Goal: Task Accomplishment & Management: Use online tool/utility

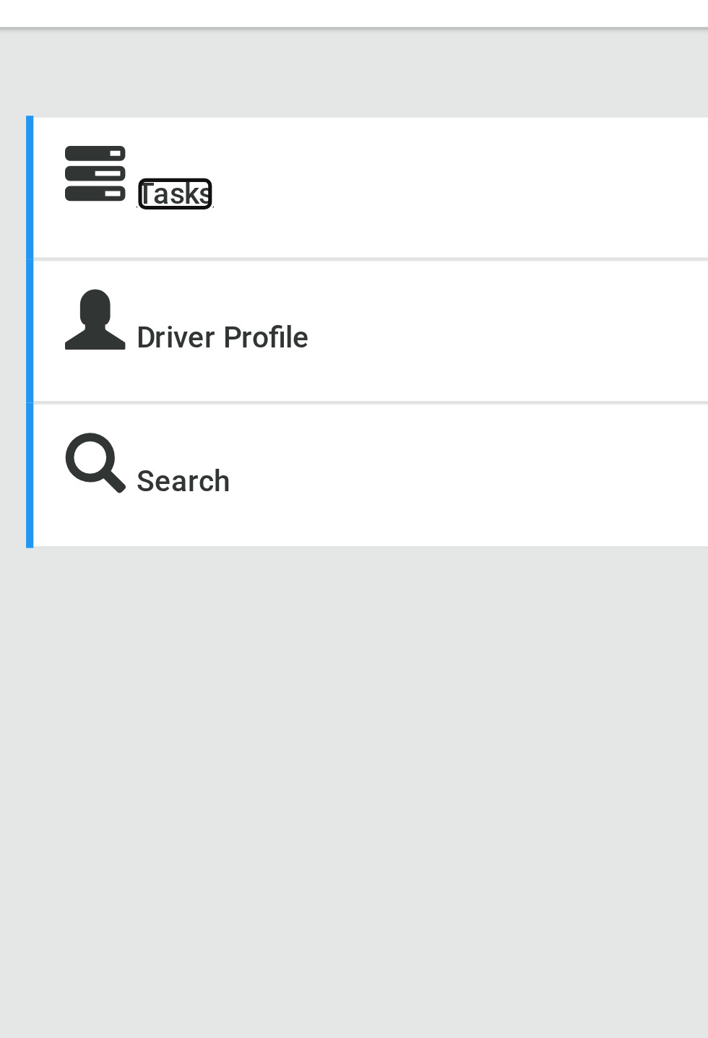
click at [125, 118] on link "Tasks" at bounding box center [122, 112] width 30 height 14
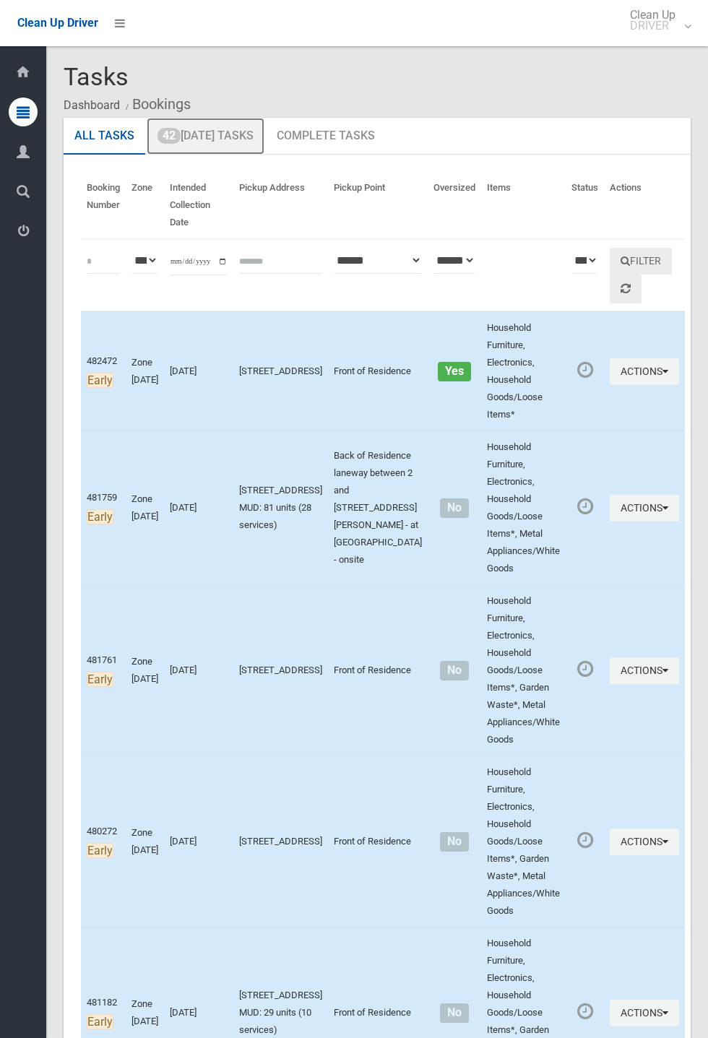
click at [228, 142] on link "42 Today's Tasks" at bounding box center [206, 137] width 118 height 38
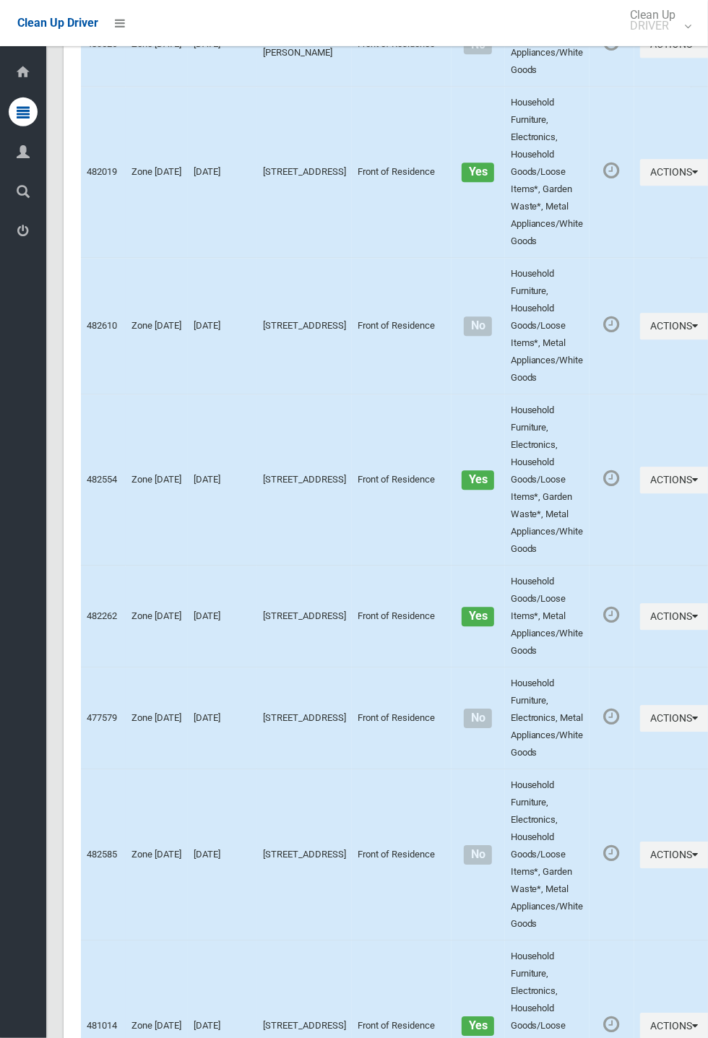
scroll to position [5848, 0]
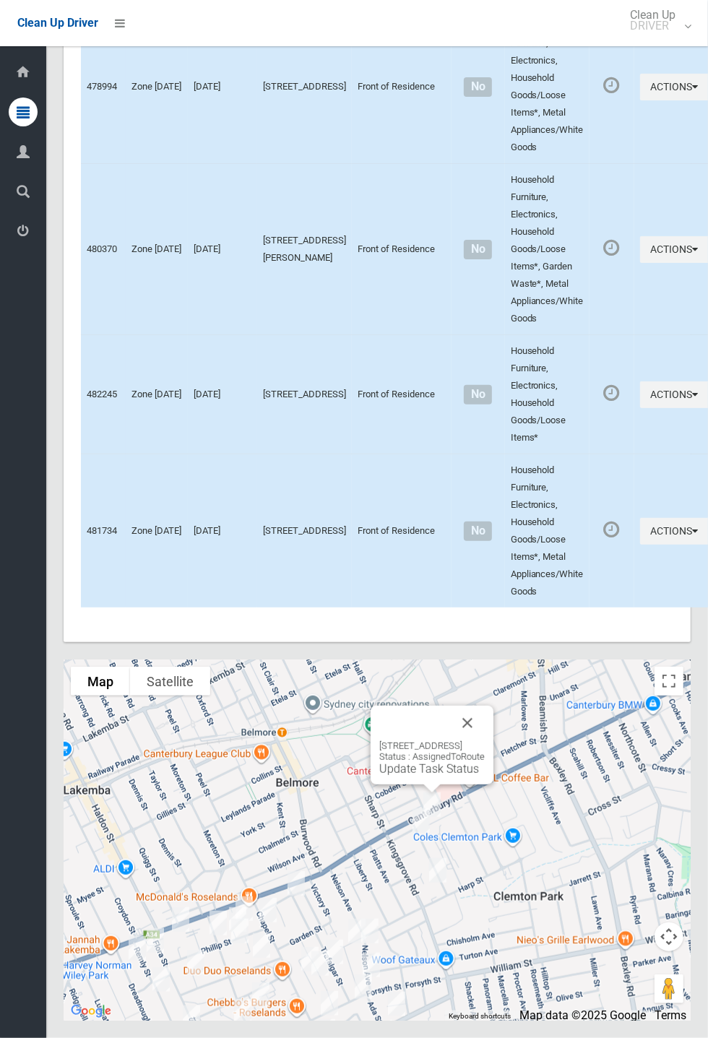
click at [485, 741] on button "Close" at bounding box center [467, 723] width 35 height 35
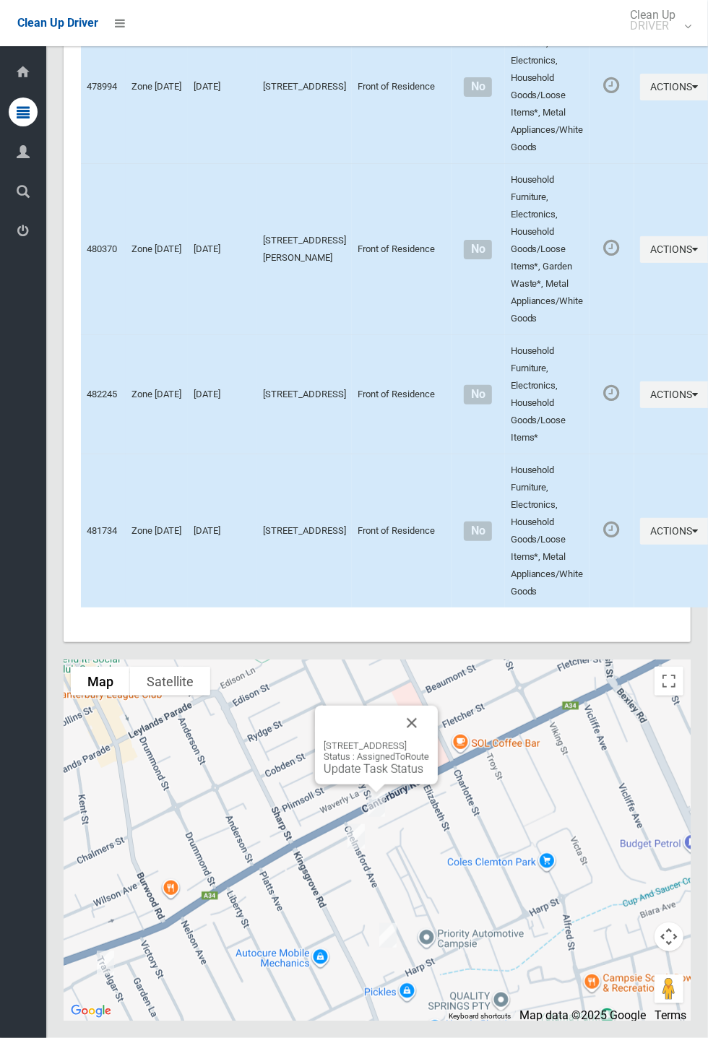
click at [429, 741] on button "Close" at bounding box center [412, 723] width 35 height 35
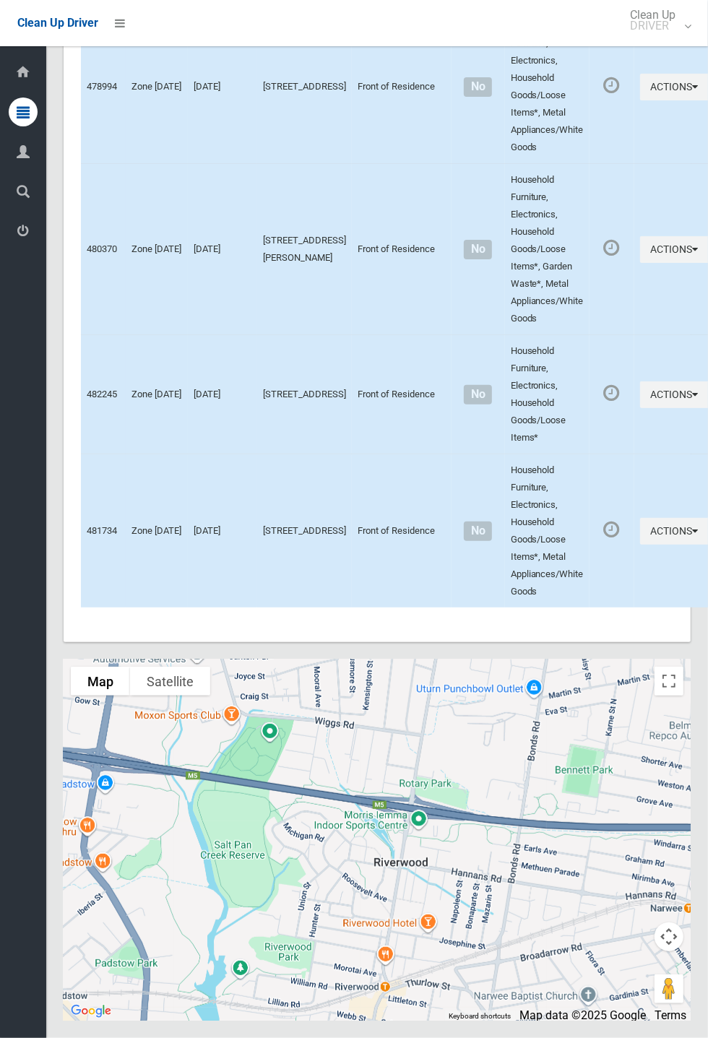
scroll to position [5842, 0]
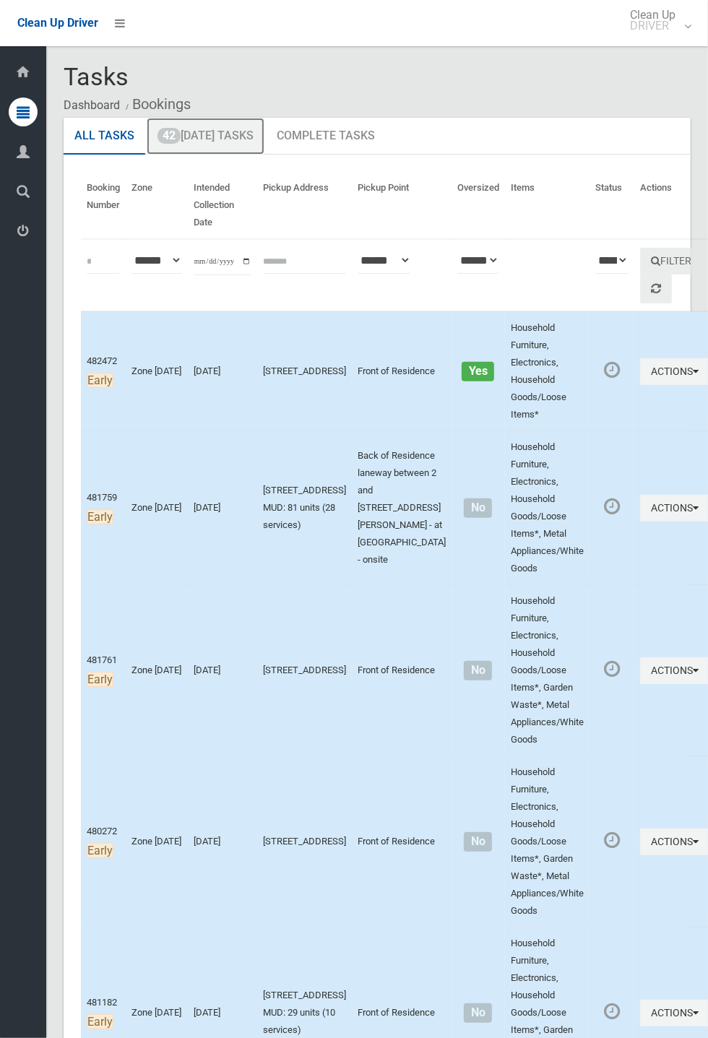
click at [236, 142] on link "42 Today's Tasks" at bounding box center [206, 137] width 118 height 38
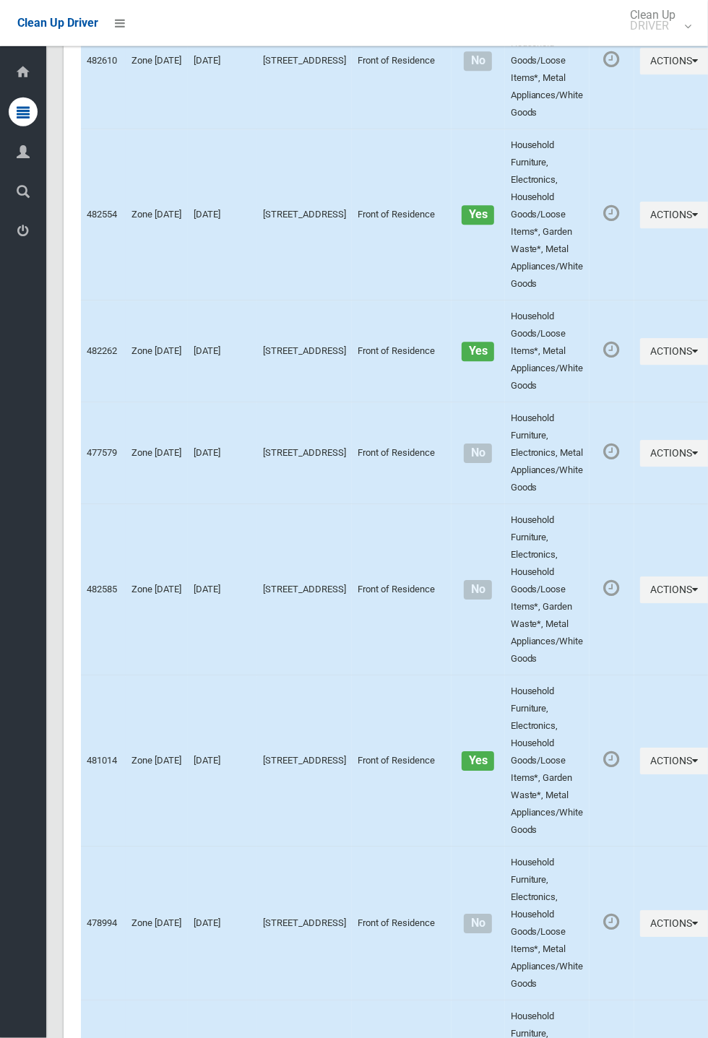
scroll to position [5848, 0]
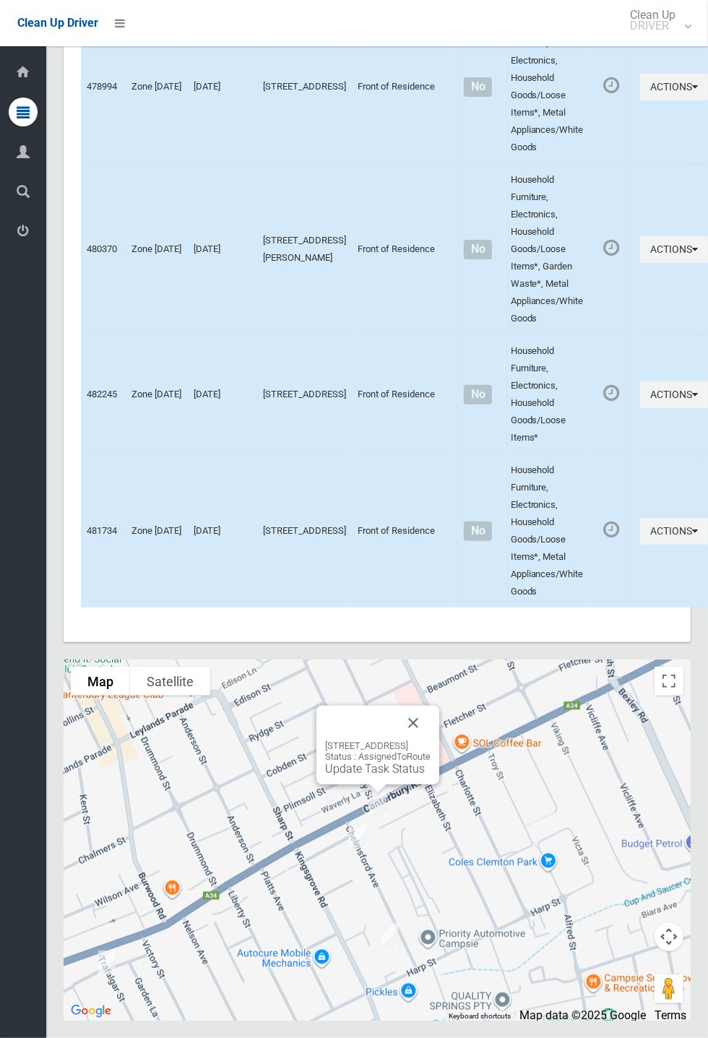
click at [439, 780] on div "570 Canterbury Road, CAMPSIE NSW 2194 Status : AssignedToRoute Update Task Stat…" at bounding box center [377, 745] width 123 height 79
click at [439, 785] on div "570 Canterbury Road, CAMPSIE NSW 2194 Status : AssignedToRoute Update Task Stat…" at bounding box center [377, 745] width 123 height 79
click at [431, 741] on button "Close" at bounding box center [413, 723] width 35 height 35
click at [439, 785] on div "570 Canterbury Road, CAMPSIE NSW 2194 Status : AssignedToRoute Update Task Stat…" at bounding box center [377, 745] width 123 height 79
click at [431, 741] on button "Close" at bounding box center [413, 723] width 35 height 35
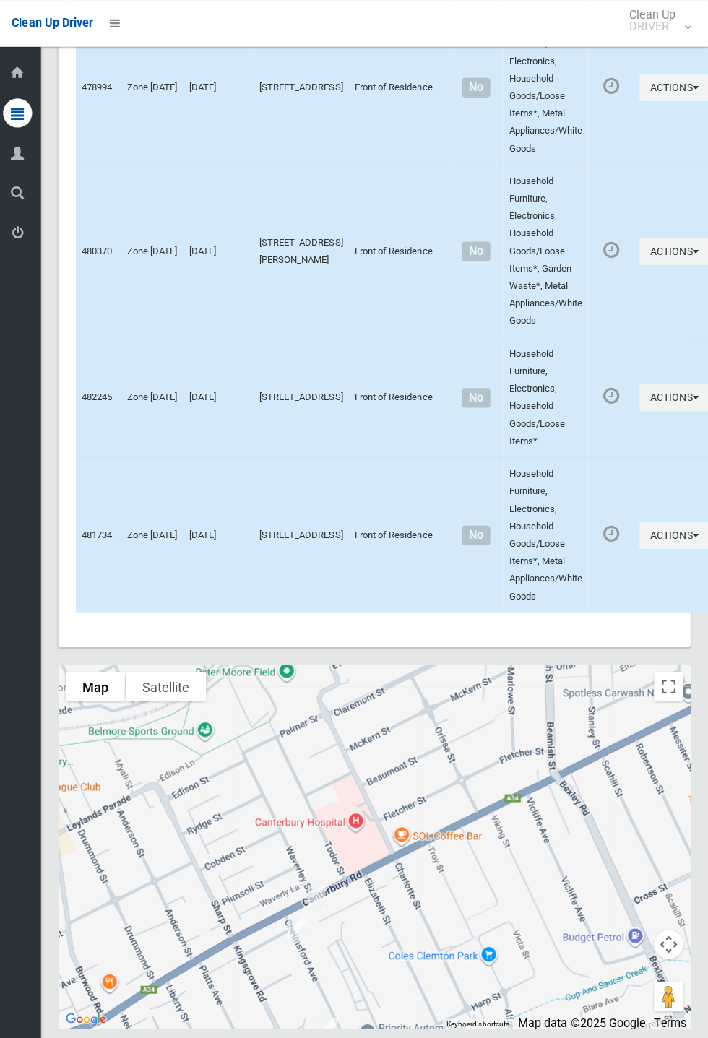
scroll to position [5761, 0]
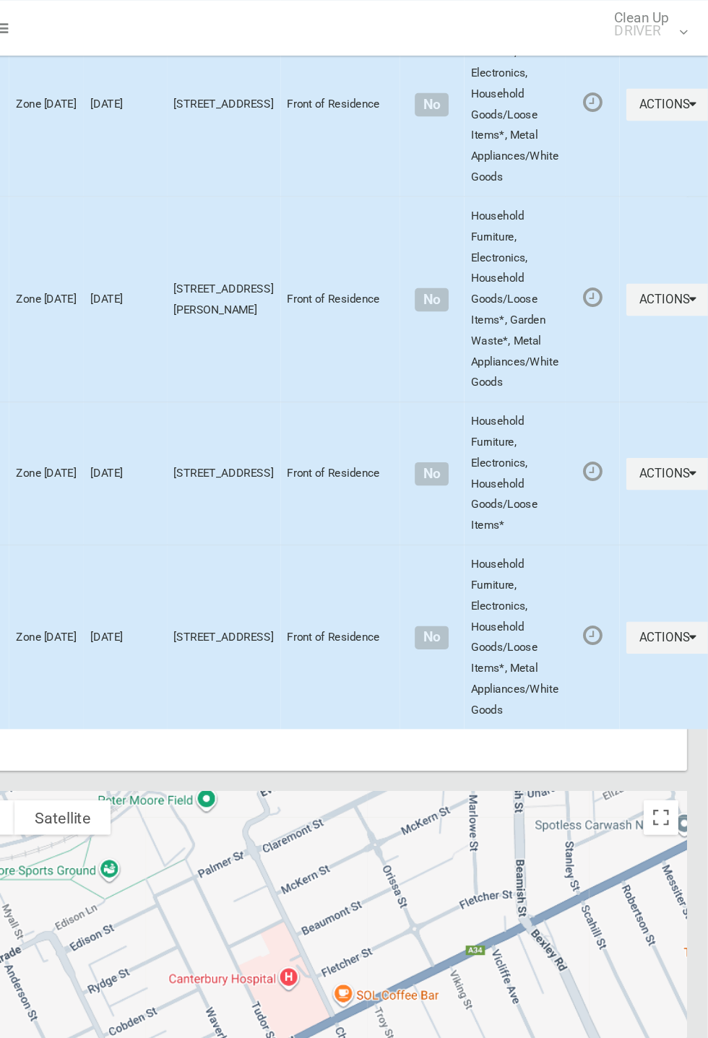
click at [120, 608] on td "481734" at bounding box center [103, 531] width 45 height 154
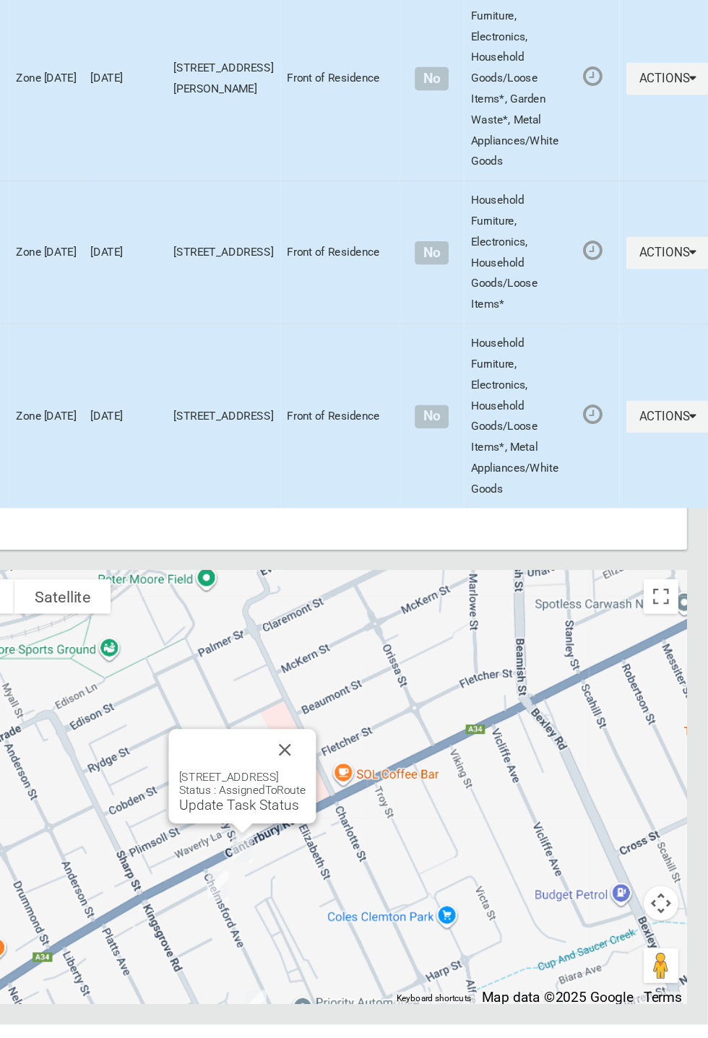
click at [326, 871] on div "570 Canterbury Road, CAMPSIE NSW 2194 Status : AssignedToRoute Update Task Stat…" at bounding box center [320, 831] width 123 height 79
click at [318, 871] on div "570 Canterbury Road, CAMPSIE NSW 2194 Status : AssignedToRoute Update Task Stat…" at bounding box center [320, 831] width 123 height 79
click at [310, 871] on div "570 Canterbury Road, CAMPSIE NSW 2194 Status : AssignedToRoute Update Task Stat…" at bounding box center [320, 831] width 123 height 79
click at [319, 862] on link "Update Task Status" at bounding box center [317, 855] width 100 height 14
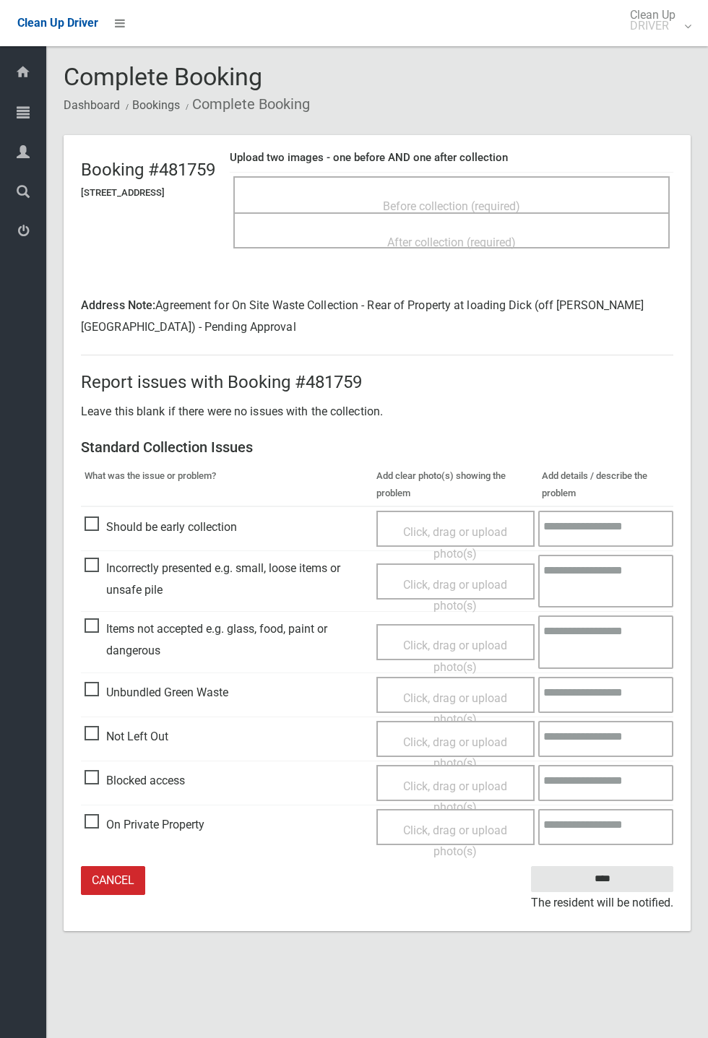
click at [520, 199] on span "Before collection (required)" at bounding box center [451, 206] width 137 height 14
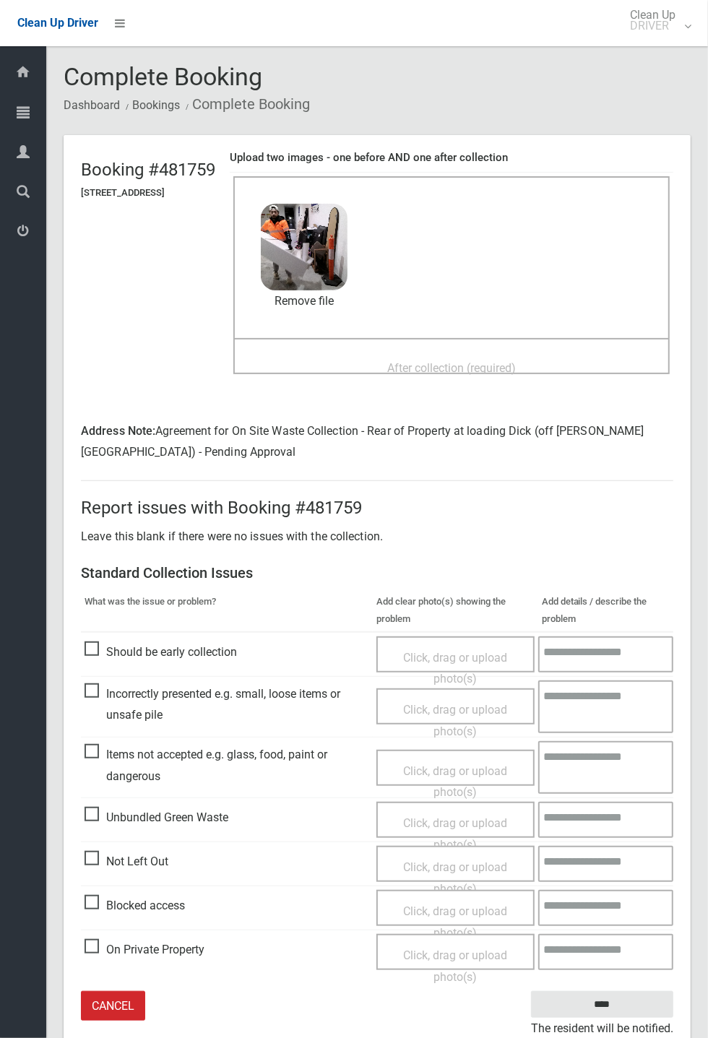
click at [448, 337] on div "Before collection (required) 2.6 MB 2025-09-1005.03.453103073299163719195.jpg C…" at bounding box center [451, 257] width 436 height 162
click at [460, 354] on div "After collection (required)" at bounding box center [451, 367] width 405 height 27
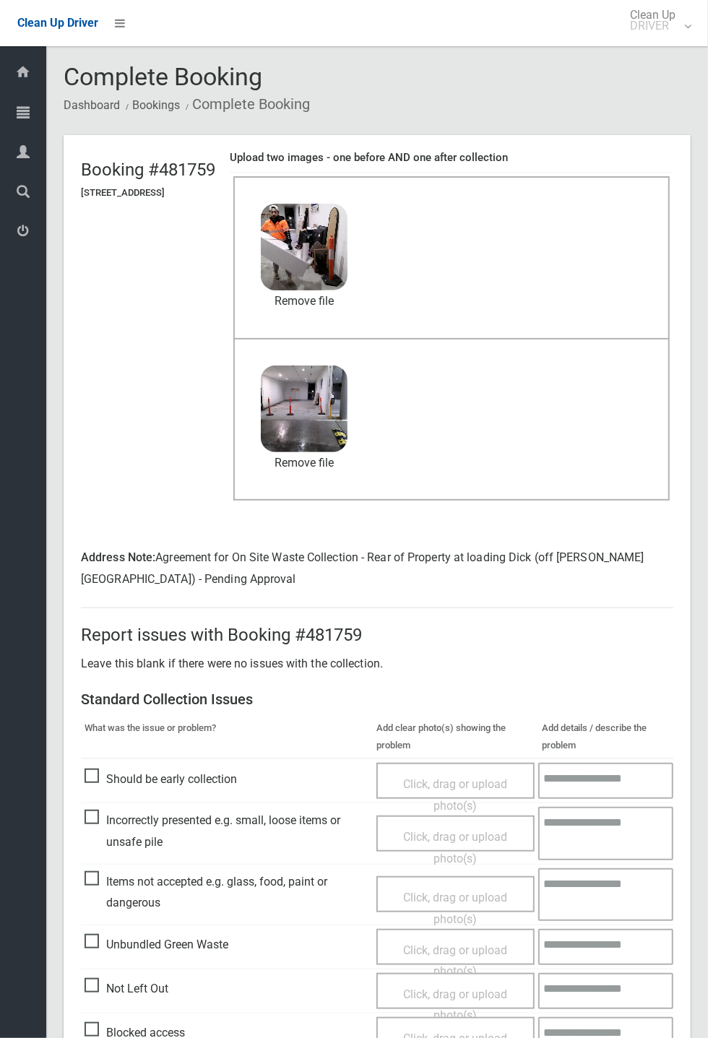
scroll to position [109, 0]
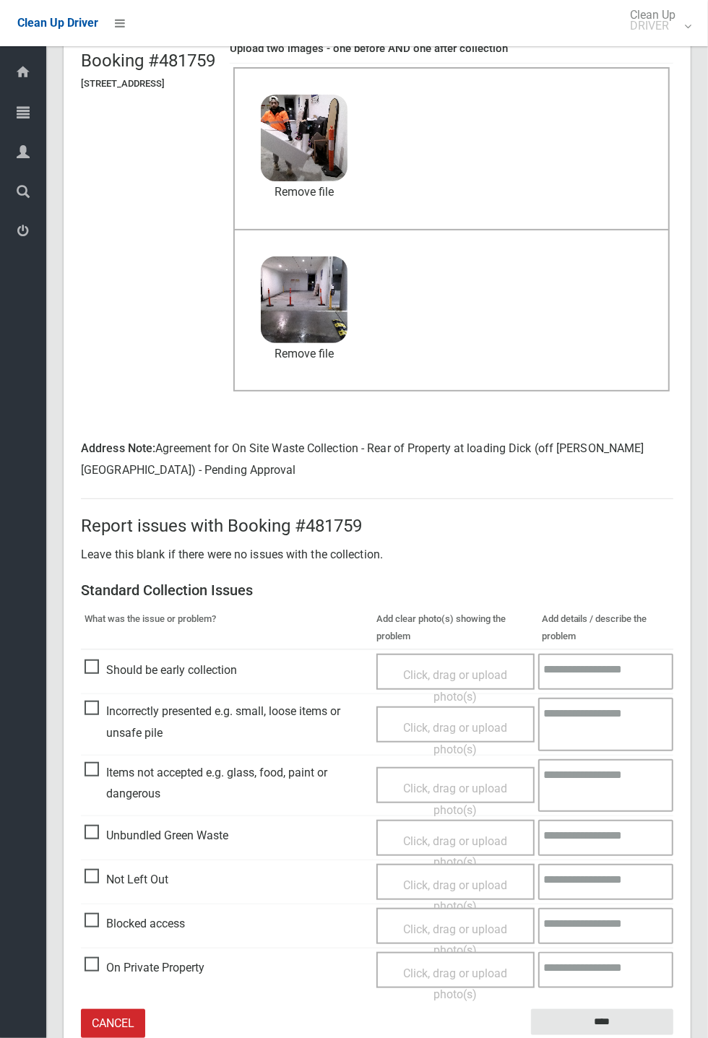
click at [612, 1035] on small "The resident will be notified." at bounding box center [602, 1046] width 142 height 22
click at [605, 1021] on input "****" at bounding box center [602, 1022] width 142 height 27
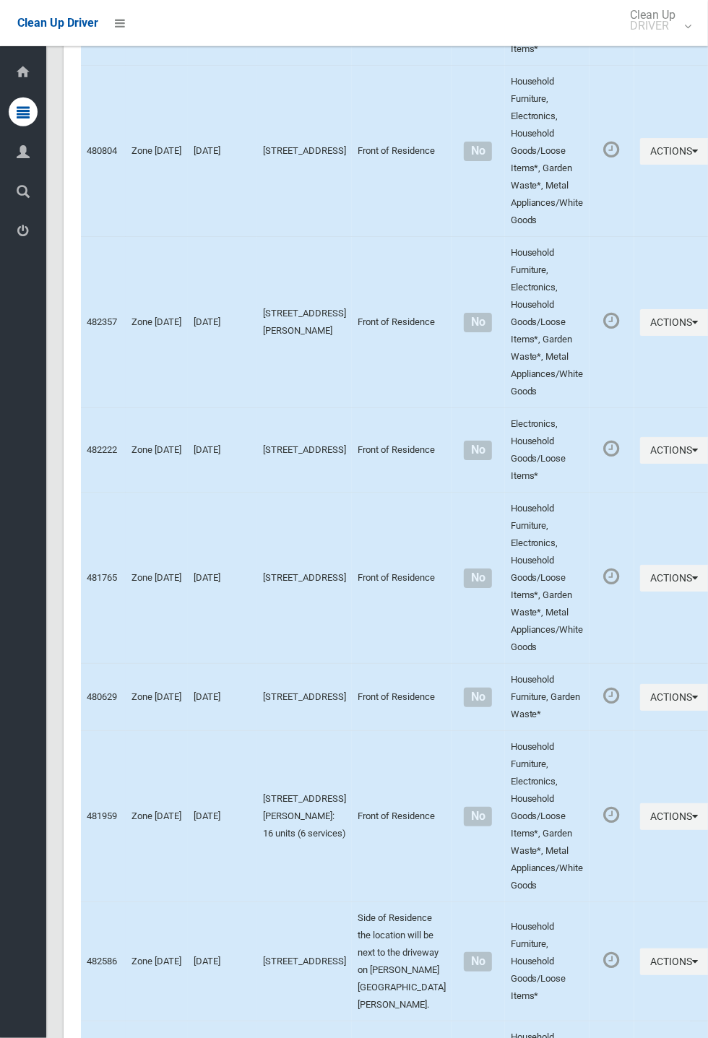
scroll to position [5848, 0]
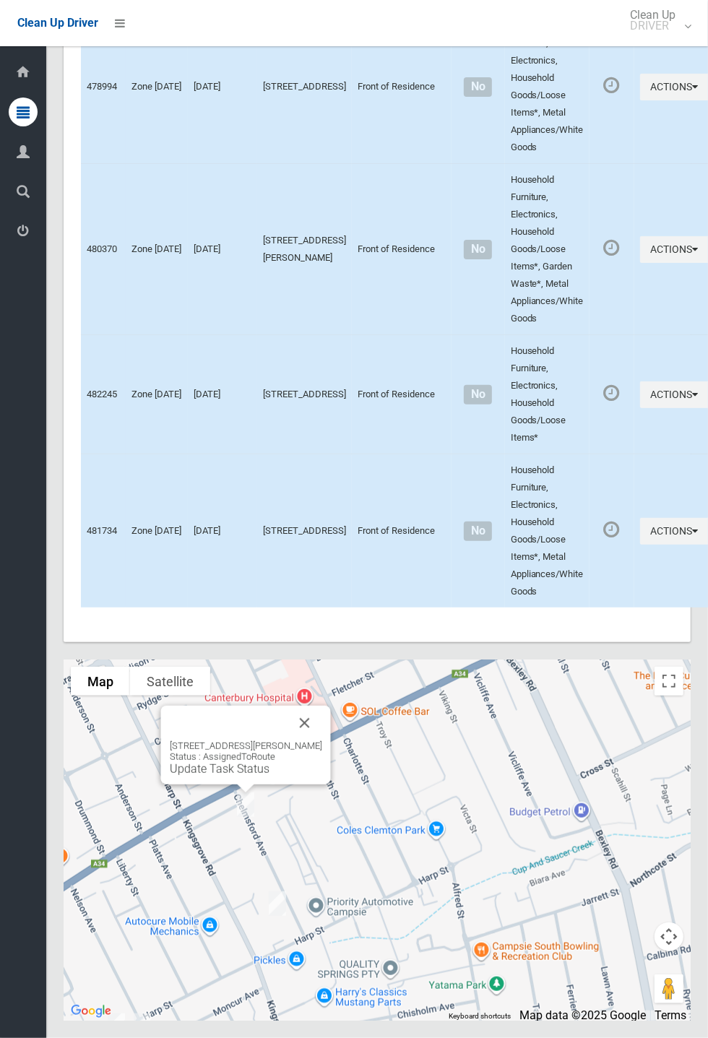
click at [322, 741] on button "Close" at bounding box center [305, 723] width 35 height 35
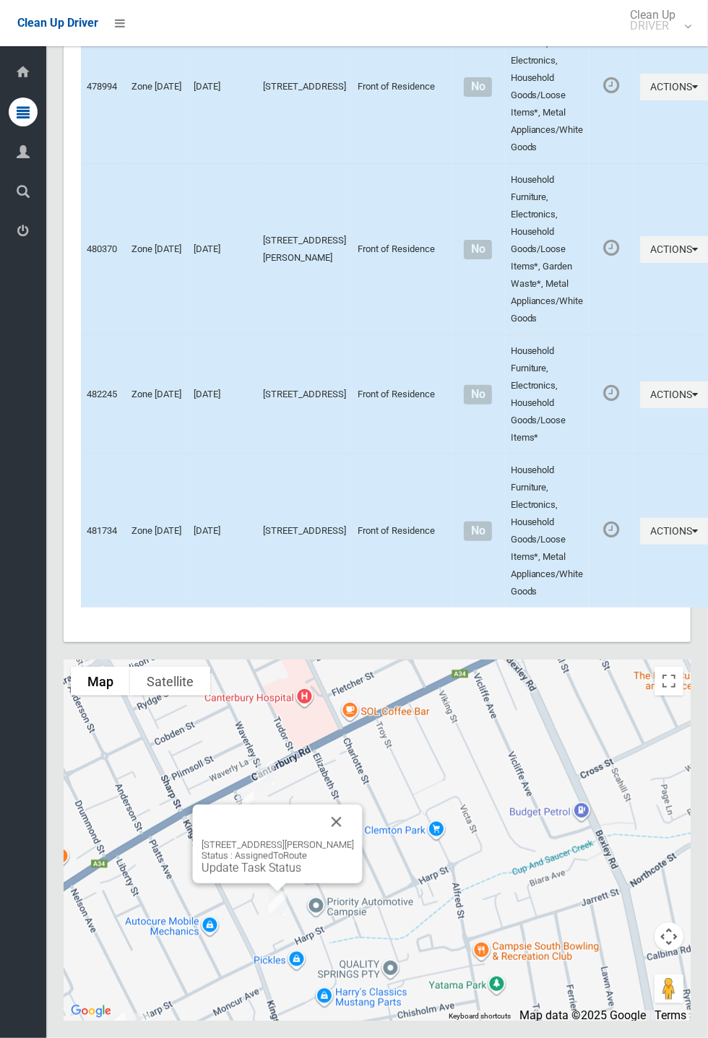
click at [353, 840] on button "Close" at bounding box center [336, 822] width 35 height 35
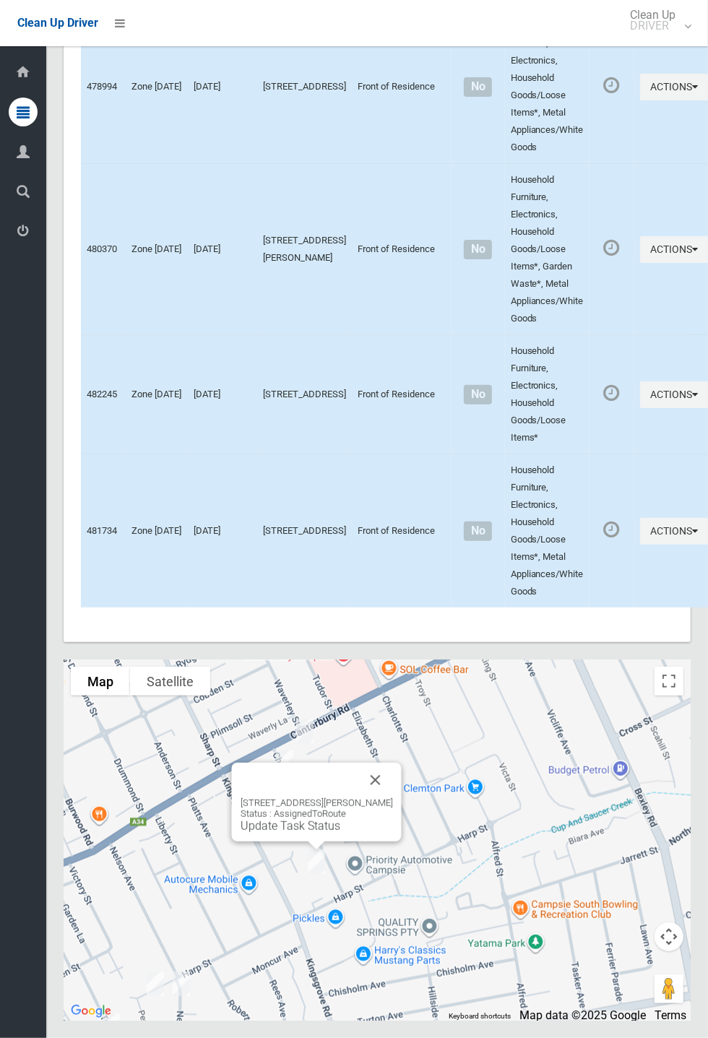
click at [392, 798] on button "Close" at bounding box center [375, 780] width 35 height 35
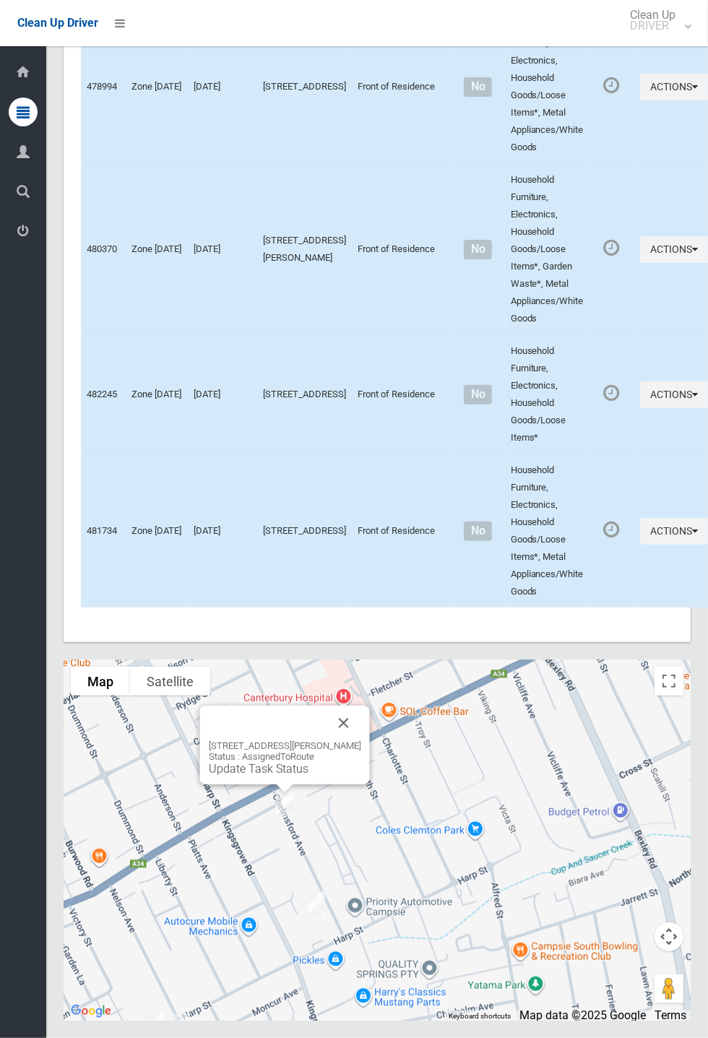
click at [290, 776] on link "Update Task Status" at bounding box center [259, 769] width 100 height 14
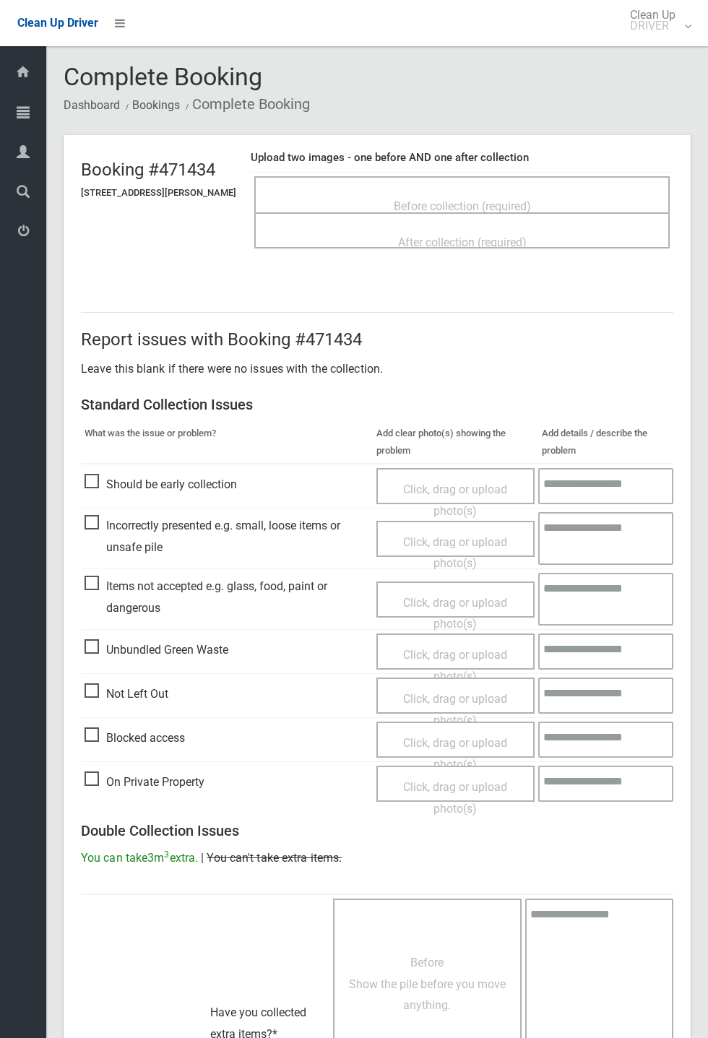
click at [483, 199] on span "Before collection (required)" at bounding box center [462, 206] width 137 height 14
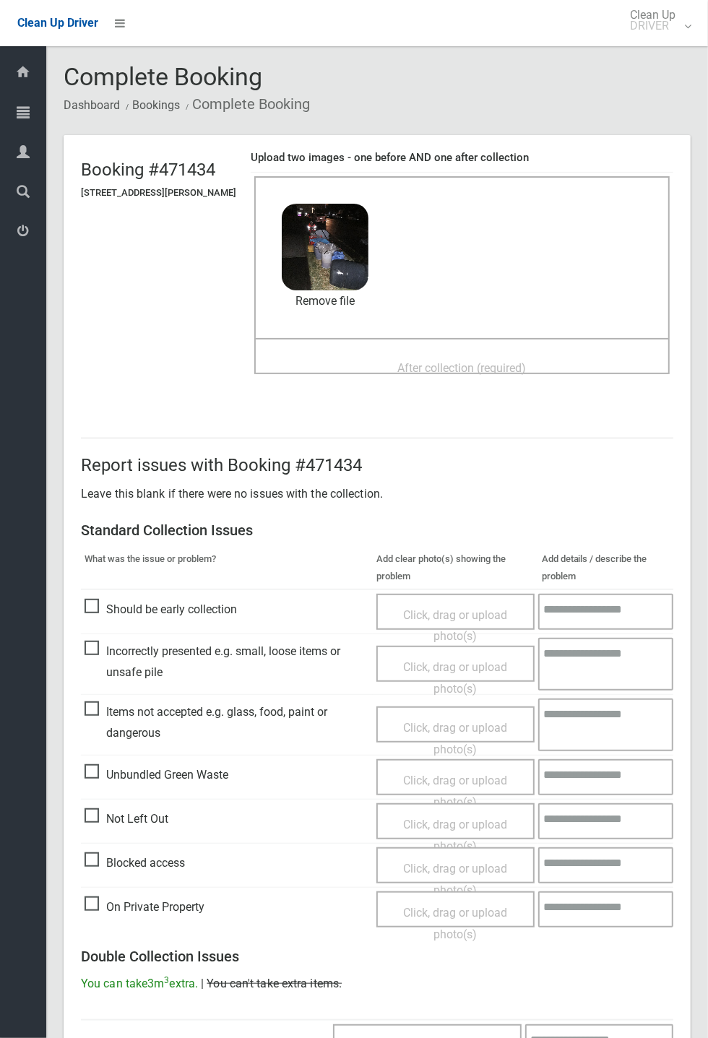
click at [512, 361] on span "After collection (required)" at bounding box center [462, 368] width 129 height 14
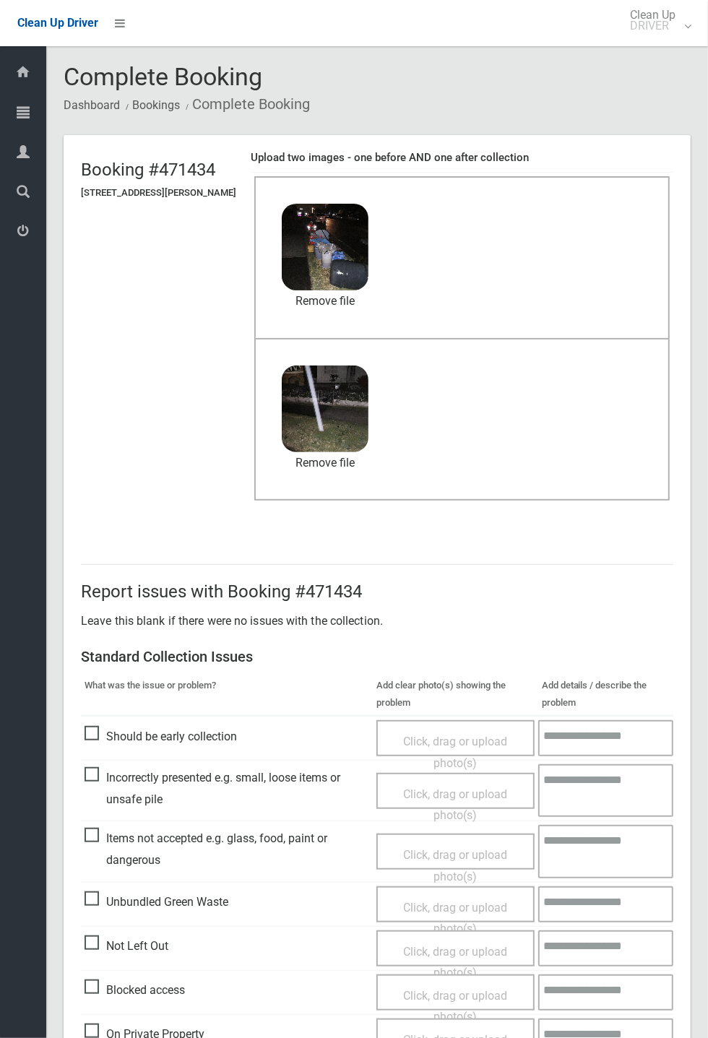
scroll to position [501, 0]
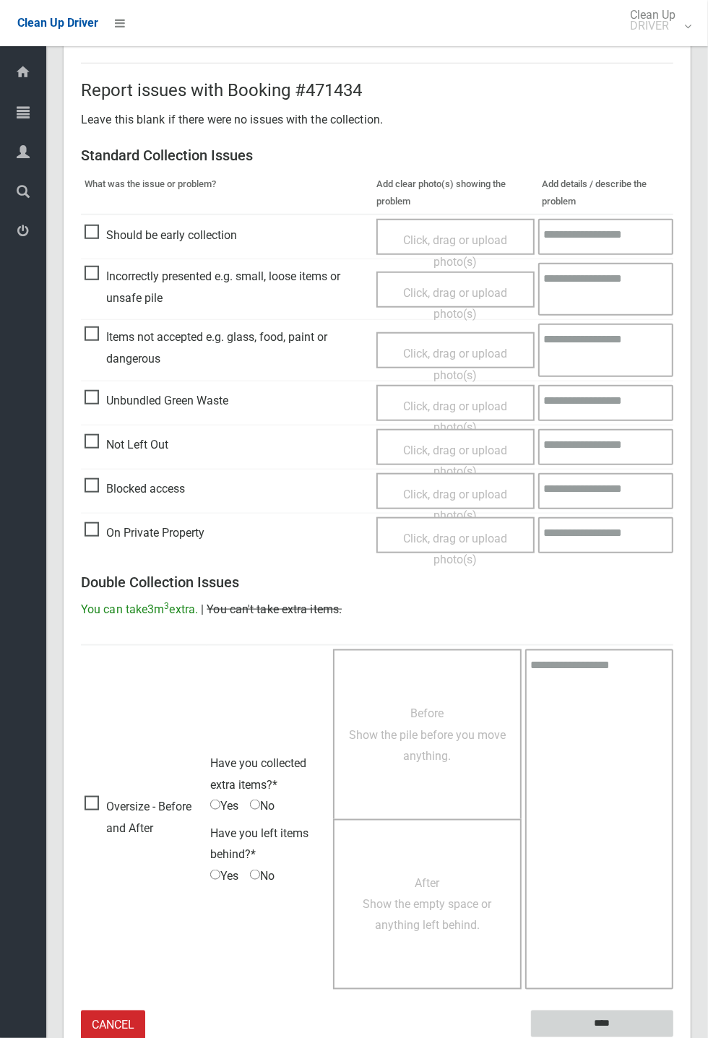
click at [673, 1038] on input "****" at bounding box center [602, 1024] width 142 height 27
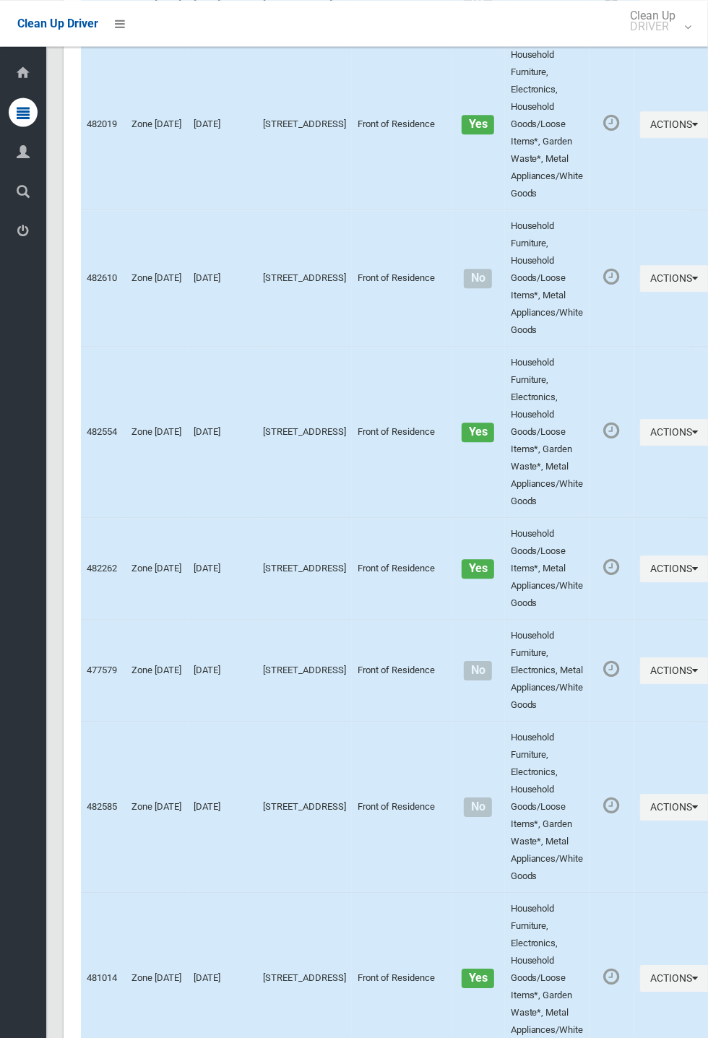
scroll to position [5848, 0]
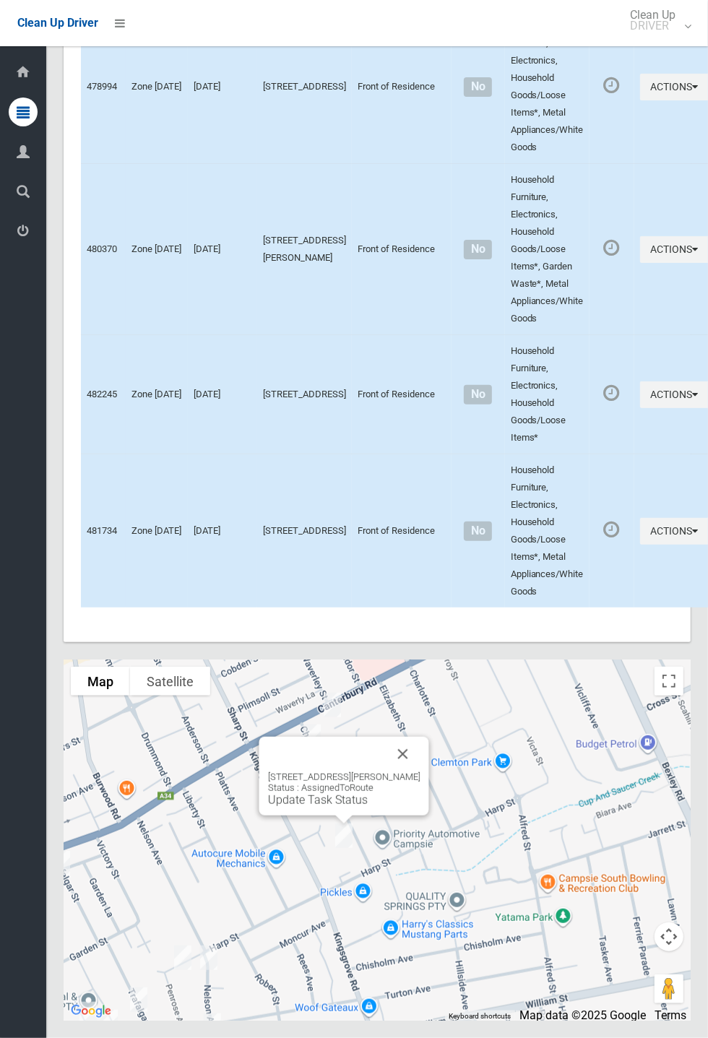
click at [421, 772] on button "Close" at bounding box center [403, 754] width 35 height 35
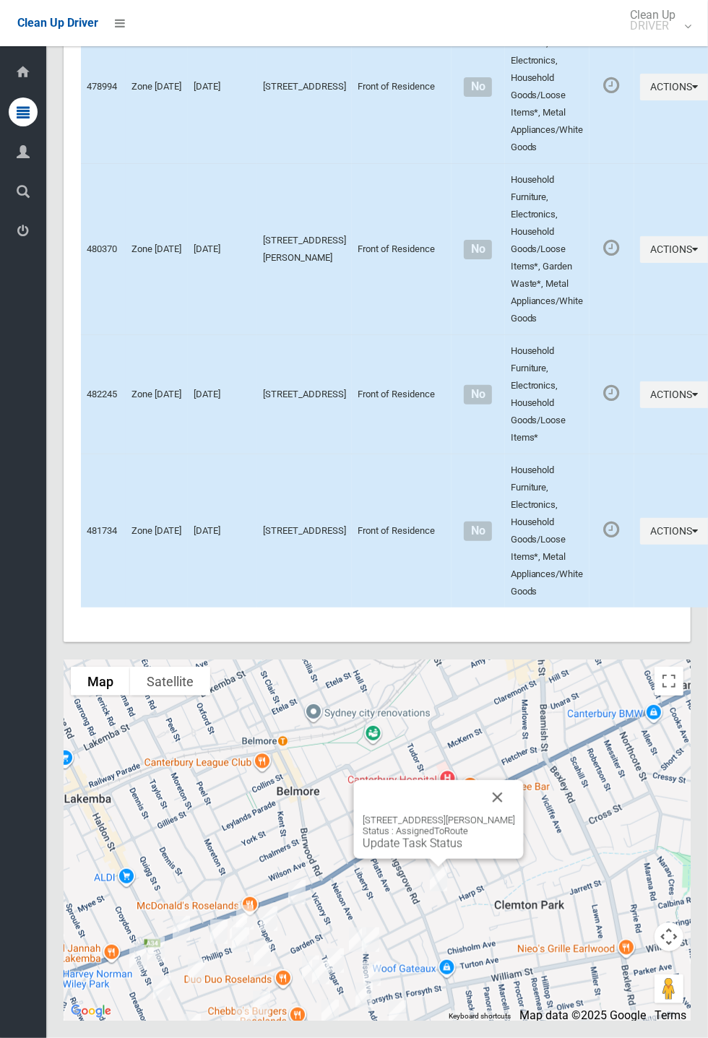
click at [515, 815] on button "Close" at bounding box center [497, 797] width 35 height 35
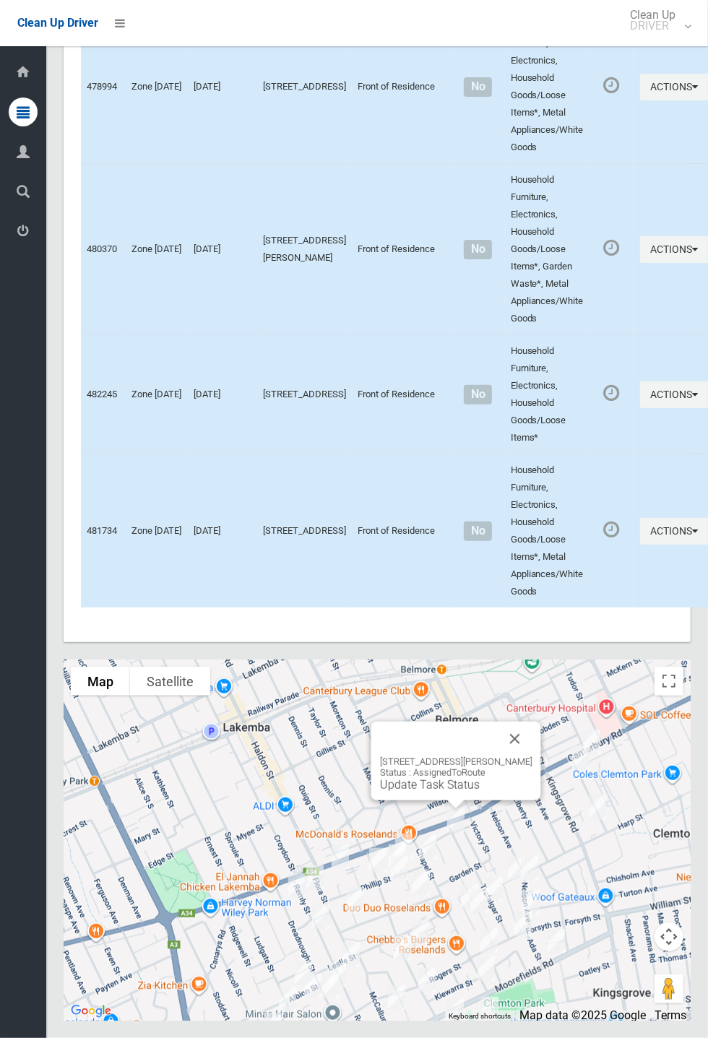
click at [532, 757] on button "Close" at bounding box center [515, 739] width 35 height 35
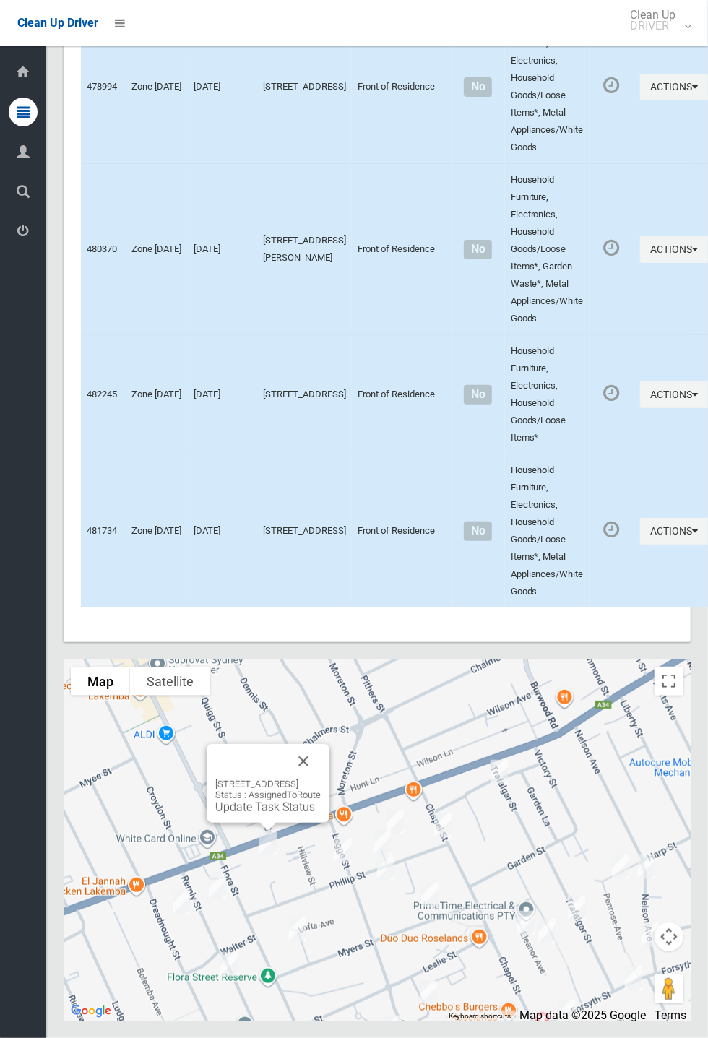
click at [321, 779] on button "Close" at bounding box center [303, 761] width 35 height 35
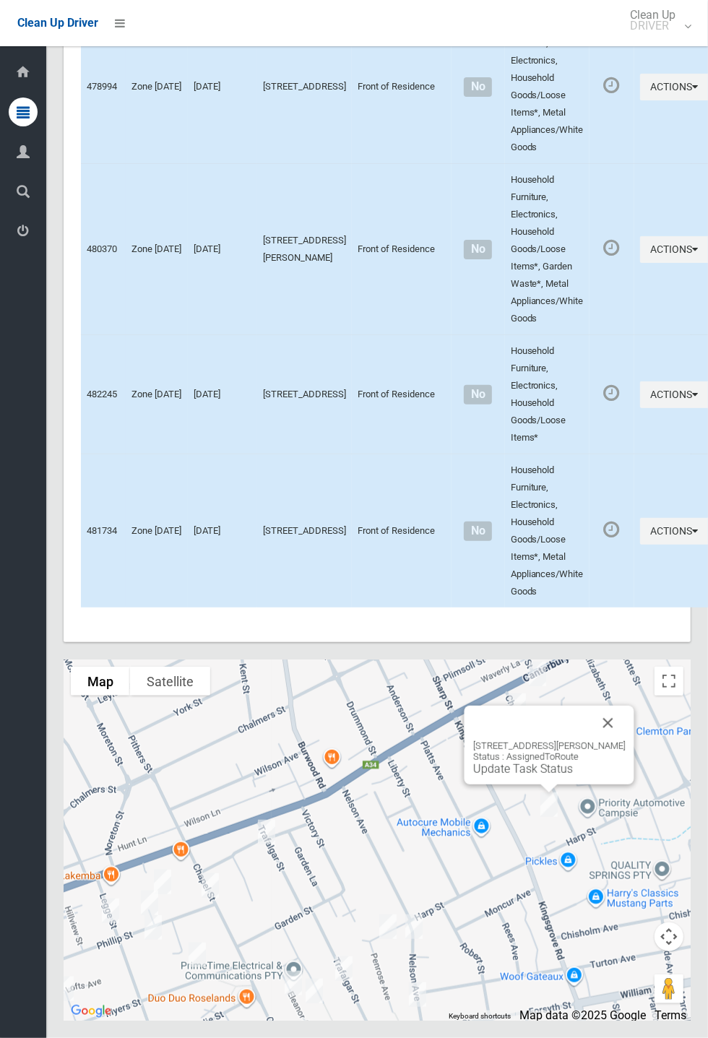
click at [523, 776] on link "Update Task Status" at bounding box center [523, 769] width 100 height 14
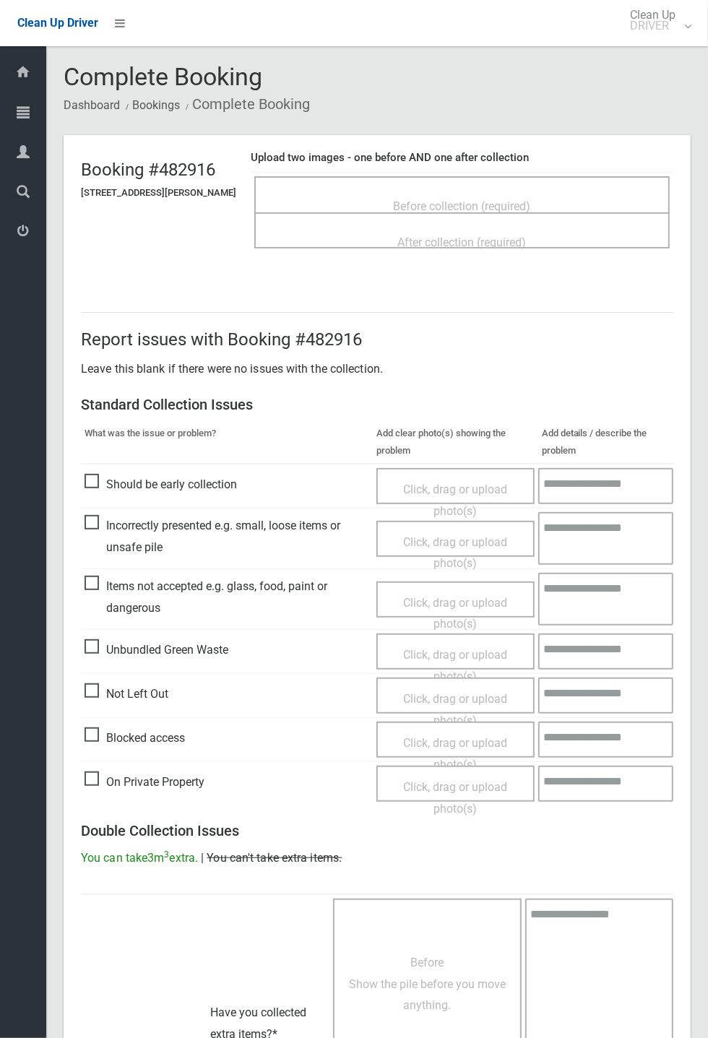
click at [485, 203] on span "Before collection (required)" at bounding box center [462, 206] width 137 height 14
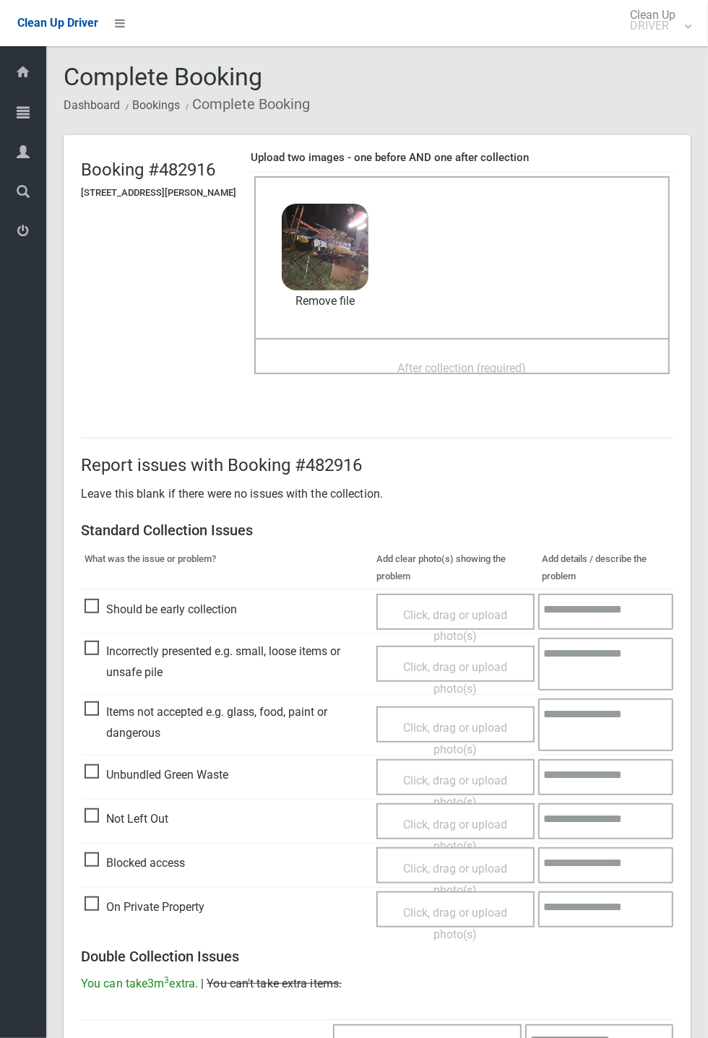
click at [449, 361] on span "After collection (required)" at bounding box center [462, 368] width 129 height 14
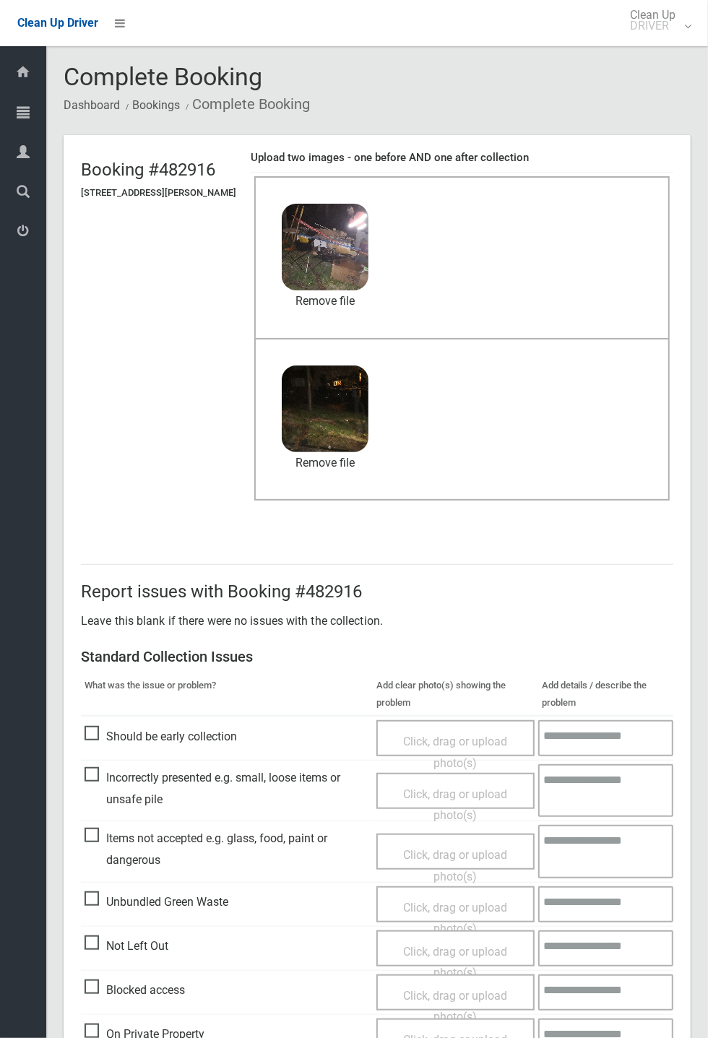
scroll to position [501, 0]
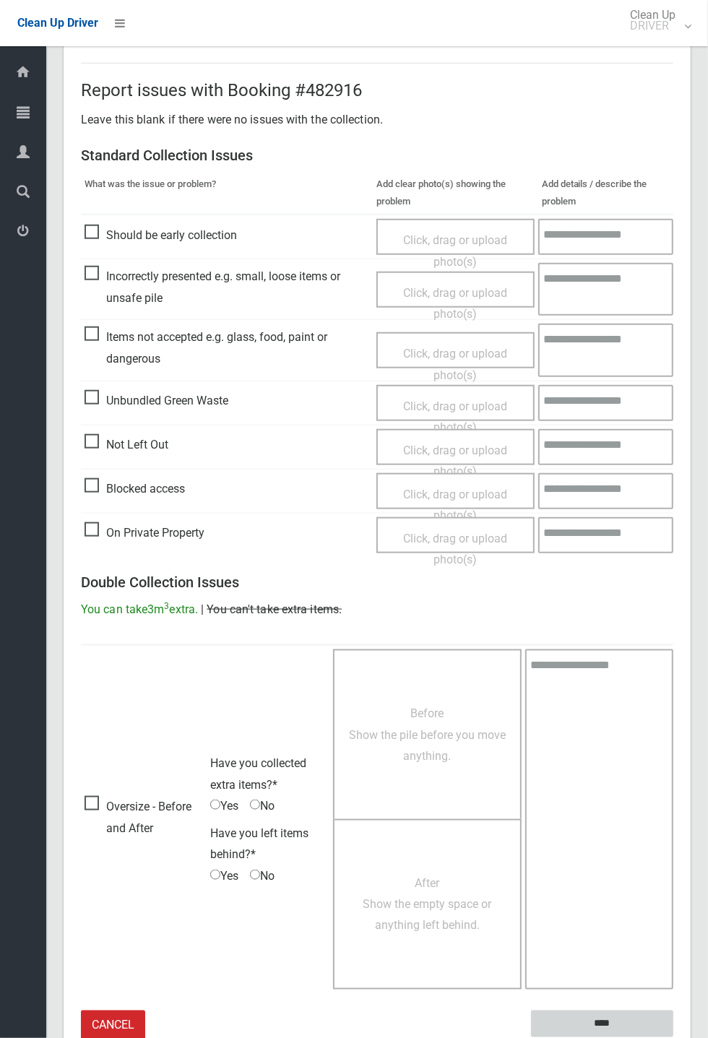
click at [609, 1014] on input "****" at bounding box center [602, 1024] width 142 height 27
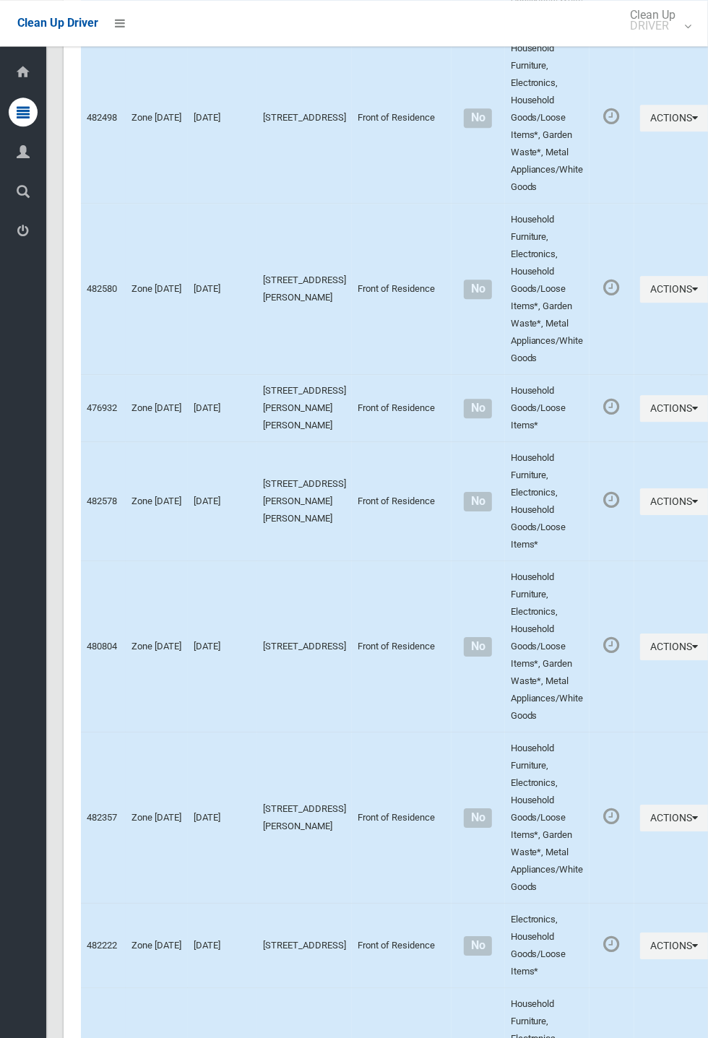
scroll to position [5848, 0]
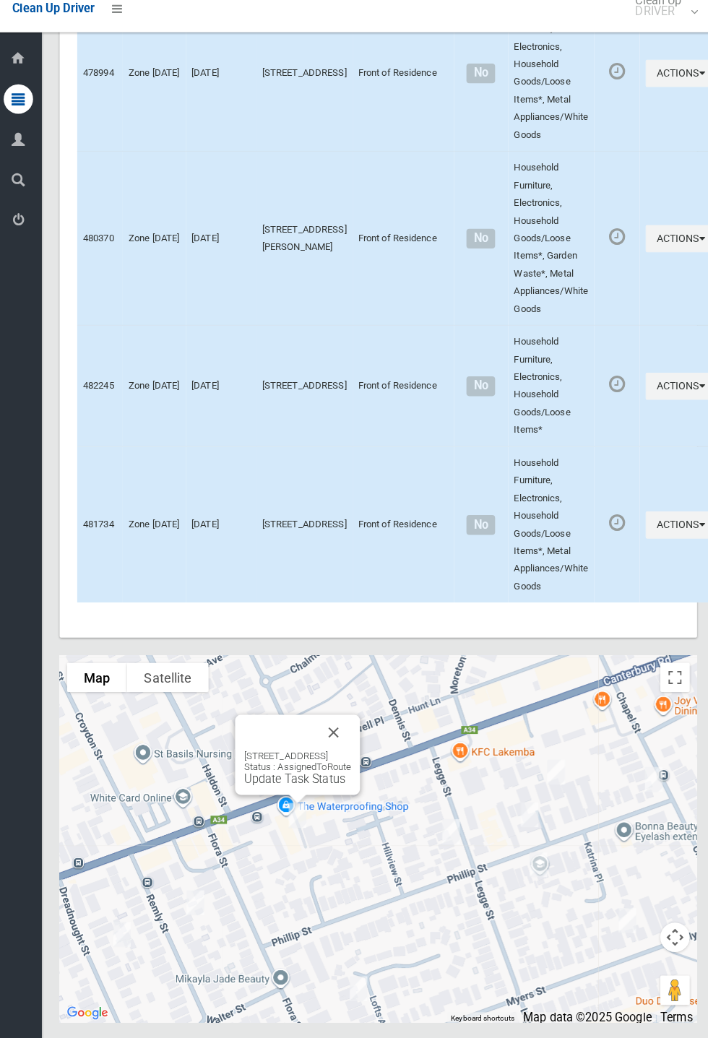
click at [350, 753] on button "Close" at bounding box center [333, 735] width 35 height 35
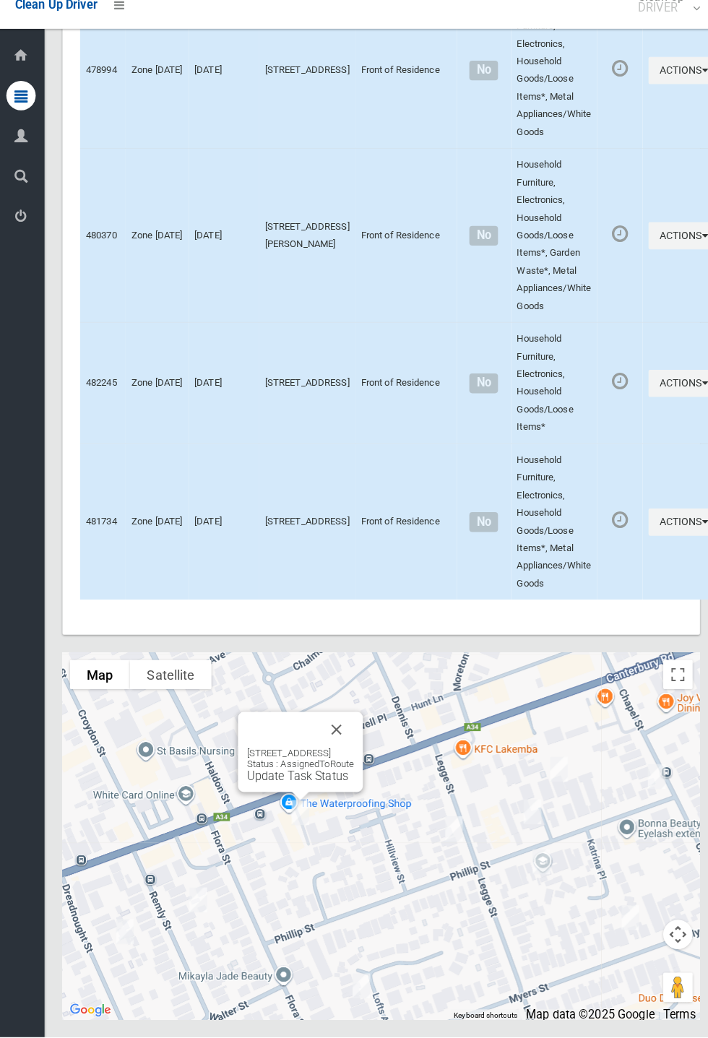
click at [350, 753] on button "Close" at bounding box center [333, 735] width 35 height 35
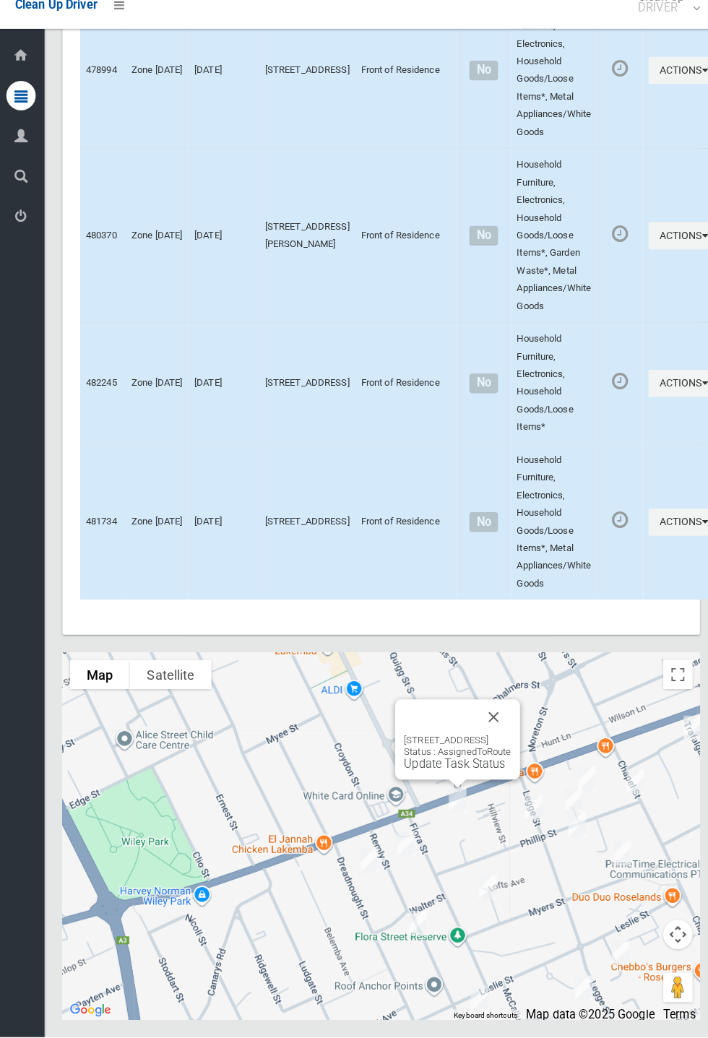
click at [505, 741] on button "Close" at bounding box center [487, 723] width 35 height 35
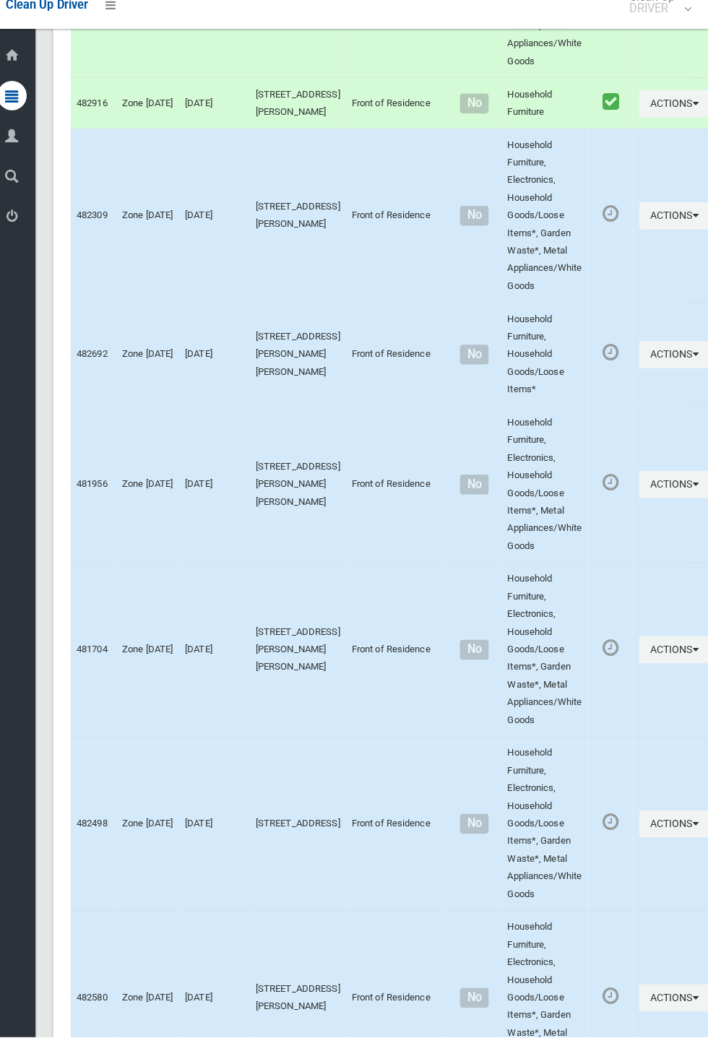
scroll to position [1355, 0]
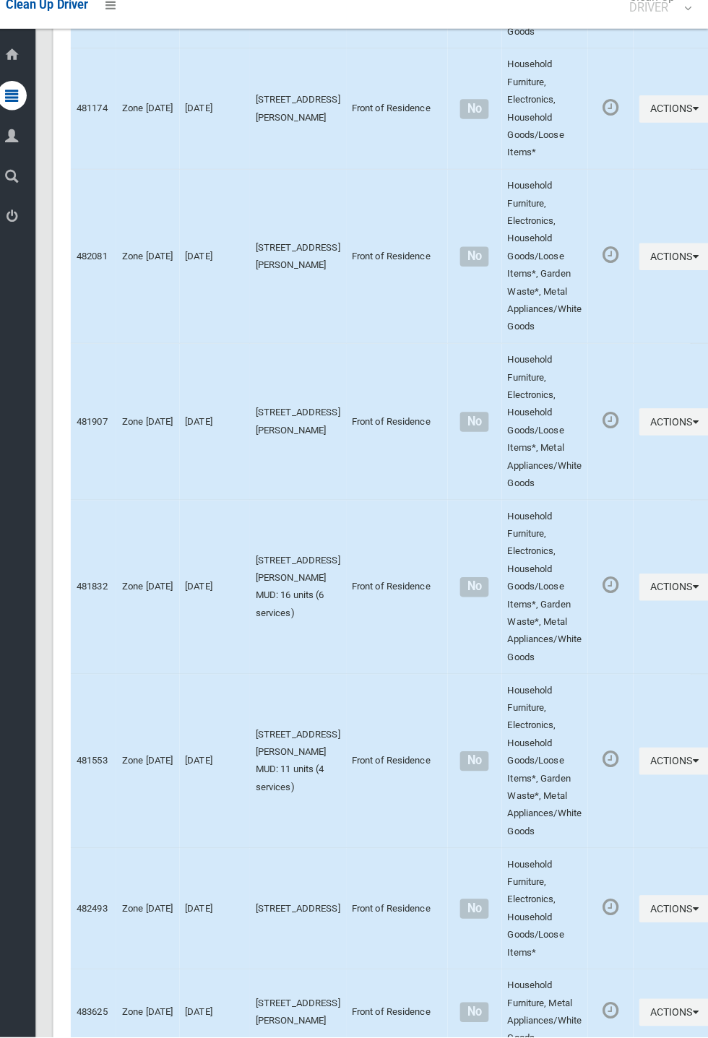
scroll to position [5848, 0]
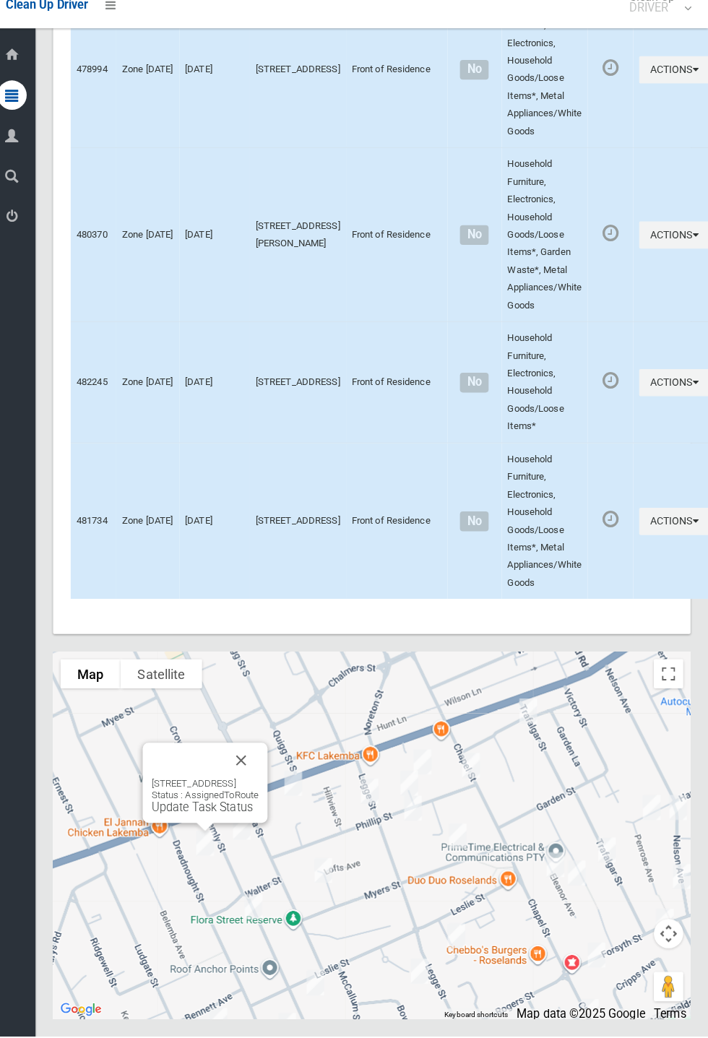
click at [266, 784] on button "Close" at bounding box center [248, 766] width 35 height 35
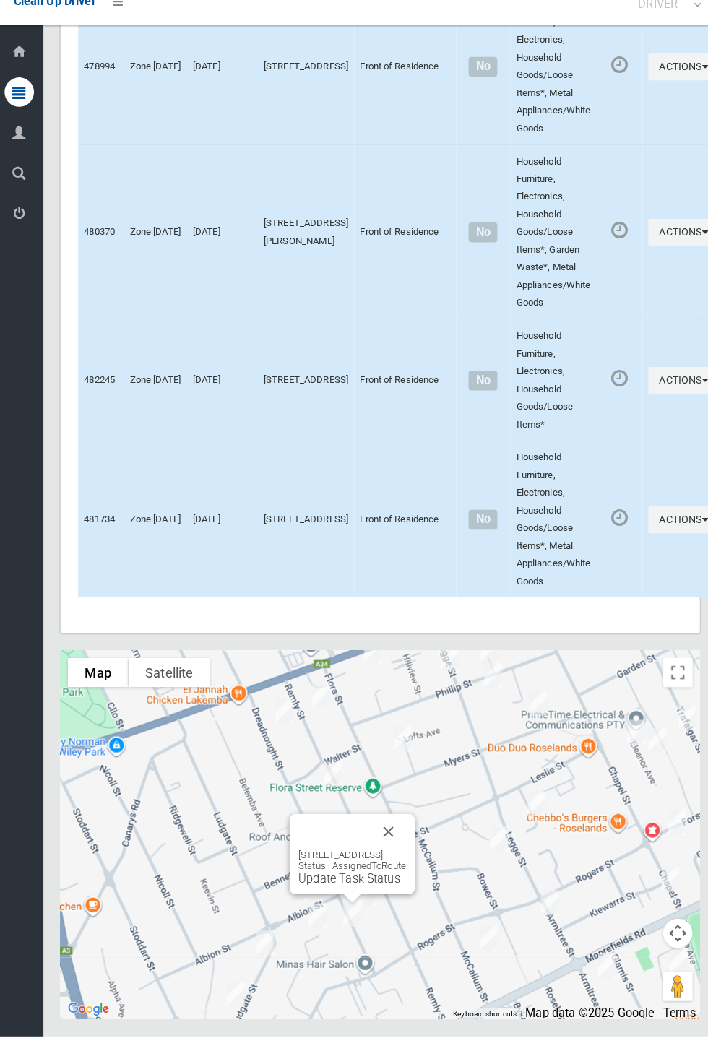
click at [402, 855] on button "Close" at bounding box center [385, 837] width 35 height 35
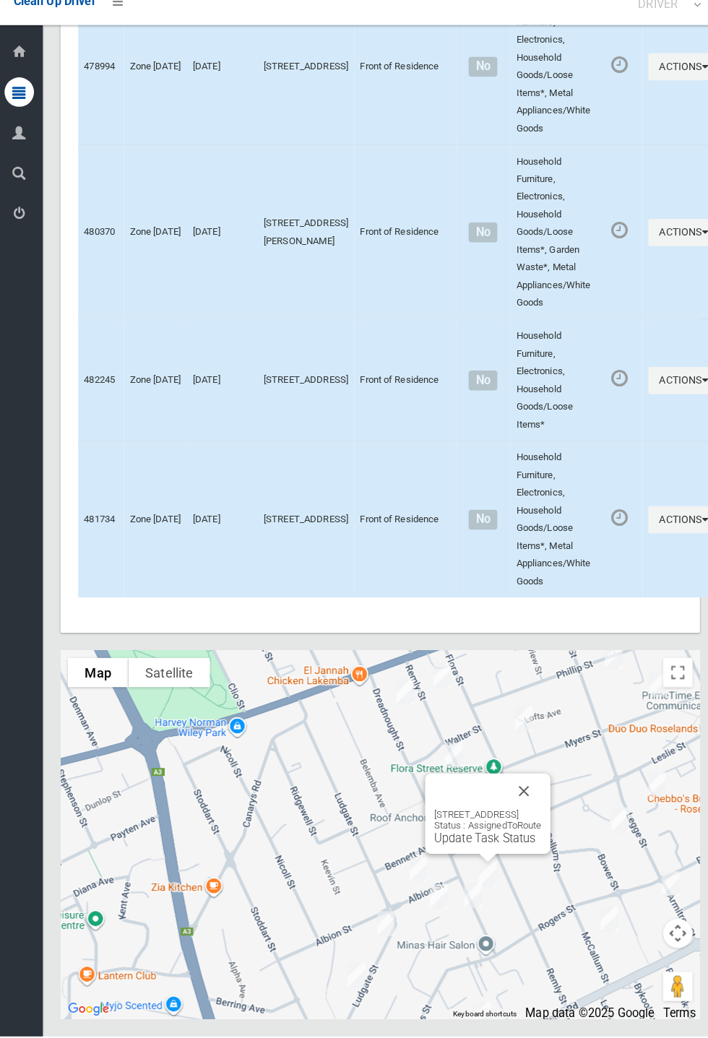
click at [535, 815] on button "Close" at bounding box center [518, 797] width 35 height 35
click at [521, 836] on button "Close" at bounding box center [503, 818] width 35 height 35
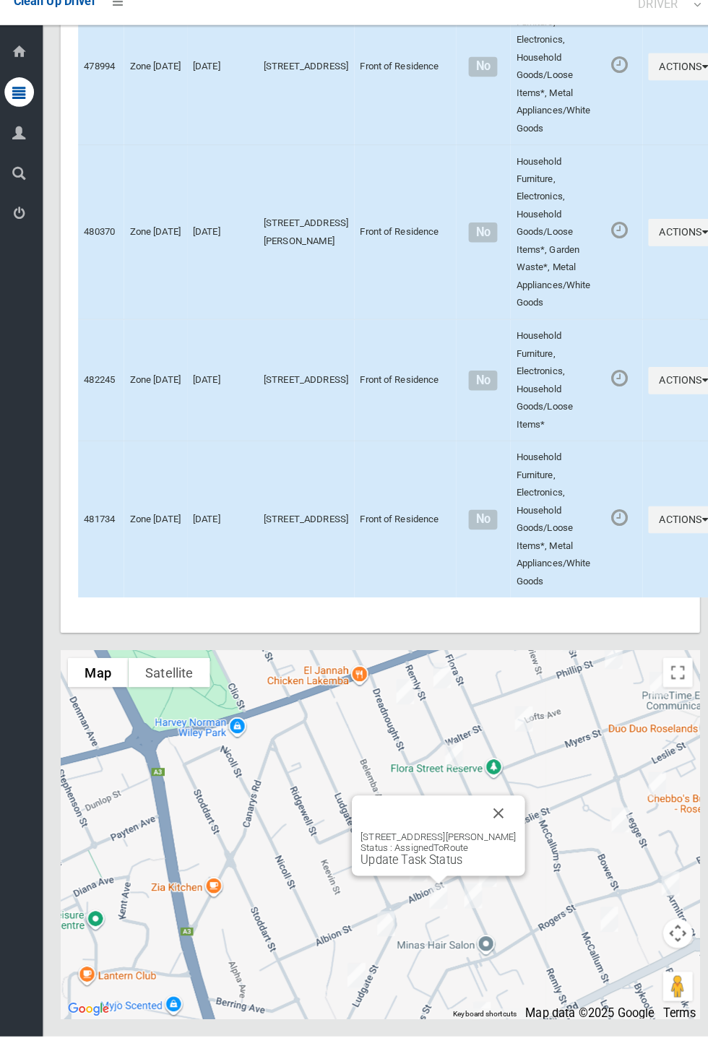
click at [493, 837] on button "Close" at bounding box center [493, 819] width 35 height 35
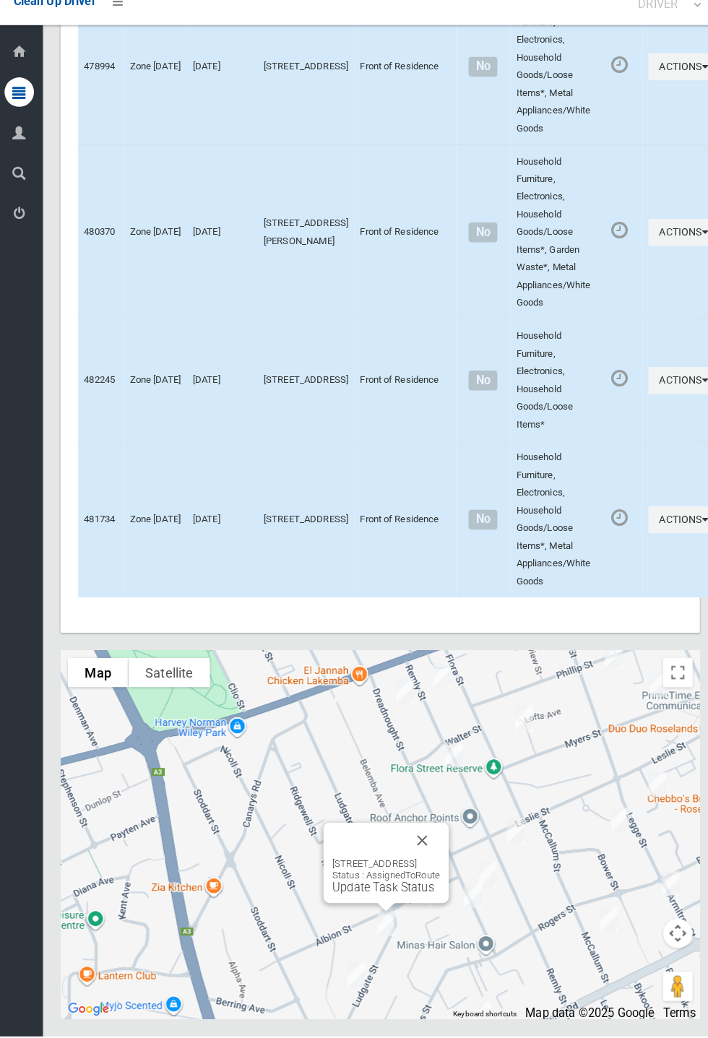
click at [436, 863] on button "Close" at bounding box center [418, 846] width 35 height 35
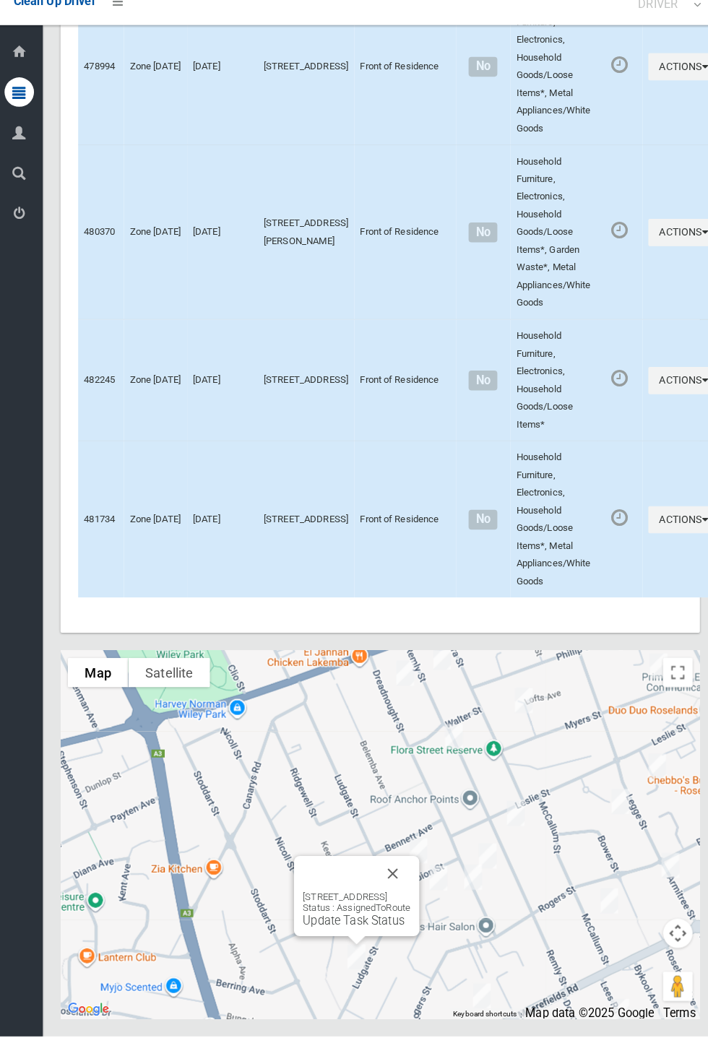
click at [407, 896] on button "Close" at bounding box center [389, 878] width 35 height 35
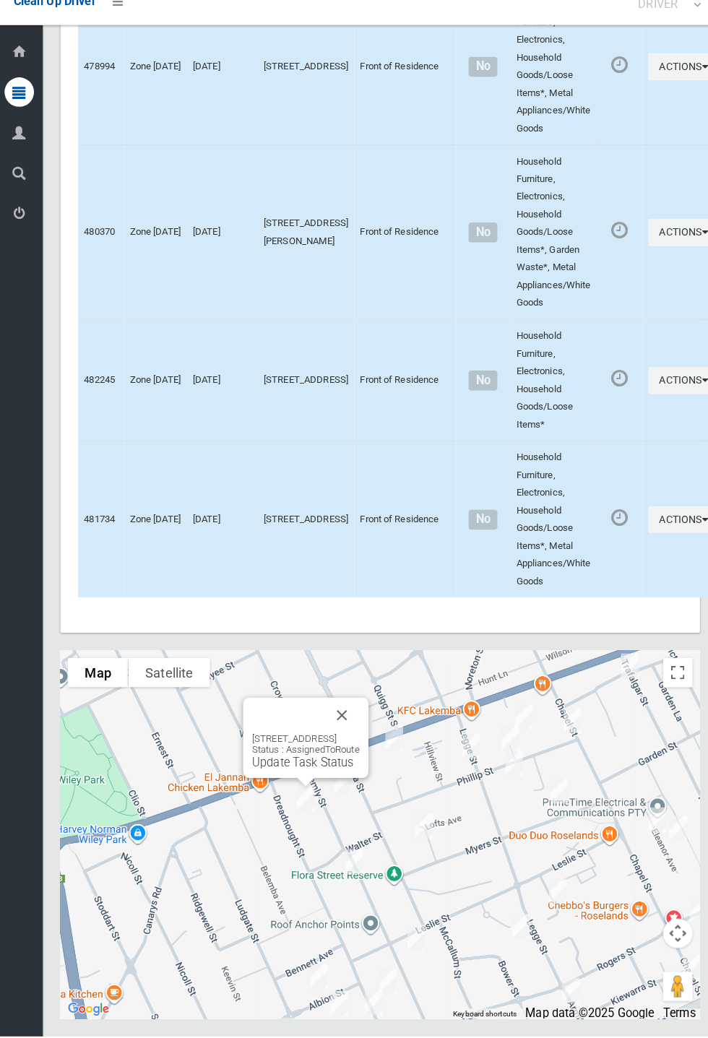
click at [296, 776] on link "Update Task Status" at bounding box center [301, 769] width 100 height 14
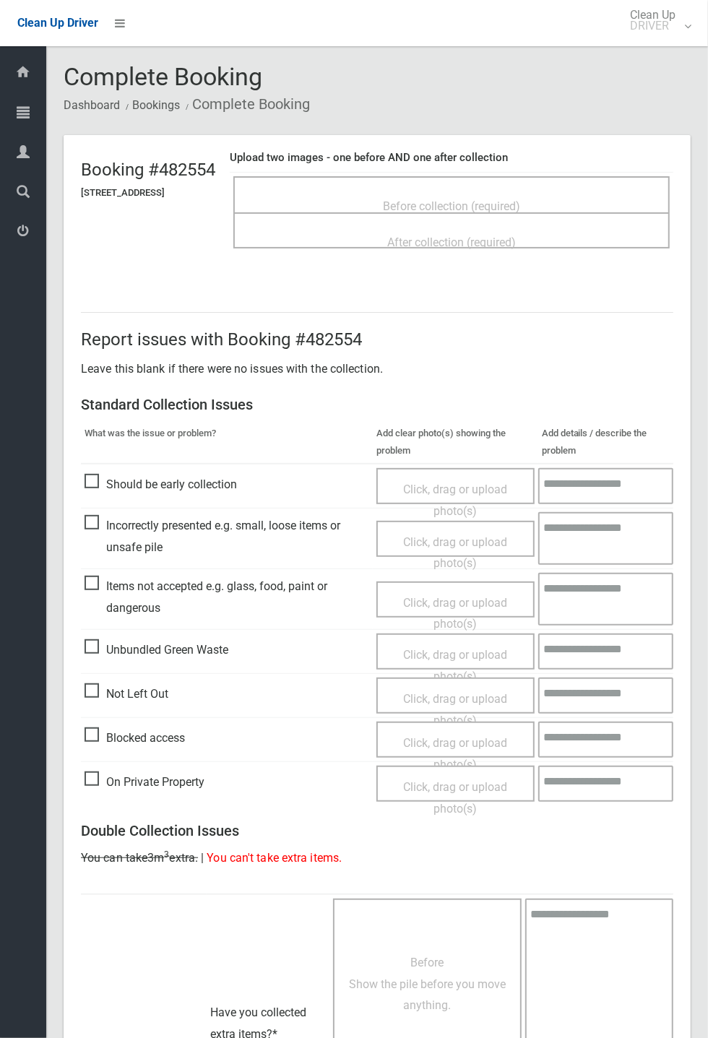
click at [459, 199] on span "Before collection (required)" at bounding box center [451, 206] width 137 height 14
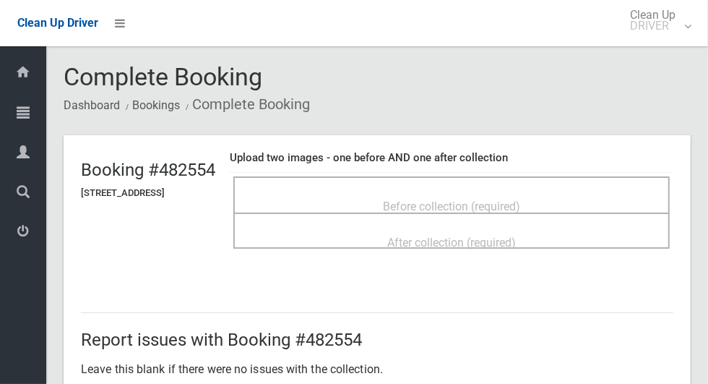
click at [443, 192] on div "Before collection (required)" at bounding box center [451, 205] width 405 height 27
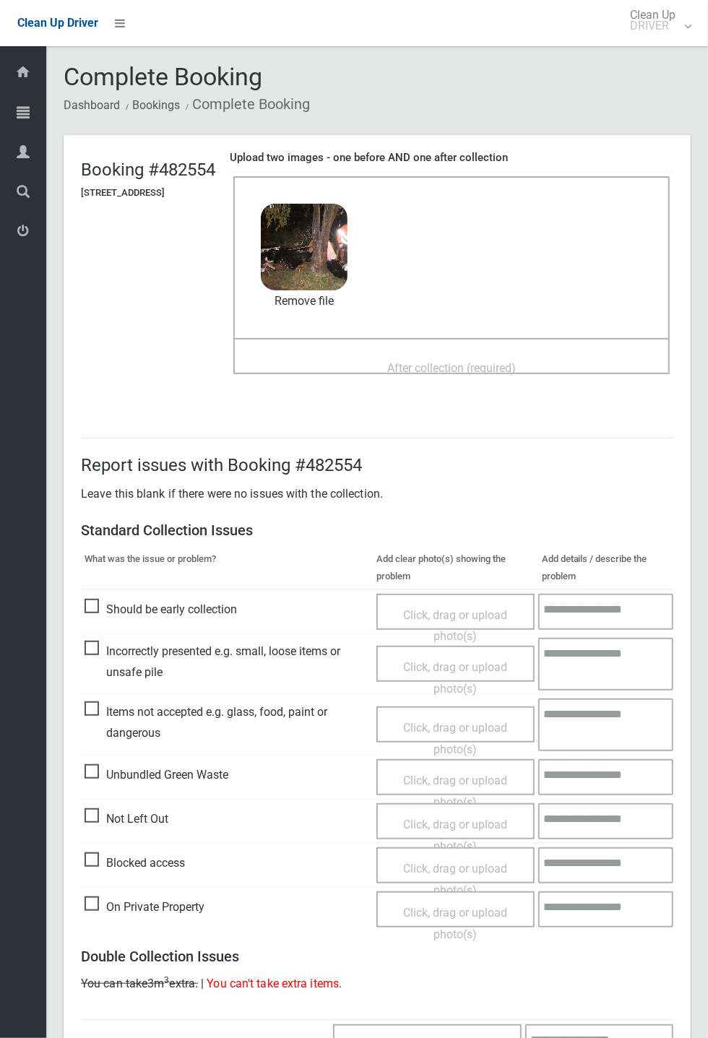
click at [471, 337] on div "Before collection (required) 3 MB 2025-09-1005.29.284218463674487308181.jpg Che…" at bounding box center [451, 257] width 436 height 162
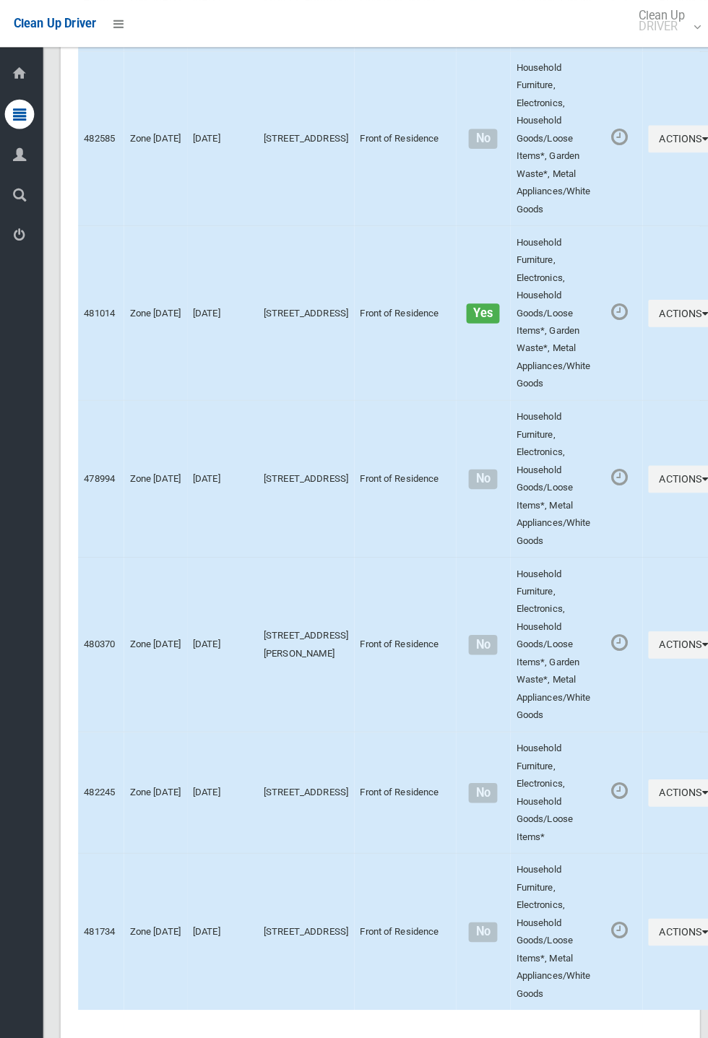
scroll to position [5848, 0]
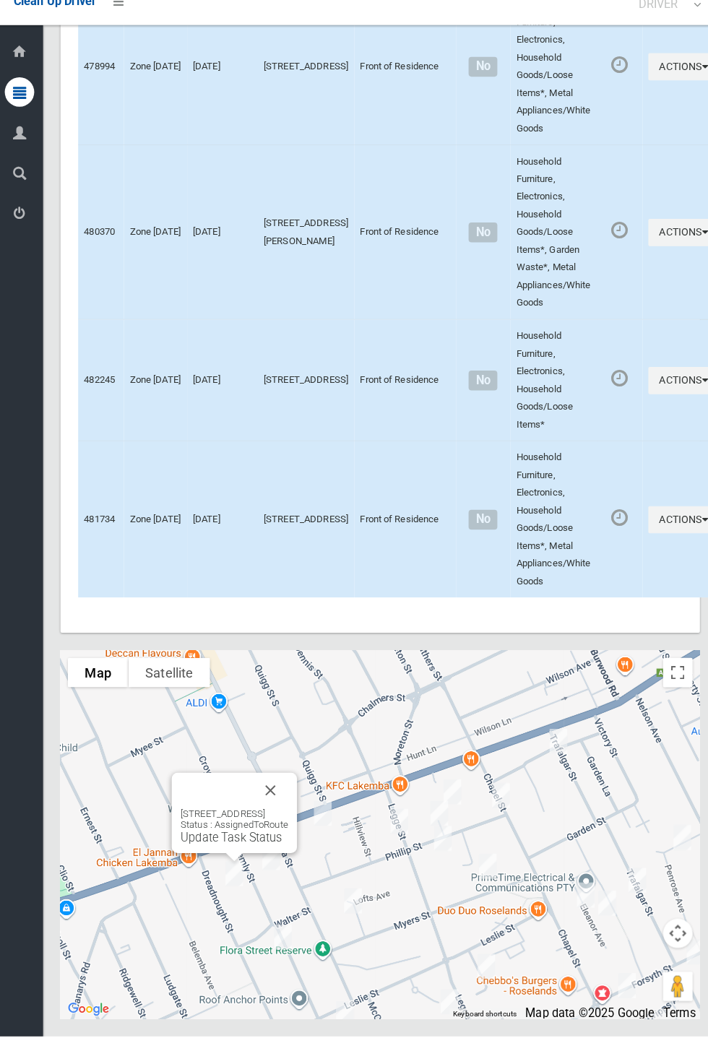
click at [230, 850] on link "Update Task Status" at bounding box center [231, 843] width 100 height 14
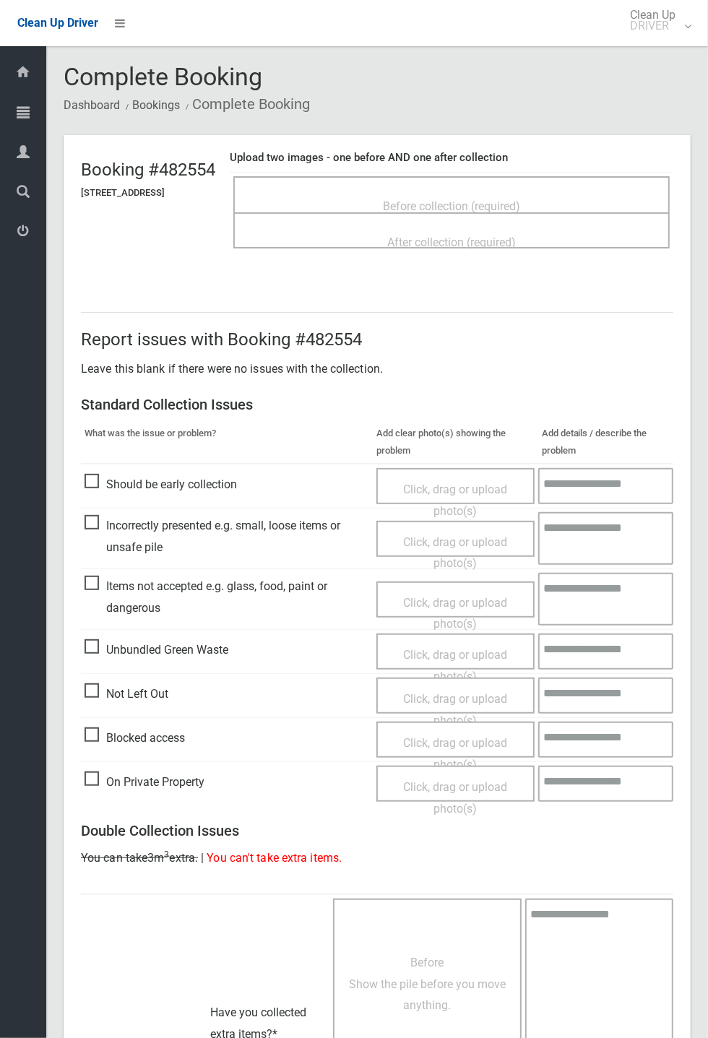
click at [482, 199] on span "Before collection (required)" at bounding box center [451, 206] width 137 height 14
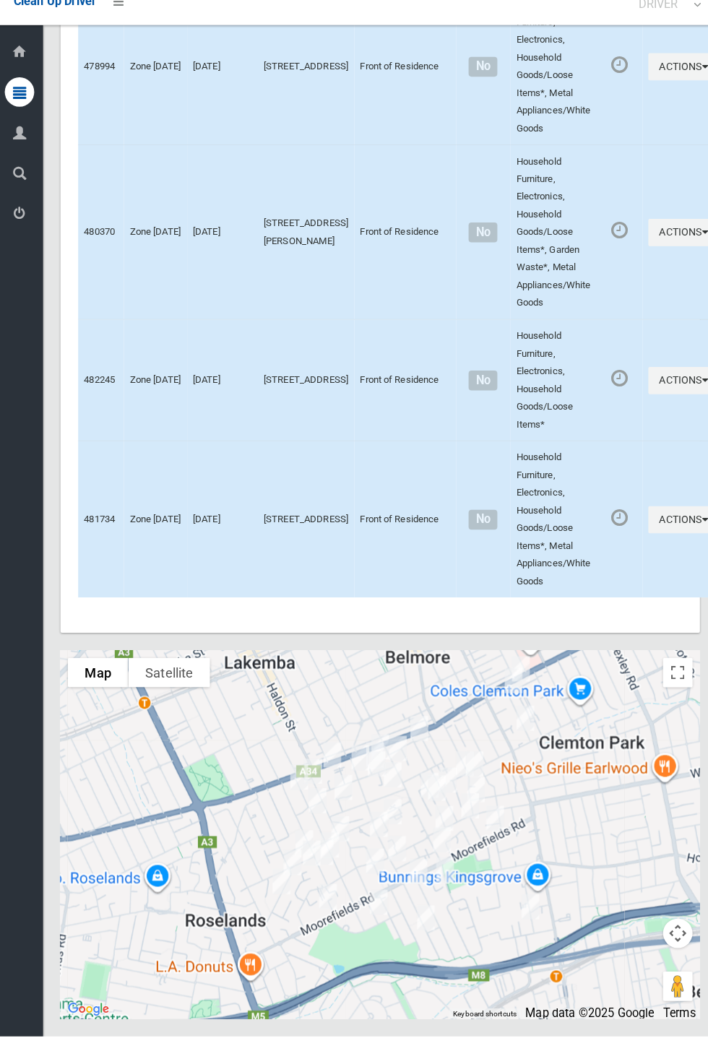
scroll to position [5848, 0]
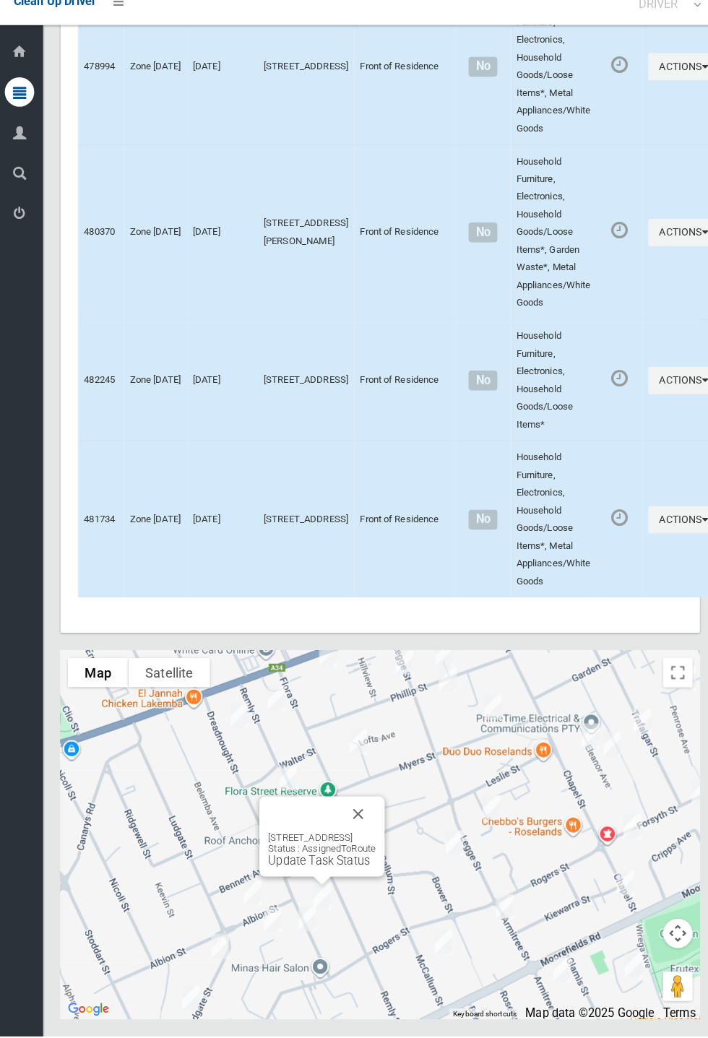
click at [313, 873] on link "Update Task Status" at bounding box center [317, 866] width 100 height 14
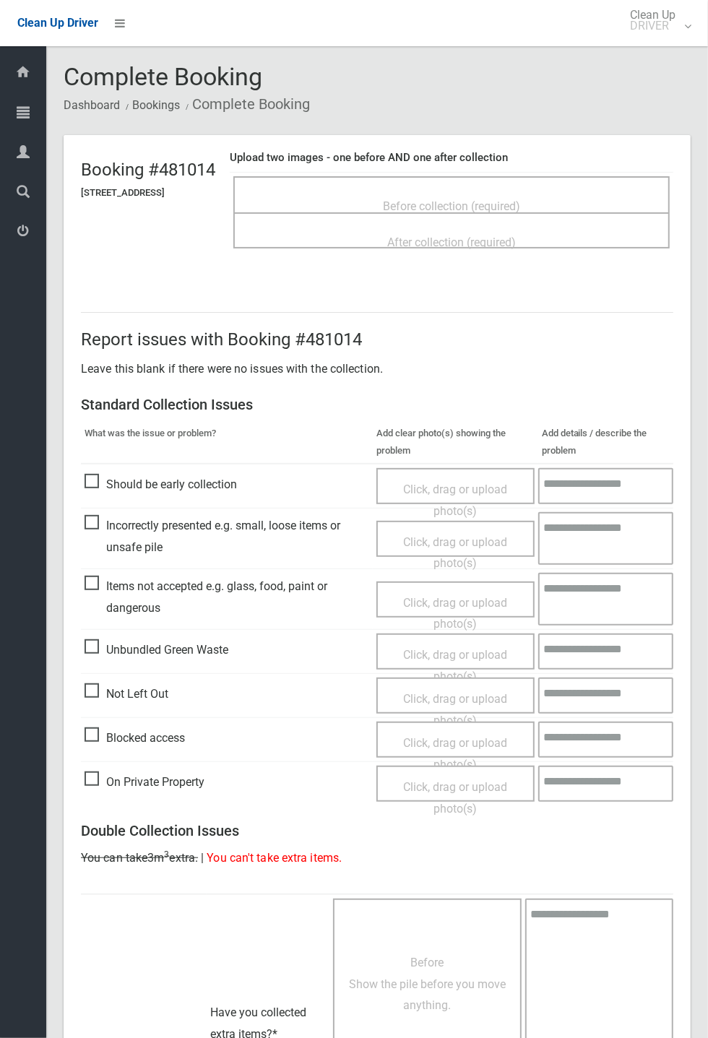
click at [498, 228] on div "After collection (required)" at bounding box center [451, 241] width 405 height 27
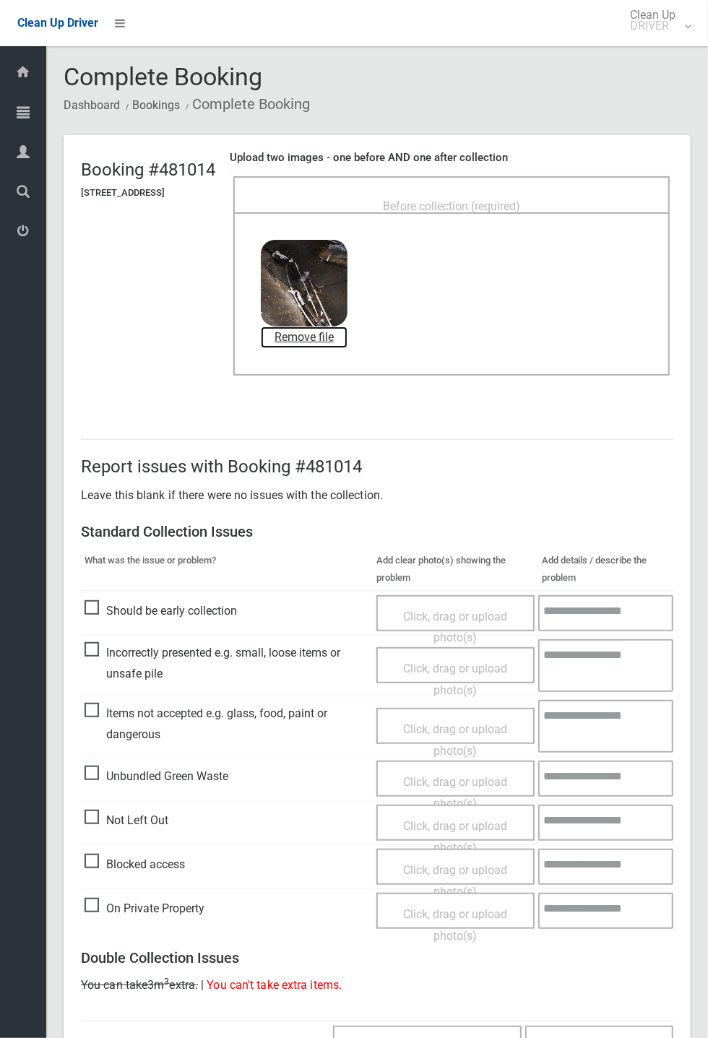
click at [348, 343] on link "Remove file" at bounding box center [304, 338] width 87 height 22
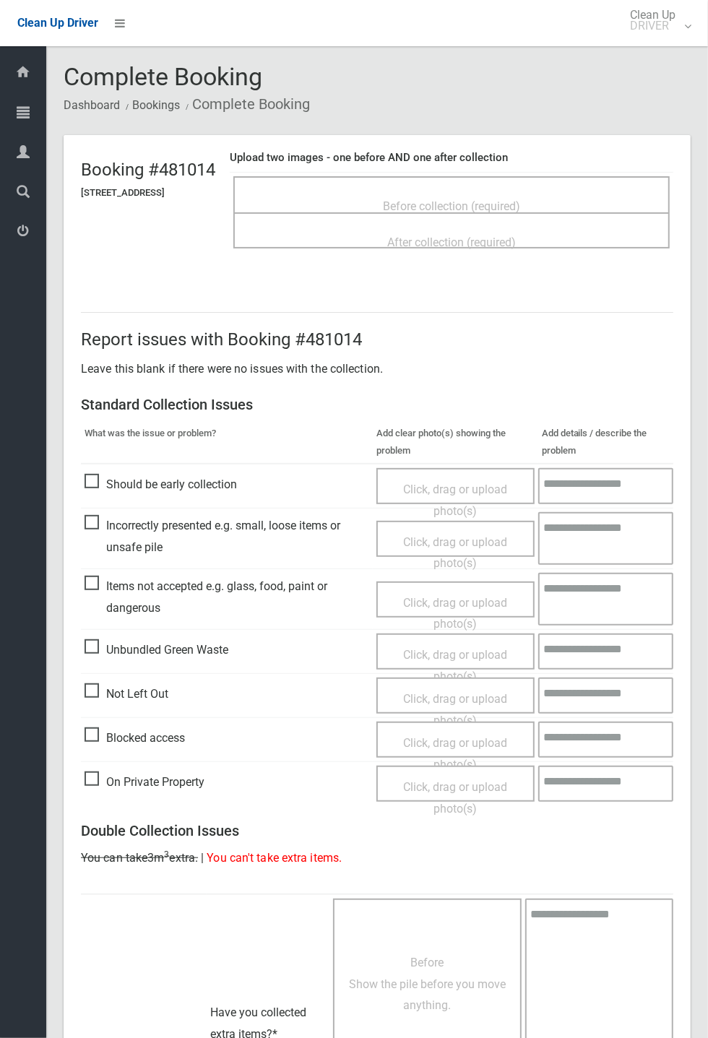
click at [475, 199] on span "Before collection (required)" at bounding box center [451, 206] width 137 height 14
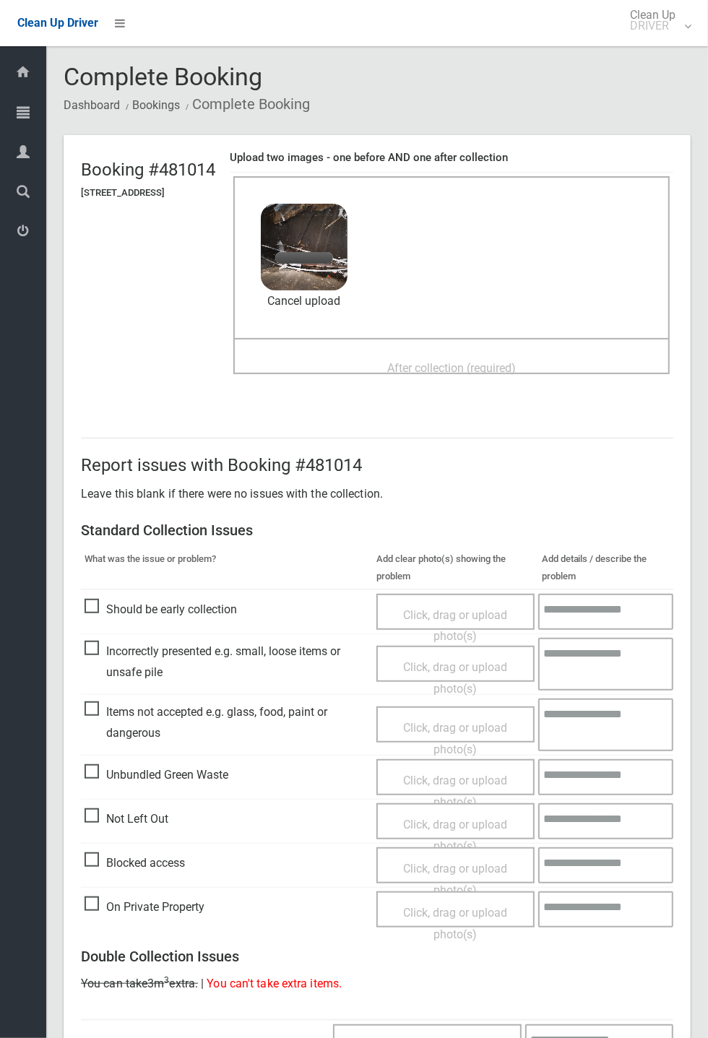
click at [436, 372] on span "After collection (required)" at bounding box center [451, 368] width 129 height 14
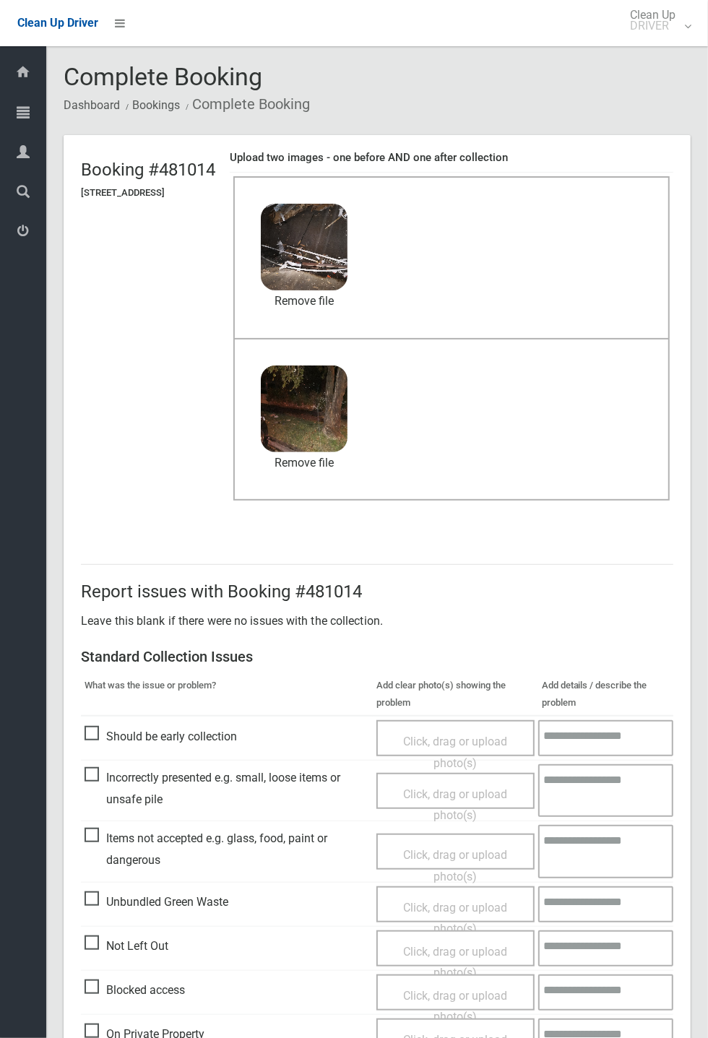
scroll to position [501, 0]
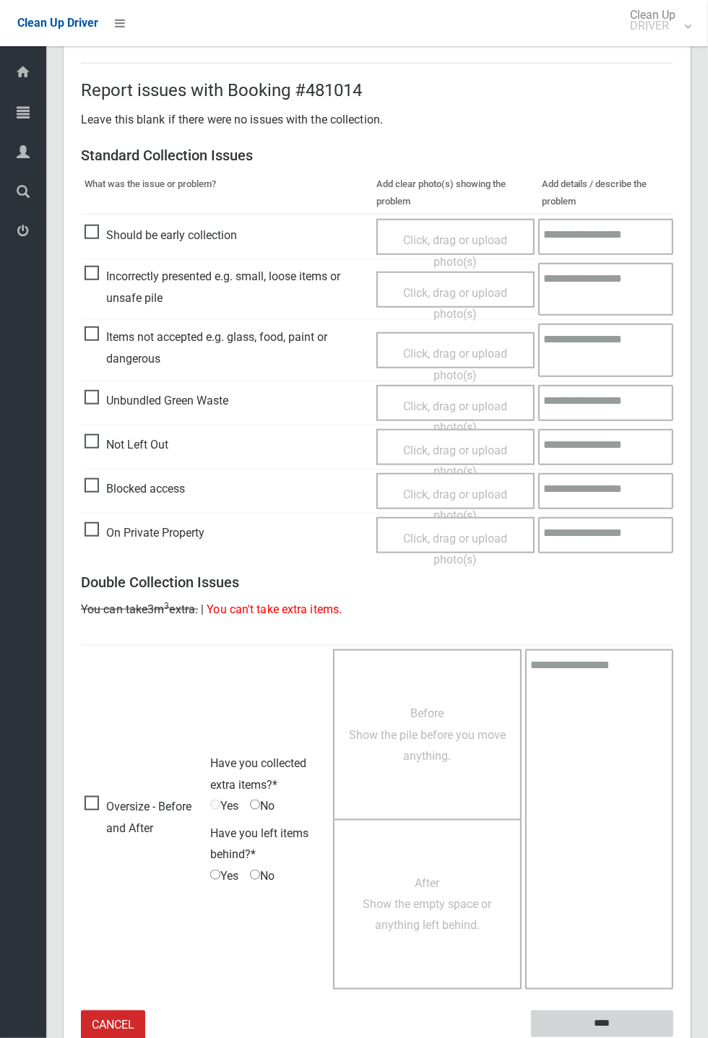
click at [673, 1038] on input "****" at bounding box center [602, 1024] width 142 height 27
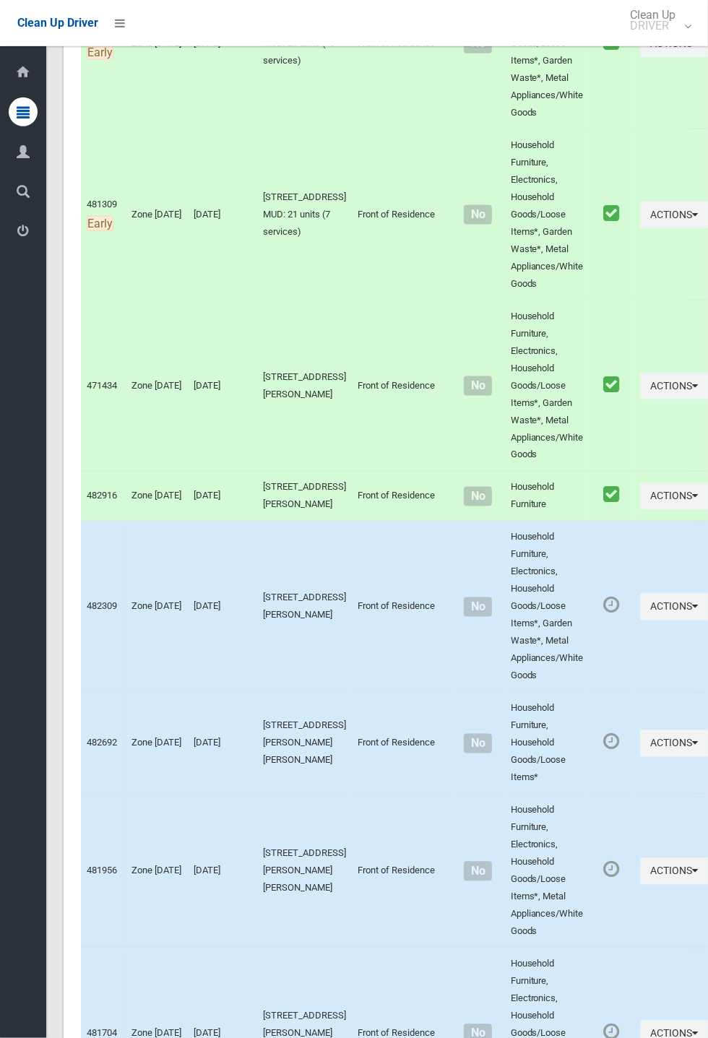
scroll to position [5848, 0]
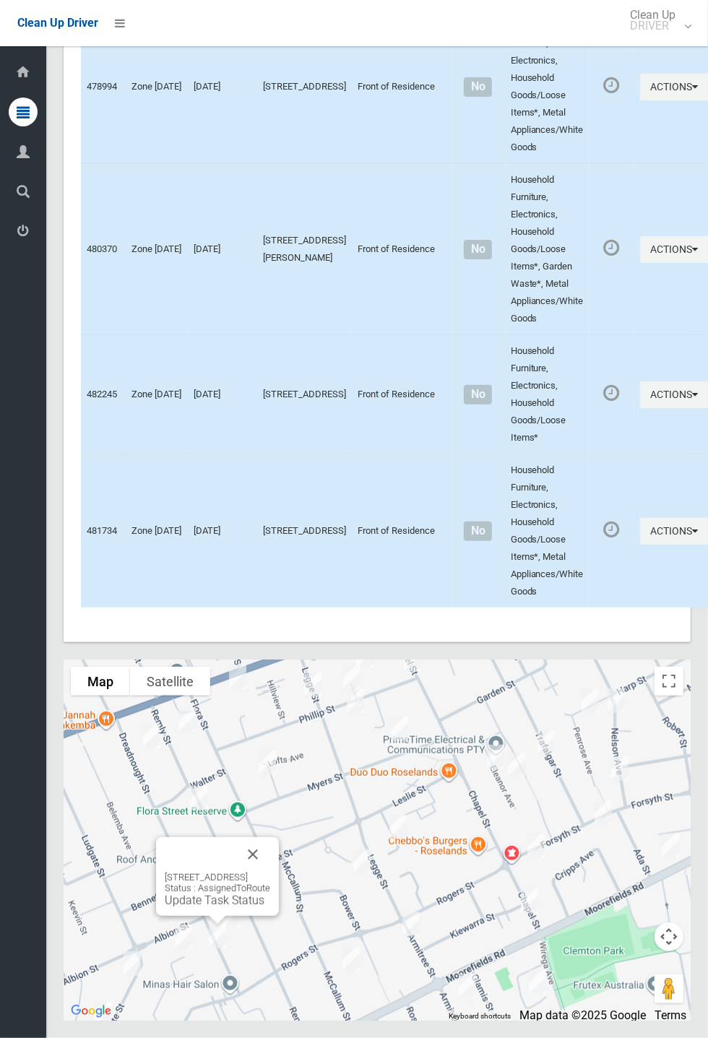
click at [195, 908] on link "Update Task Status" at bounding box center [215, 901] width 100 height 14
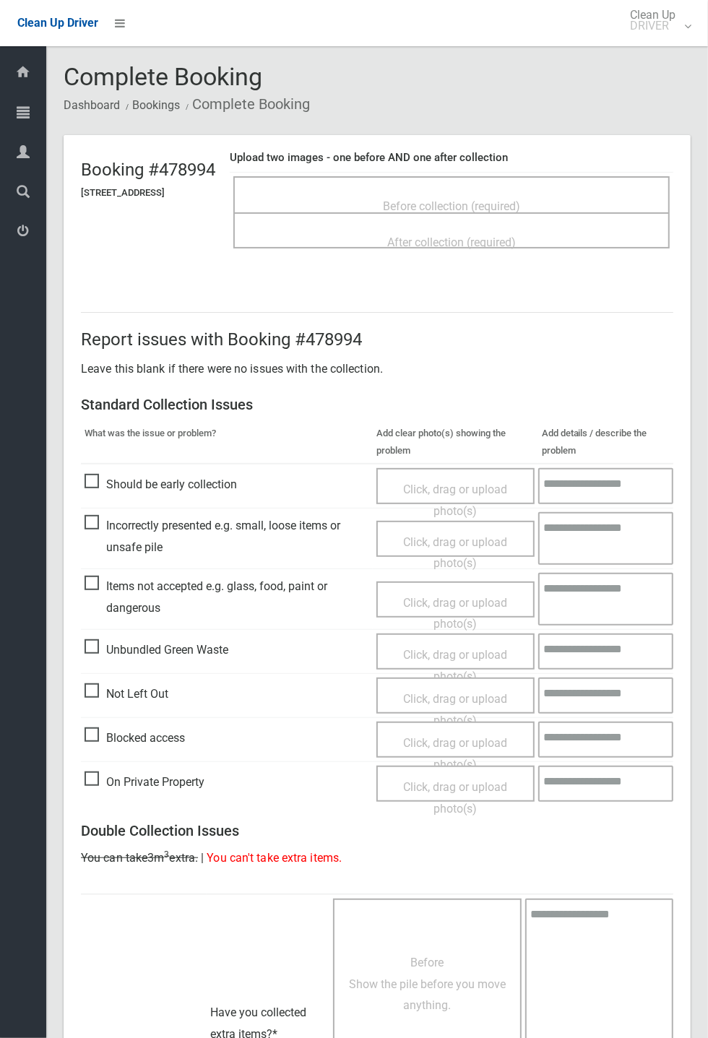
click at [483, 199] on span "Before collection (required)" at bounding box center [451, 206] width 137 height 14
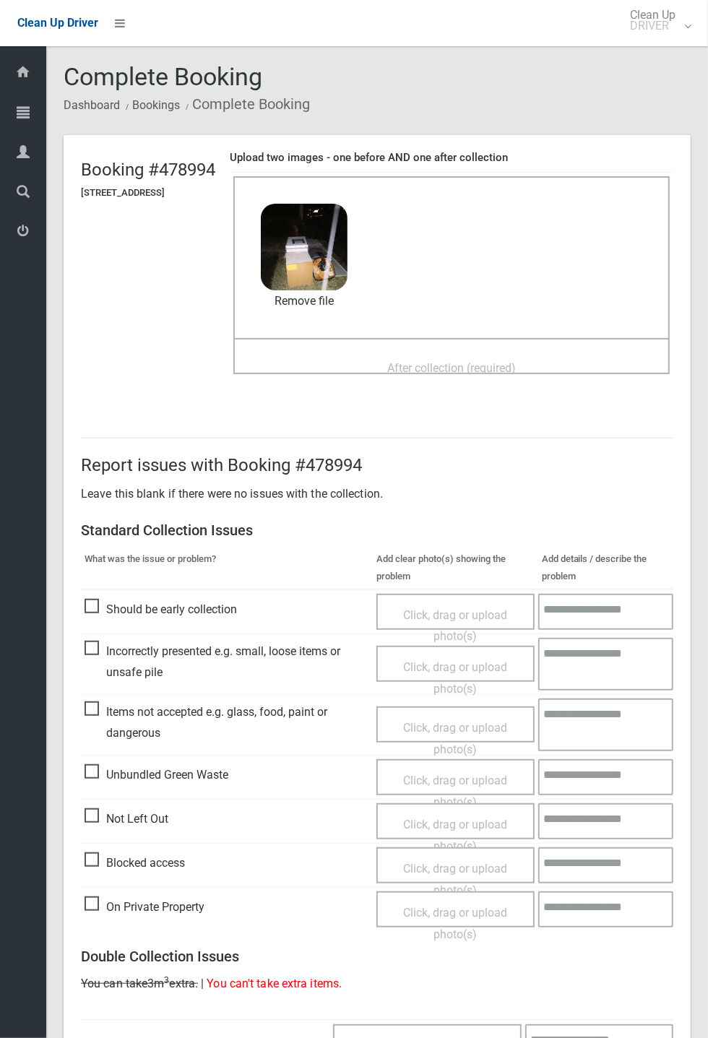
click at [434, 354] on div "After collection (required)" at bounding box center [451, 367] width 405 height 27
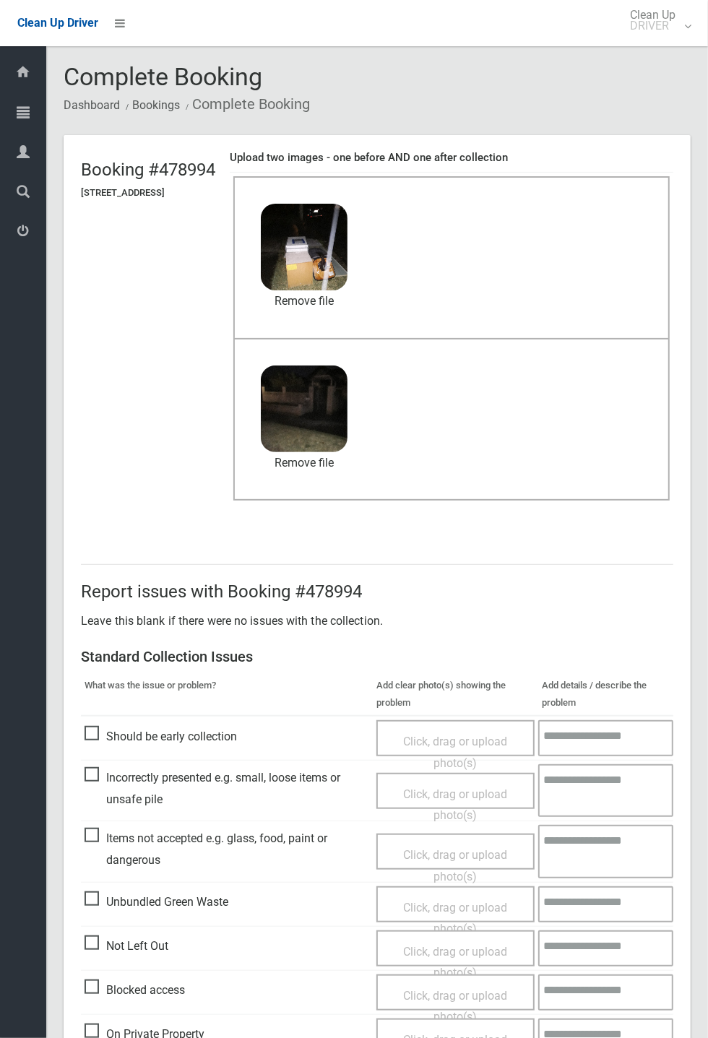
scroll to position [501, 0]
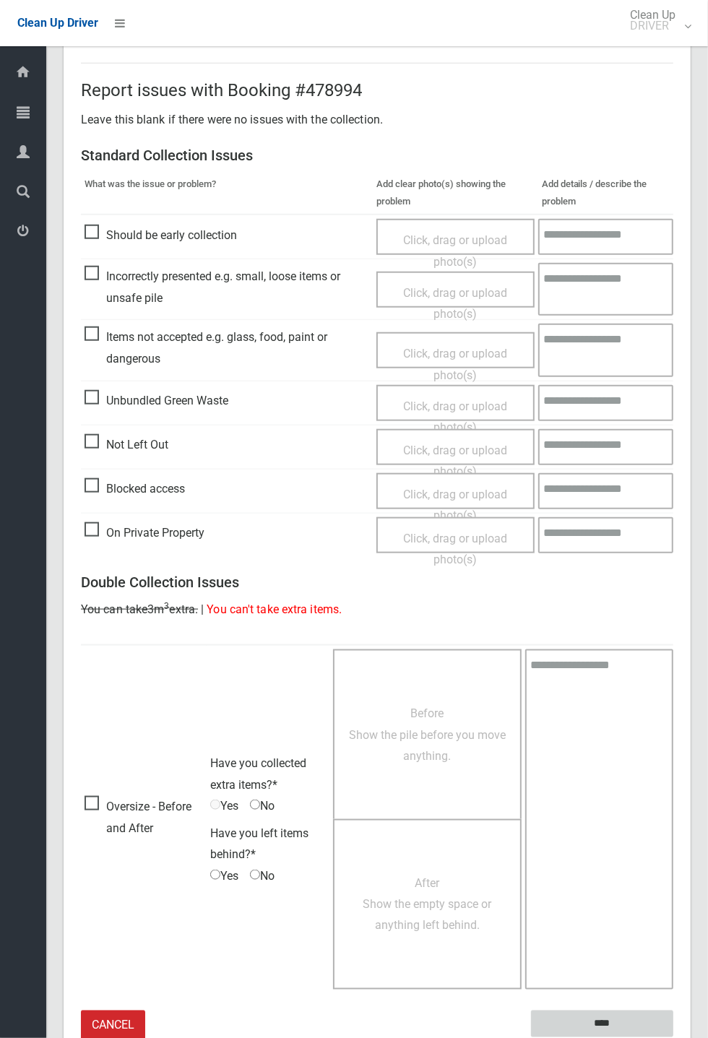
click at [600, 1021] on input "****" at bounding box center [602, 1024] width 142 height 27
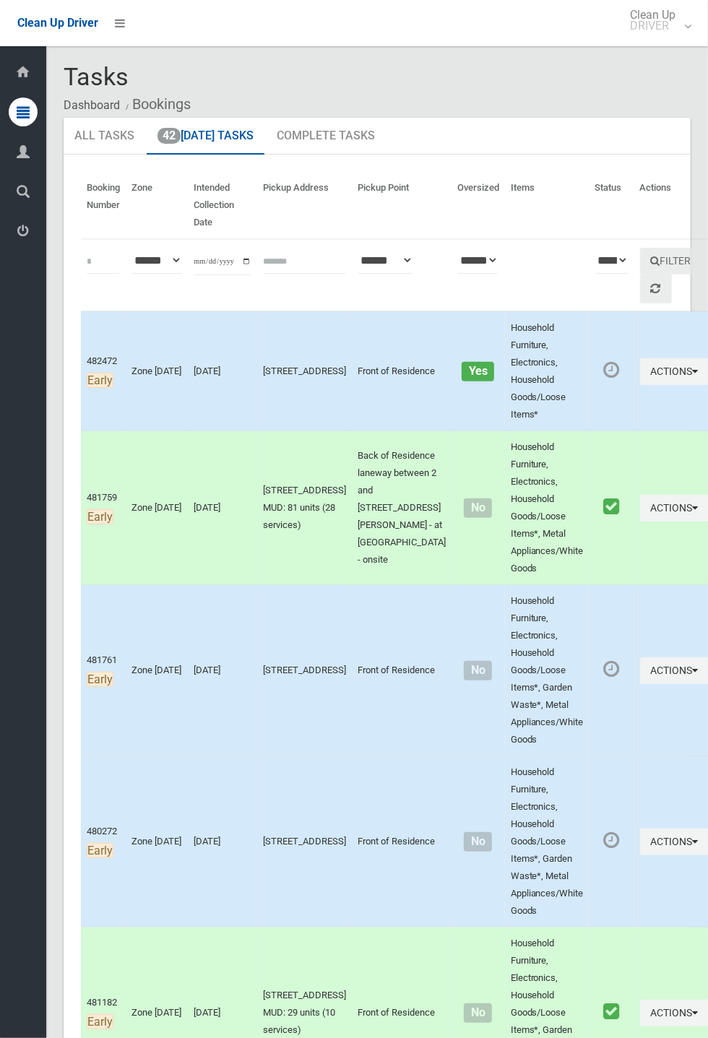
click at [28, 246] on icon at bounding box center [23, 231] width 13 height 29
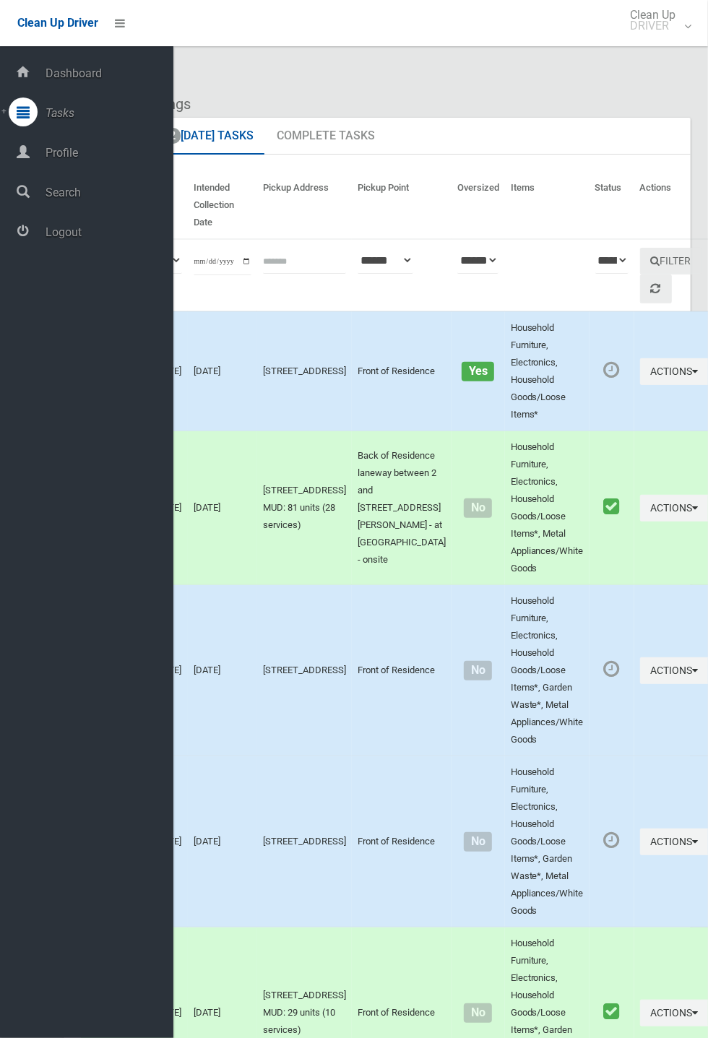
click at [352, 230] on th "Pickup Point" at bounding box center [402, 205] width 100 height 67
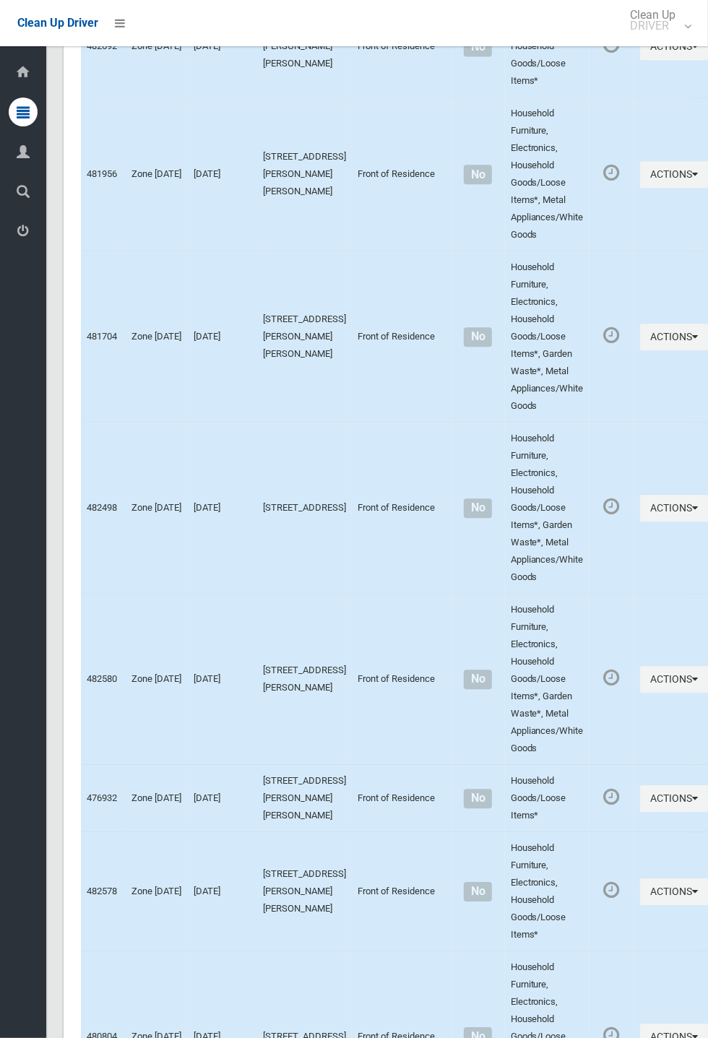
scroll to position [5848, 0]
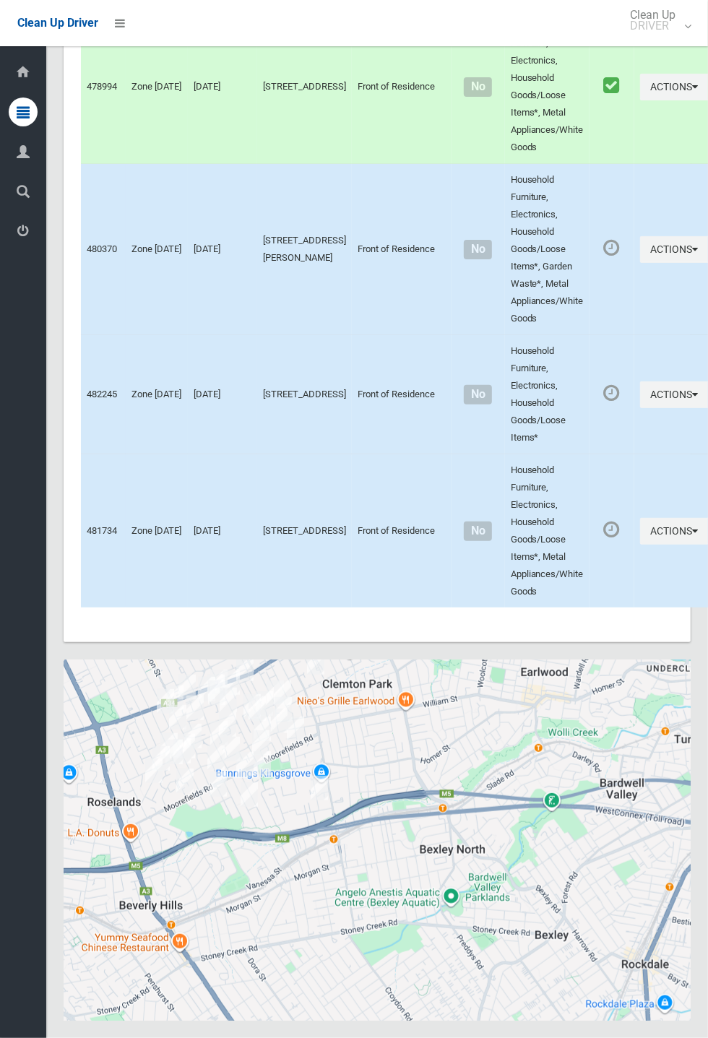
scroll to position [5848, 0]
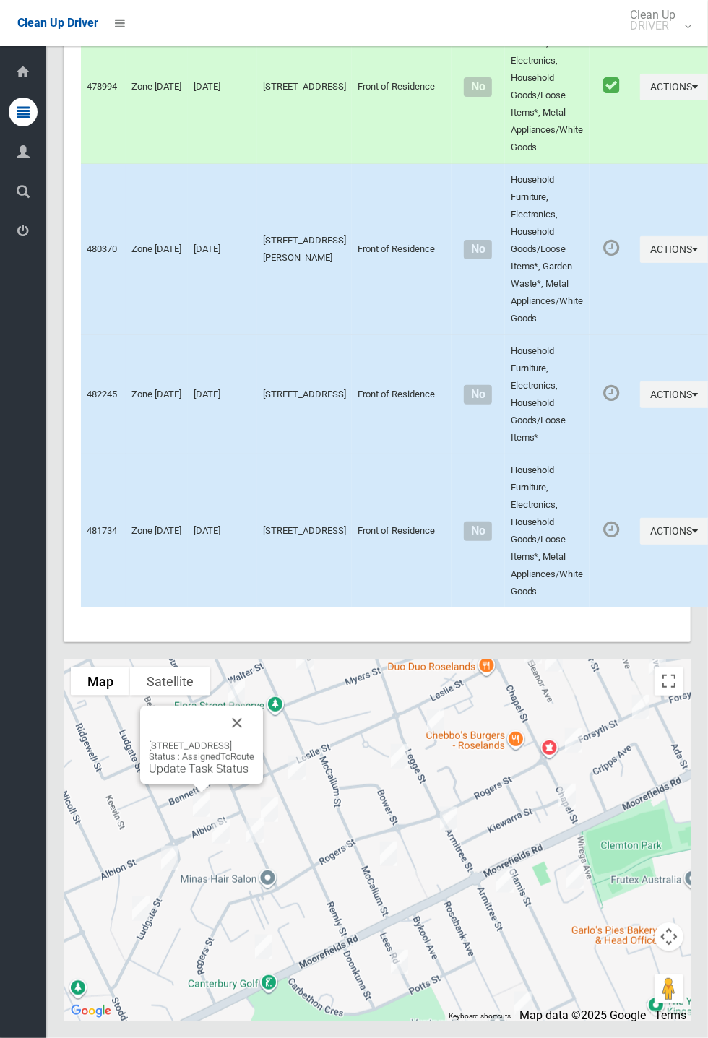
click at [190, 776] on link "Update Task Status" at bounding box center [199, 769] width 100 height 14
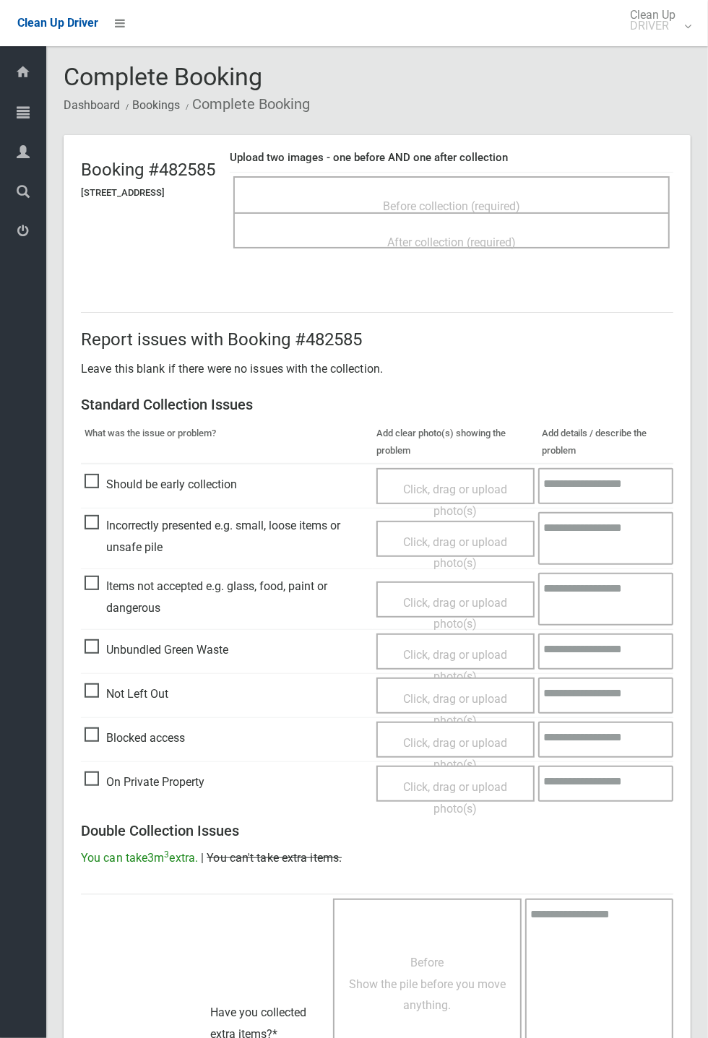
click at [421, 204] on span "Before collection (required)" at bounding box center [451, 206] width 137 height 14
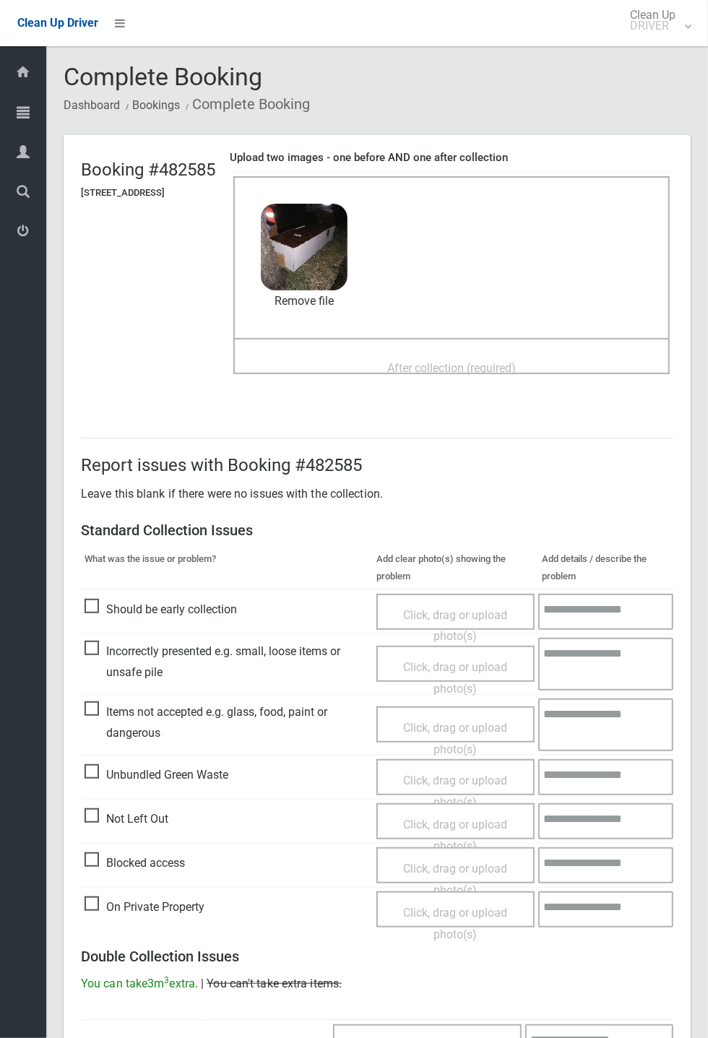
click at [405, 361] on span "After collection (required)" at bounding box center [451, 368] width 129 height 14
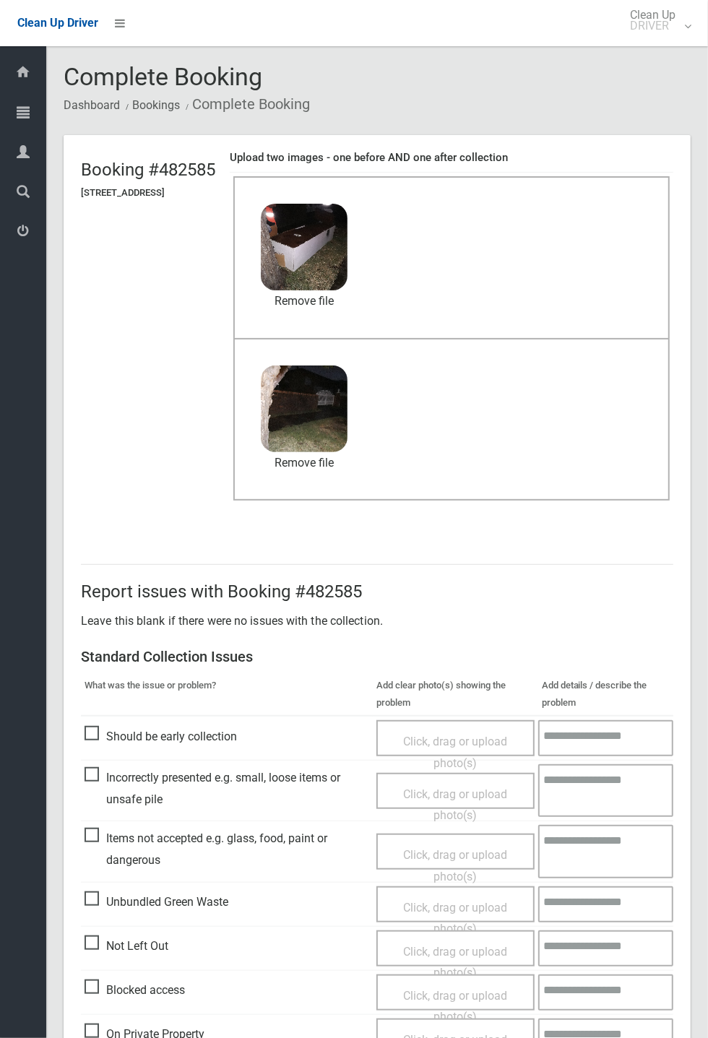
scroll to position [501, 0]
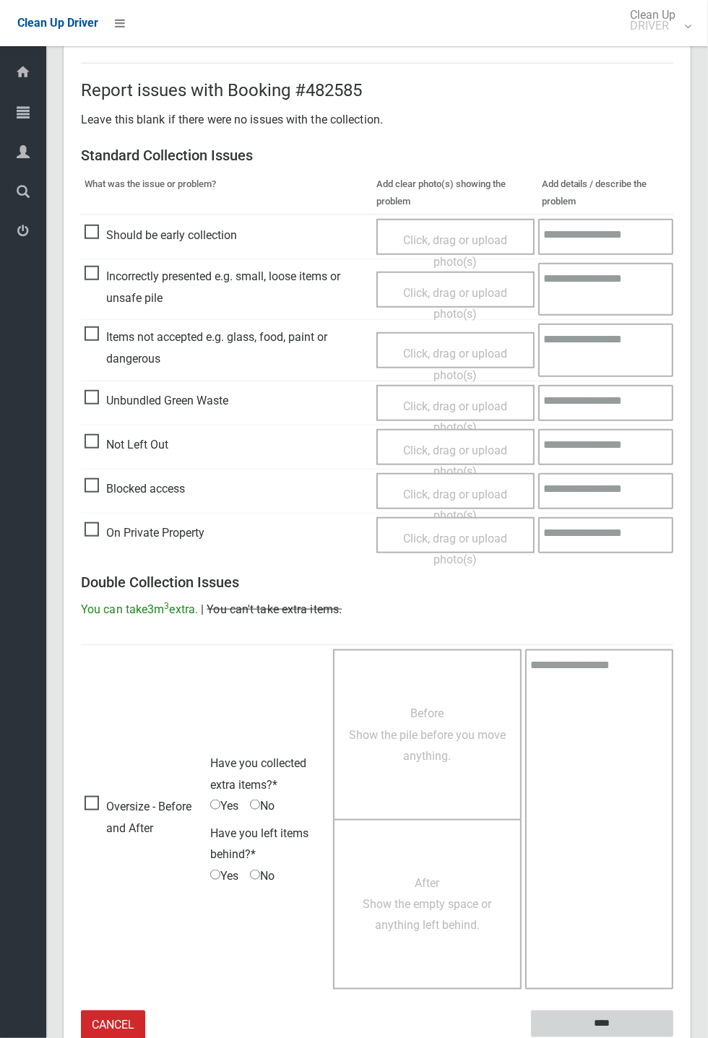
click at [605, 1019] on input "****" at bounding box center [602, 1024] width 142 height 27
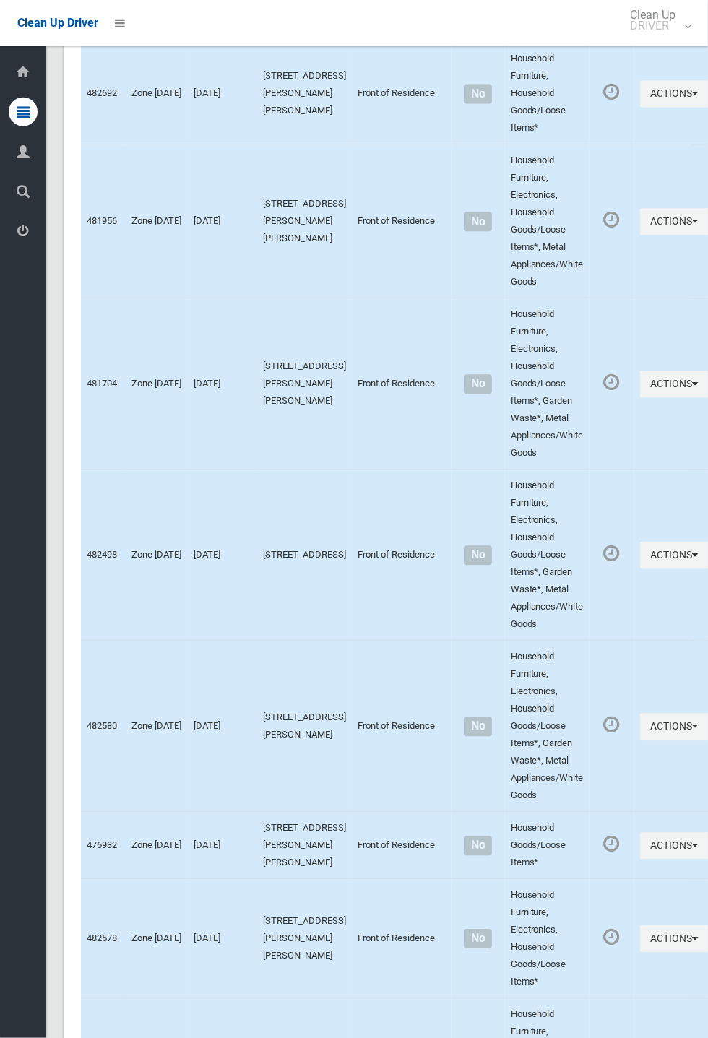
scroll to position [5848, 0]
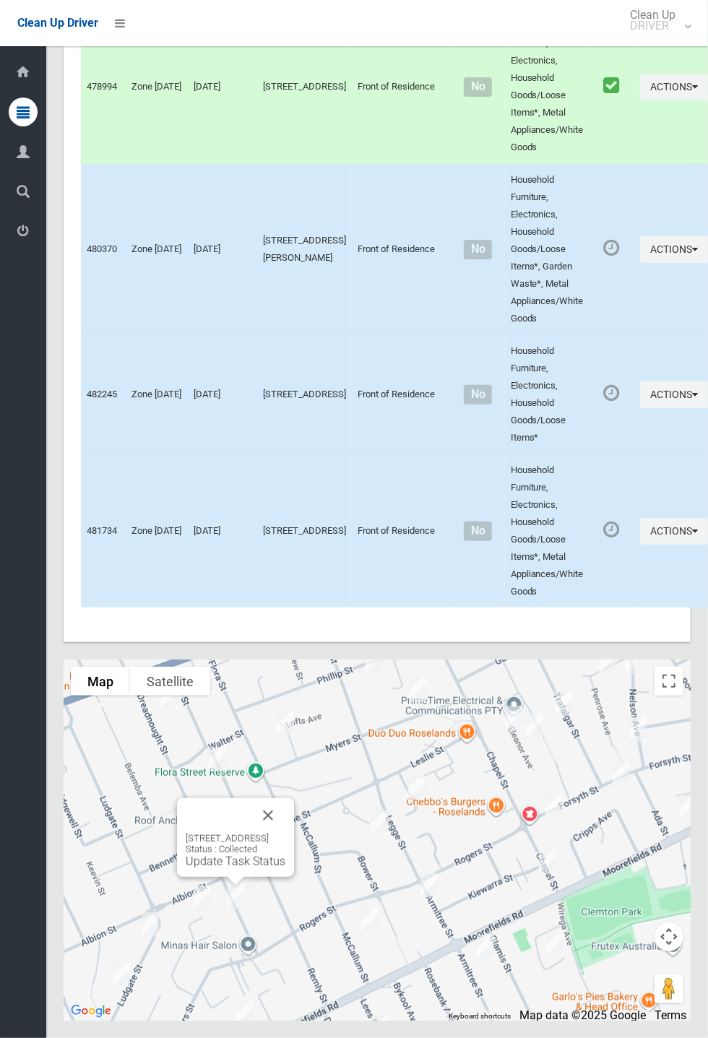
click at [285, 833] on button "Close" at bounding box center [268, 815] width 35 height 35
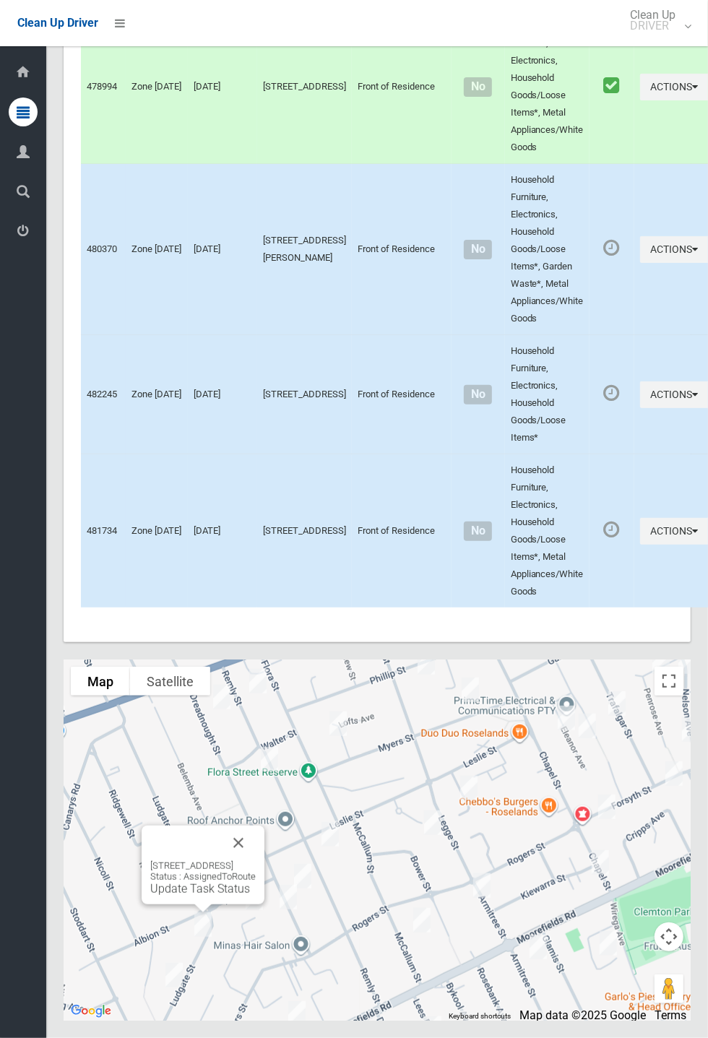
click at [204, 896] on link "Update Task Status" at bounding box center [200, 889] width 100 height 14
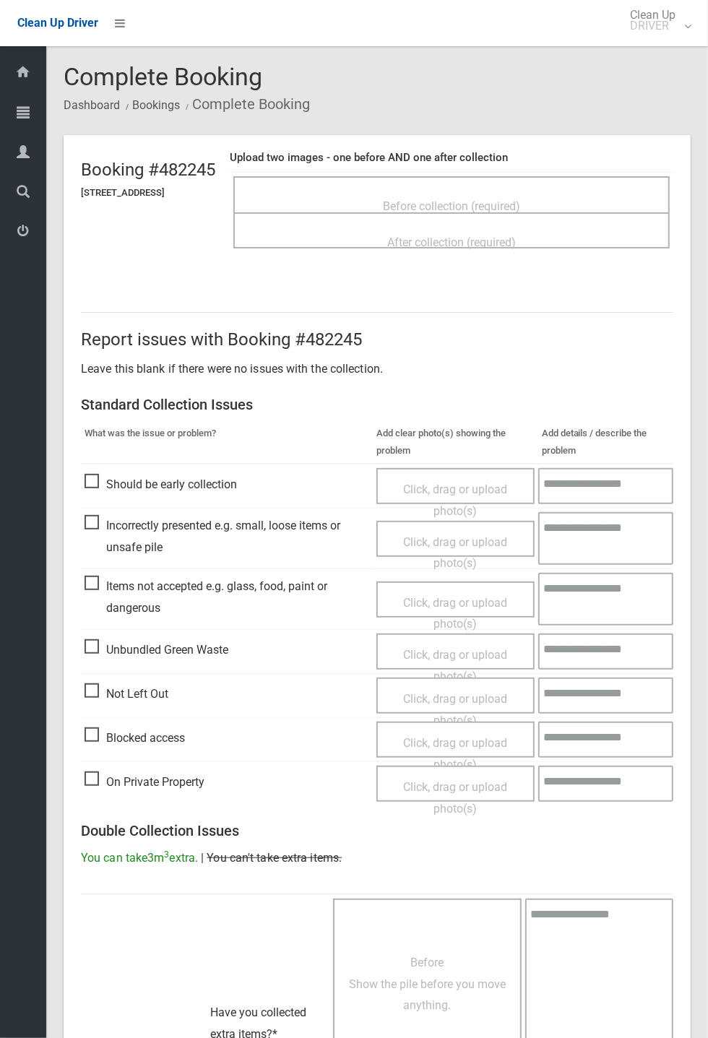
click at [483, 199] on span "Before collection (required)" at bounding box center [451, 206] width 137 height 14
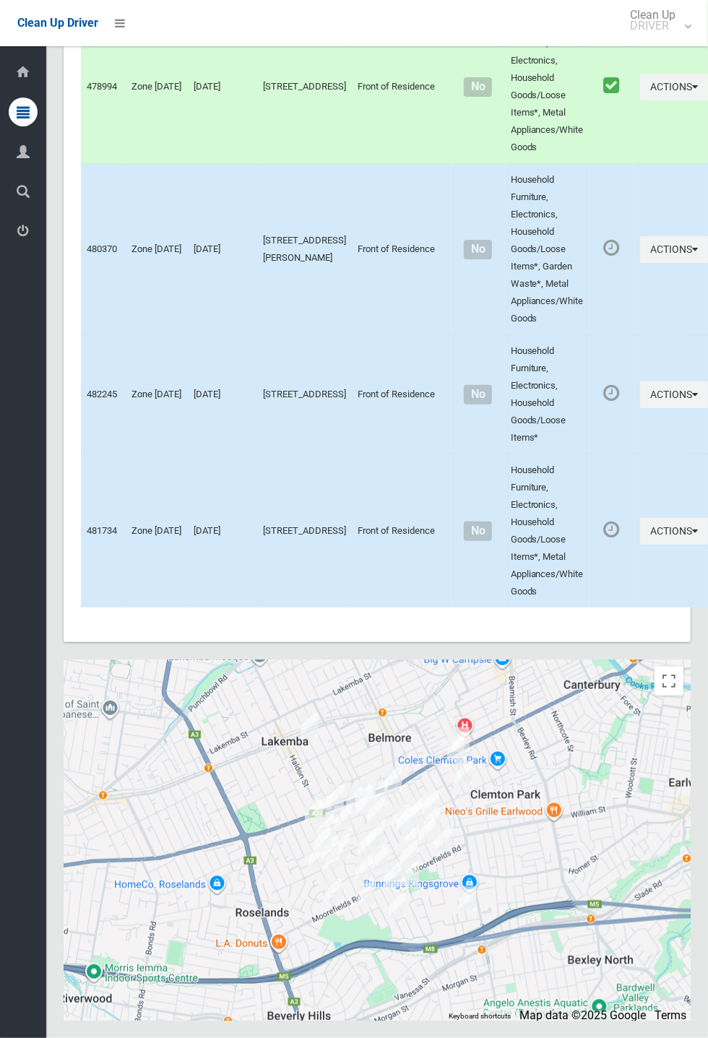
scroll to position [5848, 0]
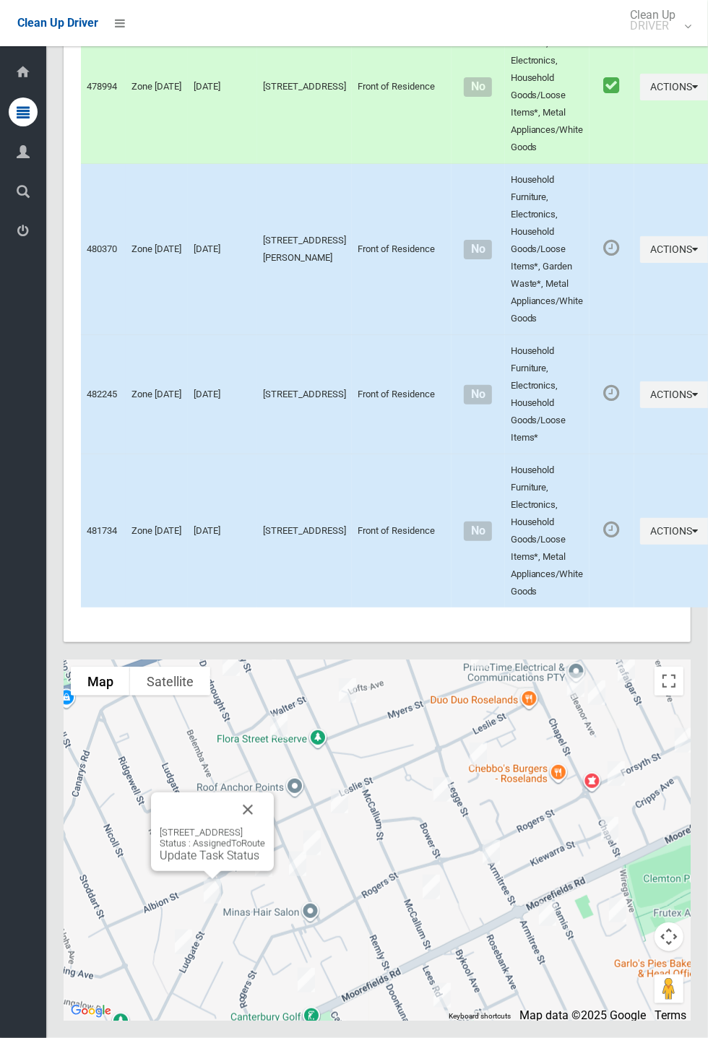
click at [217, 863] on link "Update Task Status" at bounding box center [210, 856] width 100 height 14
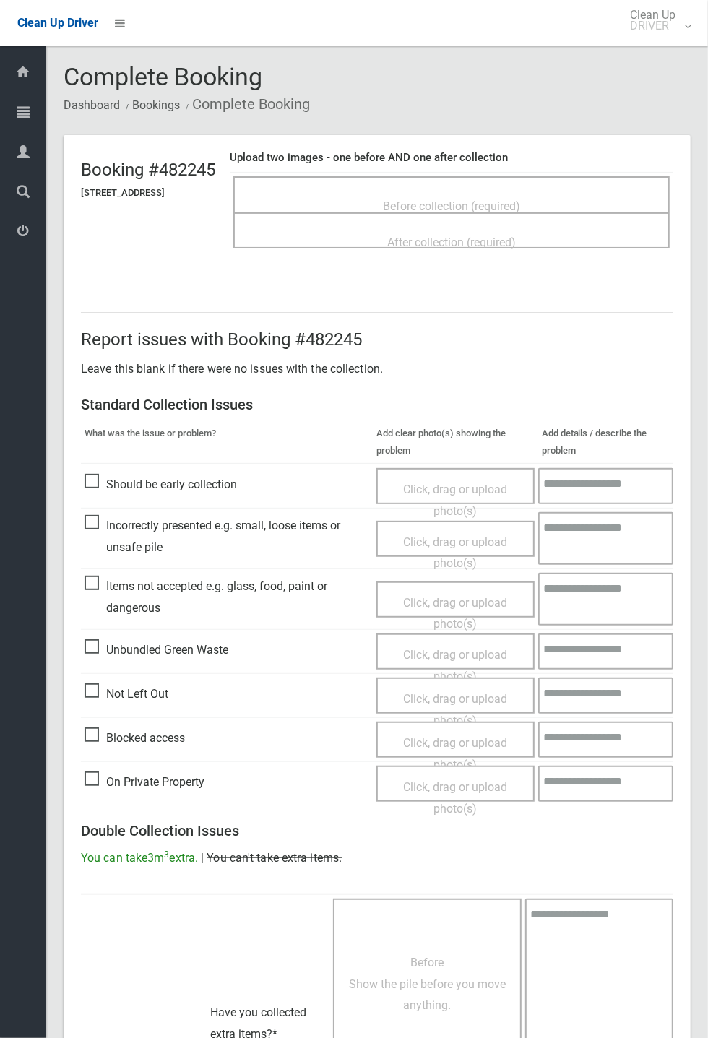
click at [478, 199] on span "Before collection (required)" at bounding box center [451, 206] width 137 height 14
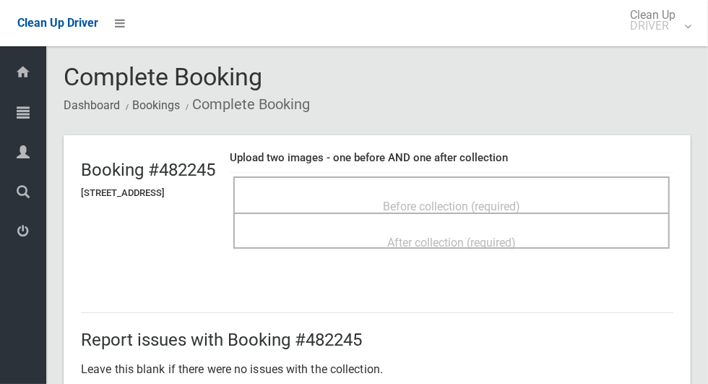
click at [535, 180] on div "Before collection (required)" at bounding box center [451, 194] width 436 height 36
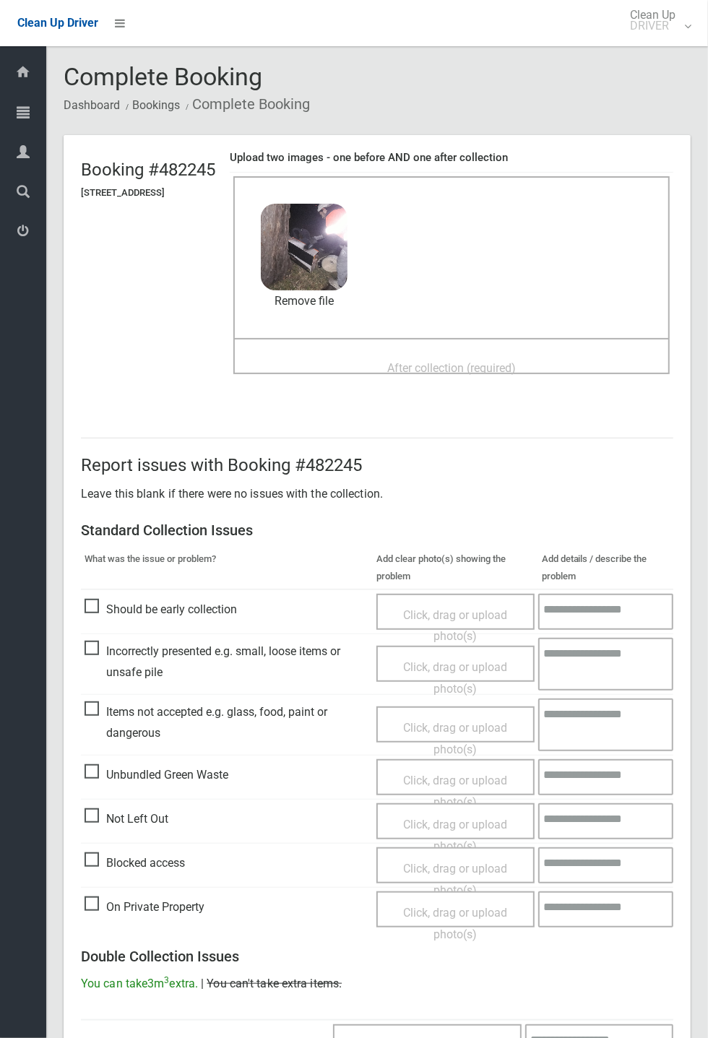
click at [425, 361] on span "After collection (required)" at bounding box center [451, 368] width 129 height 14
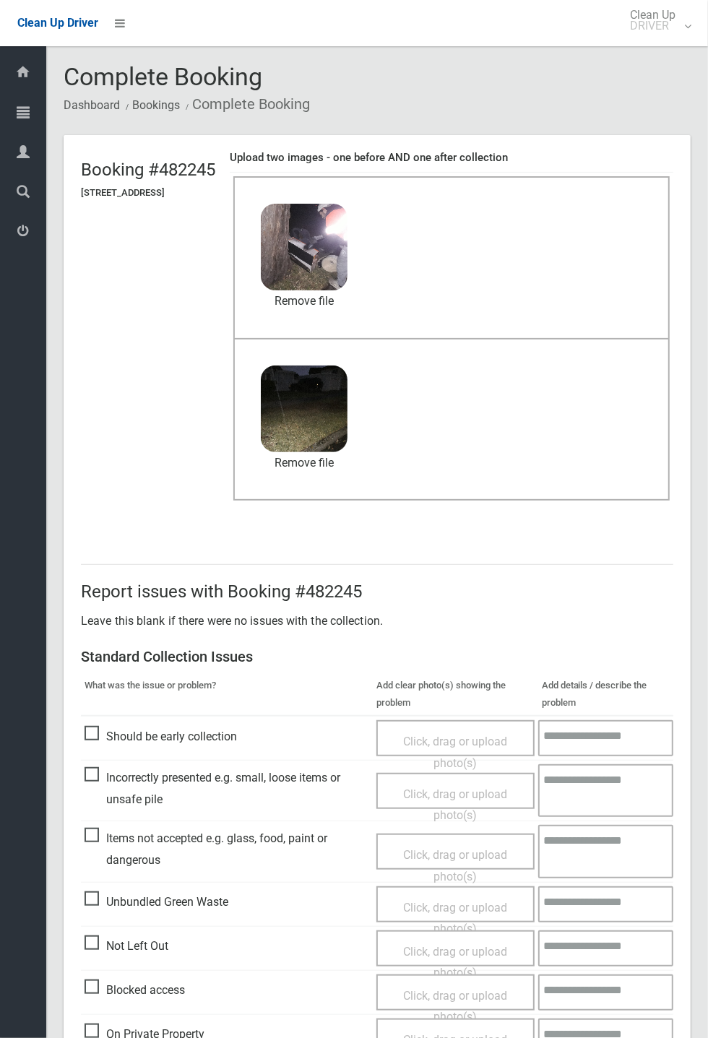
scroll to position [501, 0]
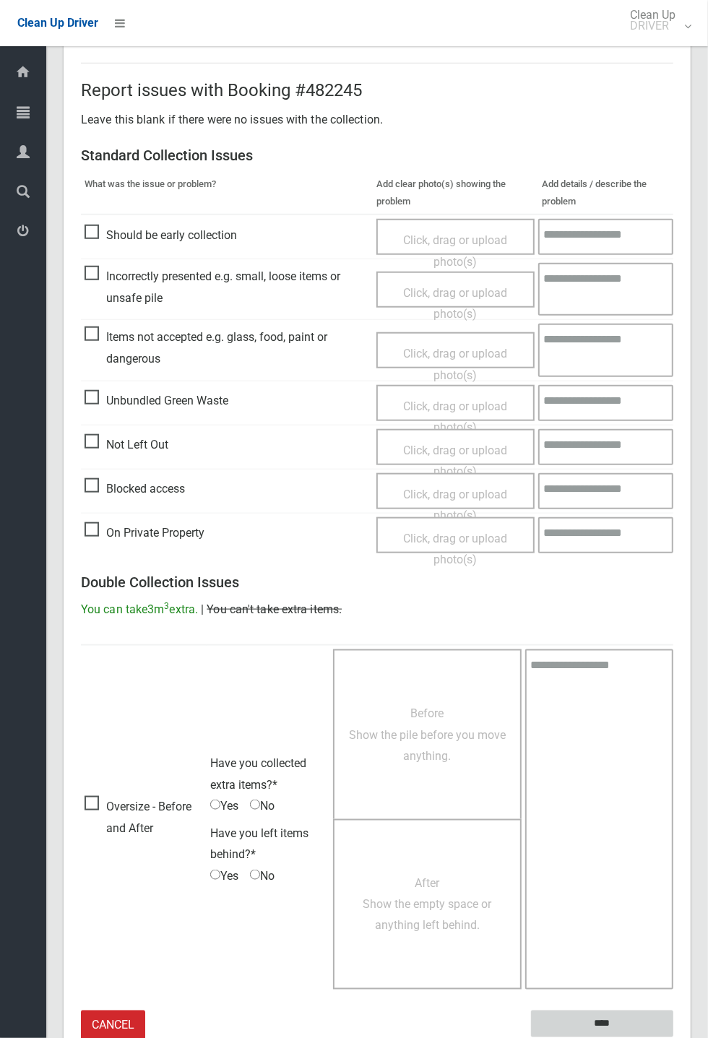
click at [673, 1038] on input "****" at bounding box center [602, 1024] width 142 height 27
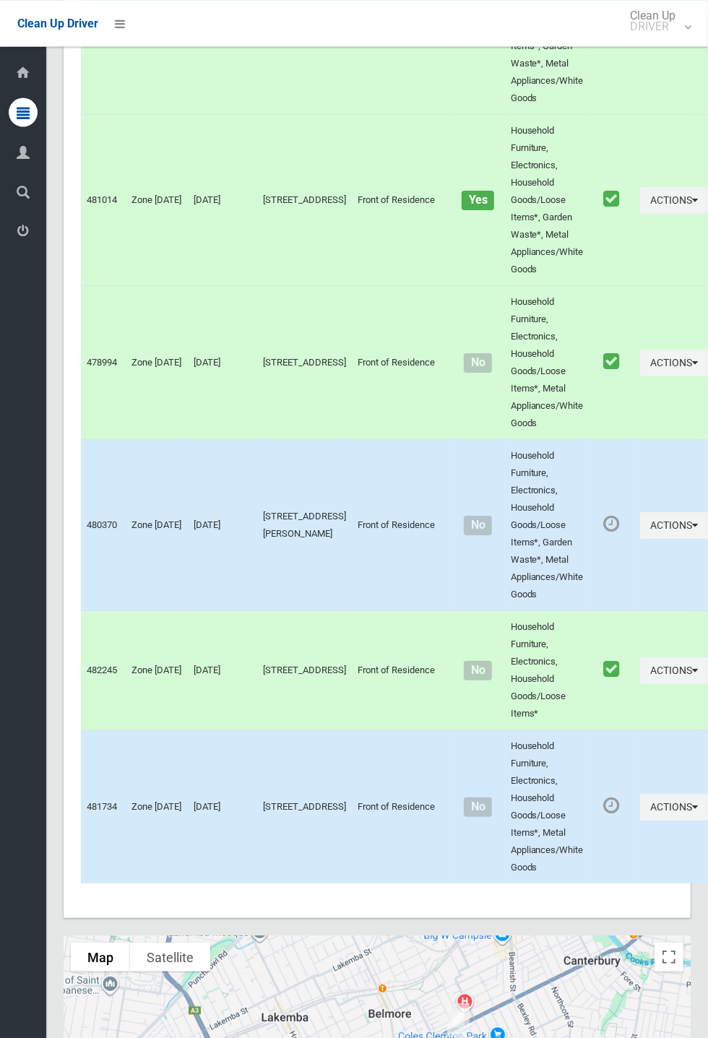
scroll to position [5848, 0]
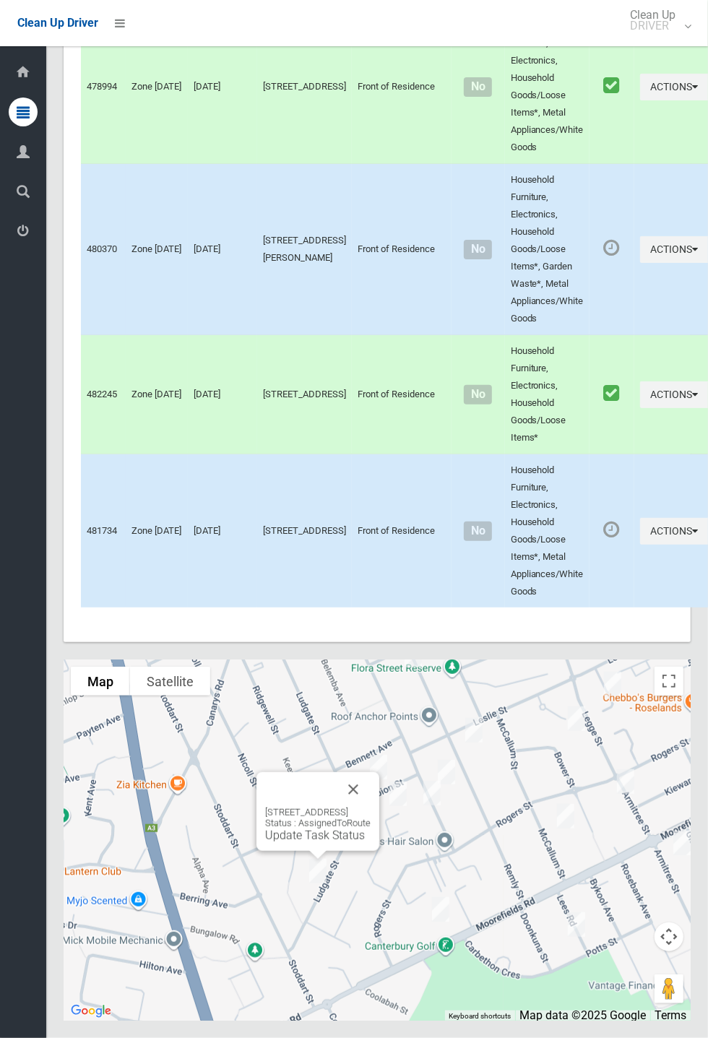
click at [371, 807] on button "Close" at bounding box center [353, 789] width 35 height 35
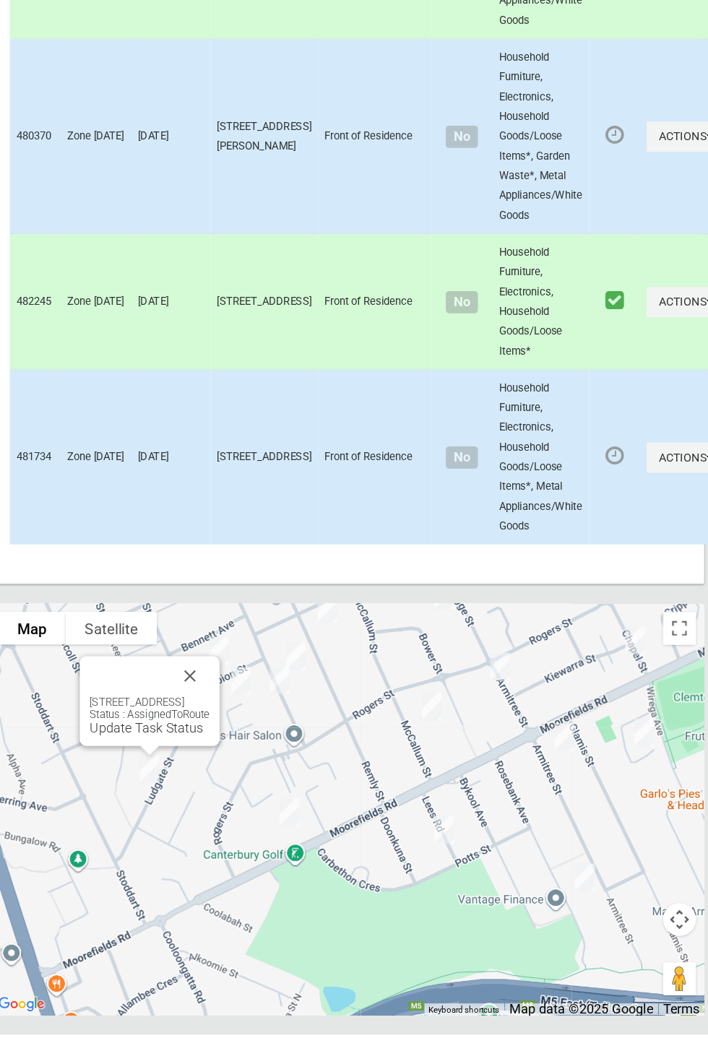
click at [192, 785] on div "99 Ludgate Street, ROSELANDS NSW 2196 Status : AssignedToRoute Update Task Stat…" at bounding box center [203, 745] width 123 height 79
click at [200, 776] on link "Update Task Status" at bounding box center [201, 769] width 100 height 14
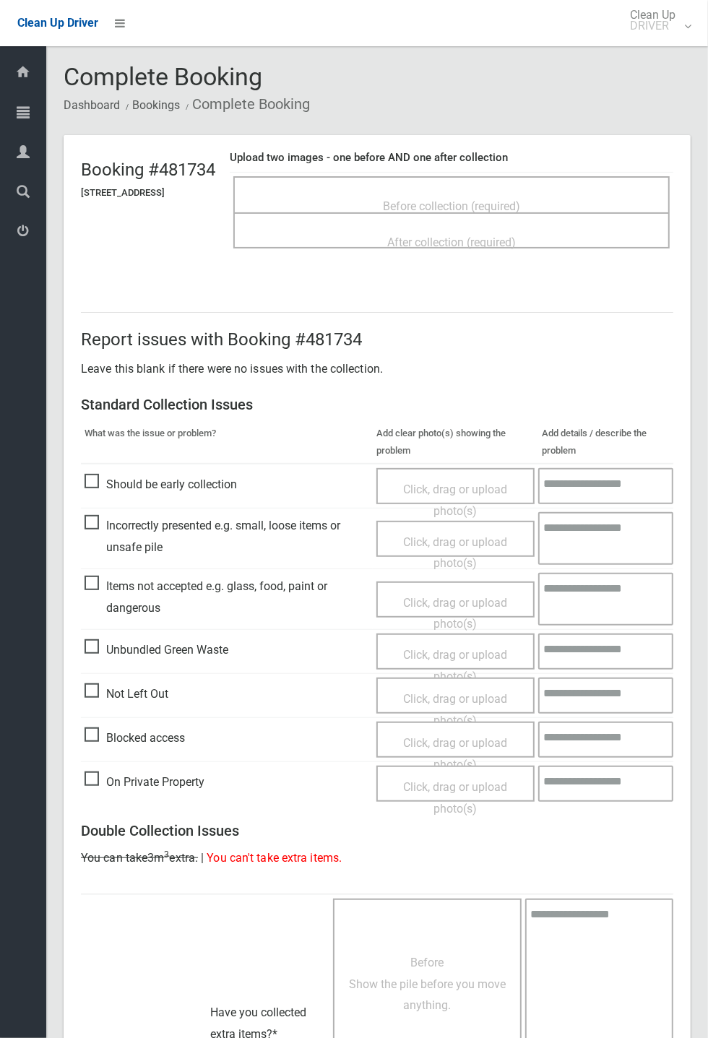
click at [520, 210] on span "Before collection (required)" at bounding box center [451, 206] width 137 height 14
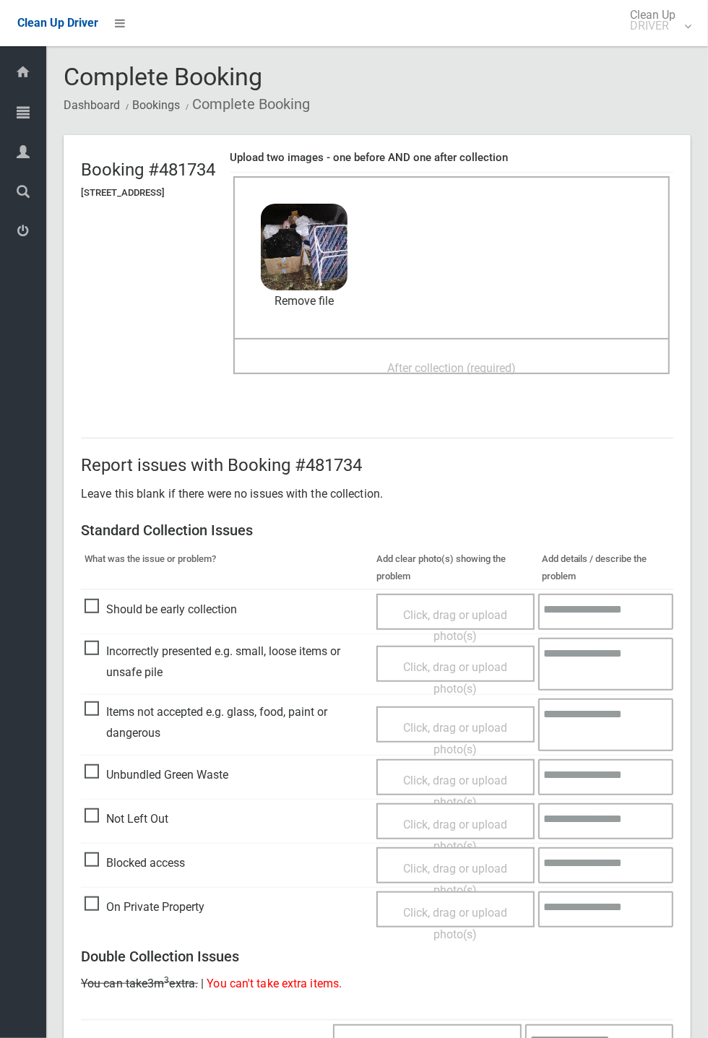
click at [444, 361] on span "After collection (required)" at bounding box center [451, 368] width 129 height 14
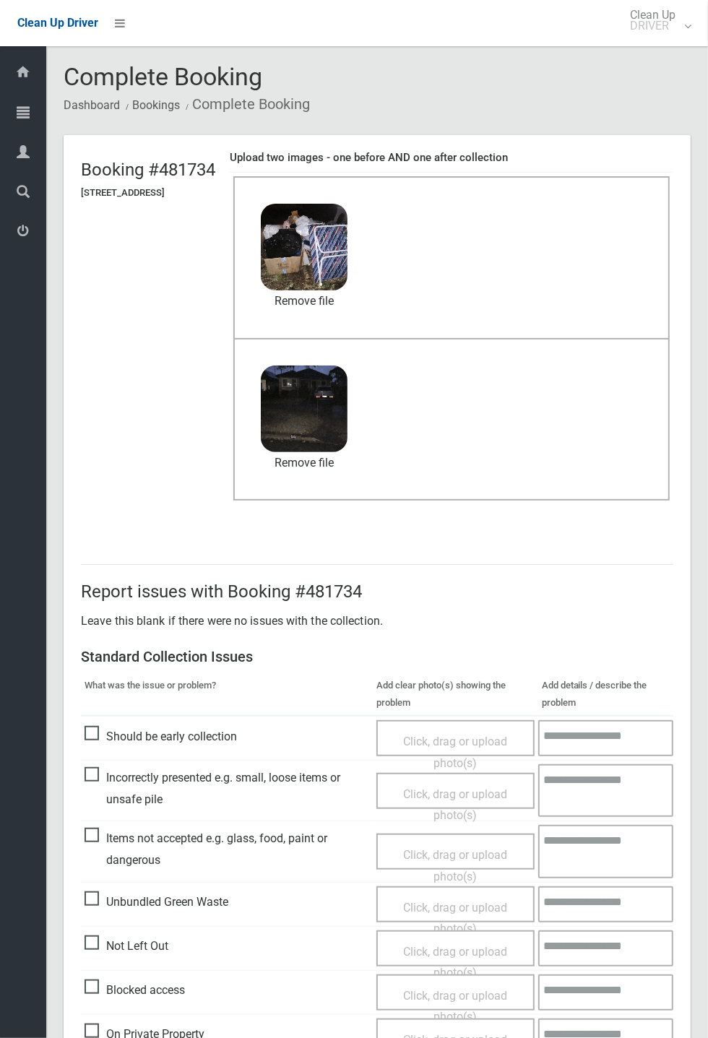
scroll to position [501, 0]
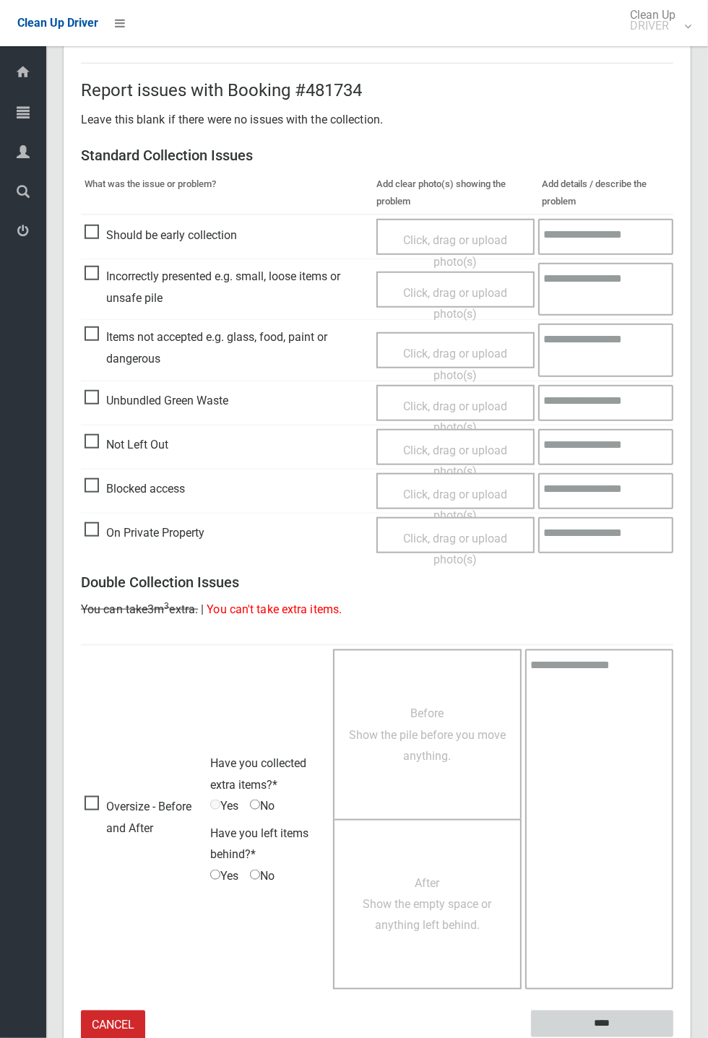
click at [673, 1038] on input "****" at bounding box center [602, 1024] width 142 height 27
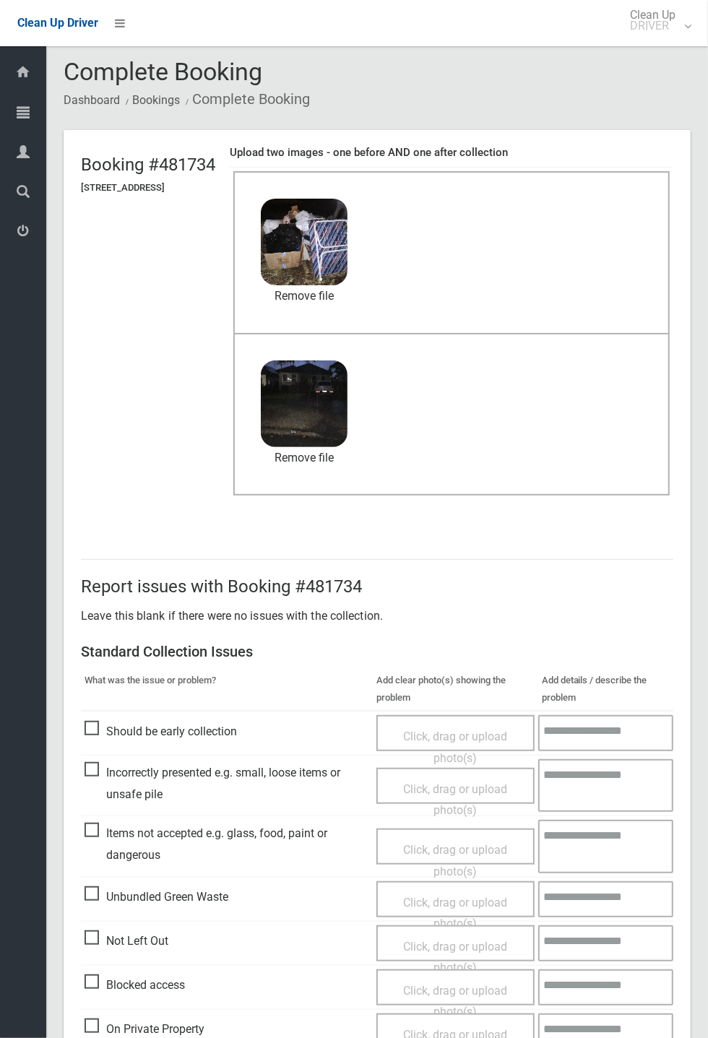
scroll to position [0, 0]
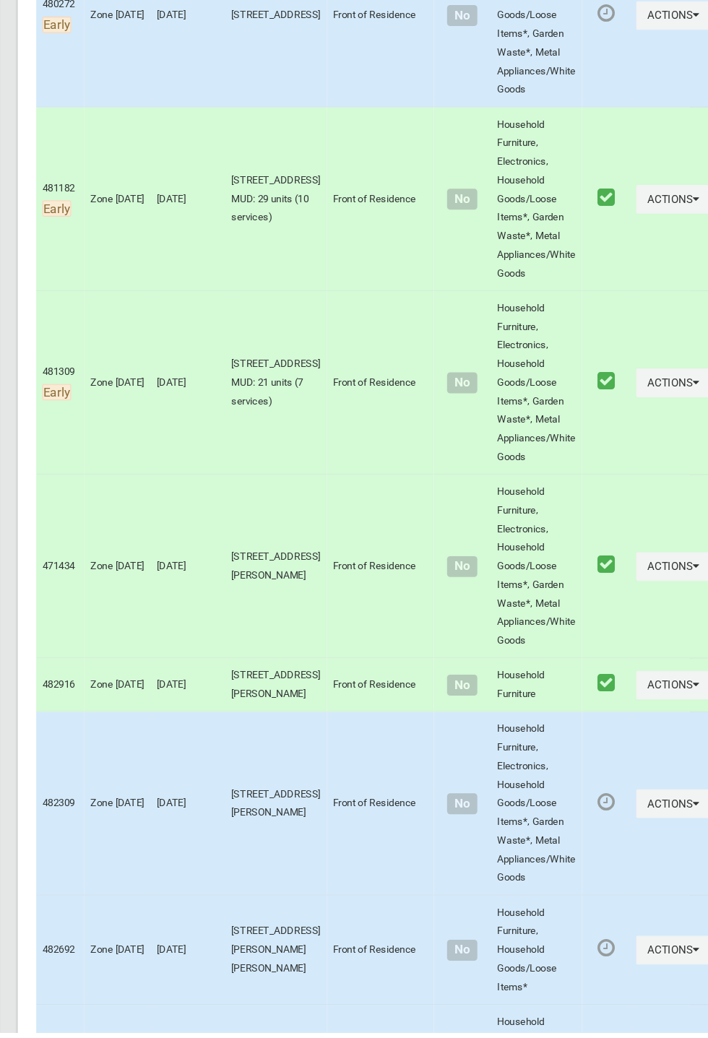
scroll to position [5849, 0]
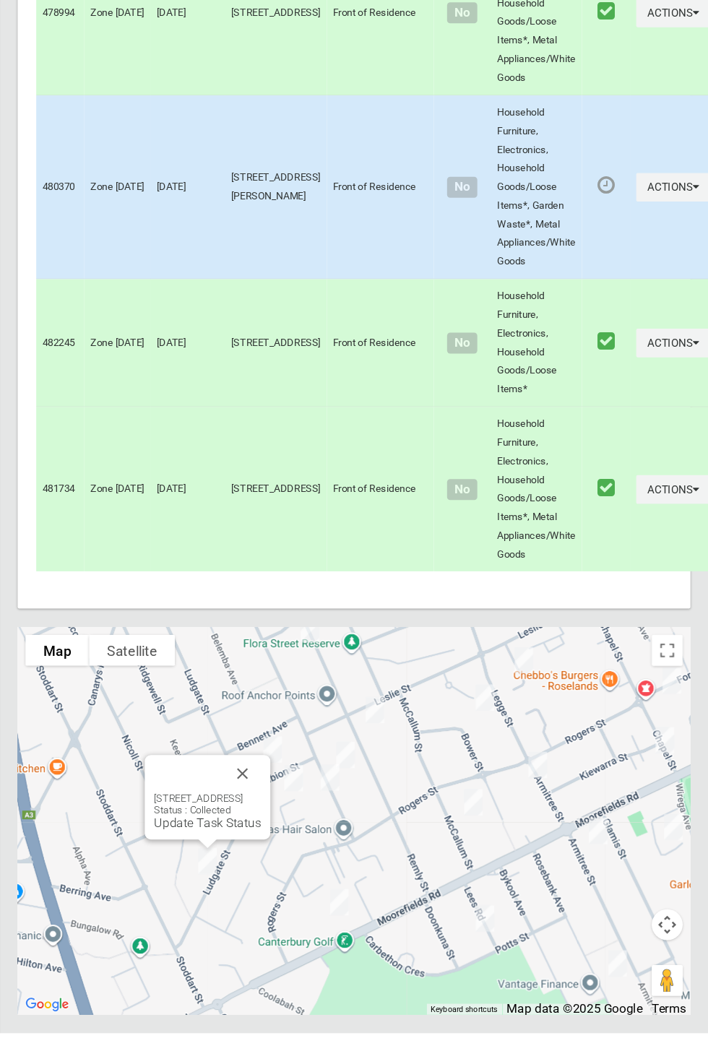
click at [290, 814] on button "Close" at bounding box center [273, 796] width 35 height 35
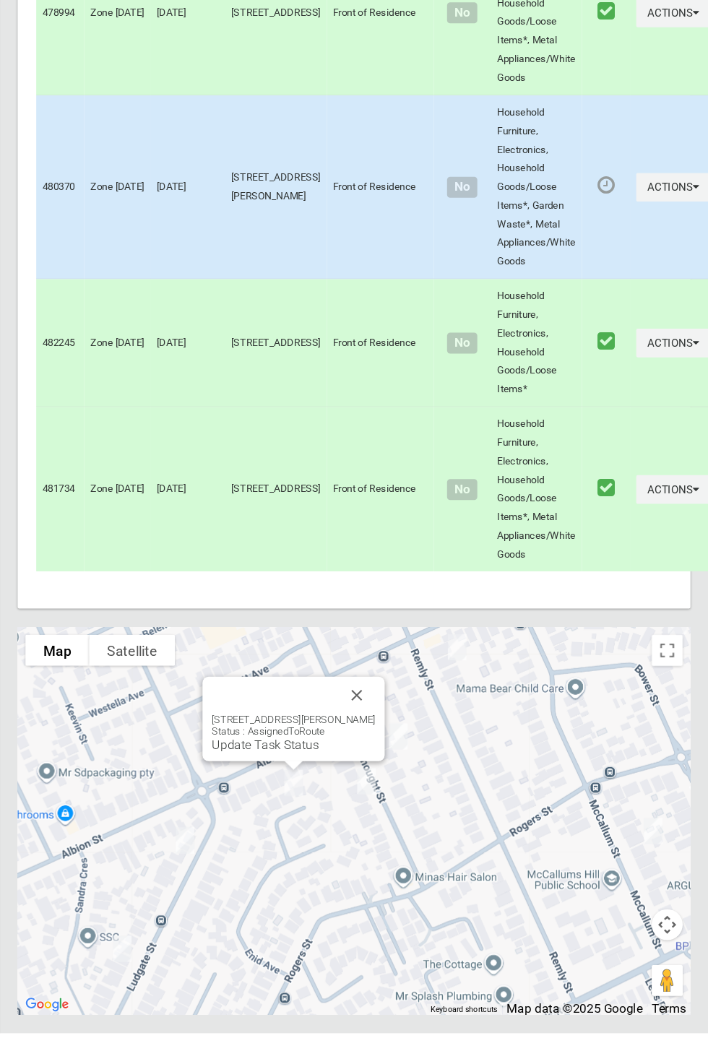
click at [314, 776] on link "Update Task Status" at bounding box center [295, 769] width 100 height 14
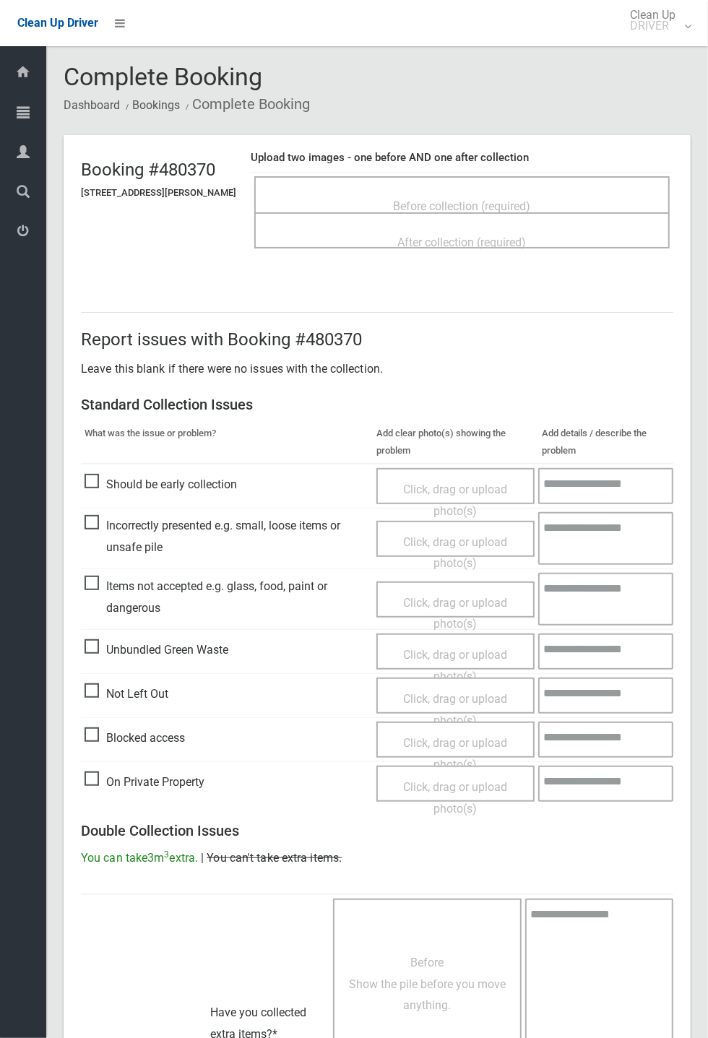
click at [441, 199] on span "Before collection (required)" at bounding box center [462, 206] width 137 height 14
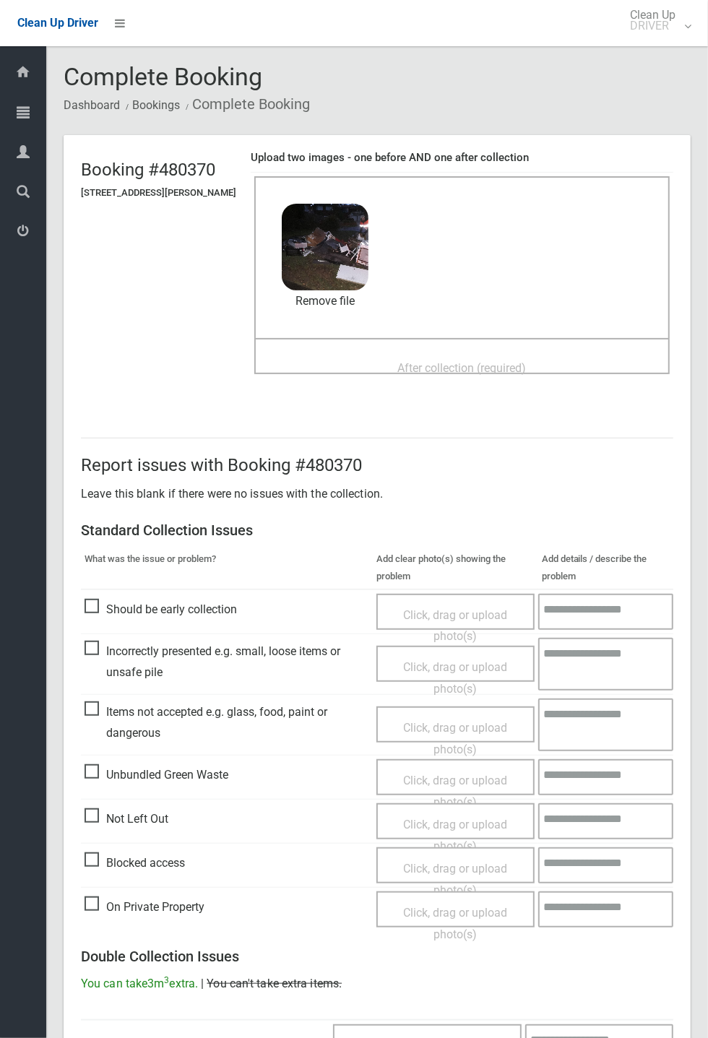
click at [420, 361] on span "After collection (required)" at bounding box center [462, 368] width 129 height 14
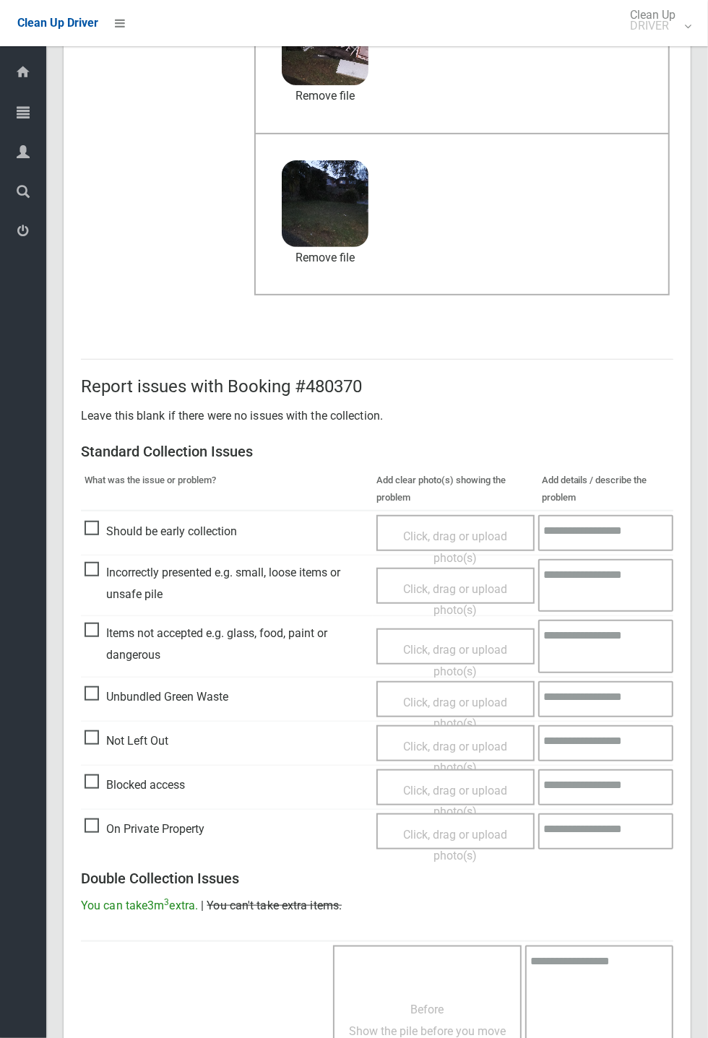
scroll to position [501, 0]
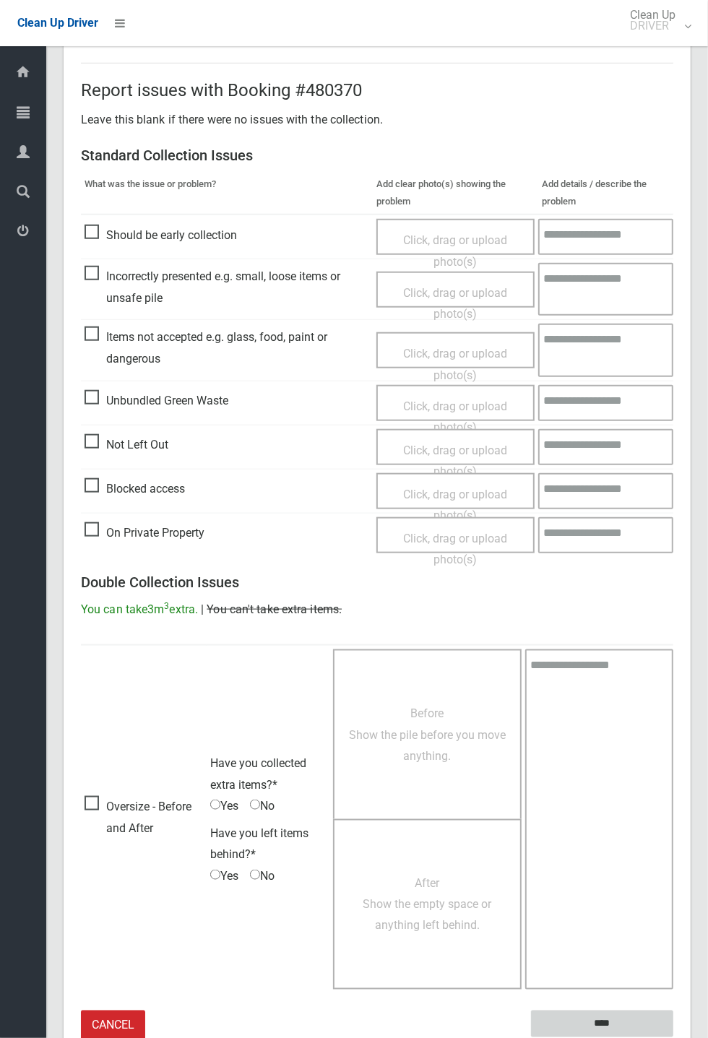
click at [673, 1038] on input "****" at bounding box center [602, 1024] width 142 height 27
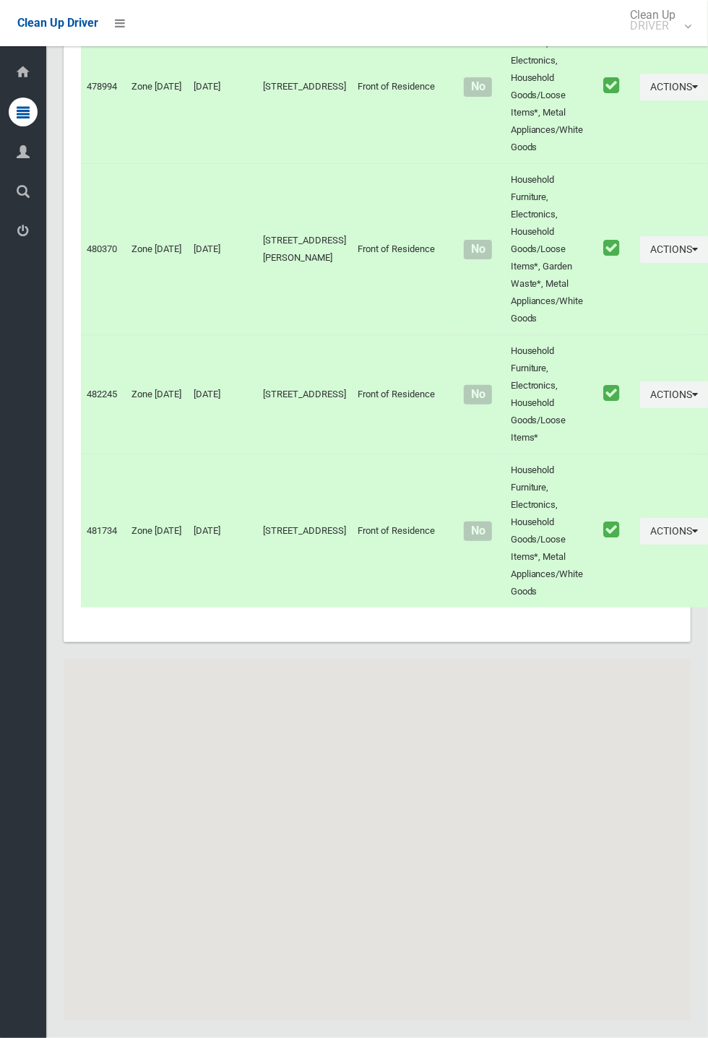
scroll to position [5848, 0]
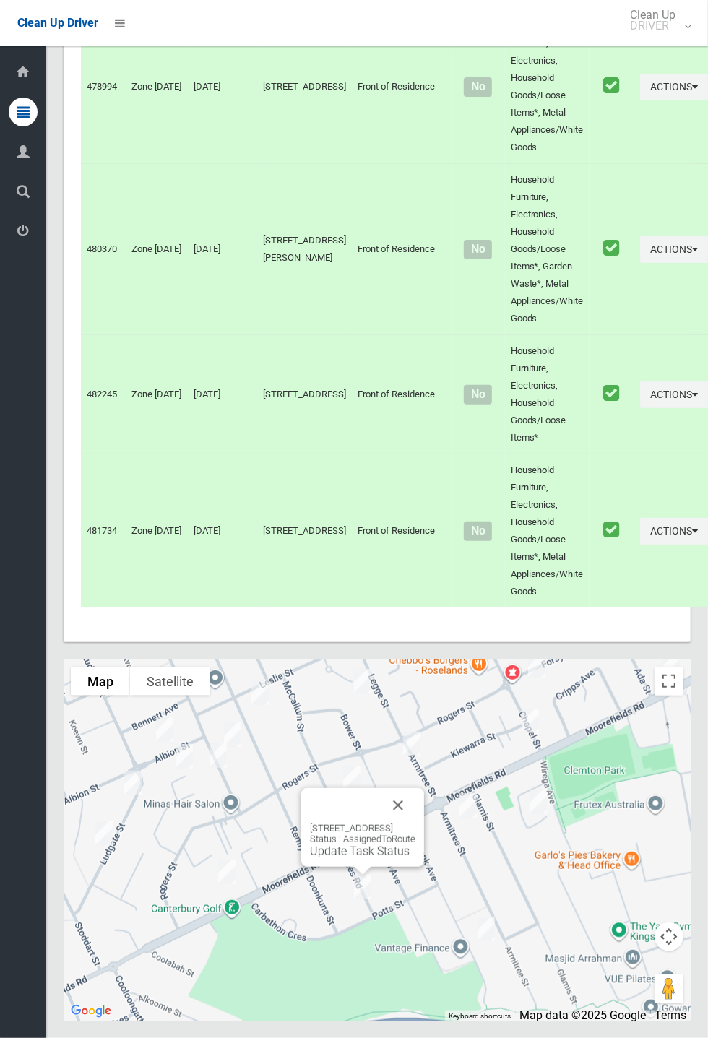
click at [415, 823] on button "Close" at bounding box center [398, 805] width 35 height 35
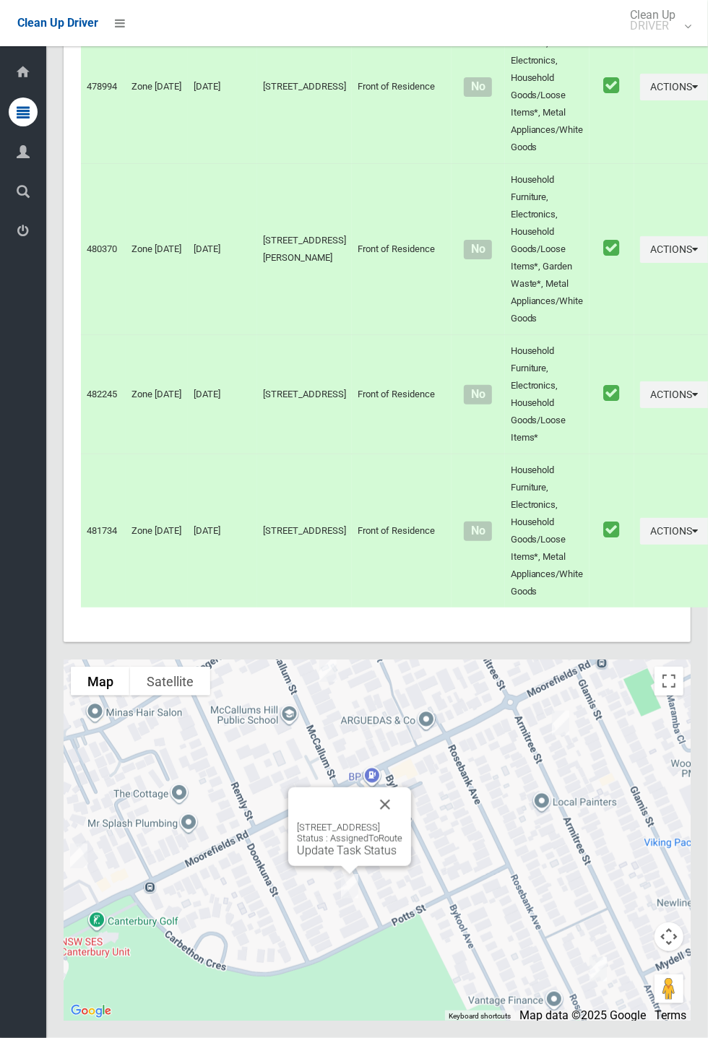
click at [345, 858] on link "Update Task Status" at bounding box center [347, 851] width 100 height 14
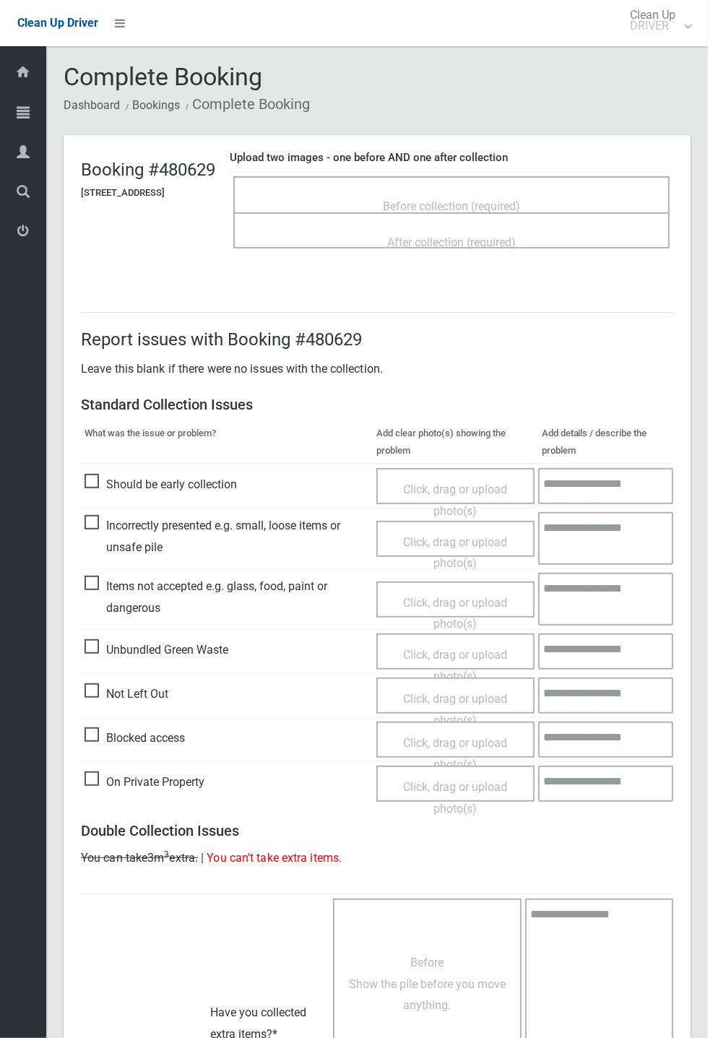
click at [426, 228] on div "After collection (required)" at bounding box center [451, 241] width 405 height 27
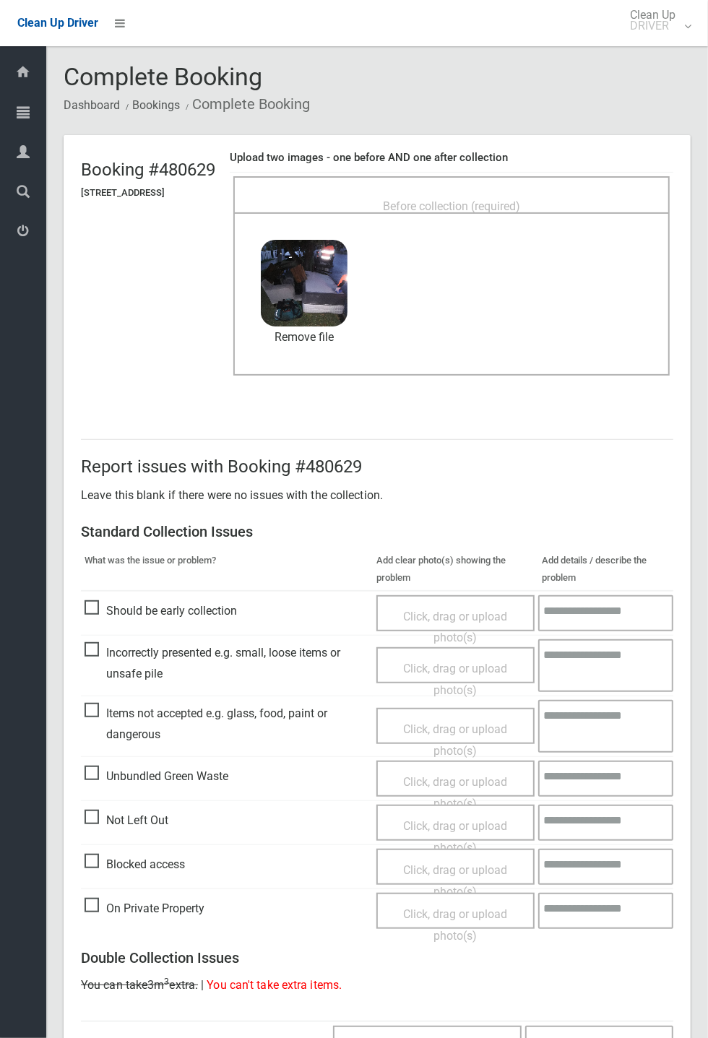
click at [449, 203] on span "Before collection (required)" at bounding box center [451, 206] width 137 height 14
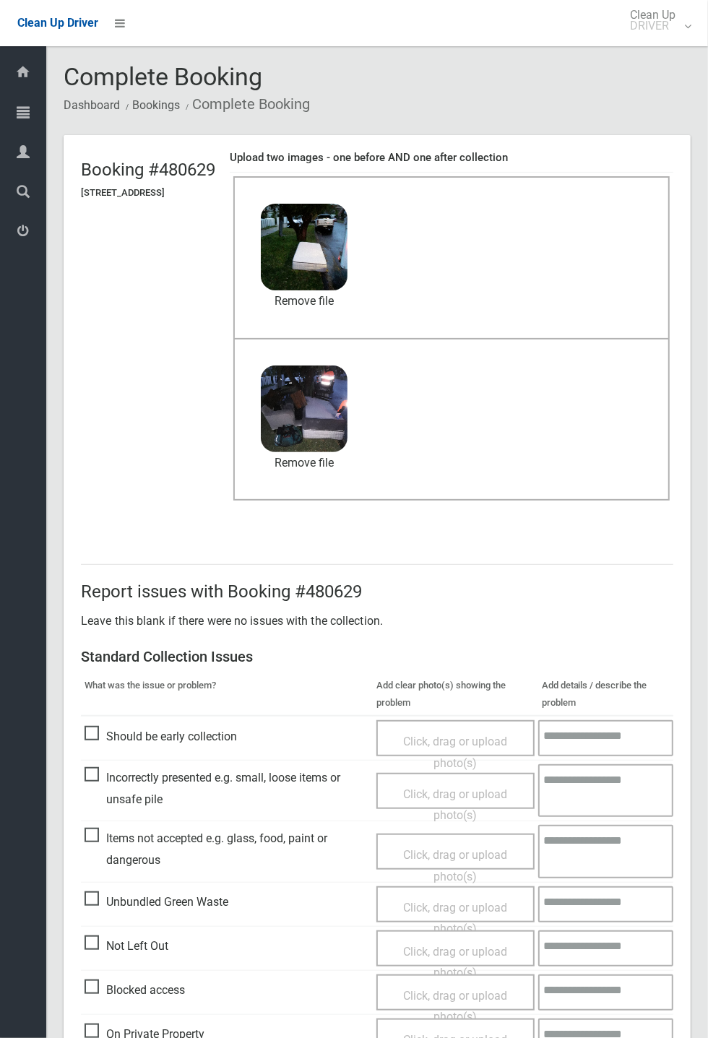
scroll to position [501, 0]
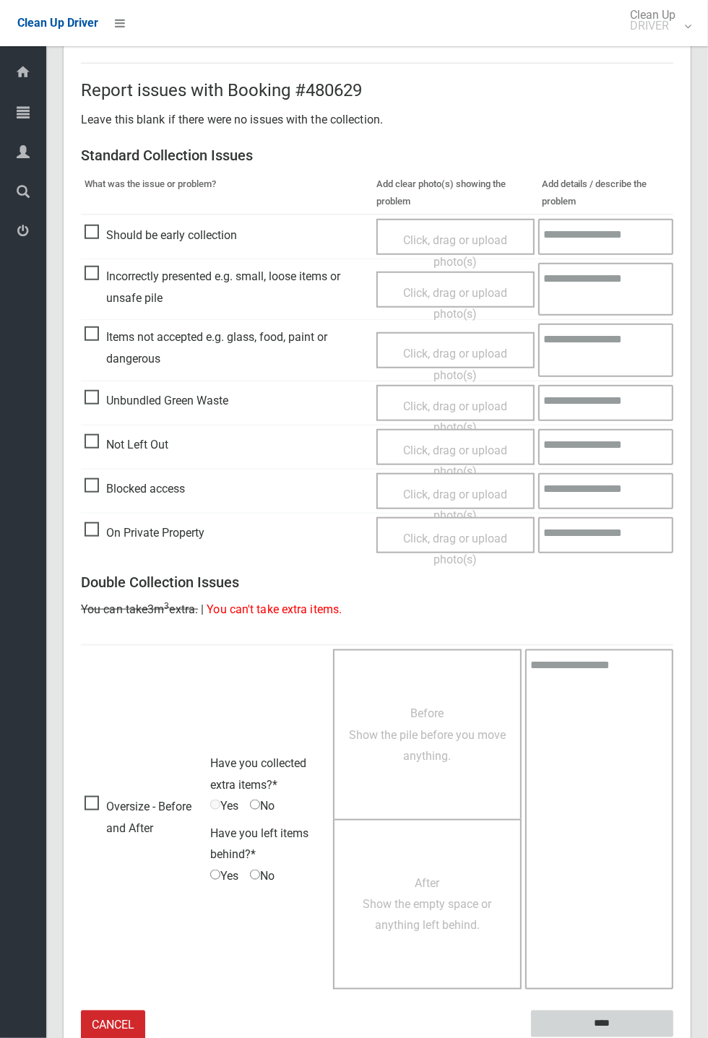
click at [604, 1022] on input "****" at bounding box center [602, 1024] width 142 height 27
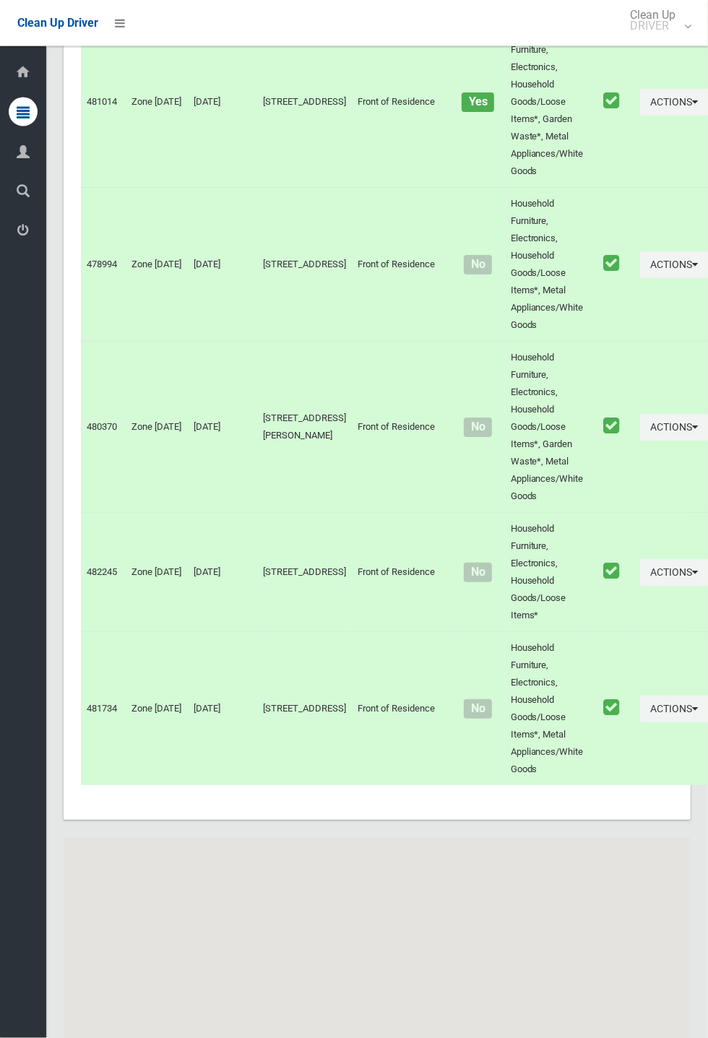
scroll to position [5848, 0]
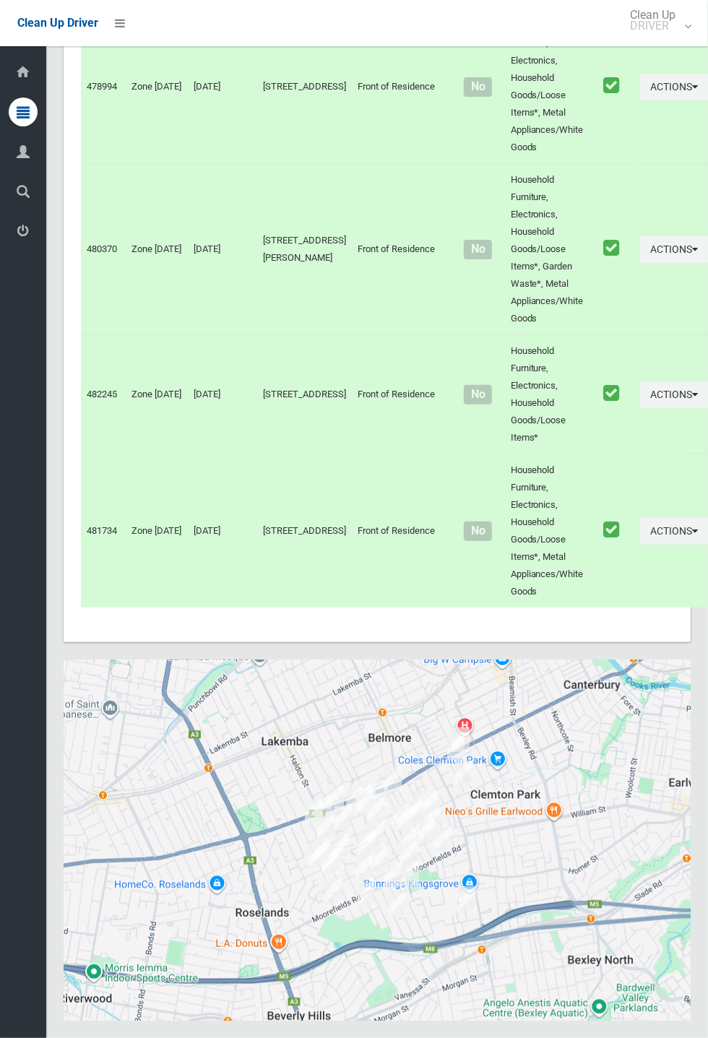
scroll to position [5848, 0]
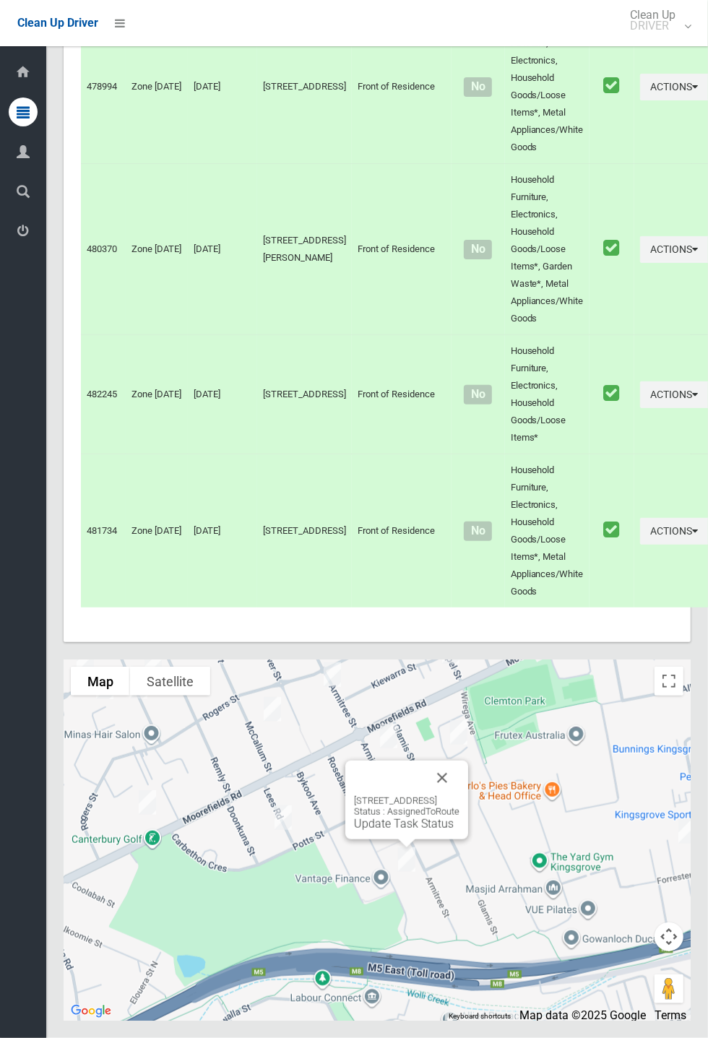
click at [460, 796] on button "Close" at bounding box center [442, 778] width 35 height 35
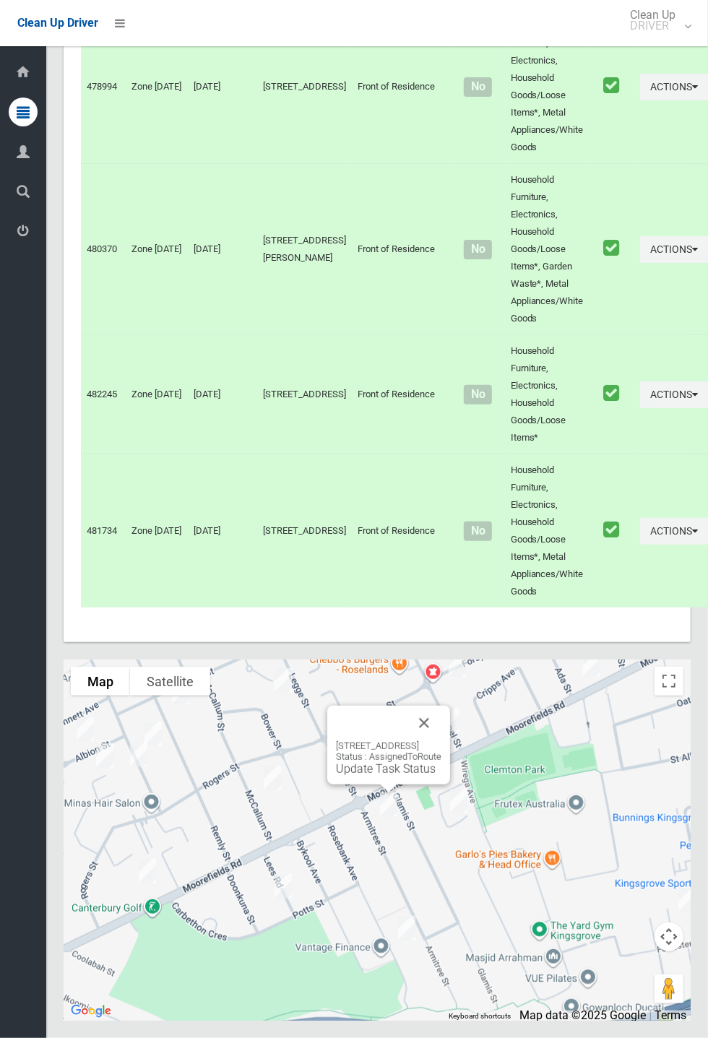
click at [441, 741] on button "Close" at bounding box center [424, 723] width 35 height 35
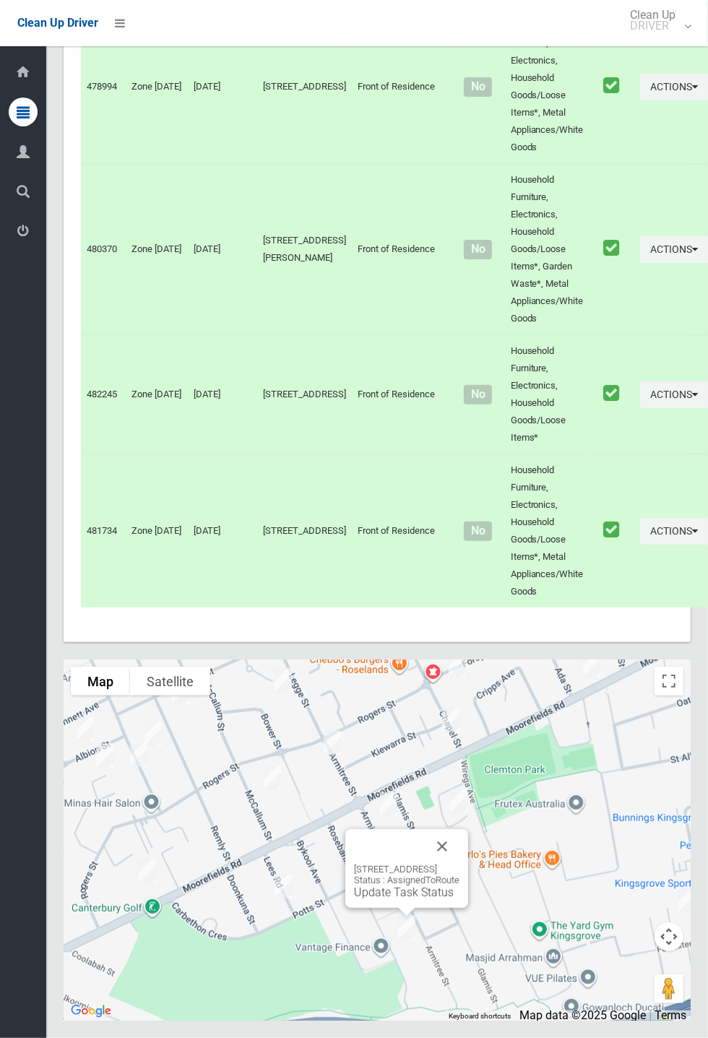
click at [392, 900] on link "Update Task Status" at bounding box center [404, 893] width 100 height 14
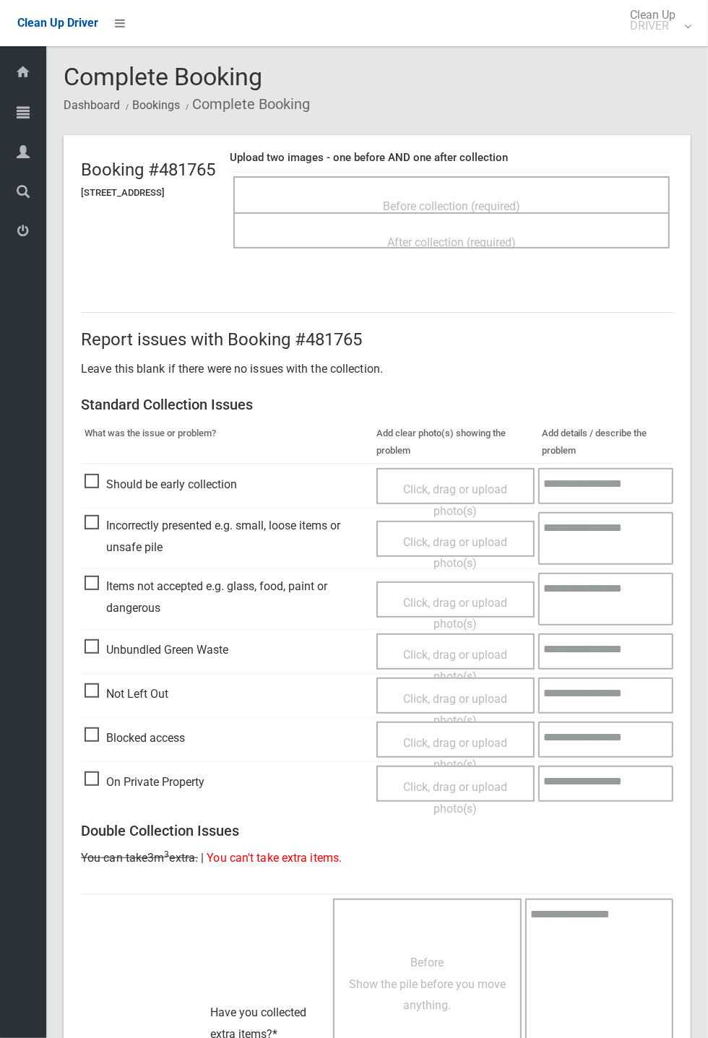
click at [457, 199] on span "Before collection (required)" at bounding box center [451, 206] width 137 height 14
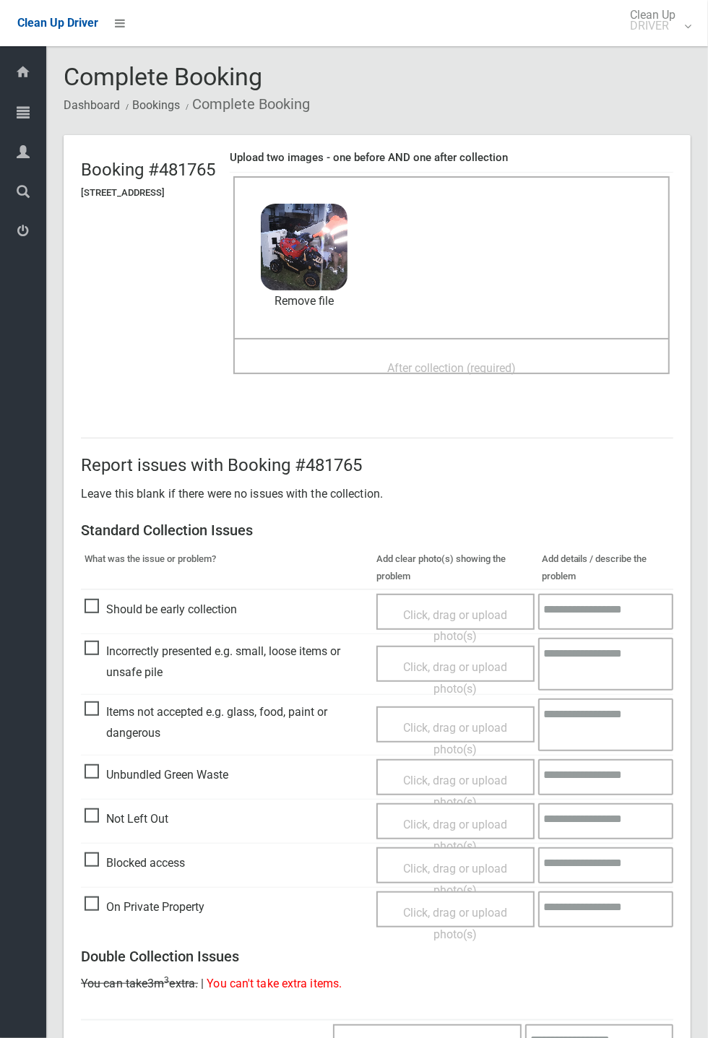
click at [439, 361] on span "After collection (required)" at bounding box center [451, 368] width 129 height 14
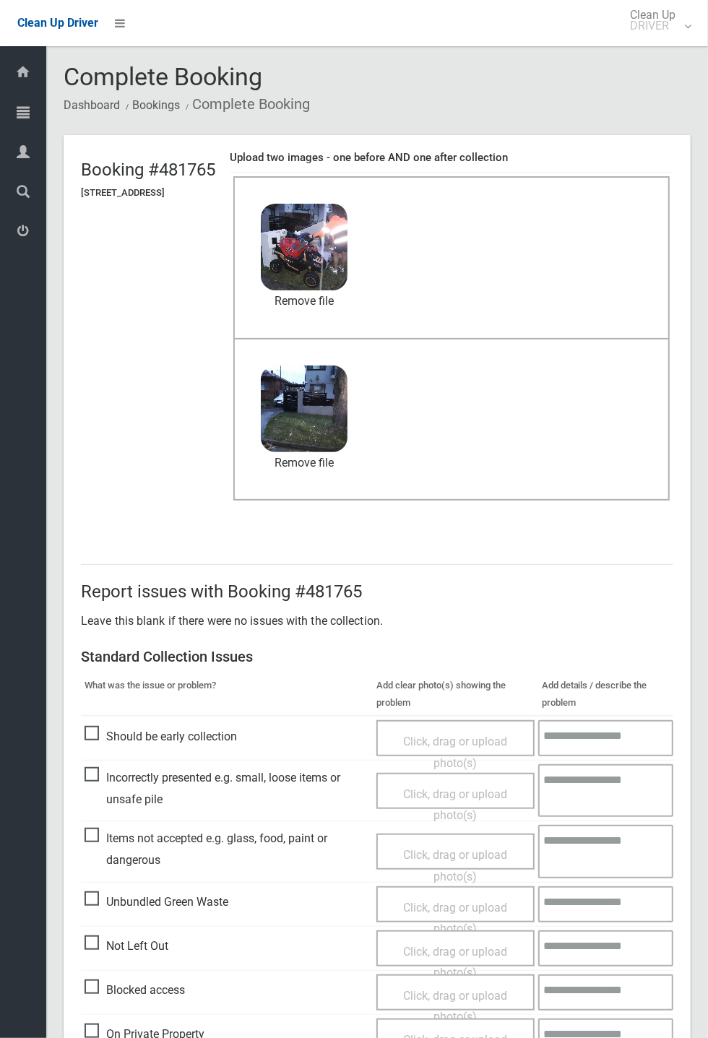
scroll to position [501, 0]
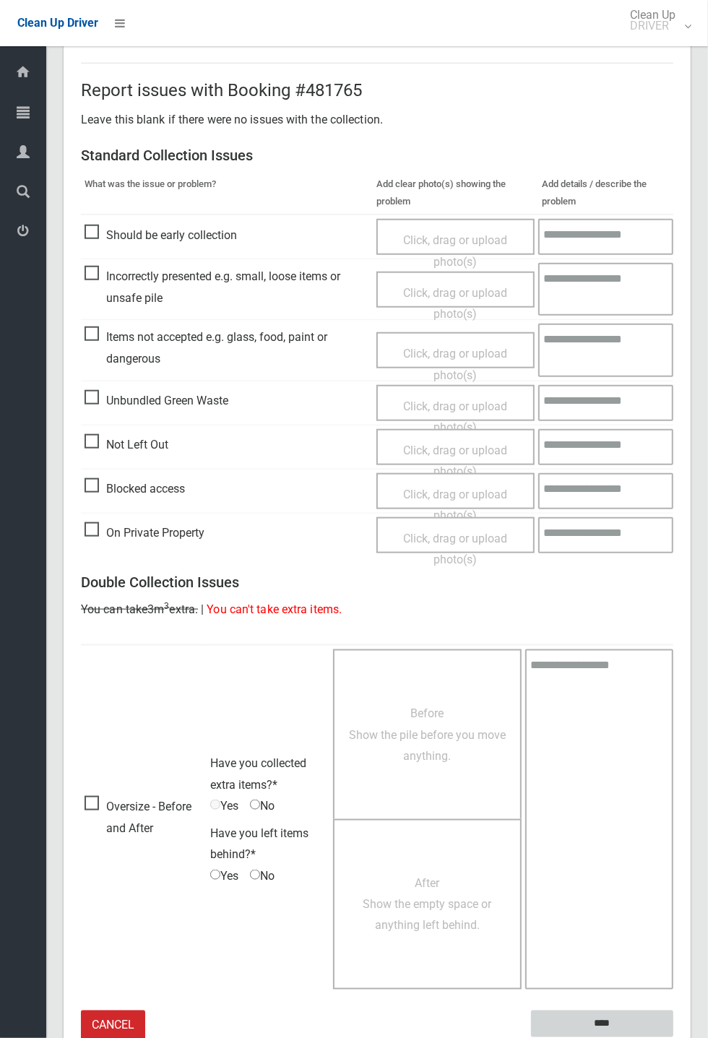
click at [673, 1038] on input "****" at bounding box center [602, 1024] width 142 height 27
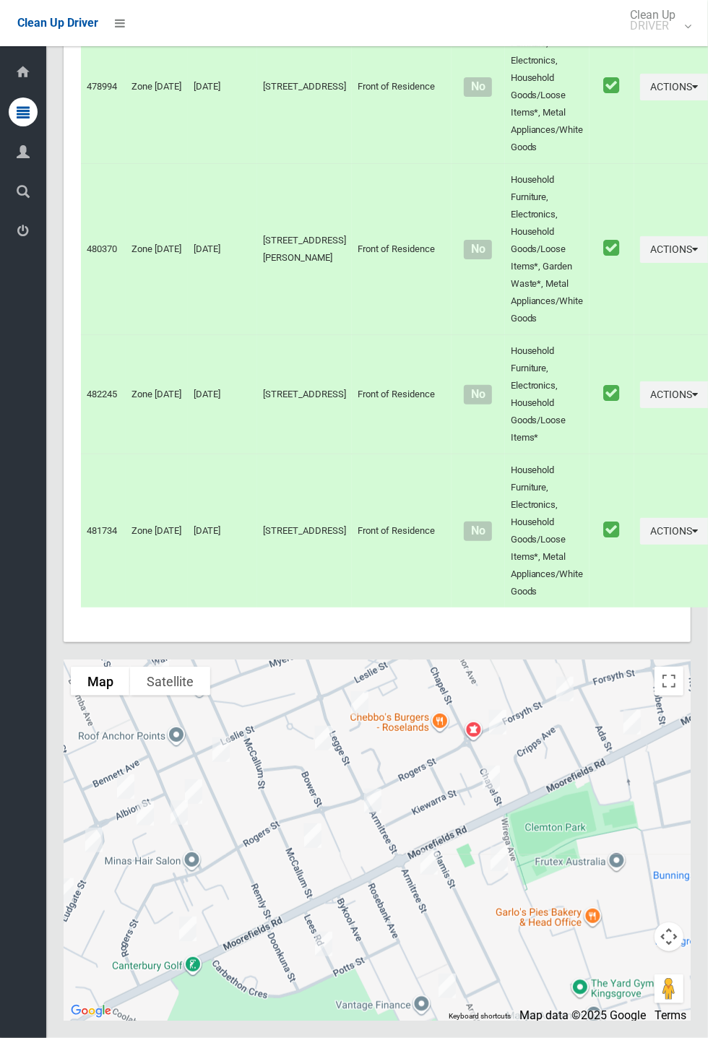
scroll to position [5770, 0]
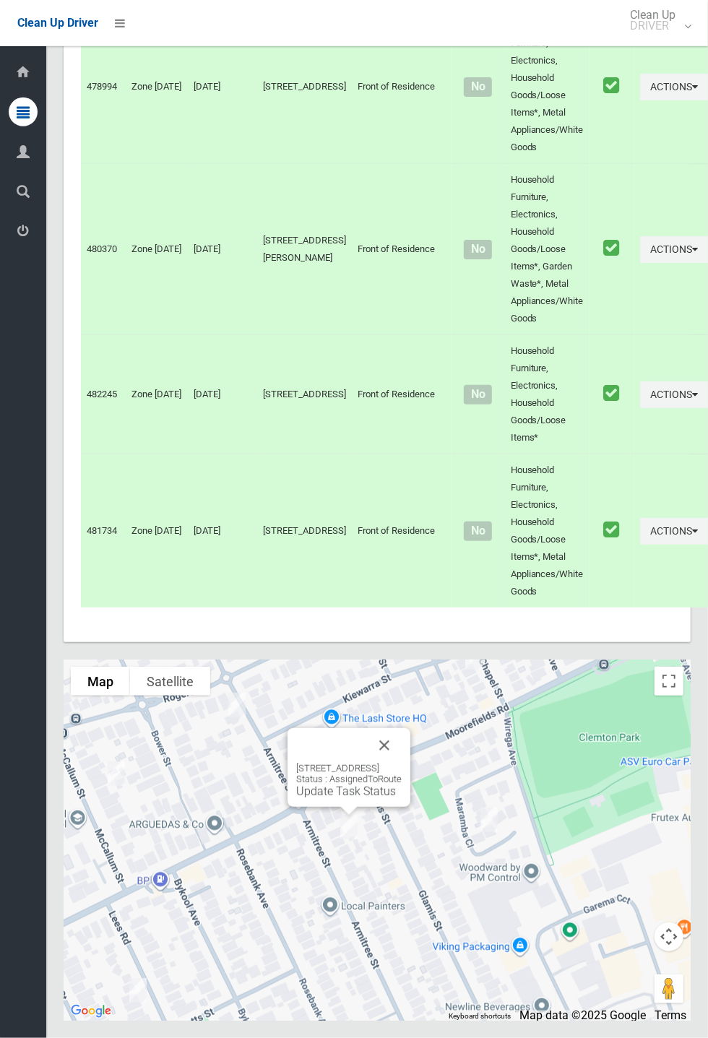
click at [402, 763] on button "Close" at bounding box center [384, 745] width 35 height 35
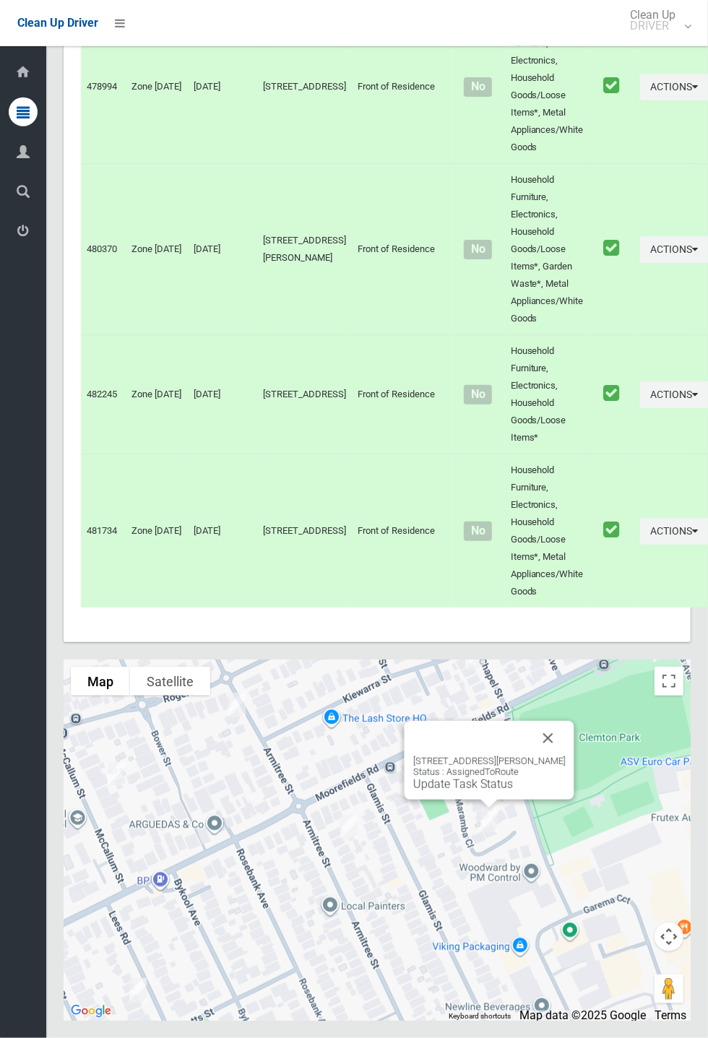
click at [566, 756] on button "Close" at bounding box center [548, 738] width 35 height 35
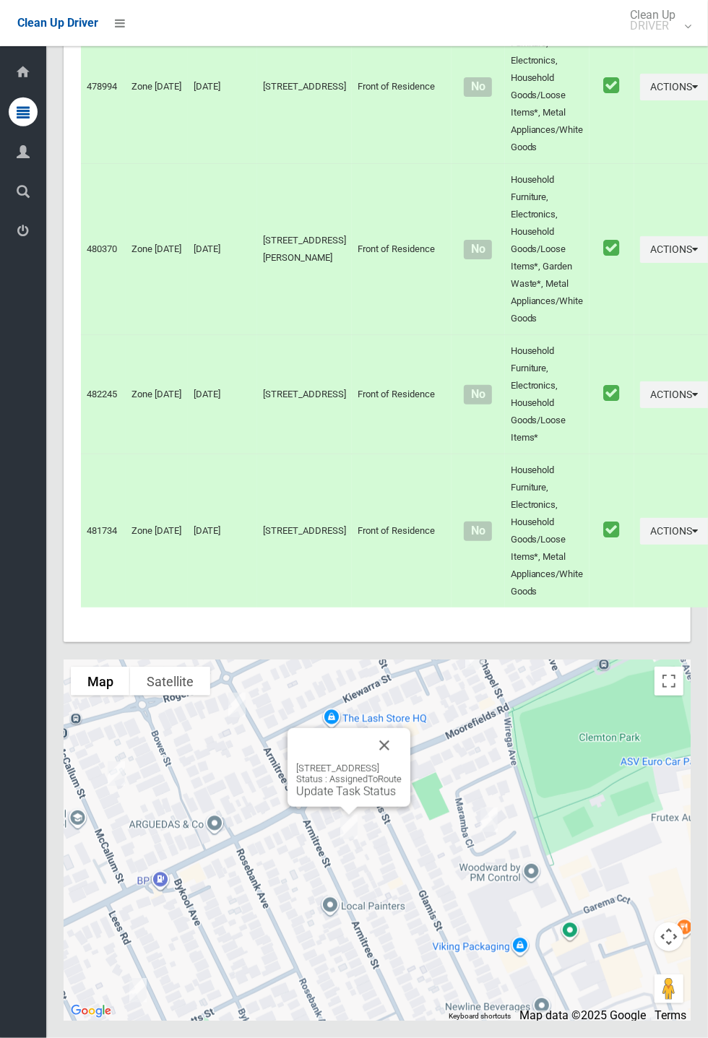
click at [342, 798] on link "Update Task Status" at bounding box center [346, 792] width 100 height 14
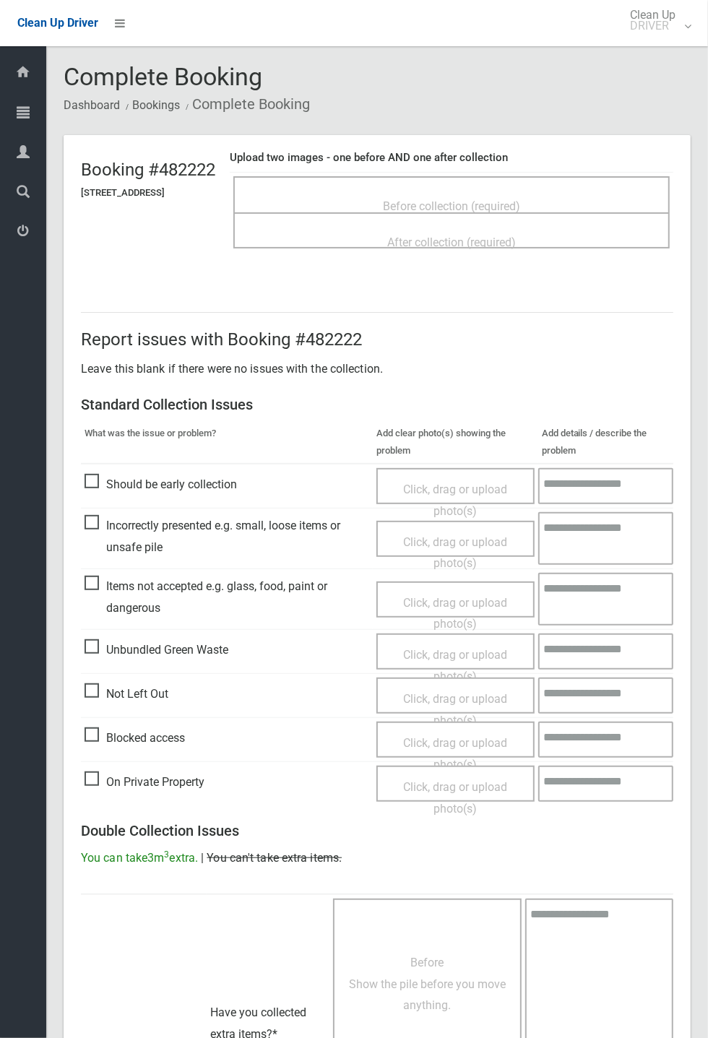
click at [471, 199] on span "Before collection (required)" at bounding box center [451, 206] width 137 height 14
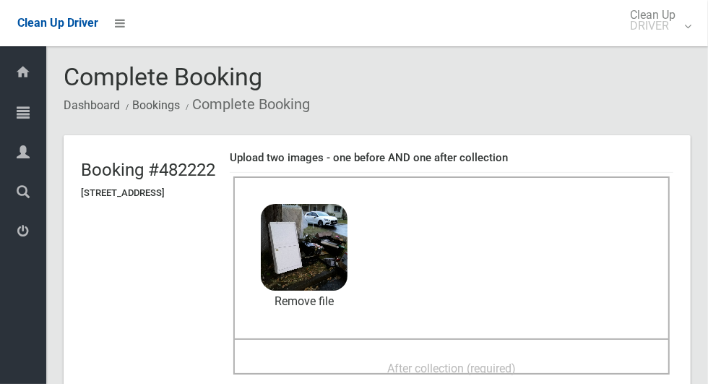
click at [516, 374] on span "After collection (required)" at bounding box center [451, 368] width 129 height 14
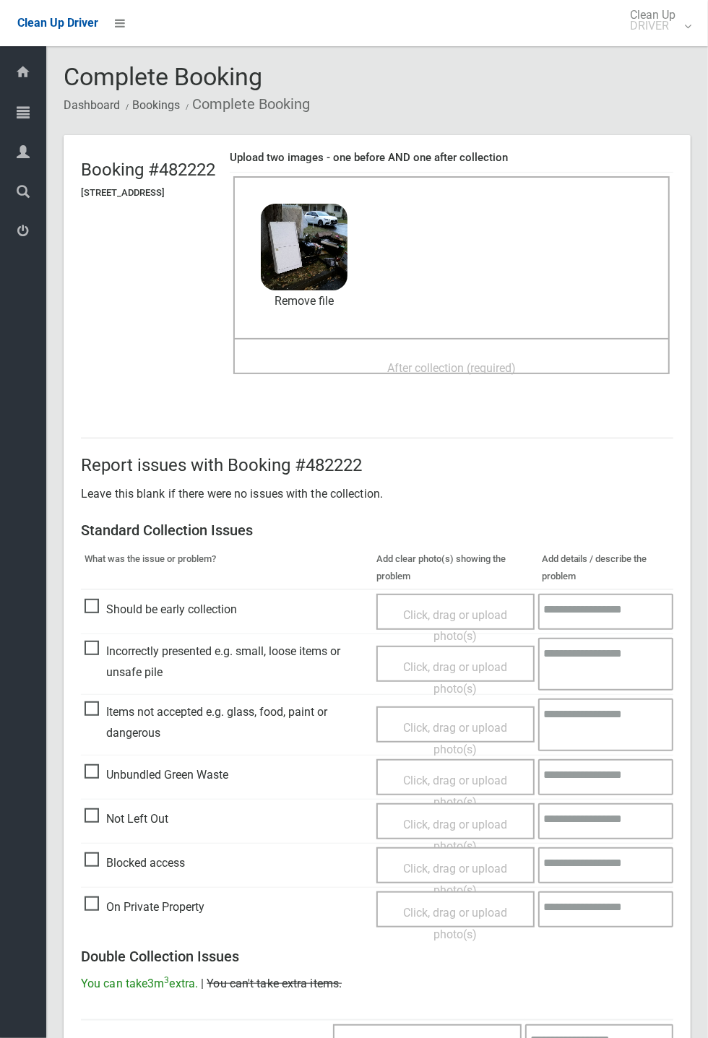
click at [422, 362] on span "After collection (required)" at bounding box center [451, 368] width 129 height 14
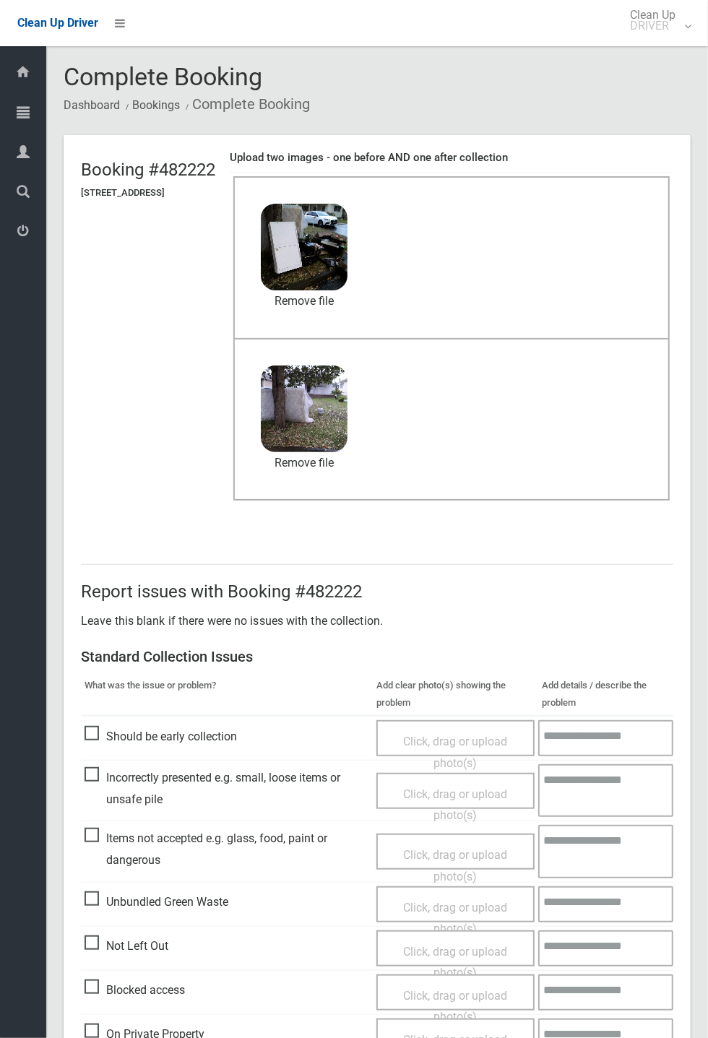
scroll to position [501, 0]
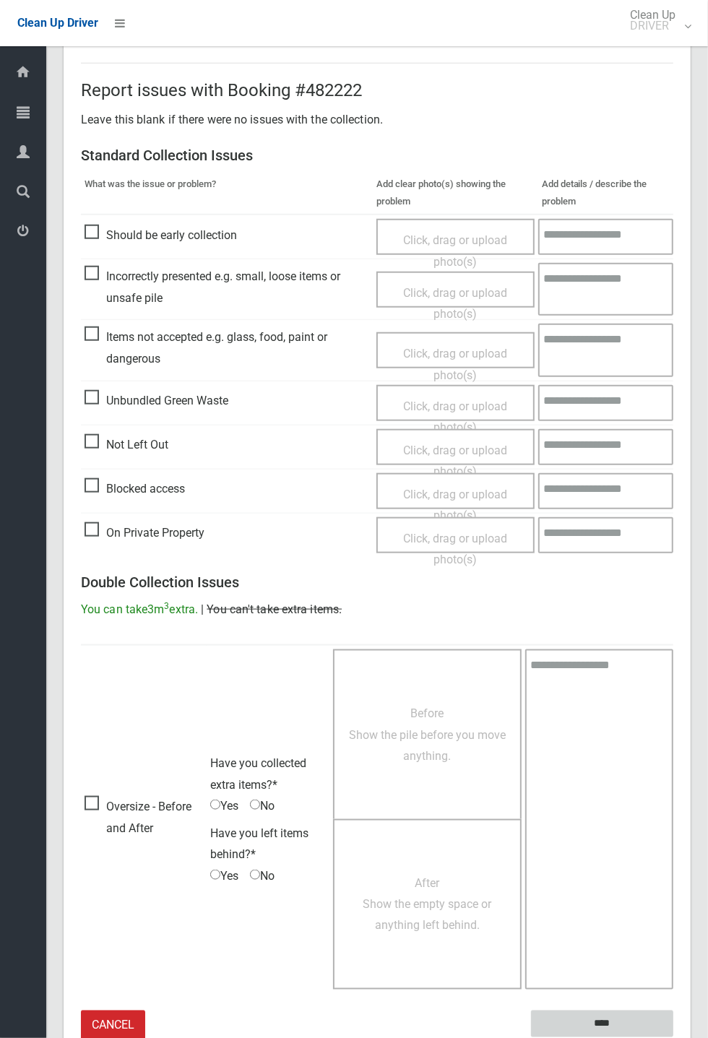
click at [608, 1021] on input "****" at bounding box center [602, 1024] width 142 height 27
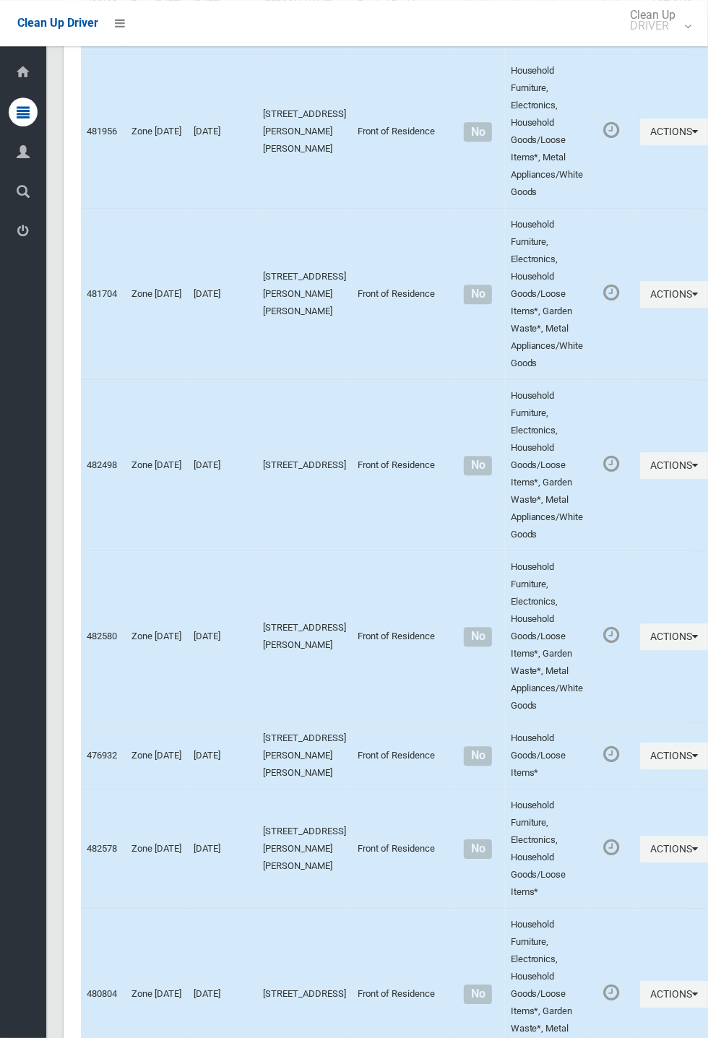
scroll to position [5848, 0]
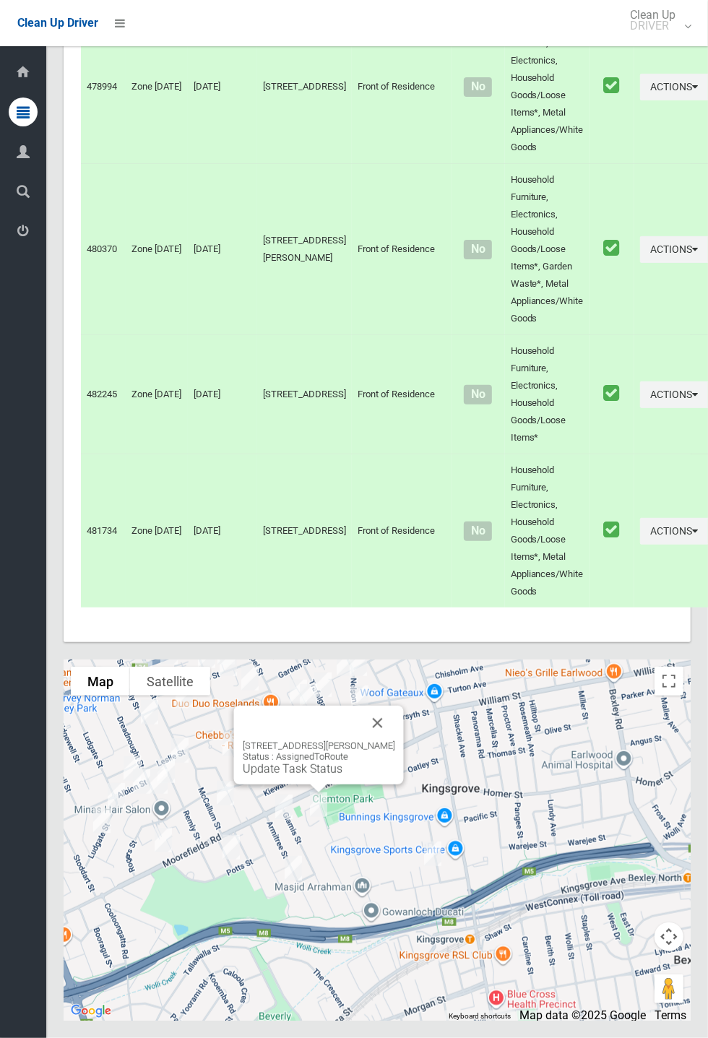
click at [12, 874] on div "Dashboard Tasks All Tasks Todays Tasks Overdue Tasks Complete Tasks Profile Sea…" at bounding box center [23, 542] width 46 height 992
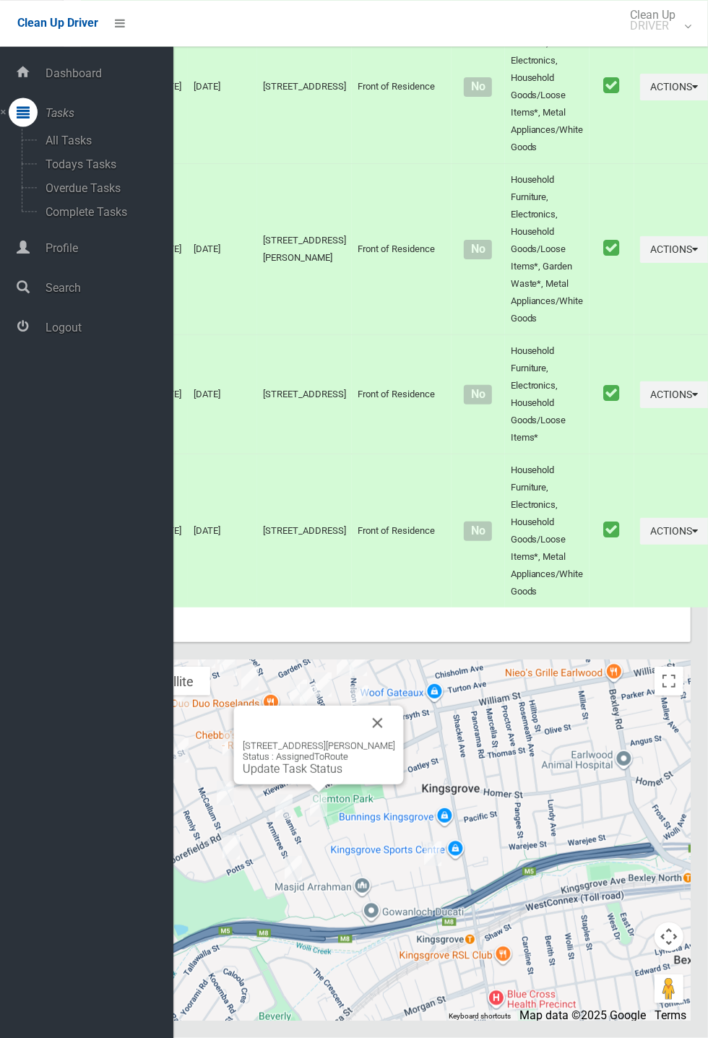
click at [32, 933] on div "Dashboard Tasks All Tasks Todays Tasks Overdue Tasks Complete Tasks Profile Sea…" at bounding box center [86, 542] width 173 height 992
click at [16, 936] on div "Dashboard Tasks All Tasks Todays Tasks Overdue Tasks Complete Tasks Profile Sea…" at bounding box center [86, 542] width 173 height 992
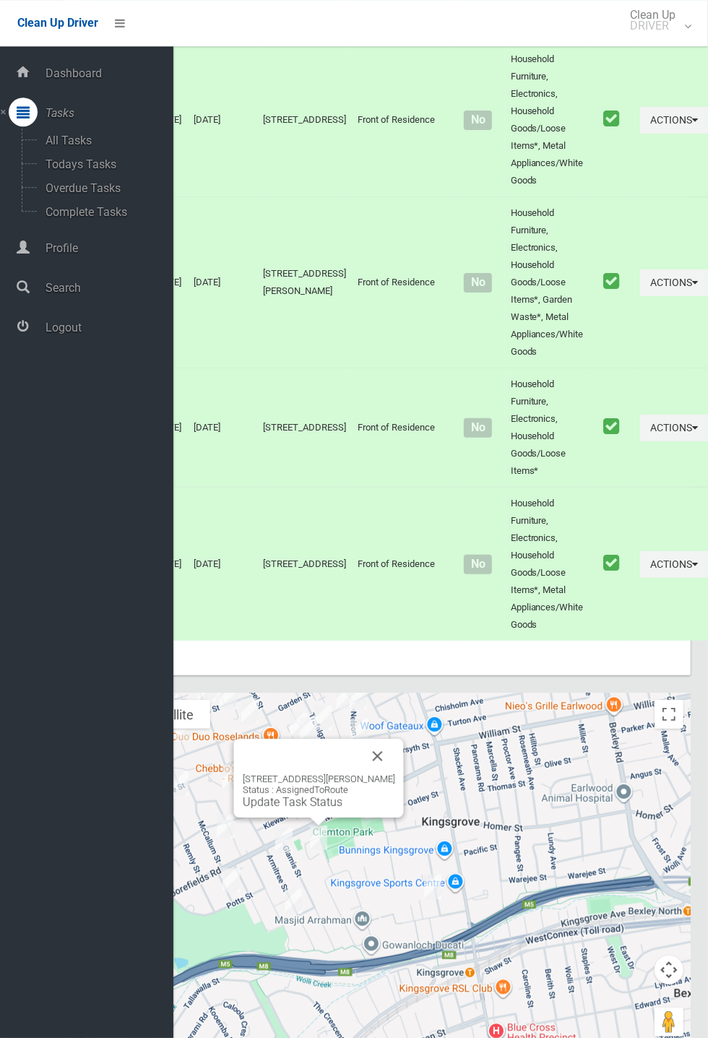
click at [17, 949] on div "Dashboard Tasks All Tasks Todays Tasks Overdue Tasks Complete Tasks Profile Sea…" at bounding box center [86, 542] width 173 height 992
click at [70, 889] on div "Dashboard Tasks All Tasks Todays Tasks Overdue Tasks Complete Tasks Profile Sea…" at bounding box center [86, 542] width 173 height 992
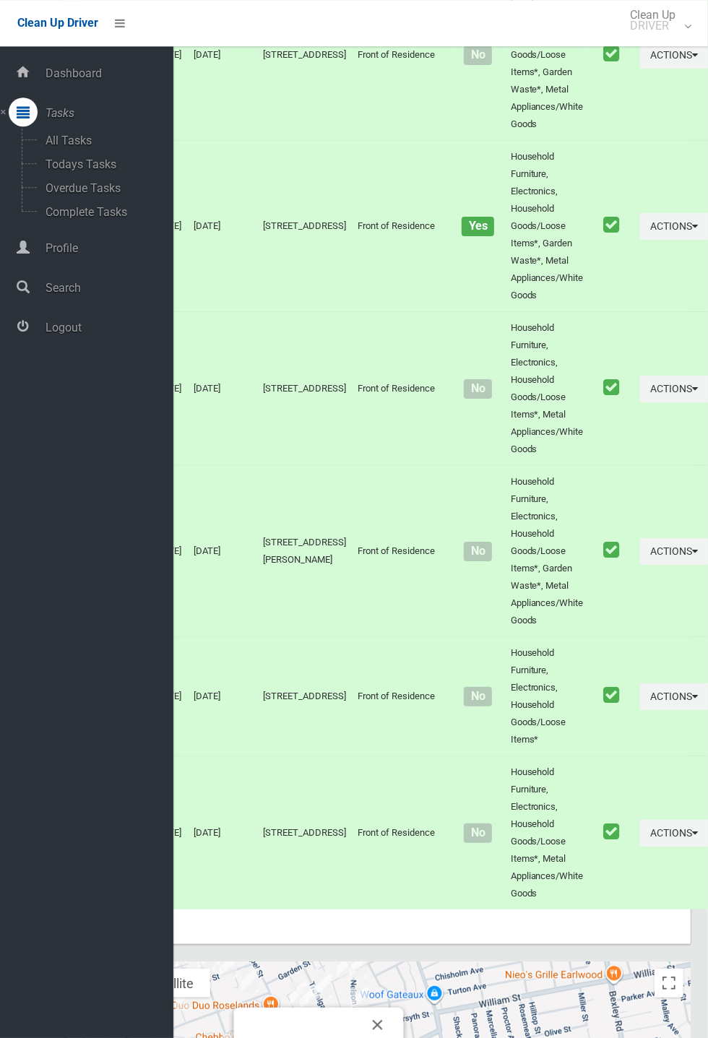
click at [0, 717] on div "Driver Dashboard Dashboard Tasks All Tasks Todays Tasks Overdue Tasks Complete …" at bounding box center [86, 542] width 173 height 992
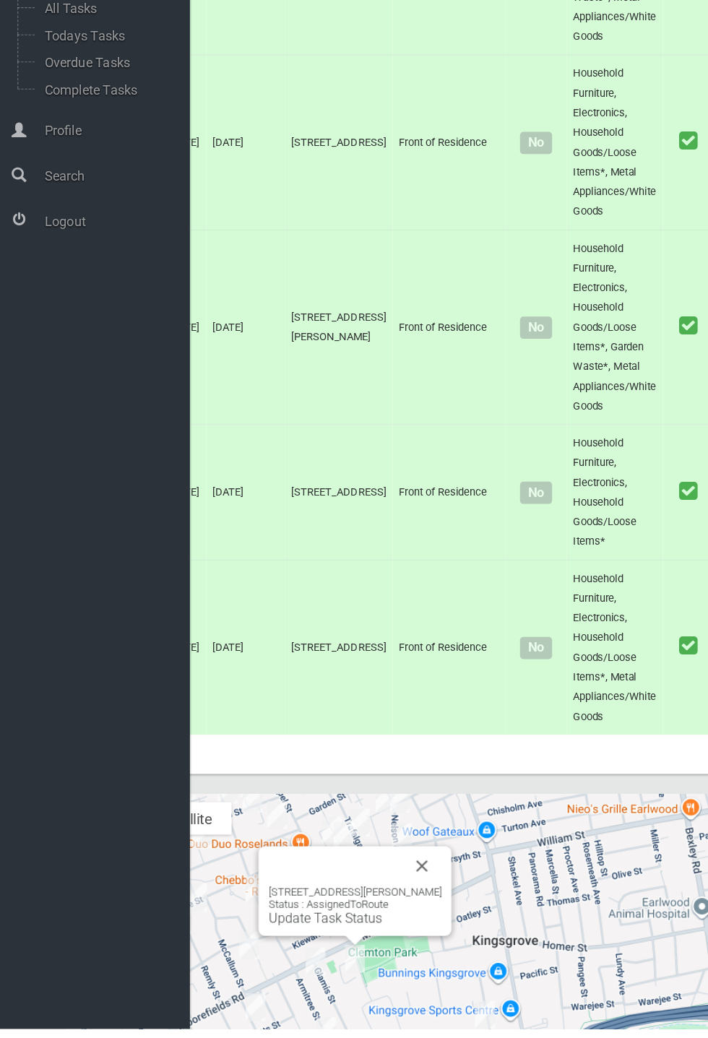
scroll to position [5782, 0]
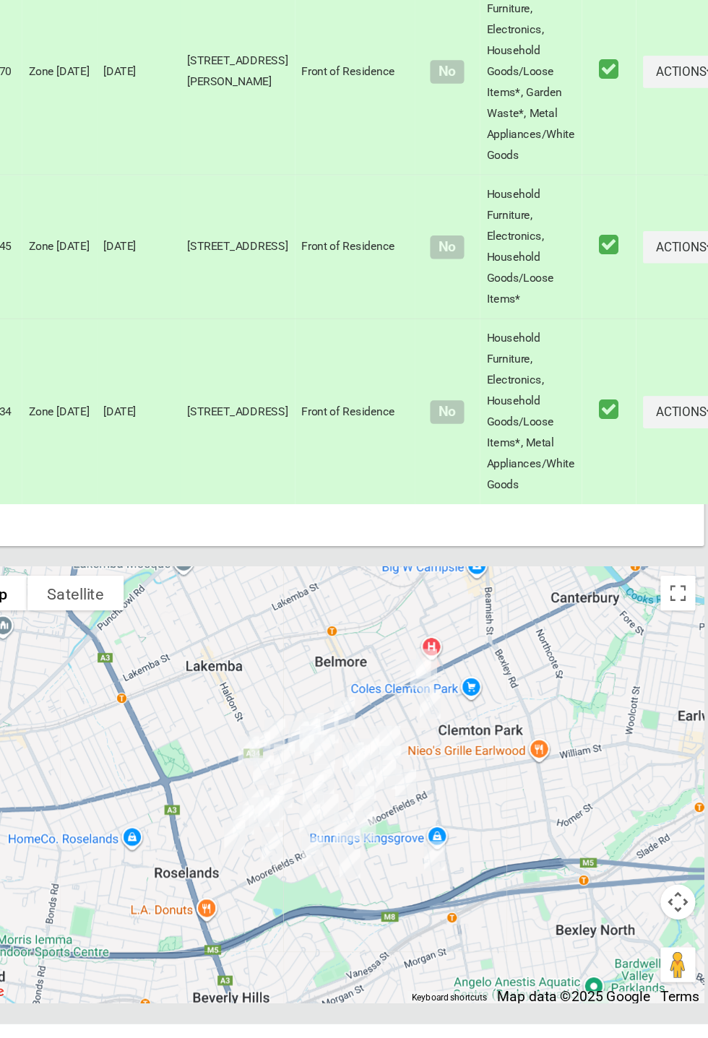
scroll to position [5849, 0]
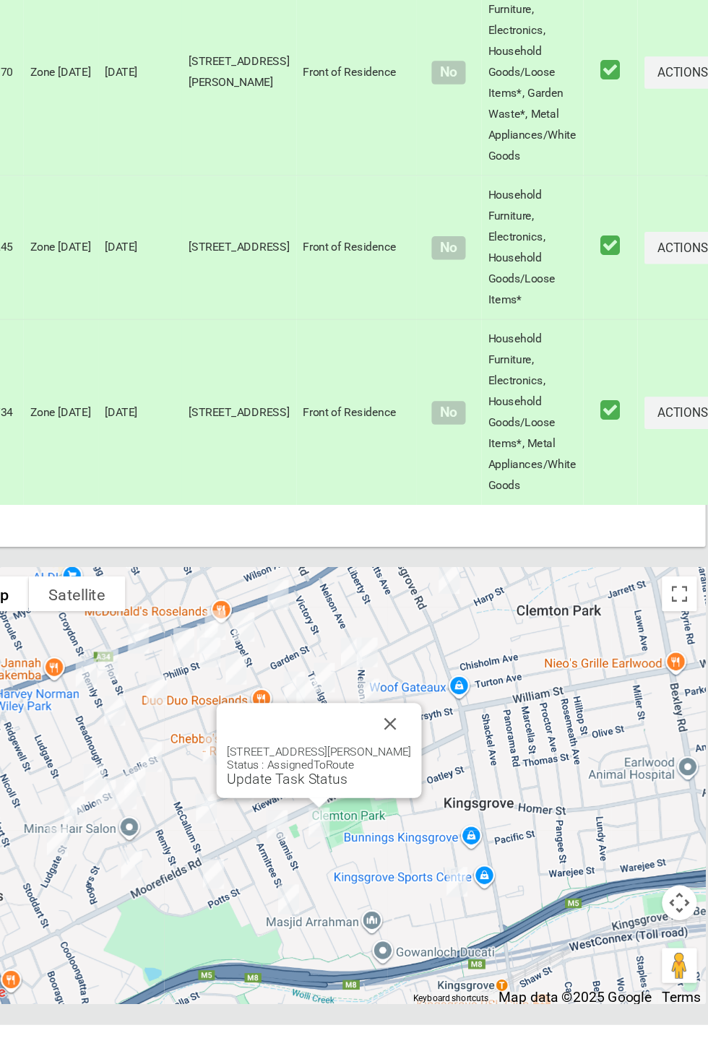
click at [447, 806] on button "Close" at bounding box center [430, 789] width 35 height 35
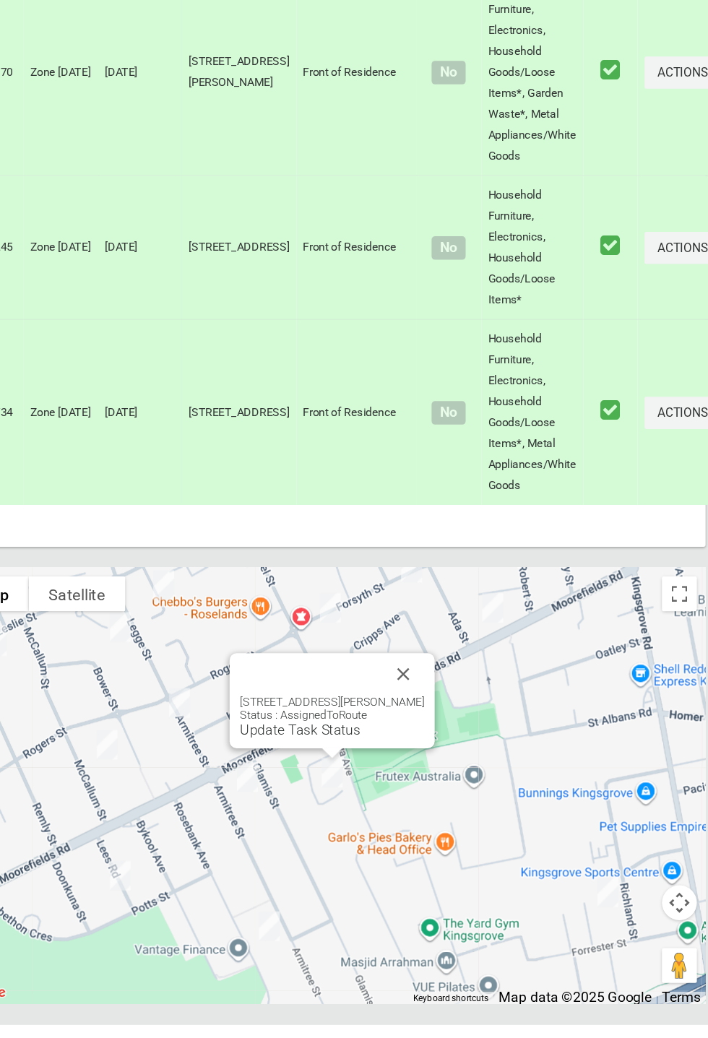
click at [457, 765] on button "Close" at bounding box center [440, 747] width 35 height 35
click at [359, 801] on link "Update Task Status" at bounding box center [356, 794] width 100 height 14
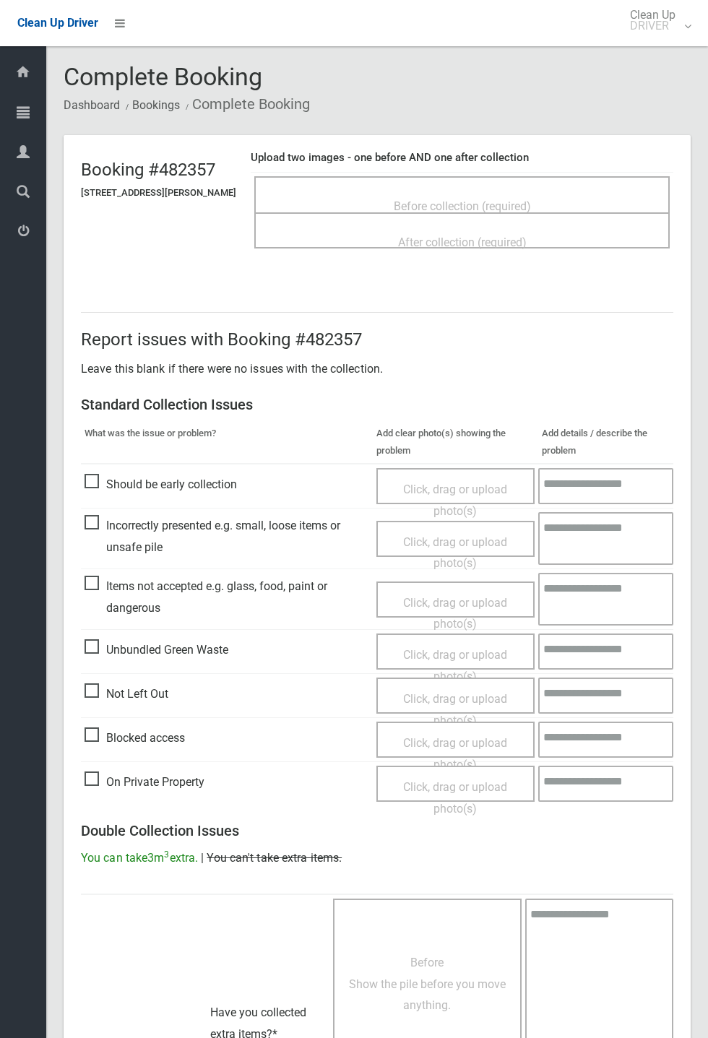
click at [464, 199] on span "Before collection (required)" at bounding box center [462, 206] width 137 height 14
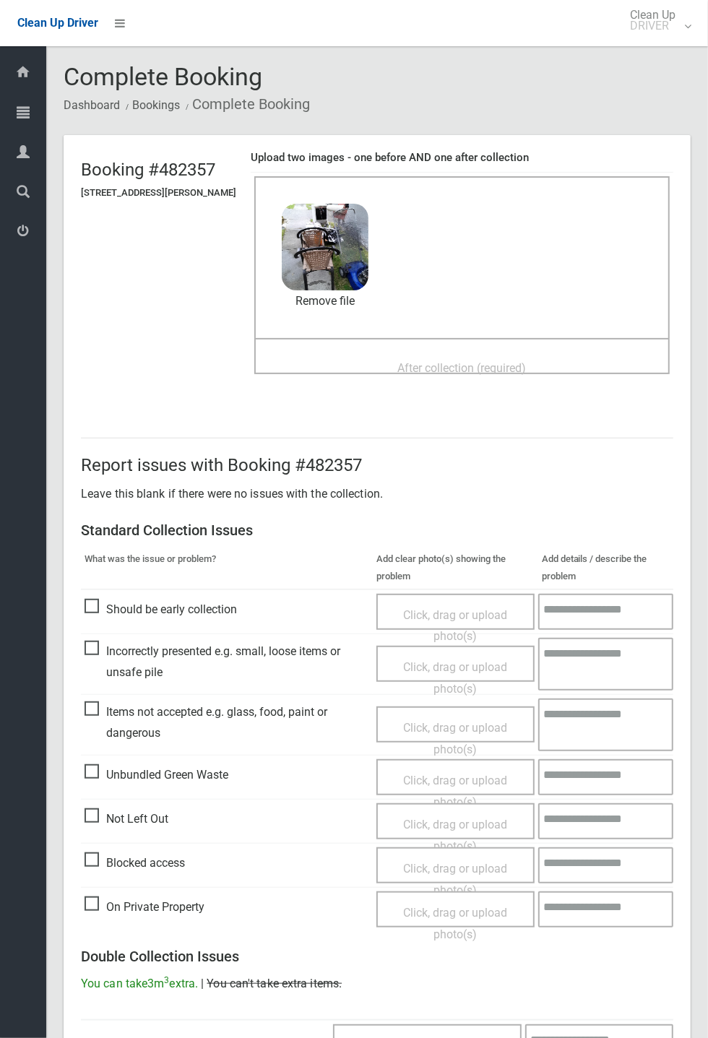
click at [436, 364] on span "After collection (required)" at bounding box center [462, 368] width 129 height 14
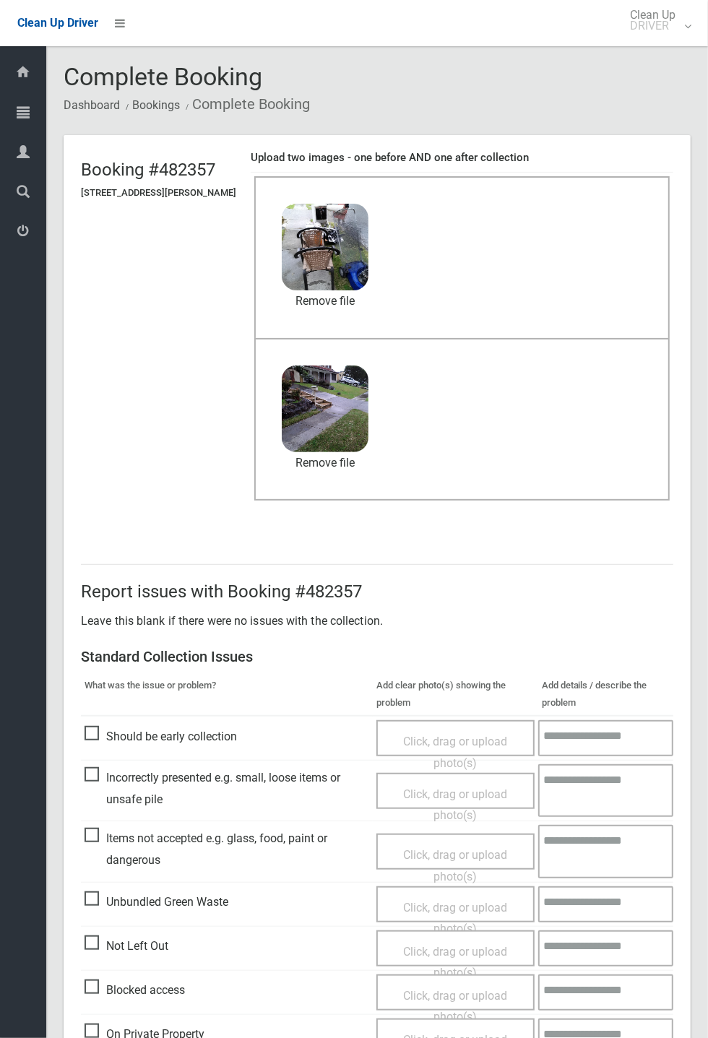
scroll to position [501, 0]
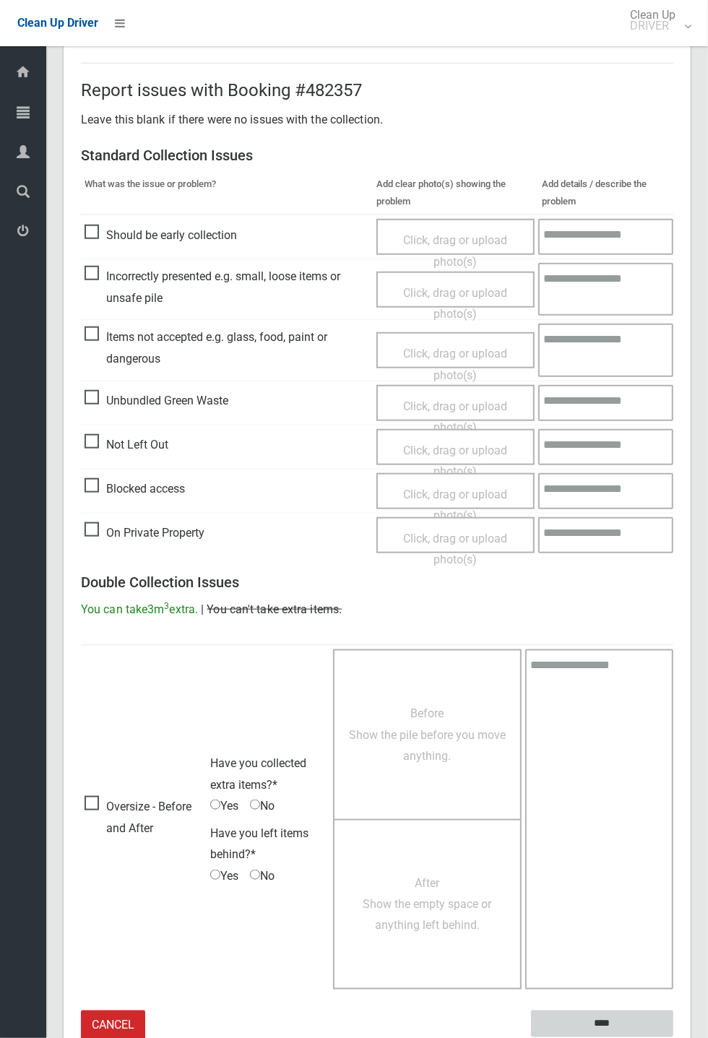
click at [673, 1038] on input "****" at bounding box center [602, 1024] width 142 height 27
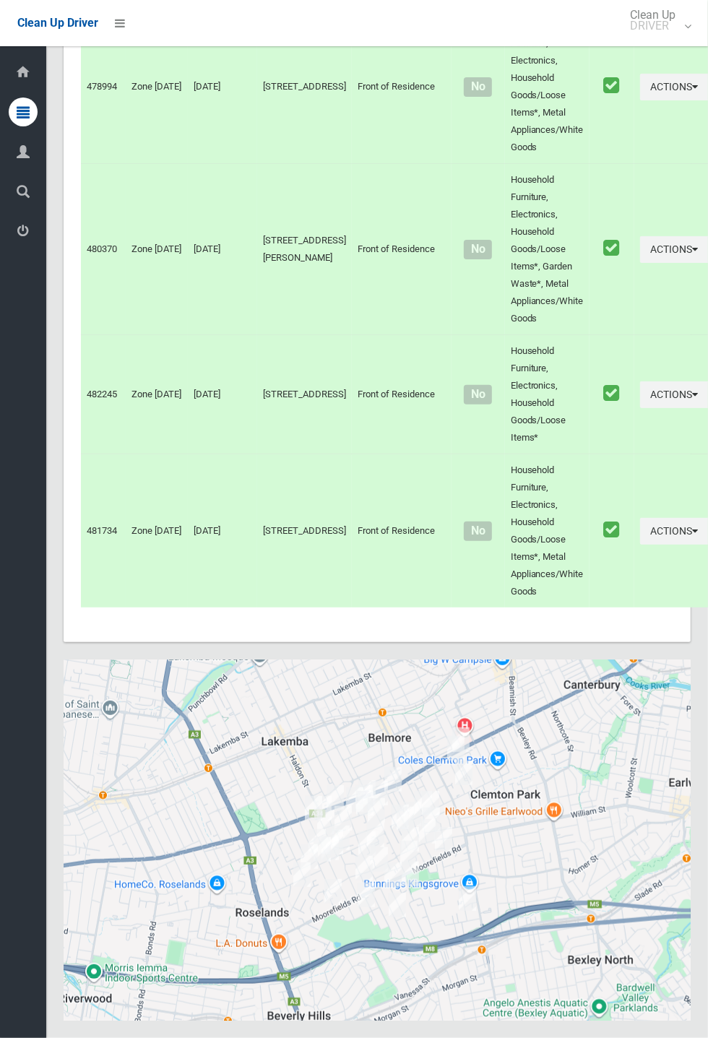
scroll to position [5848, 0]
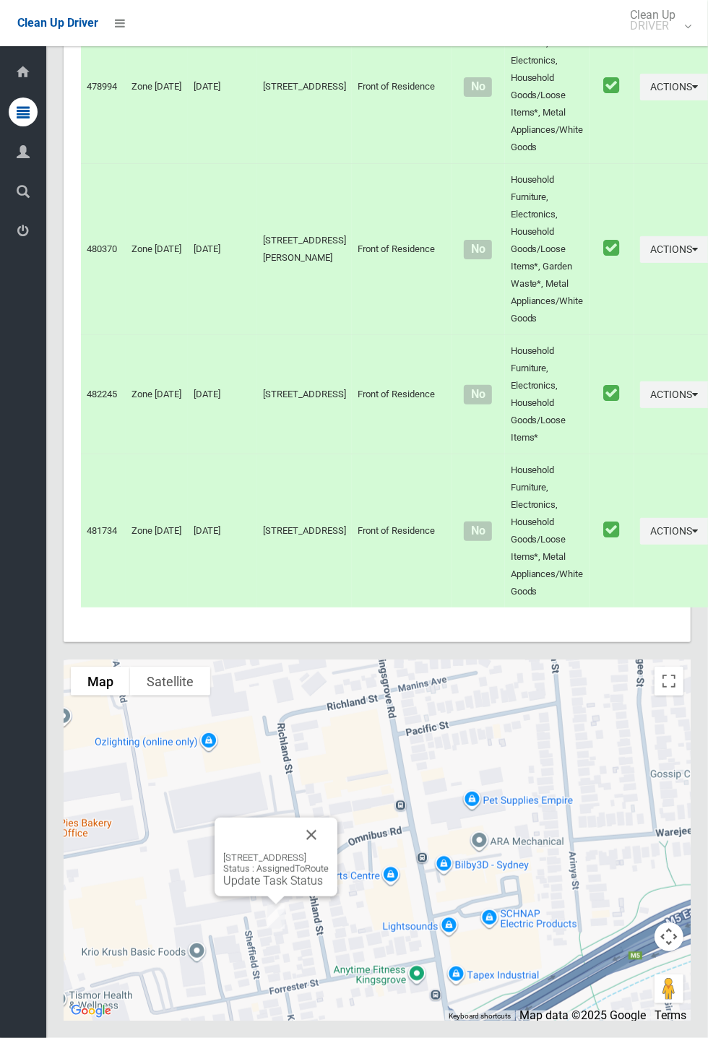
click at [329, 853] on button "Close" at bounding box center [311, 835] width 35 height 35
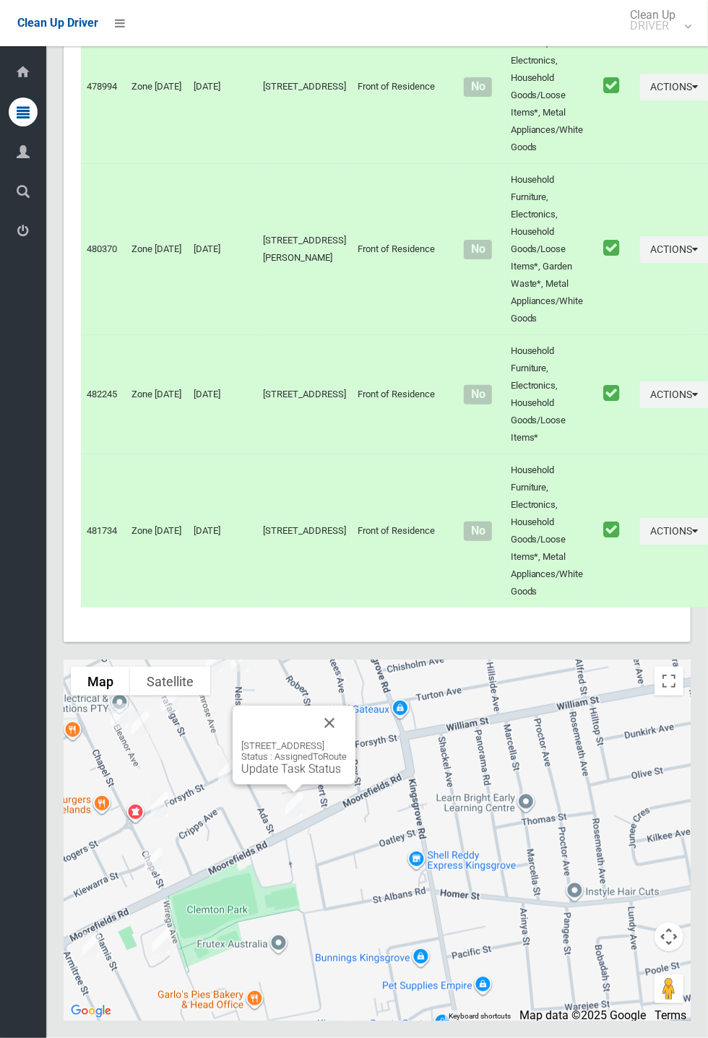
click at [347, 741] on button "Close" at bounding box center [329, 723] width 35 height 35
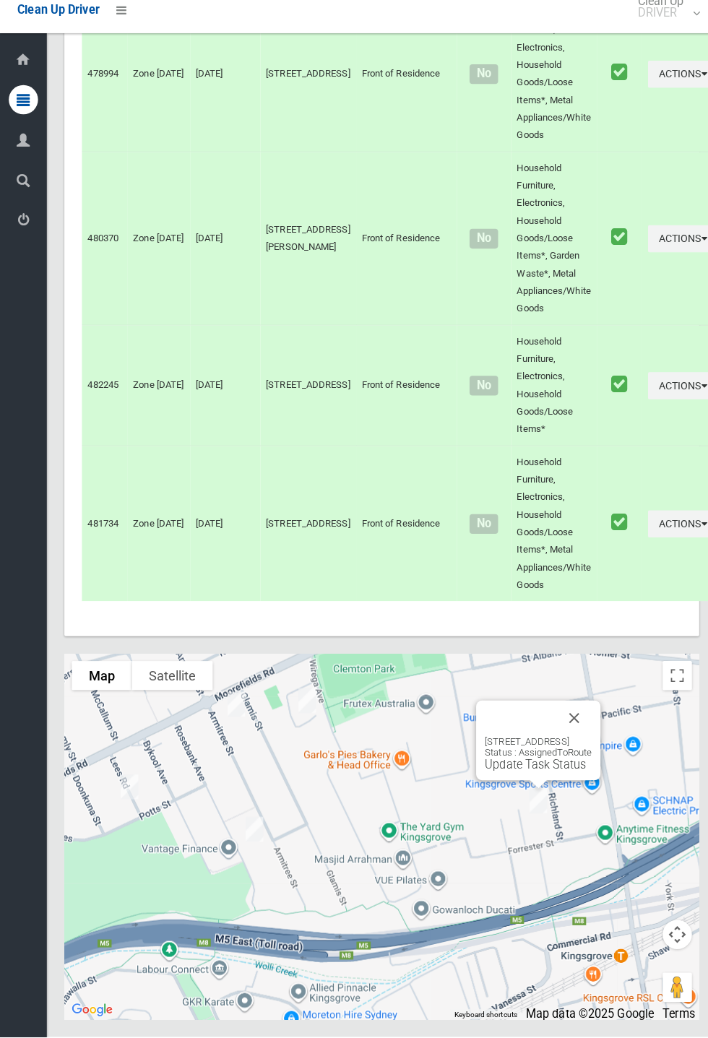
click at [504, 776] on link "Update Task Status" at bounding box center [529, 769] width 100 height 14
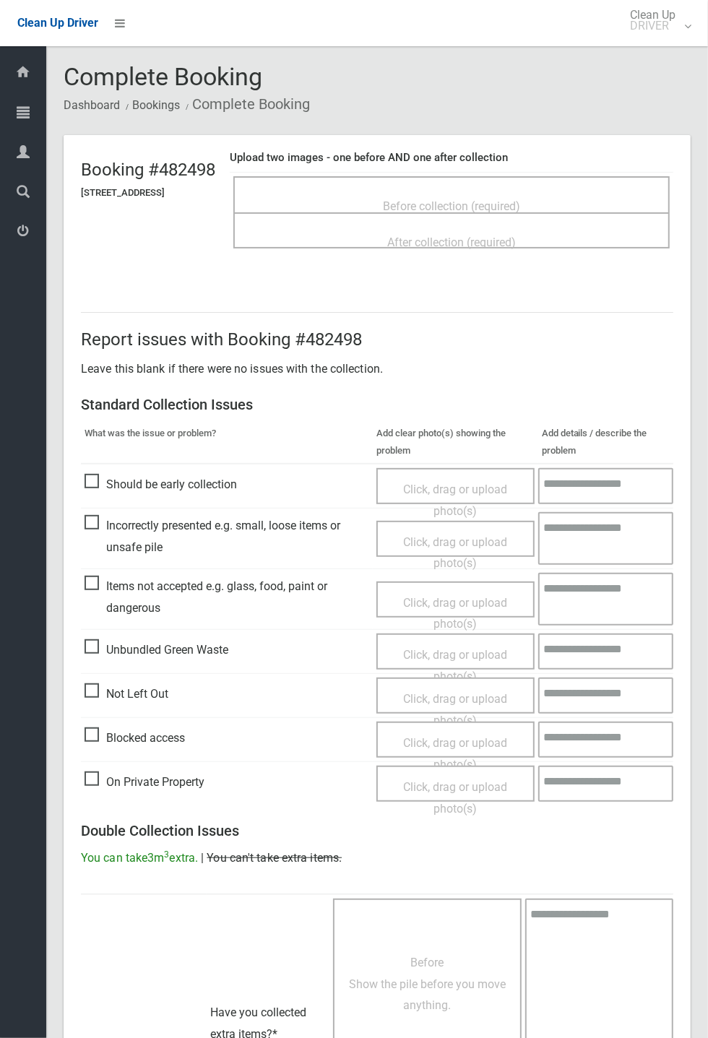
click at [453, 199] on span "Before collection (required)" at bounding box center [451, 206] width 137 height 14
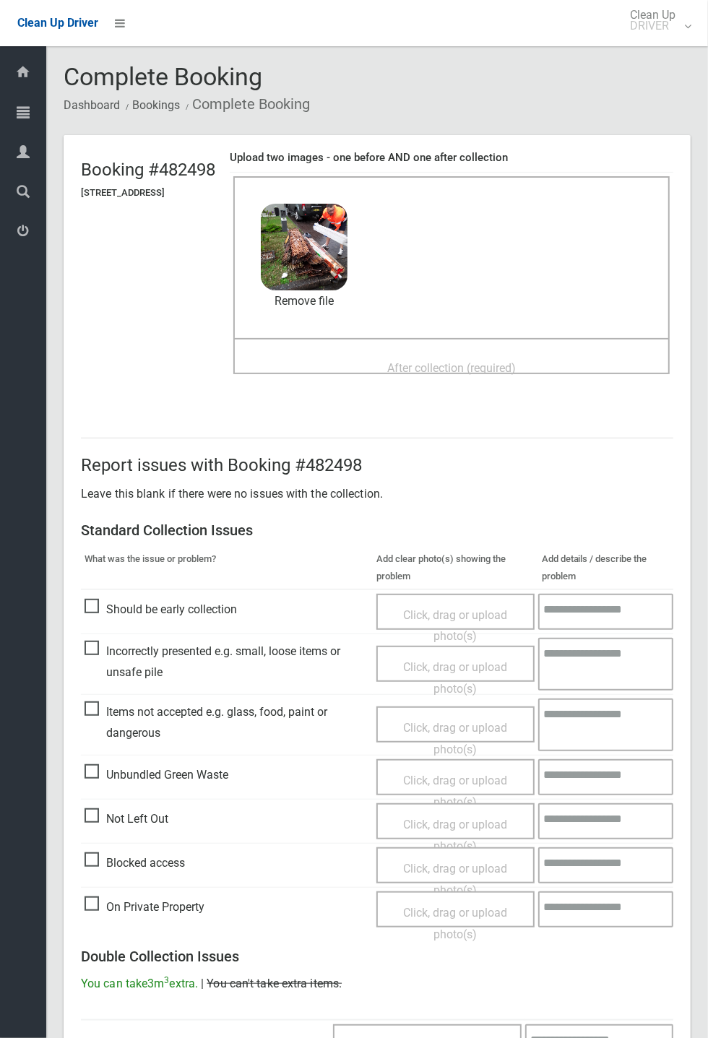
click at [420, 361] on span "After collection (required)" at bounding box center [451, 368] width 129 height 14
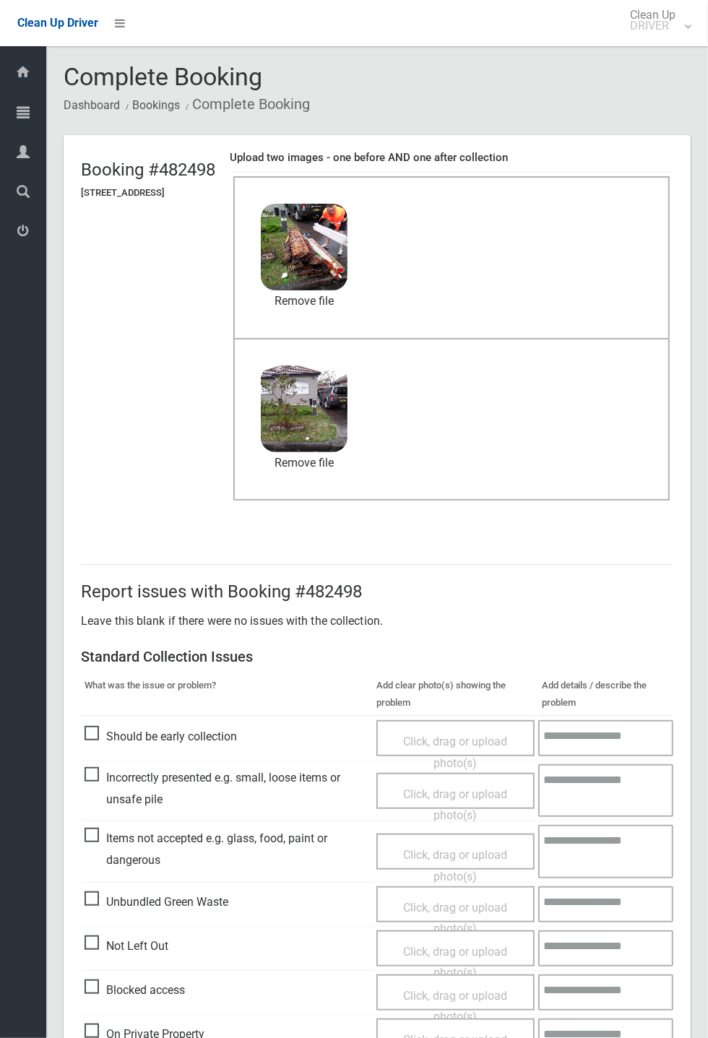
scroll to position [501, 0]
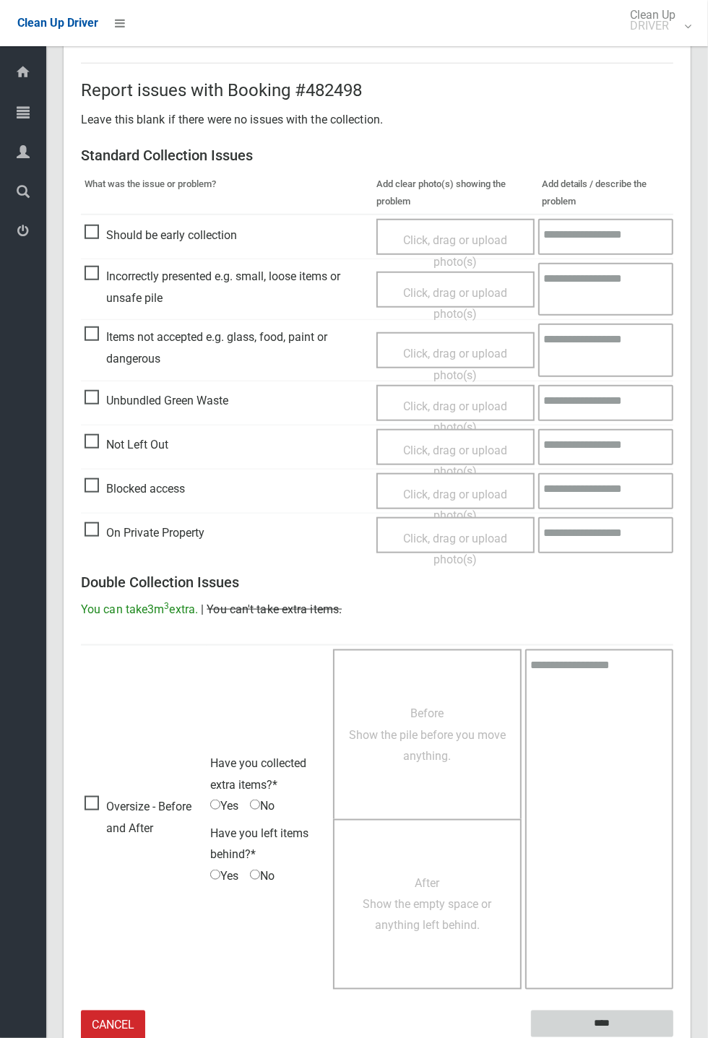
click at [673, 1038] on input "****" at bounding box center [602, 1024] width 142 height 27
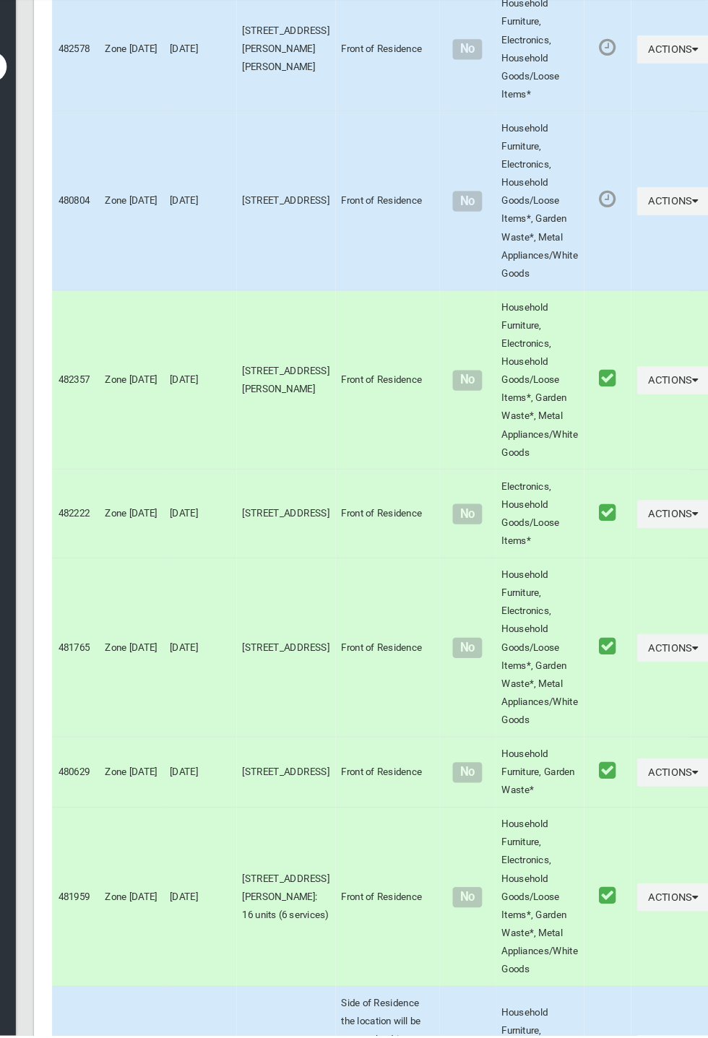
scroll to position [5848, 0]
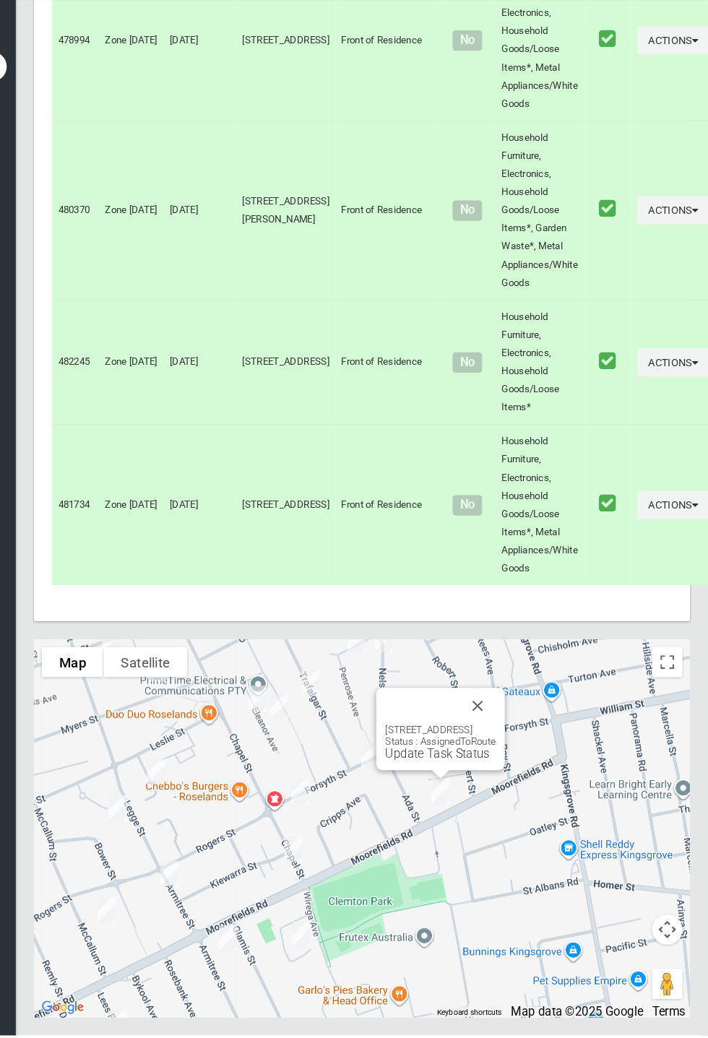
click at [448, 776] on link "Update Task Status" at bounding box center [450, 769] width 100 height 14
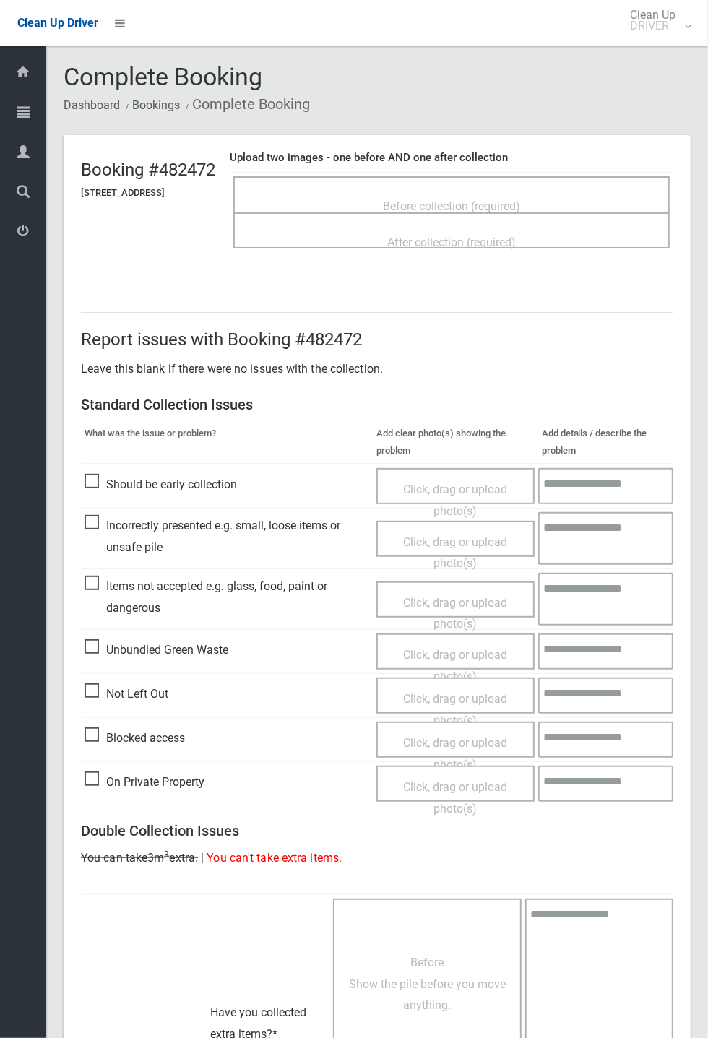
click at [480, 199] on span "Before collection (required)" at bounding box center [451, 206] width 137 height 14
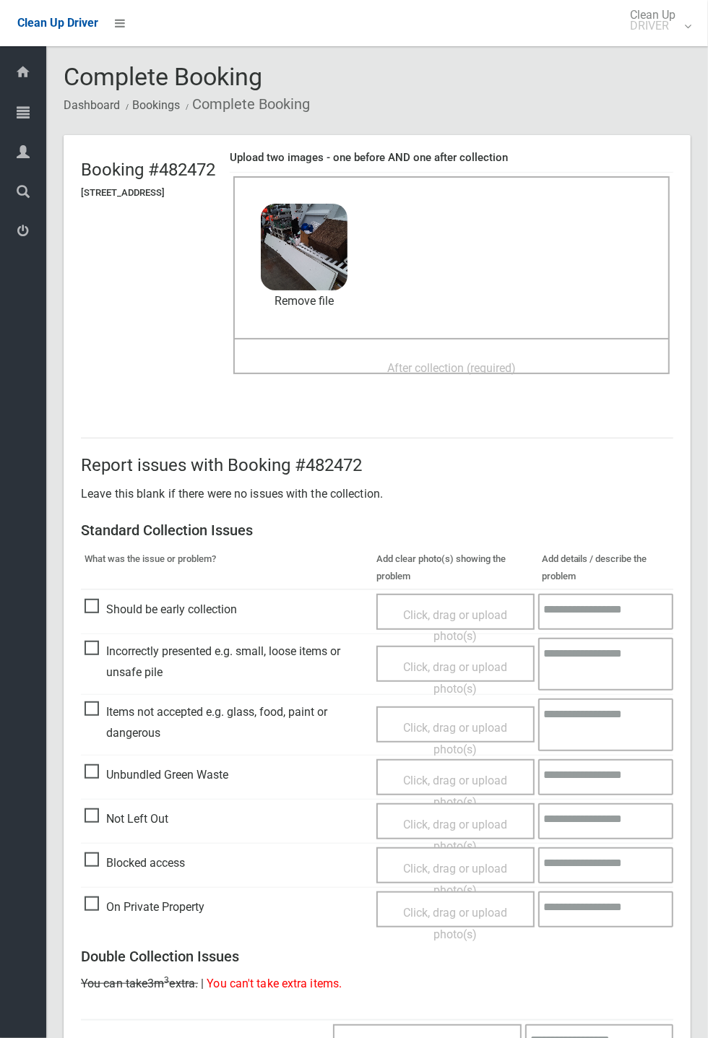
click at [444, 361] on span "After collection (required)" at bounding box center [451, 368] width 129 height 14
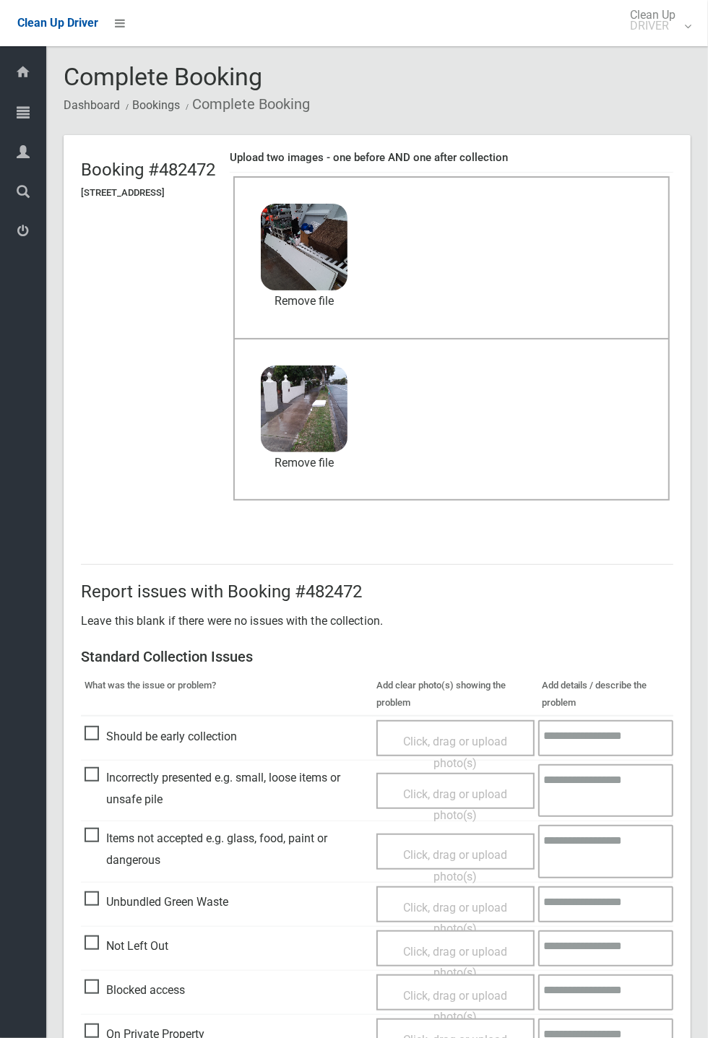
scroll to position [501, 0]
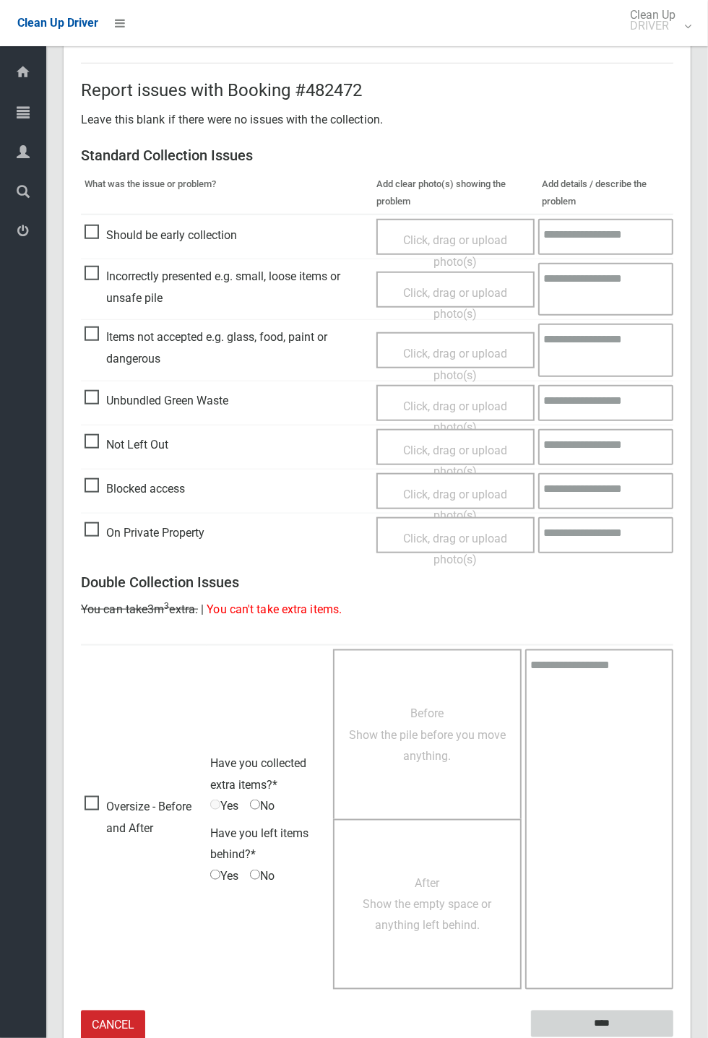
click at [609, 1025] on input "****" at bounding box center [602, 1024] width 142 height 27
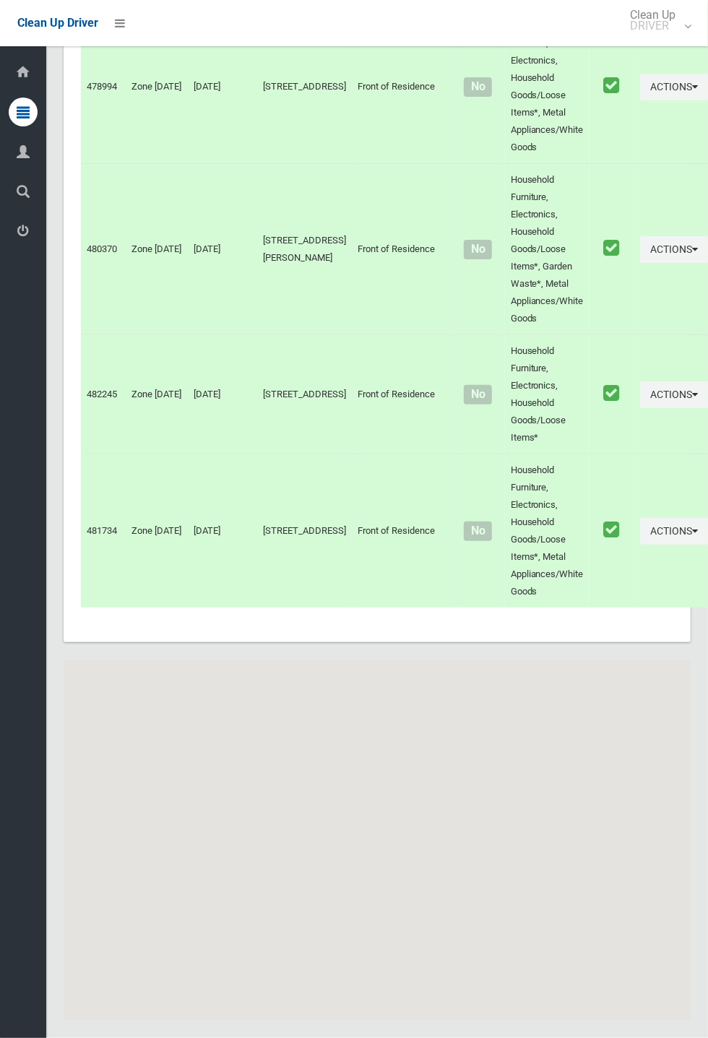
scroll to position [5848, 0]
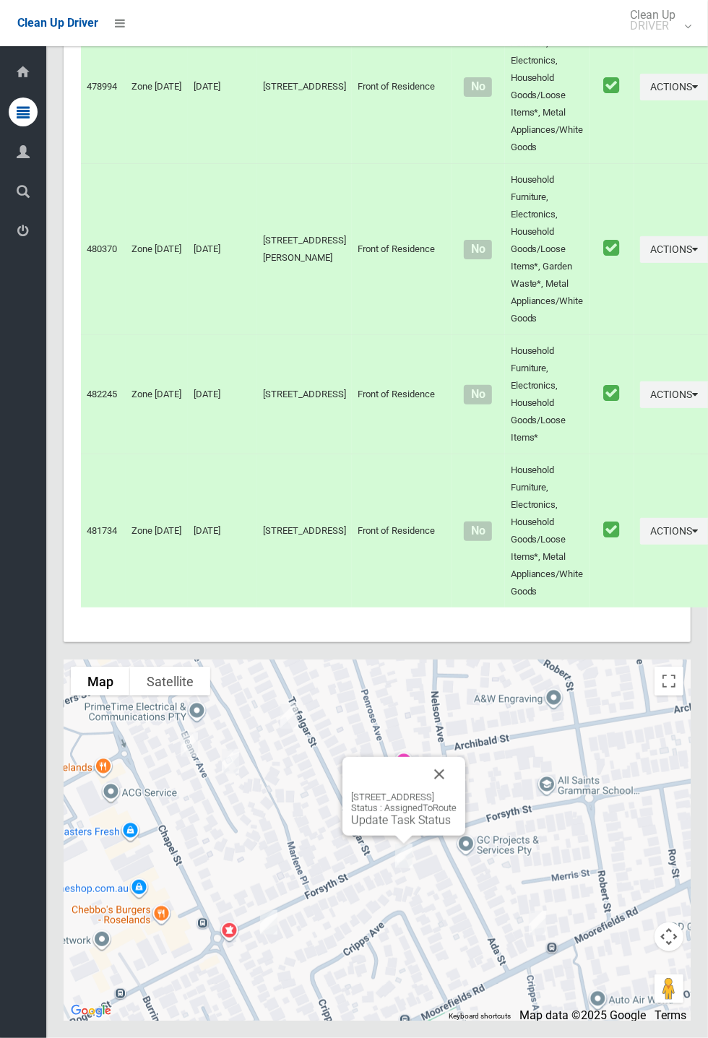
click at [457, 792] on button "Close" at bounding box center [439, 774] width 35 height 35
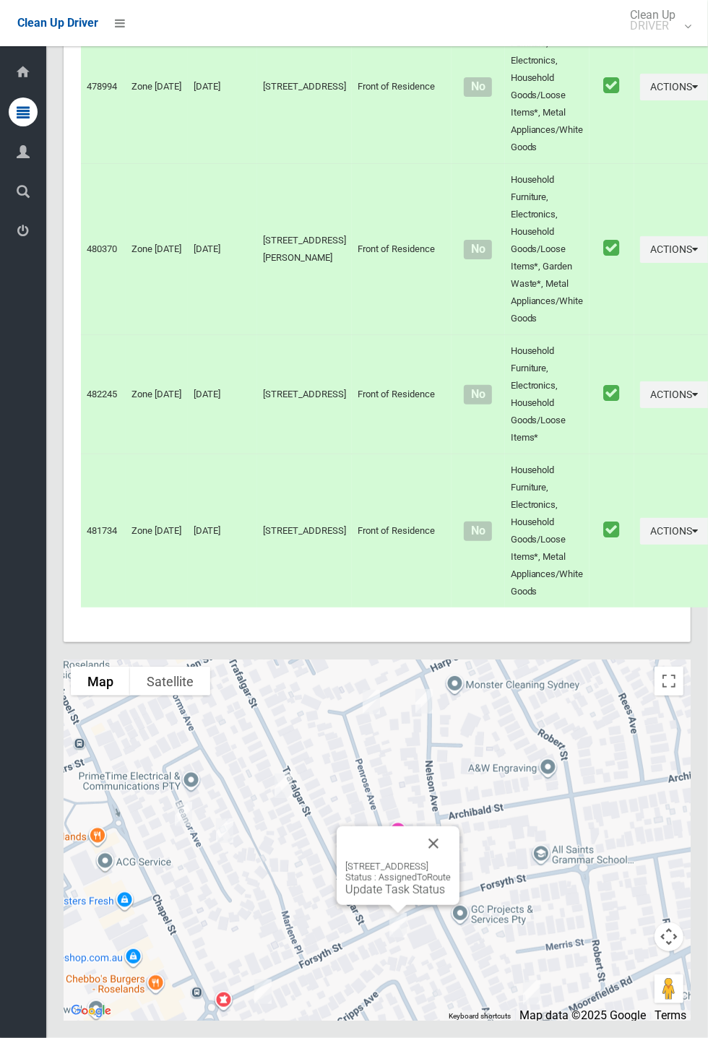
click at [395, 897] on link "Update Task Status" at bounding box center [395, 890] width 100 height 14
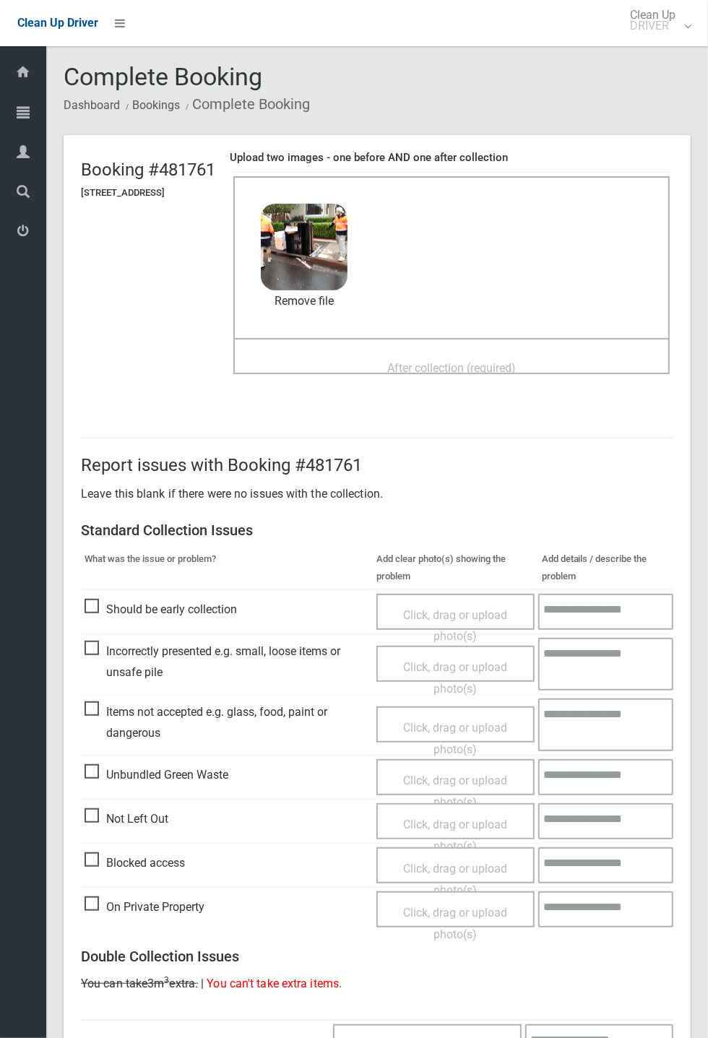
click at [409, 361] on span "After collection (required)" at bounding box center [451, 368] width 129 height 14
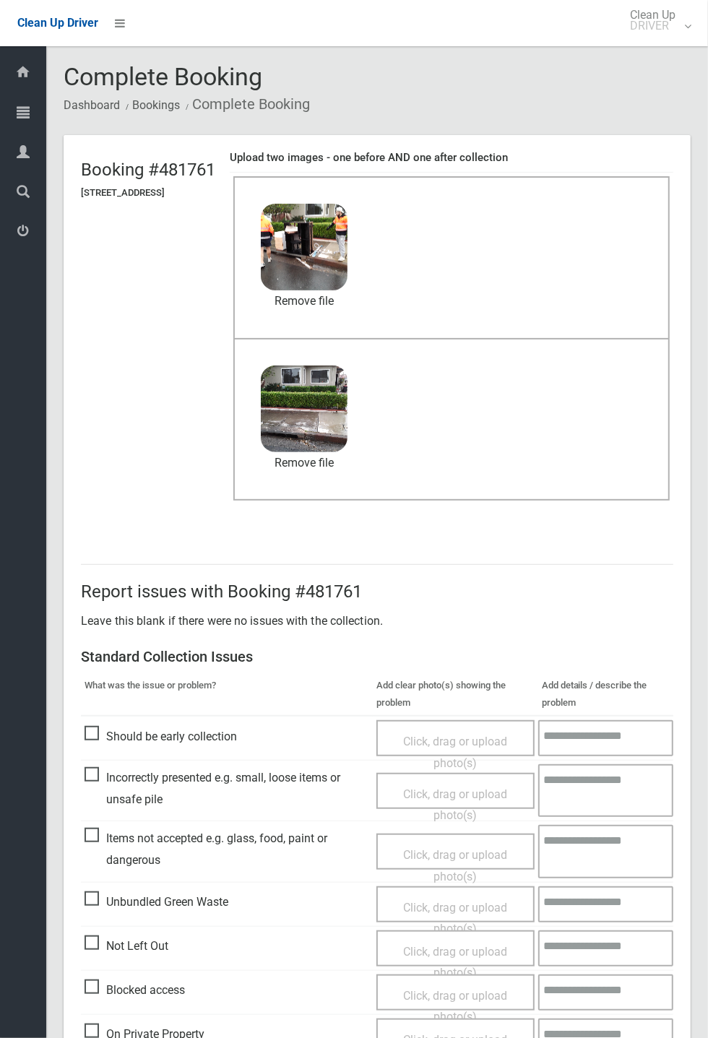
scroll to position [501, 0]
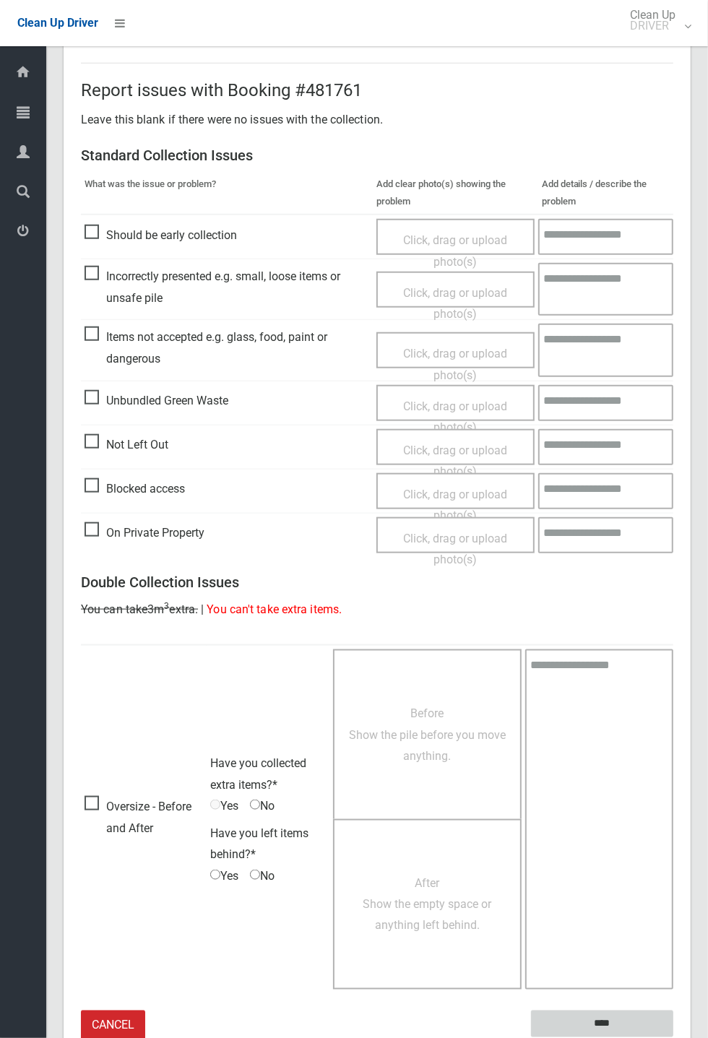
click at [673, 1038] on input "****" at bounding box center [602, 1024] width 142 height 27
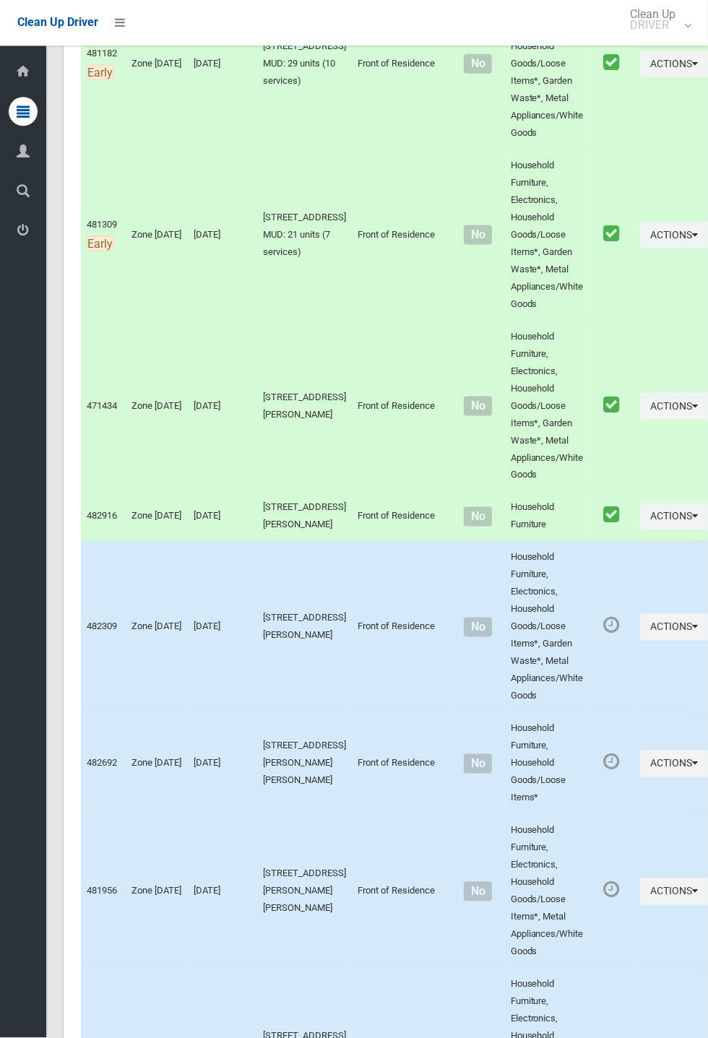
scroll to position [5848, 0]
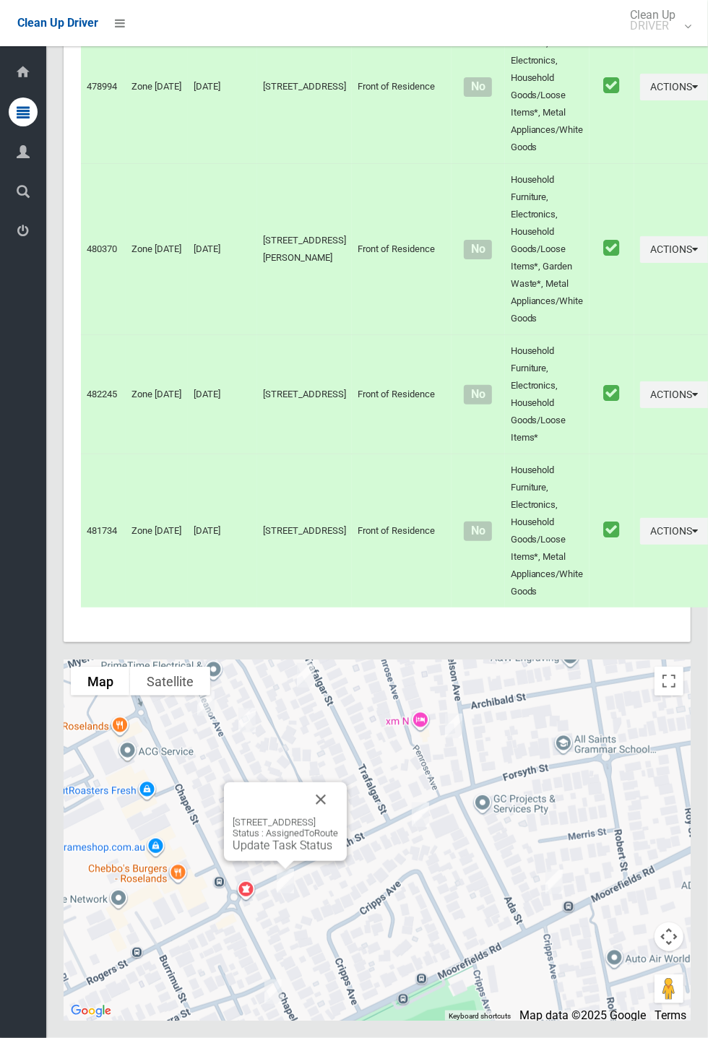
click at [338, 817] on button "Close" at bounding box center [320, 800] width 35 height 35
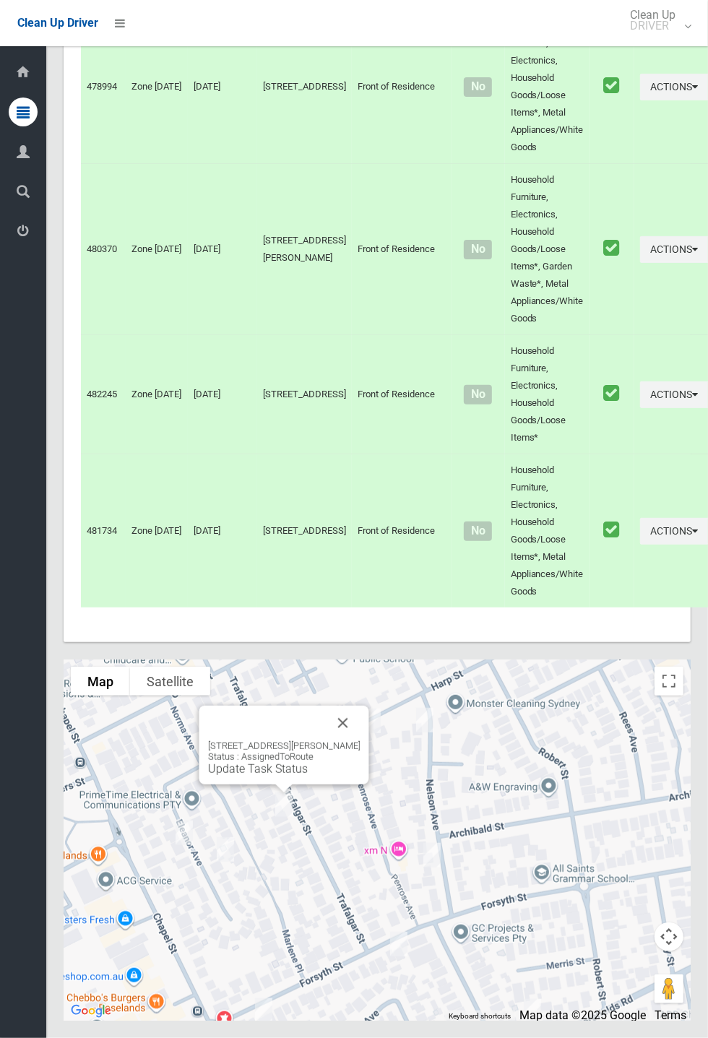
click at [348, 741] on button "Close" at bounding box center [343, 723] width 35 height 35
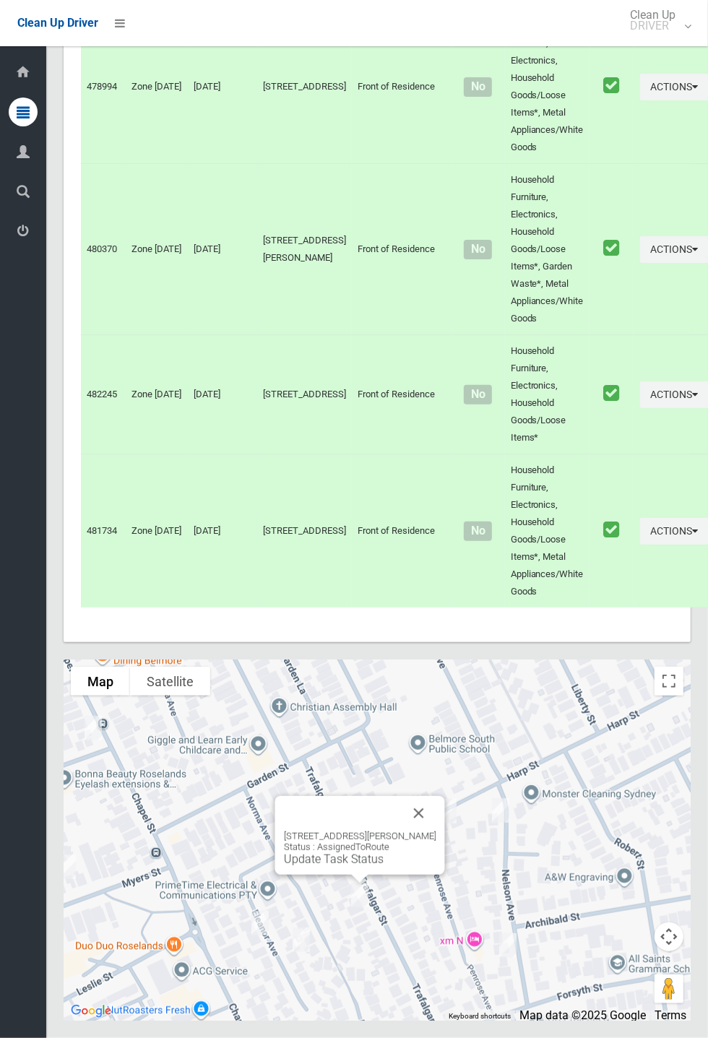
click at [366, 866] on link "Update Task Status" at bounding box center [334, 860] width 100 height 14
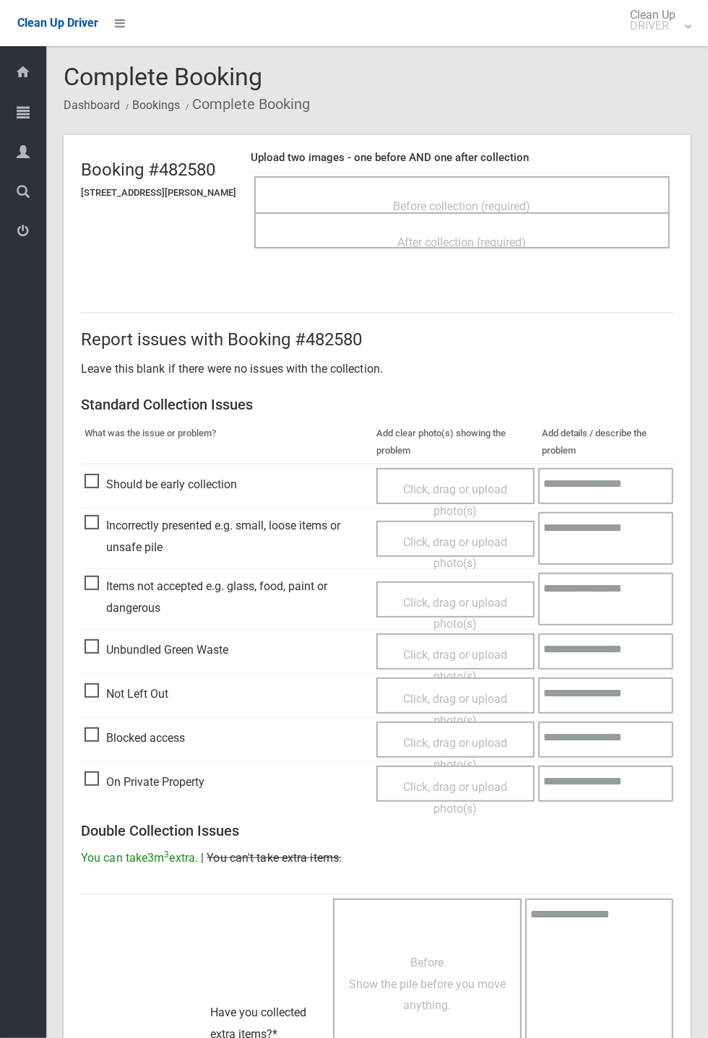
click at [479, 199] on span "Before collection (required)" at bounding box center [462, 206] width 137 height 14
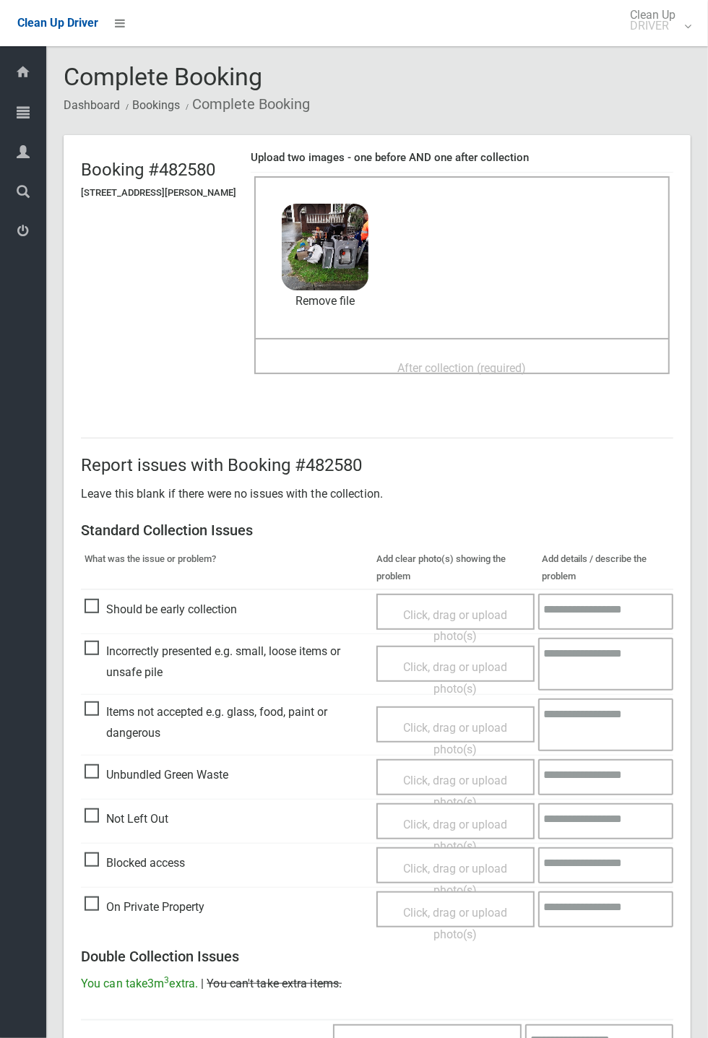
click at [405, 368] on span "After collection (required)" at bounding box center [462, 368] width 129 height 14
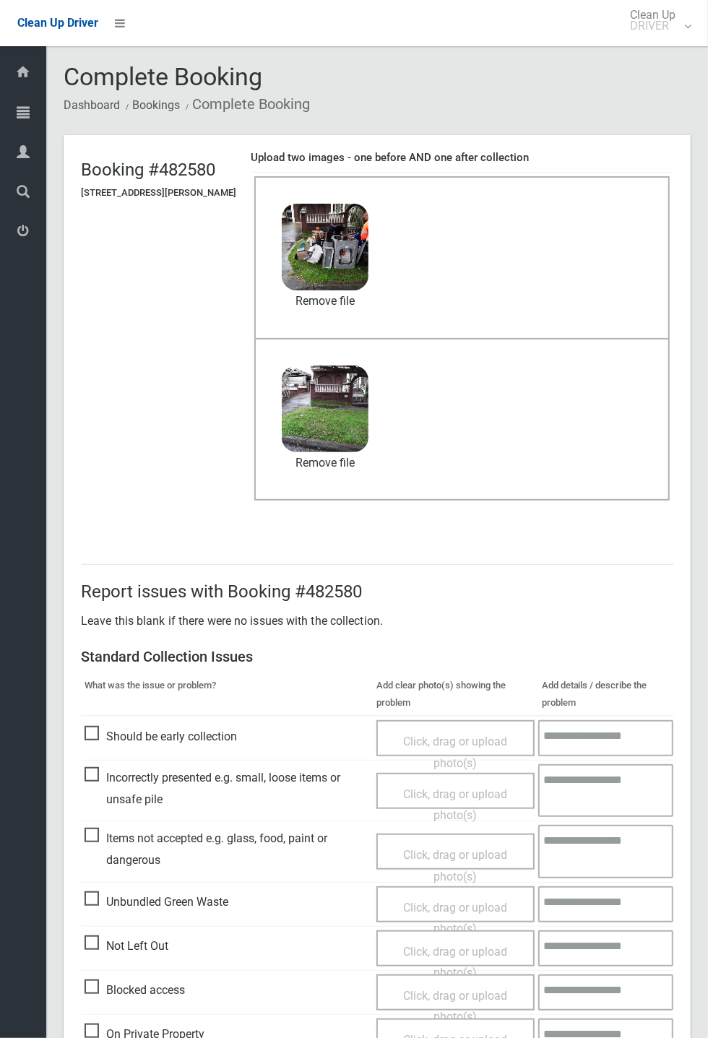
scroll to position [501, 0]
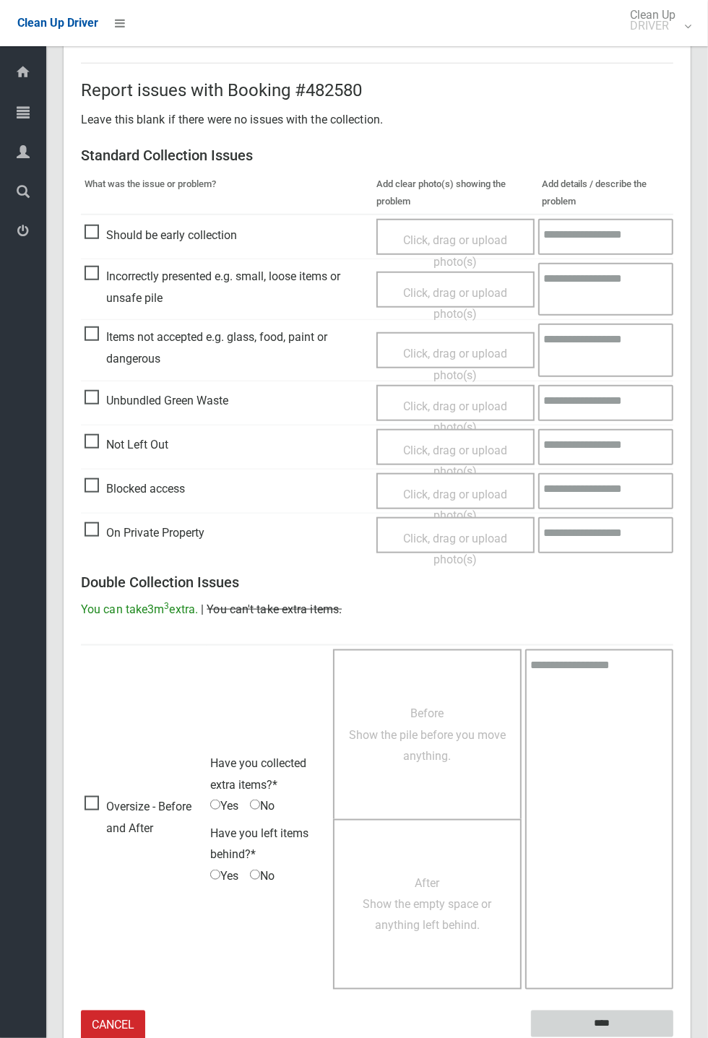
click at [601, 1018] on input "****" at bounding box center [602, 1024] width 142 height 27
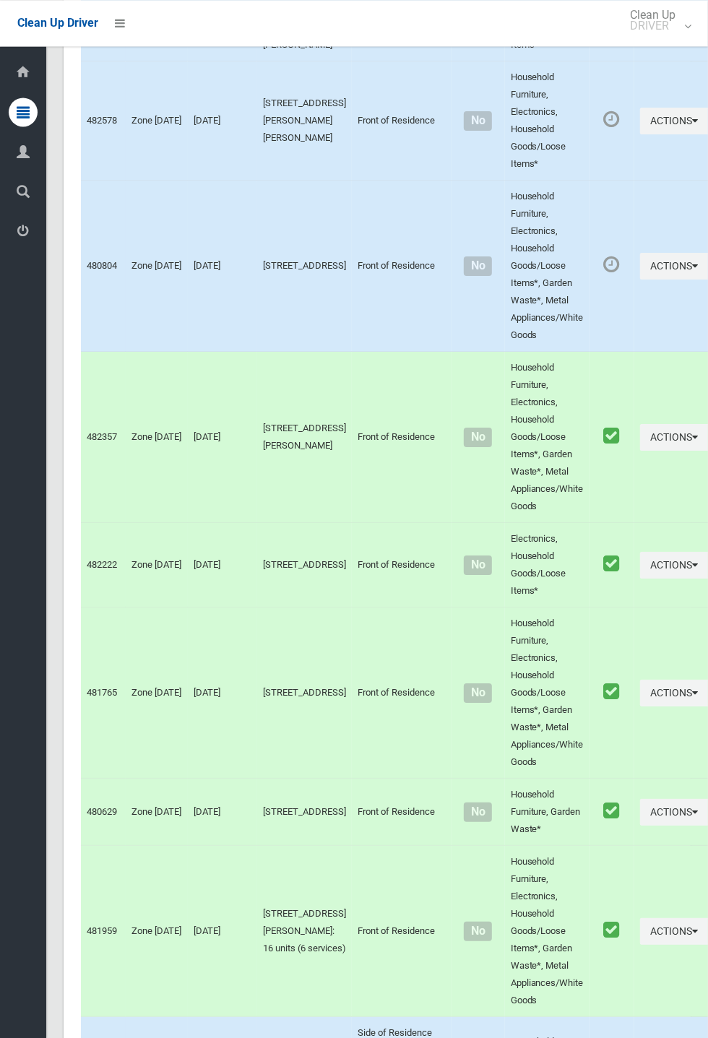
scroll to position [5848, 0]
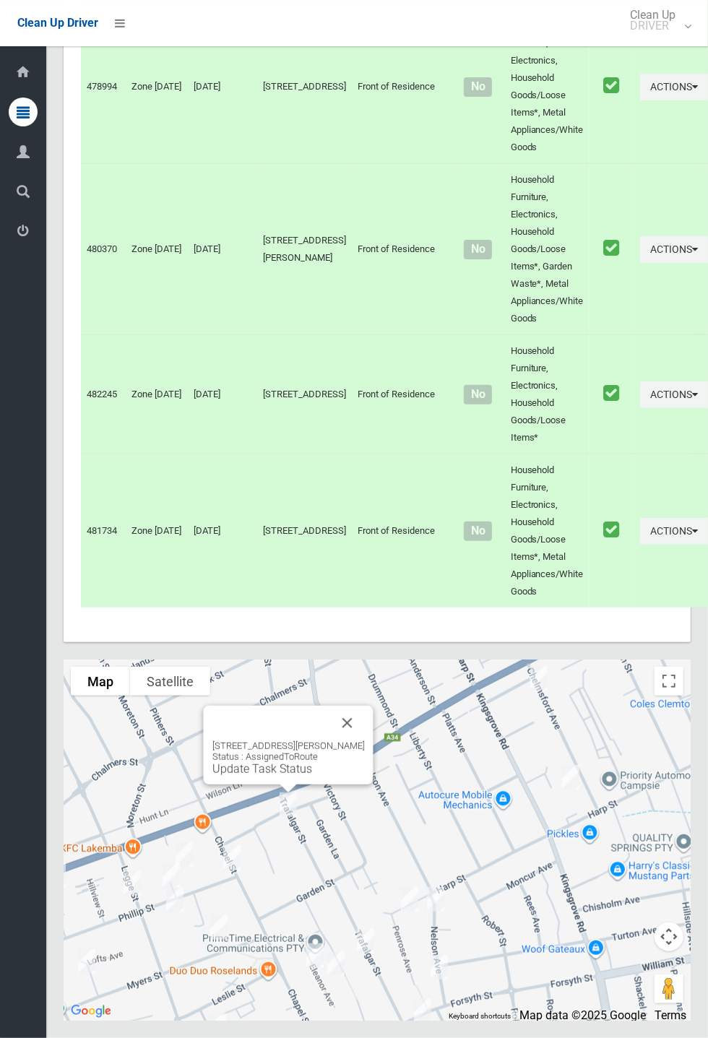
click at [365, 741] on button "Close" at bounding box center [347, 723] width 35 height 35
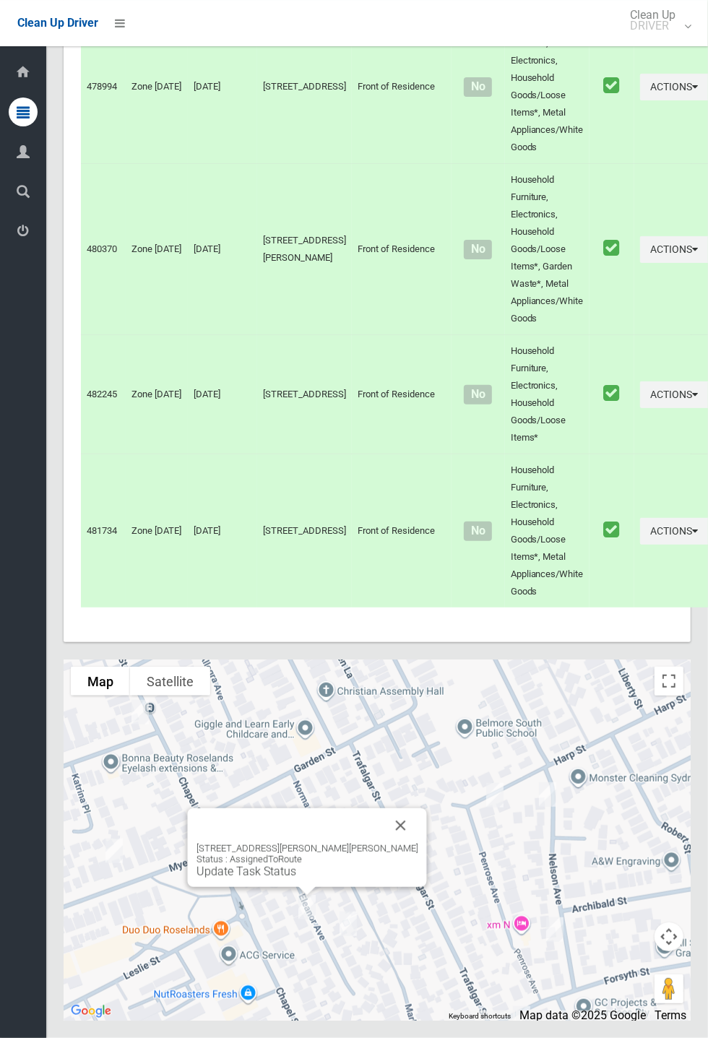
click at [296, 879] on link "Update Task Status" at bounding box center [247, 872] width 100 height 14
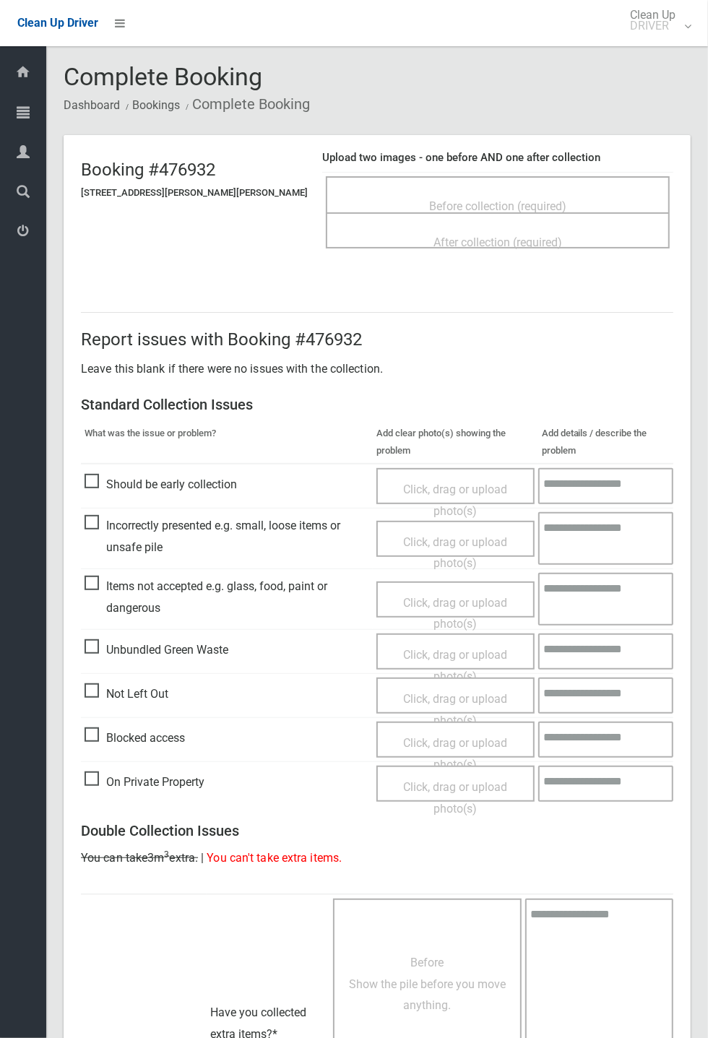
click at [475, 199] on span "Before collection (required)" at bounding box center [497, 206] width 137 height 14
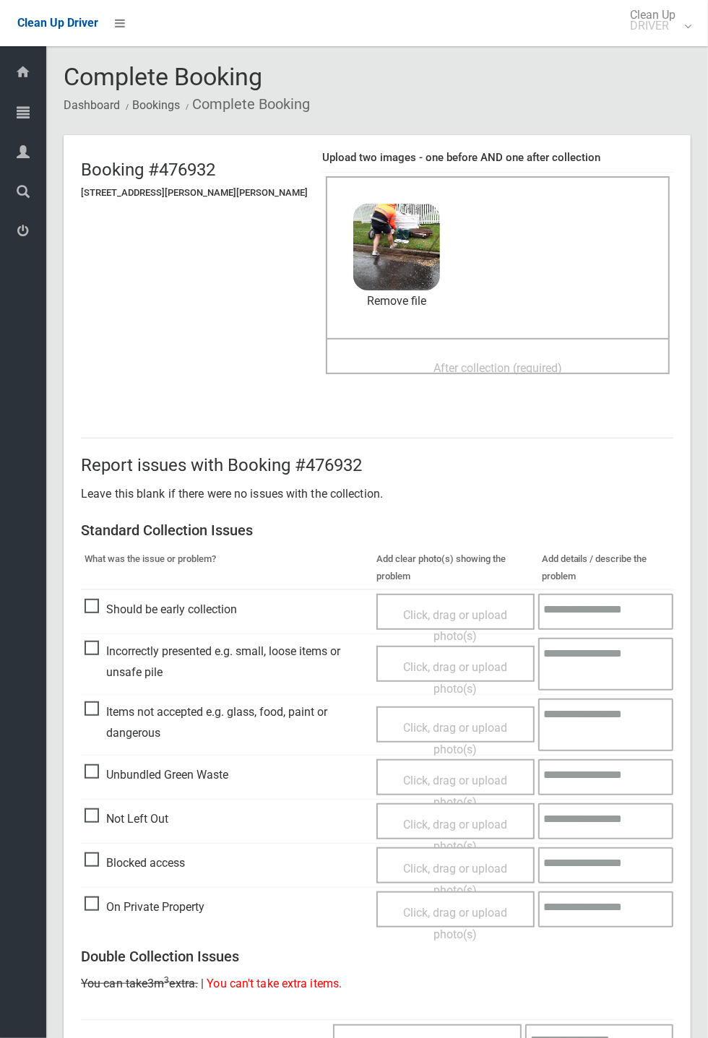
click at [434, 361] on span "After collection (required)" at bounding box center [498, 368] width 129 height 14
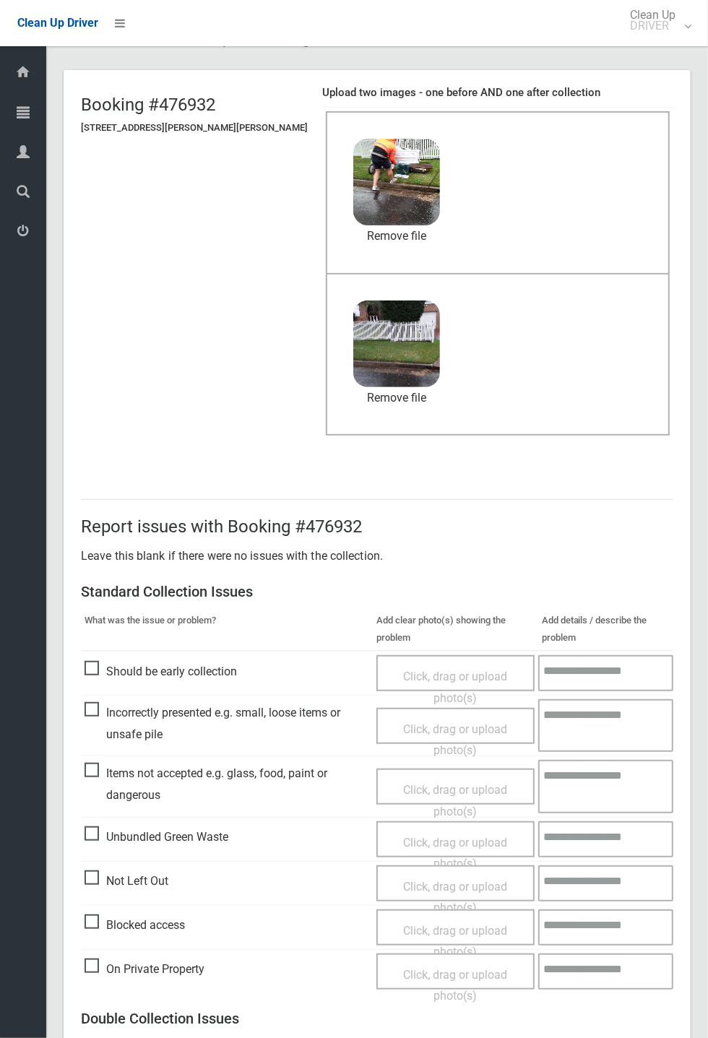
scroll to position [501, 0]
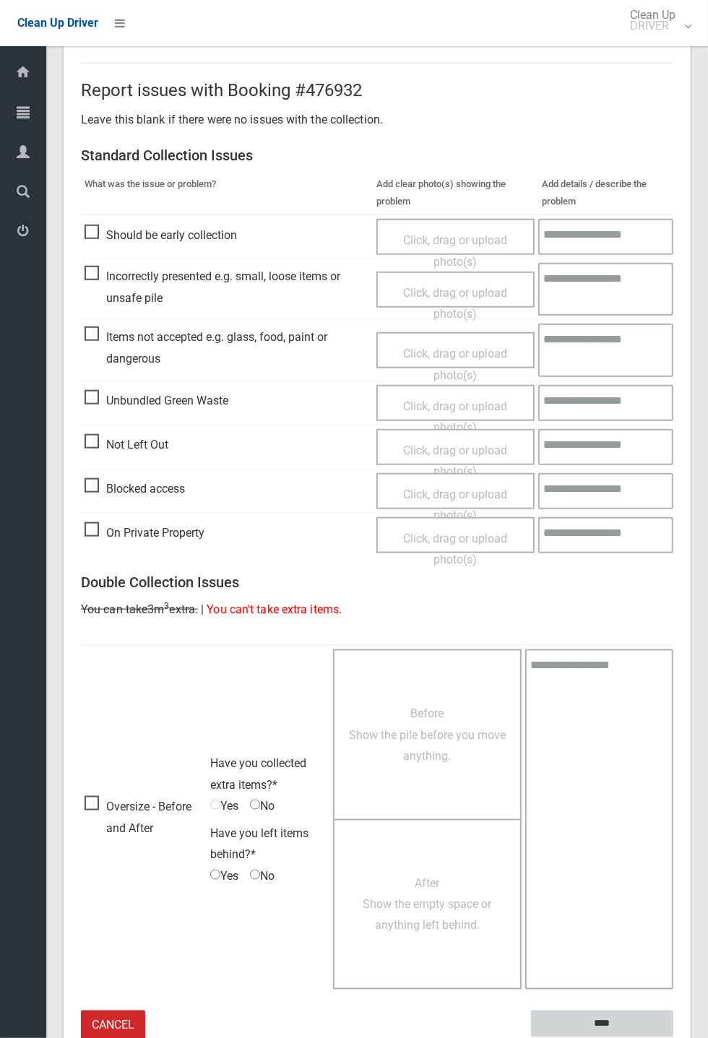
click at [673, 1038] on input "****" at bounding box center [602, 1024] width 142 height 27
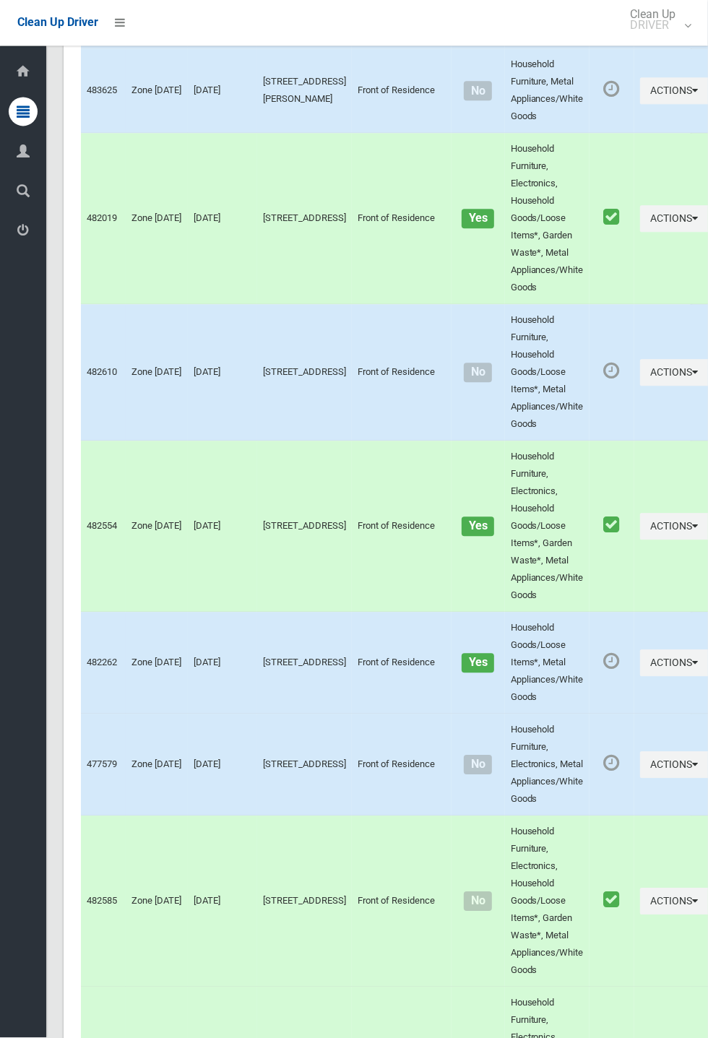
scroll to position [5848, 0]
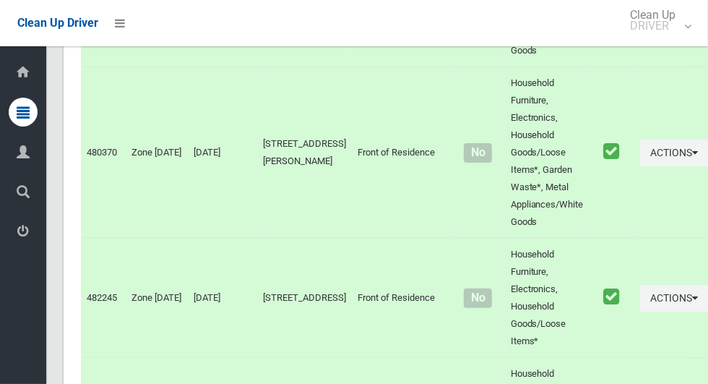
click at [634, 358] on td "Actions Unmark as Collected View Booking Details" at bounding box center [674, 297] width 81 height 119
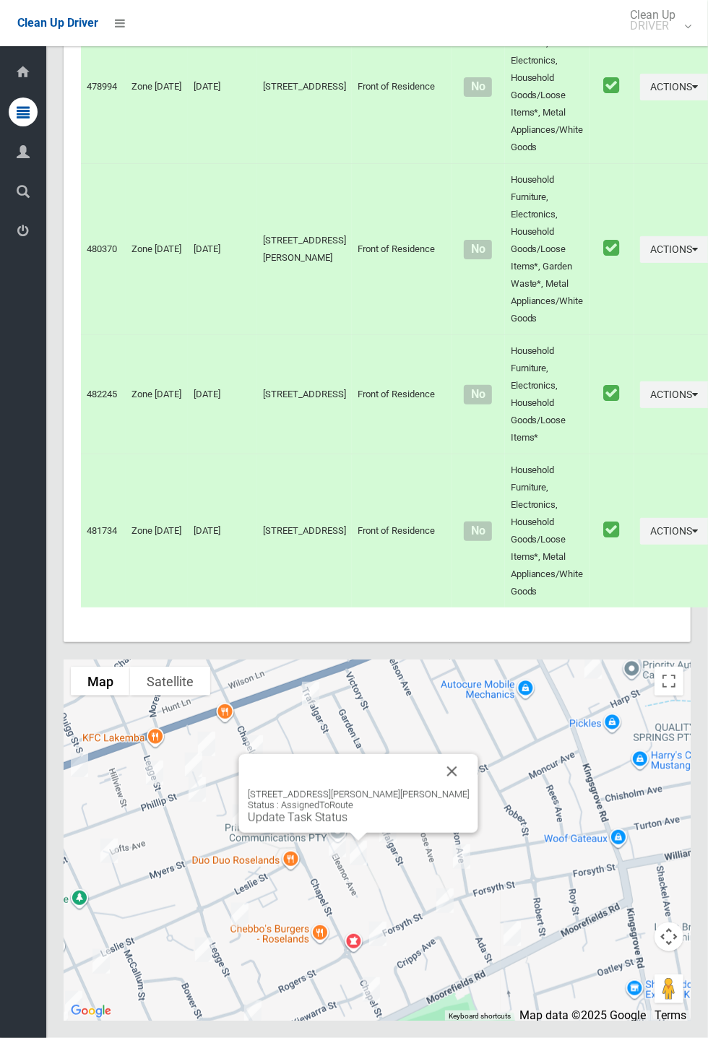
click at [338, 824] on link "Update Task Status" at bounding box center [298, 818] width 100 height 14
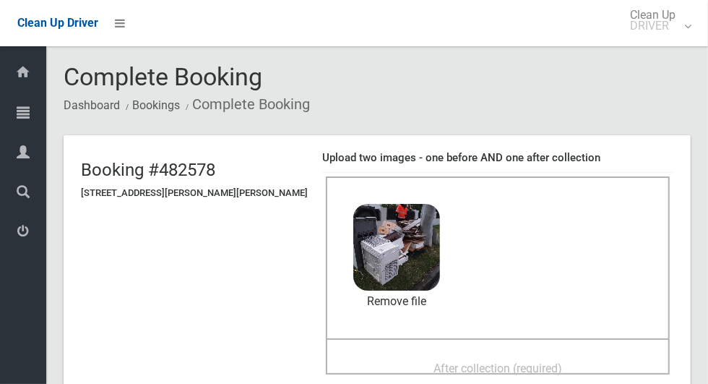
click at [537, 354] on div "After collection (required)" at bounding box center [498, 367] width 312 height 27
click at [434, 362] on span "After collection (required)" at bounding box center [498, 368] width 129 height 14
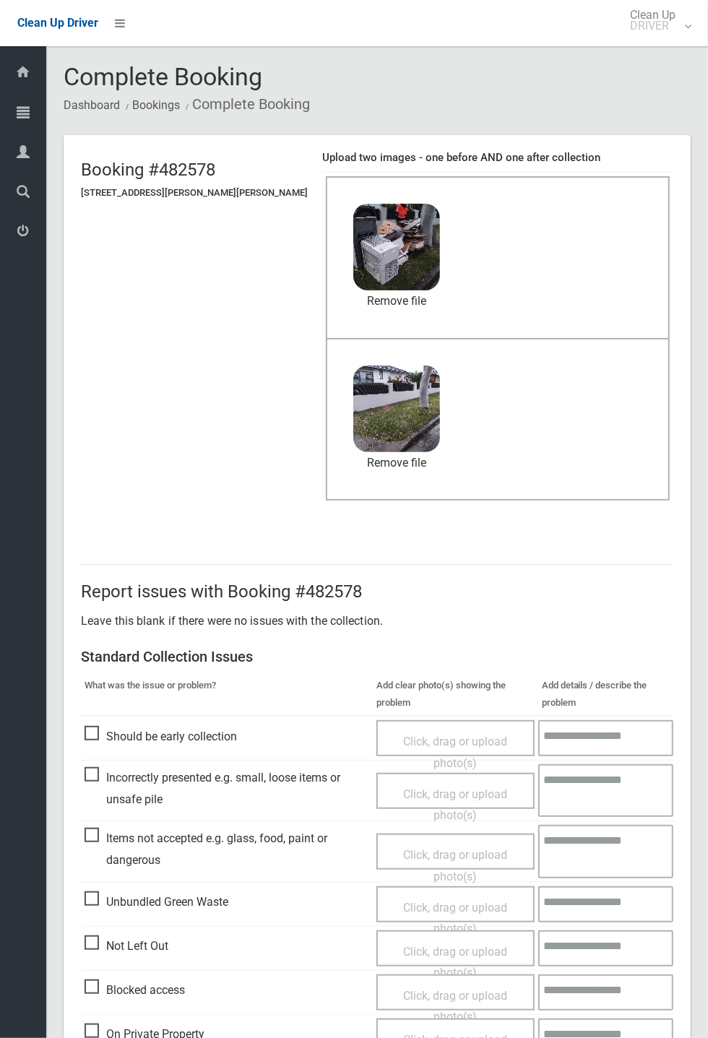
scroll to position [501, 0]
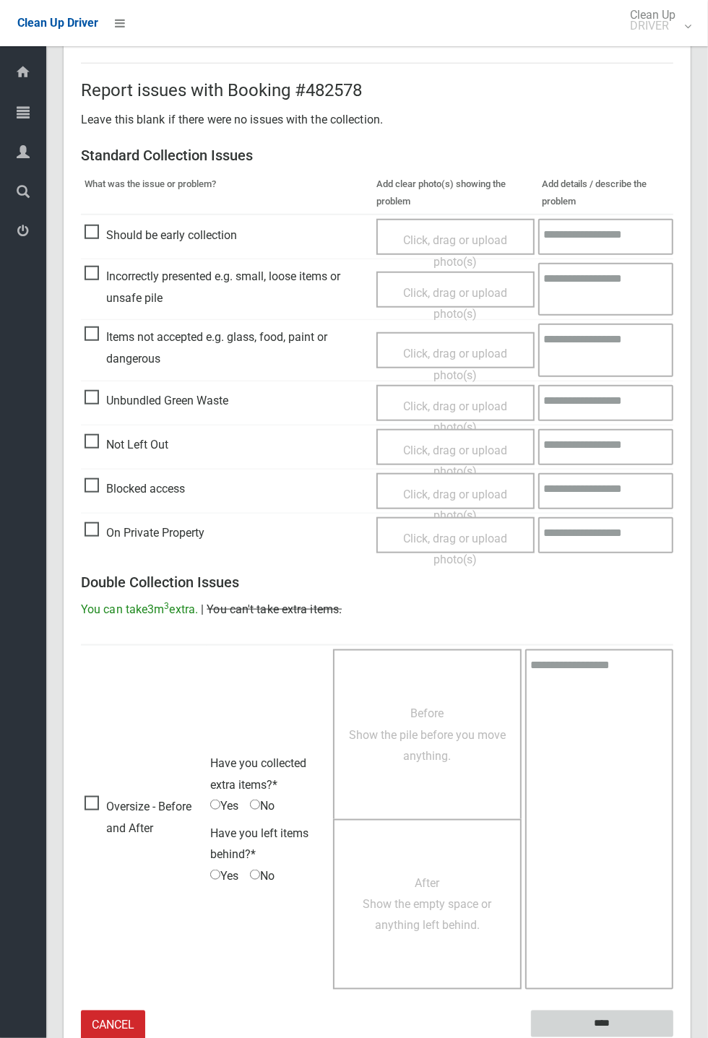
click at [673, 1038] on input "****" at bounding box center [602, 1024] width 142 height 27
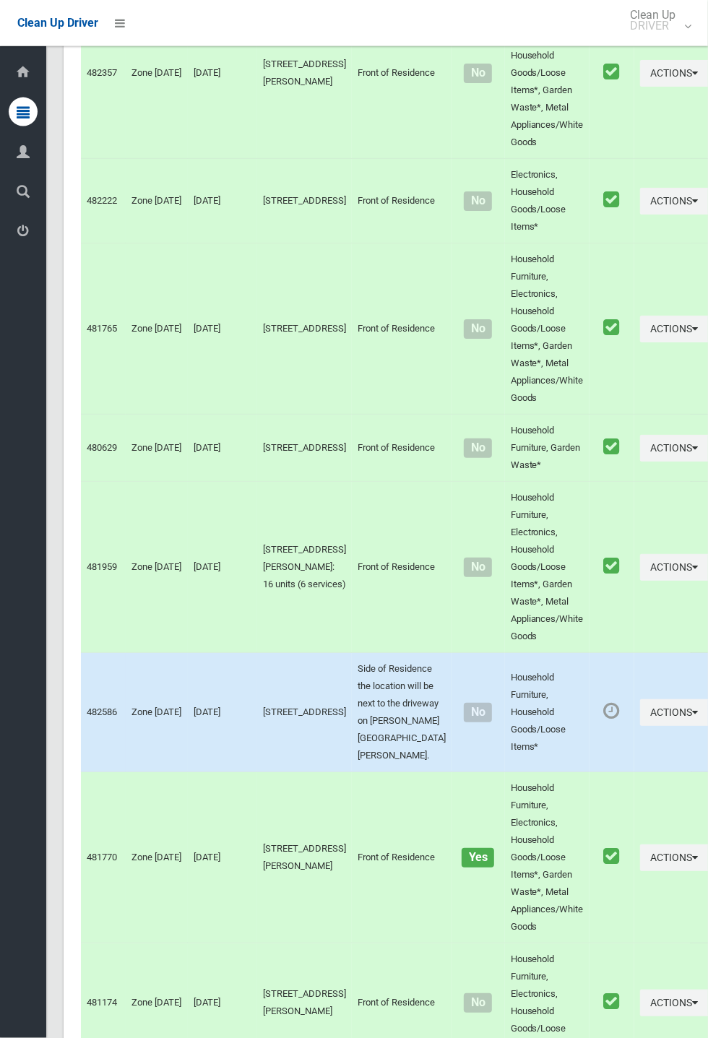
scroll to position [5848, 0]
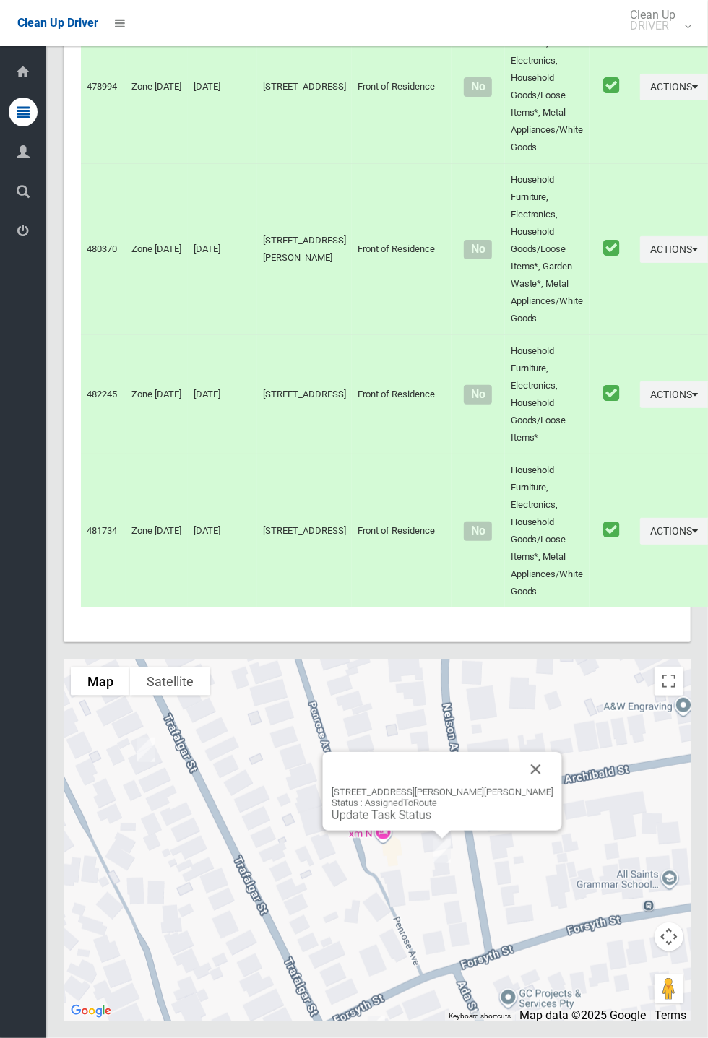
click at [519, 787] on button "Close" at bounding box center [536, 769] width 35 height 35
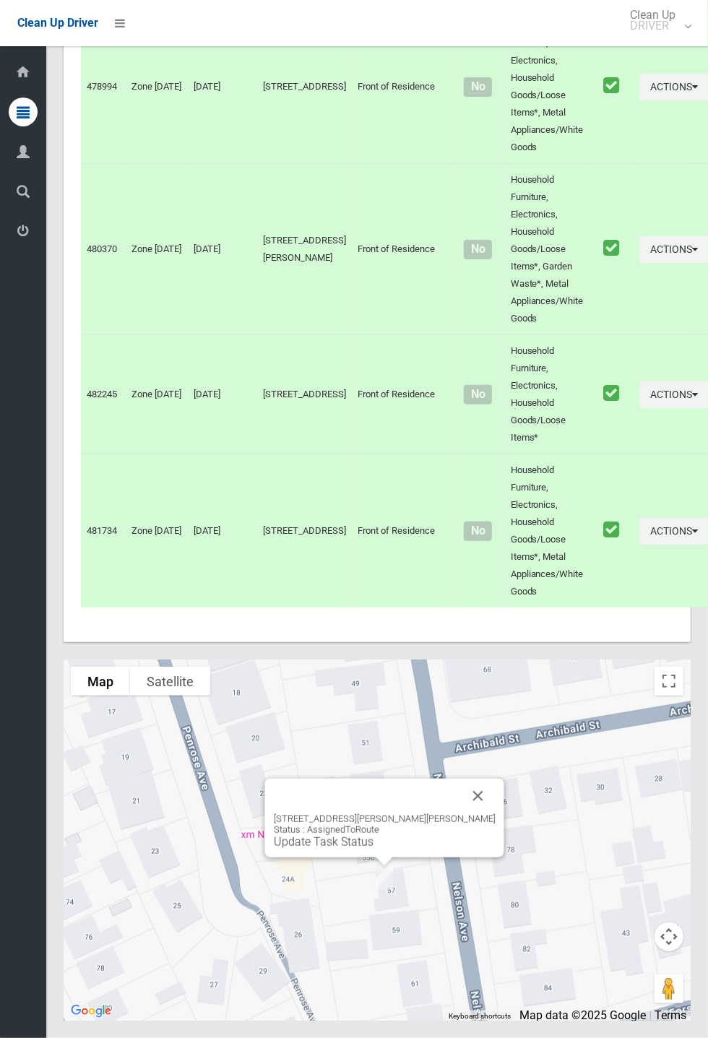
click at [461, 814] on button "Close" at bounding box center [478, 796] width 35 height 35
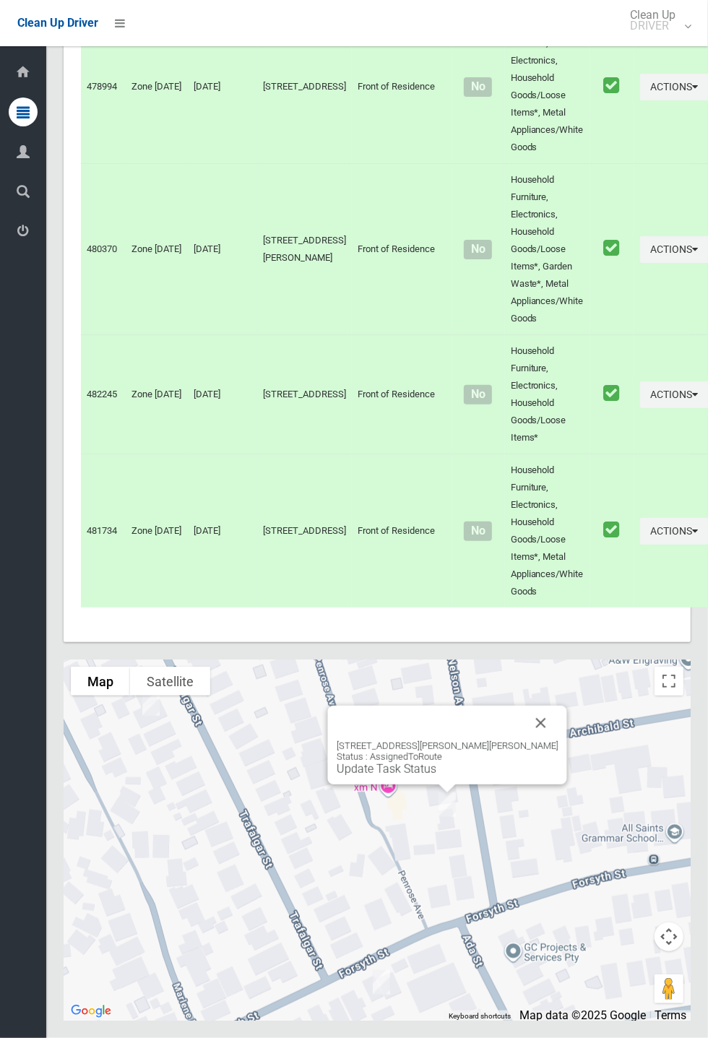
click at [436, 776] on link "Update Task Status" at bounding box center [387, 769] width 100 height 14
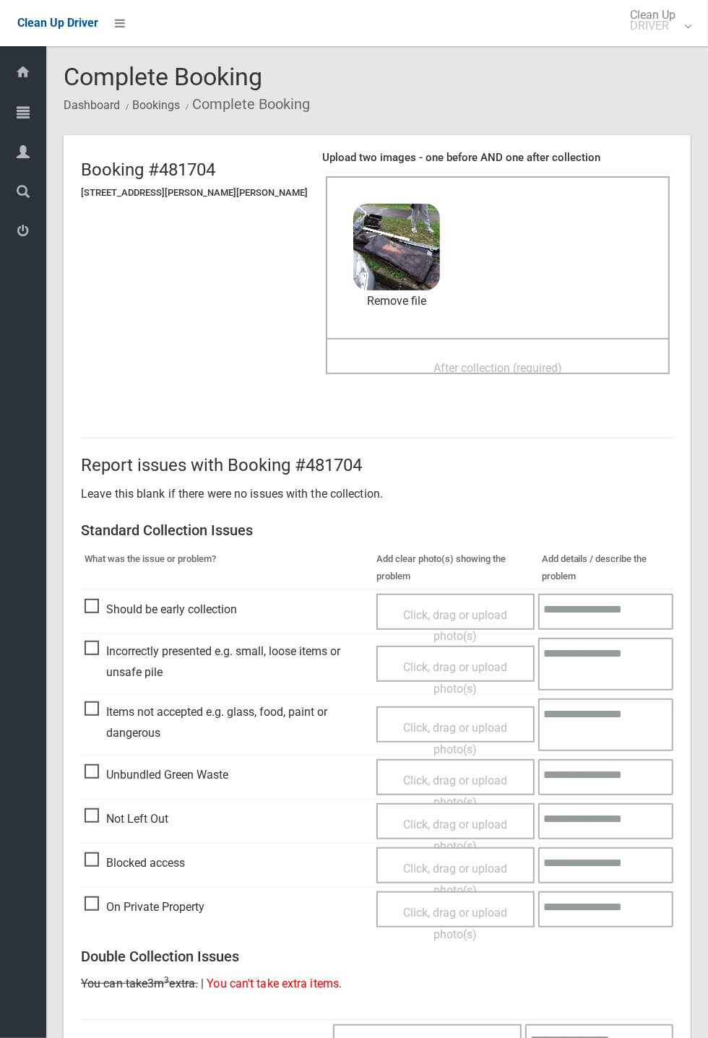
click at [350, 364] on div "After collection (required)" at bounding box center [498, 367] width 312 height 27
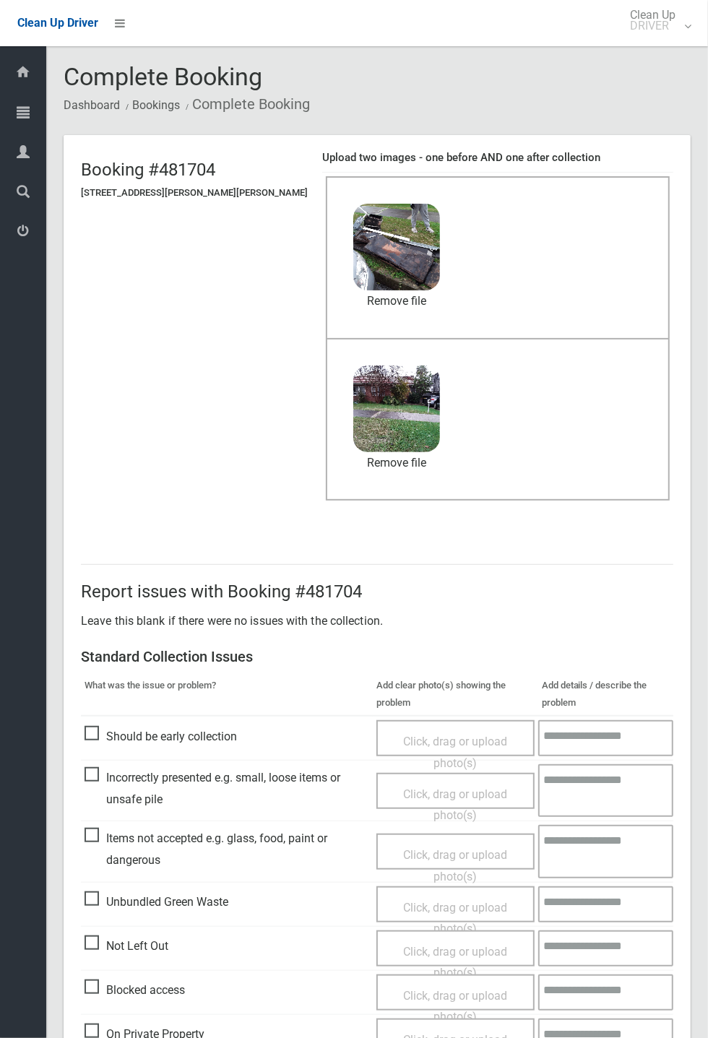
scroll to position [501, 0]
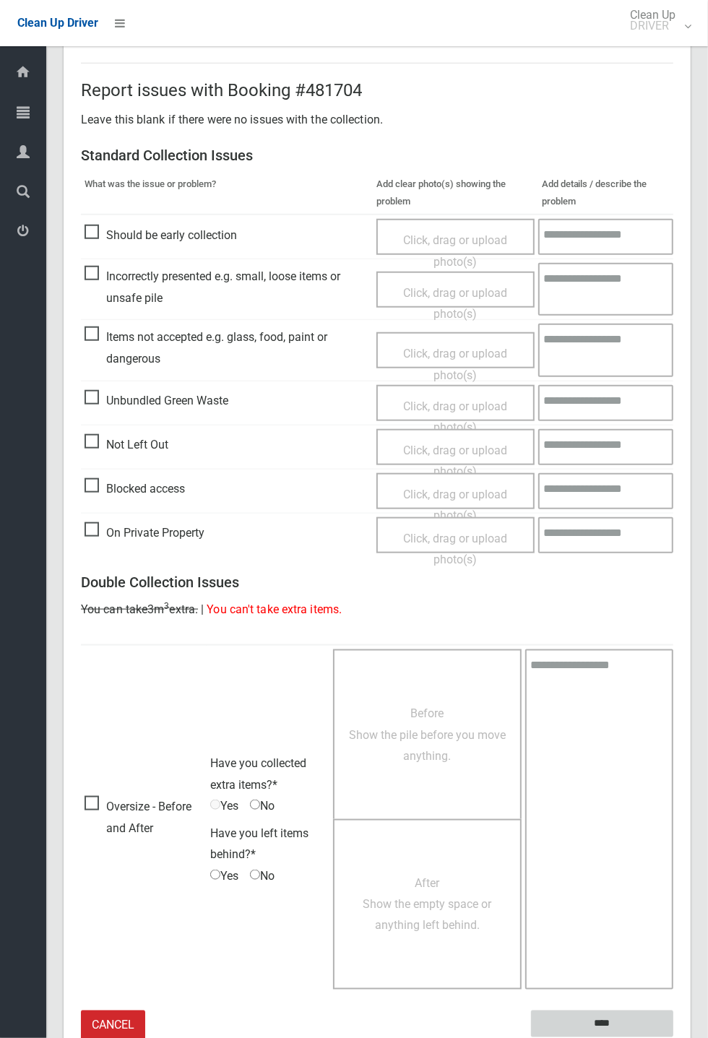
click at [673, 1038] on input "****" at bounding box center [602, 1024] width 142 height 27
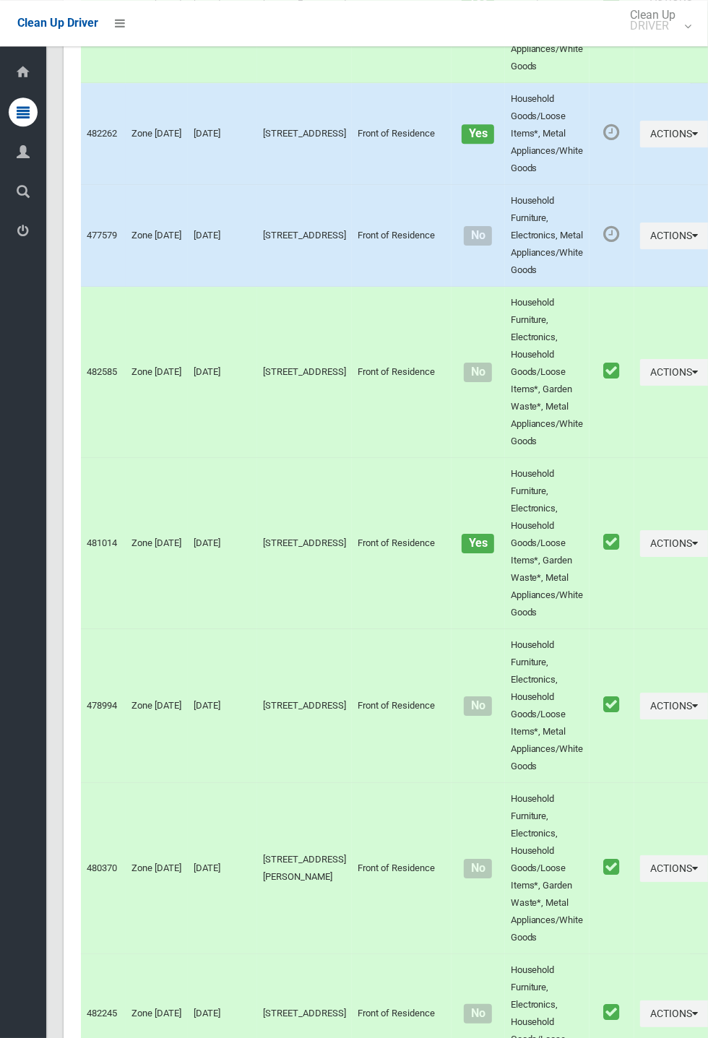
scroll to position [5848, 0]
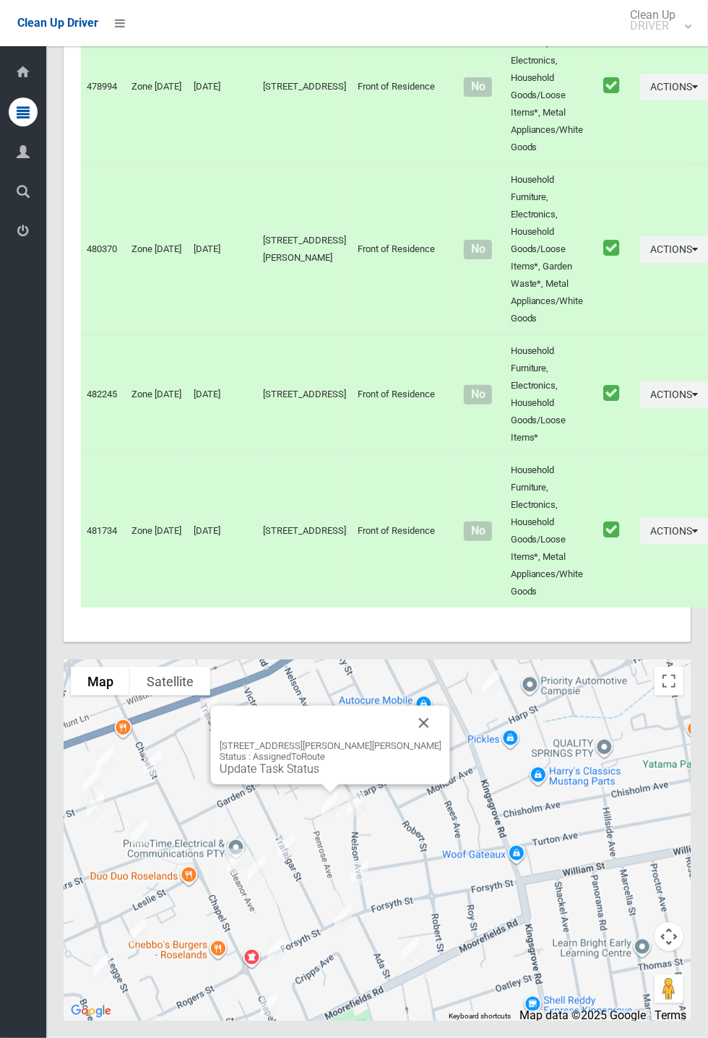
click at [407, 741] on button "Close" at bounding box center [424, 723] width 35 height 35
click at [345, 776] on link "Update Task Status" at bounding box center [296, 769] width 100 height 14
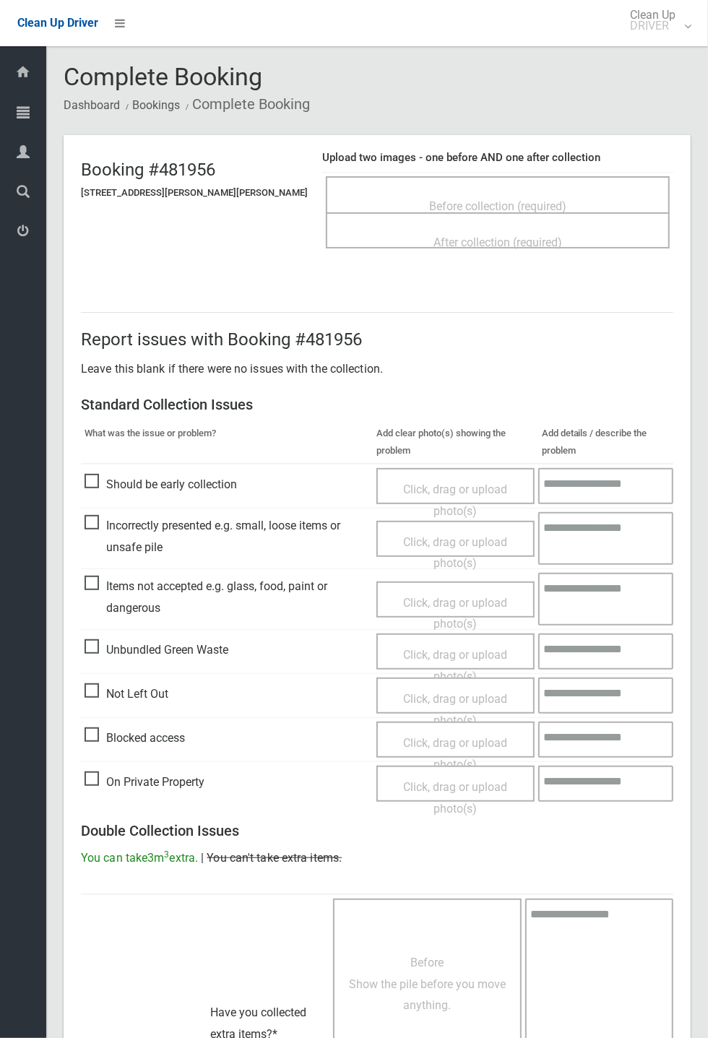
click at [463, 176] on div "Before collection (required)" at bounding box center [498, 194] width 344 height 36
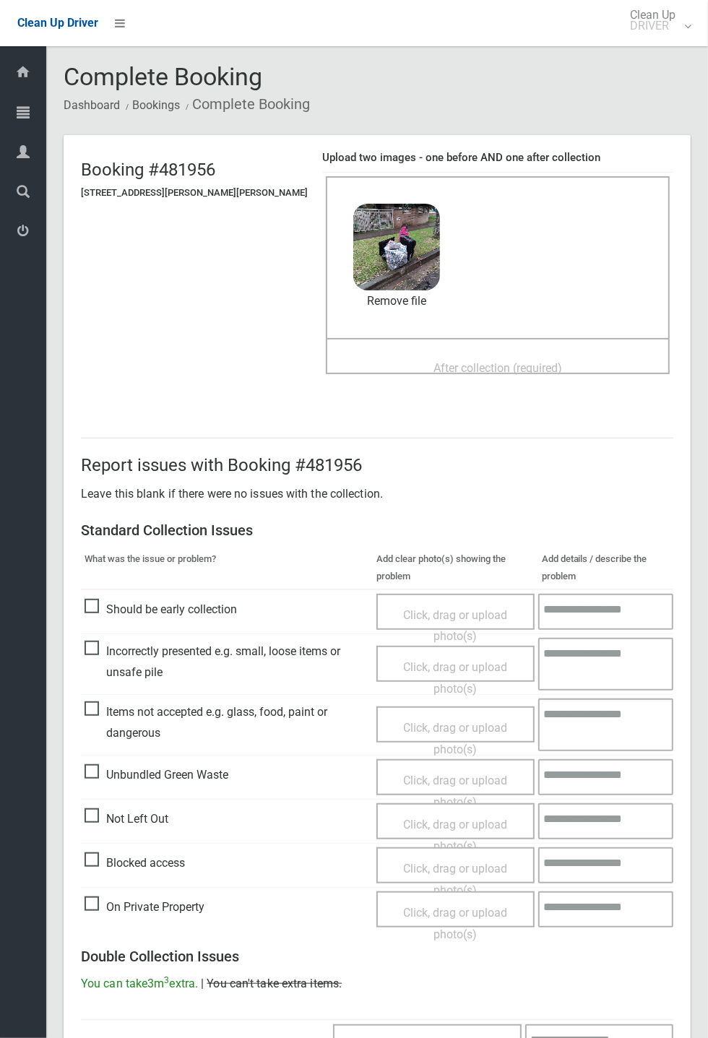
click at [444, 361] on span "After collection (required)" at bounding box center [498, 368] width 129 height 14
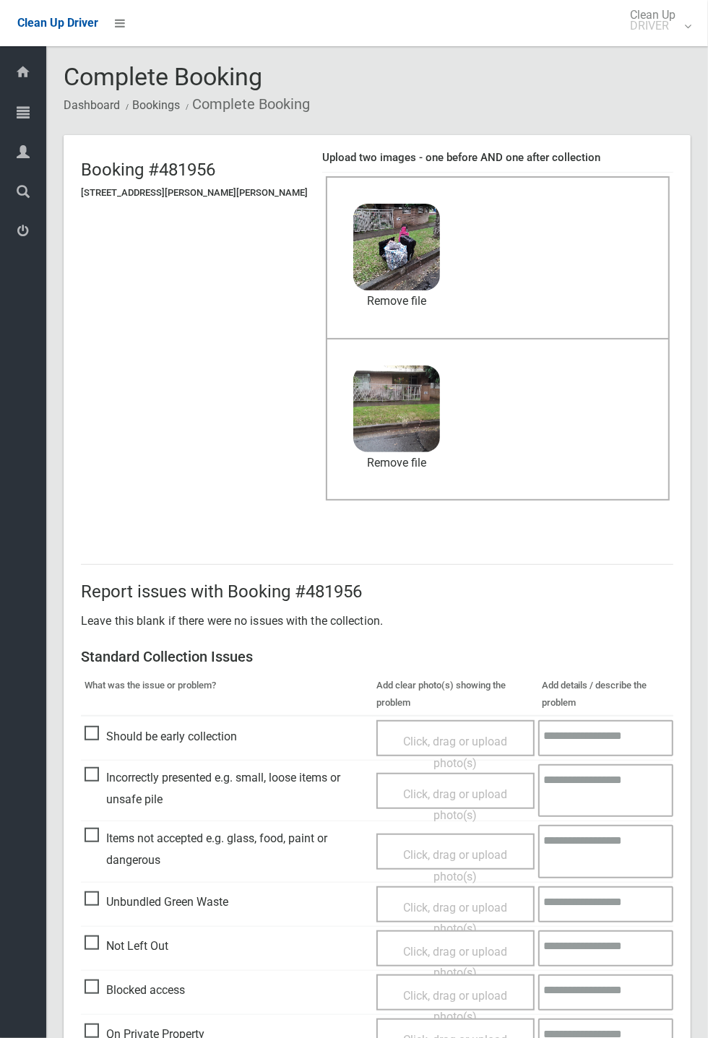
scroll to position [501, 0]
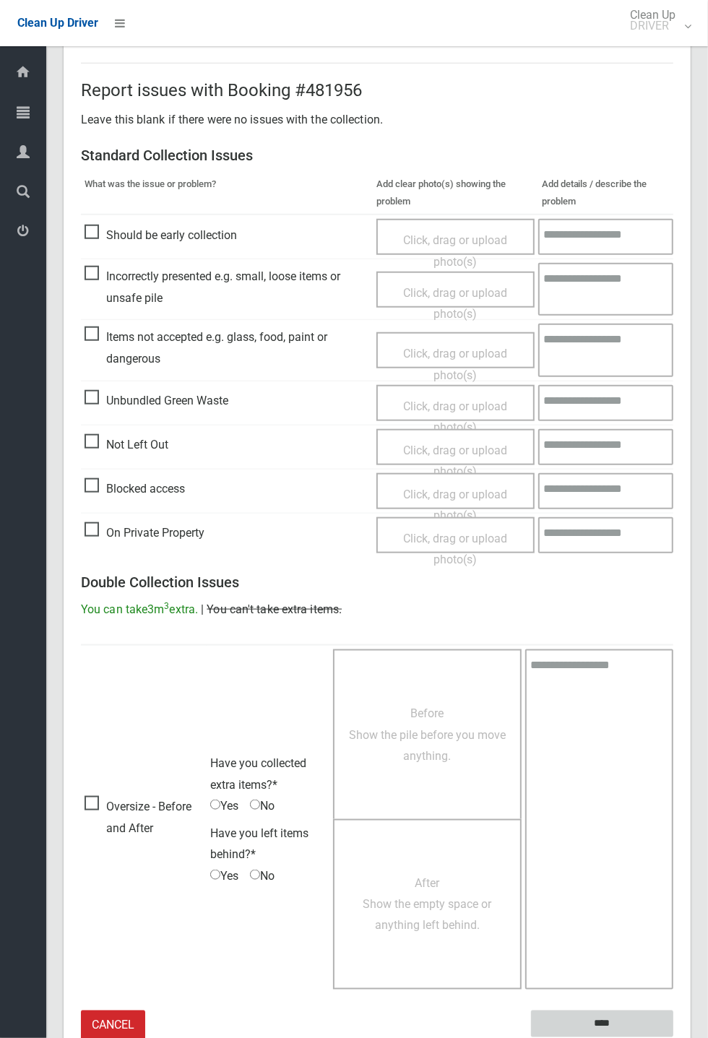
click at [673, 1038] on input "****" at bounding box center [602, 1024] width 142 height 27
click at [691, 707] on div "Report issues with Booking #481956 Leave this blank if there were no issues wit…" at bounding box center [377, 552] width 627 height 1048
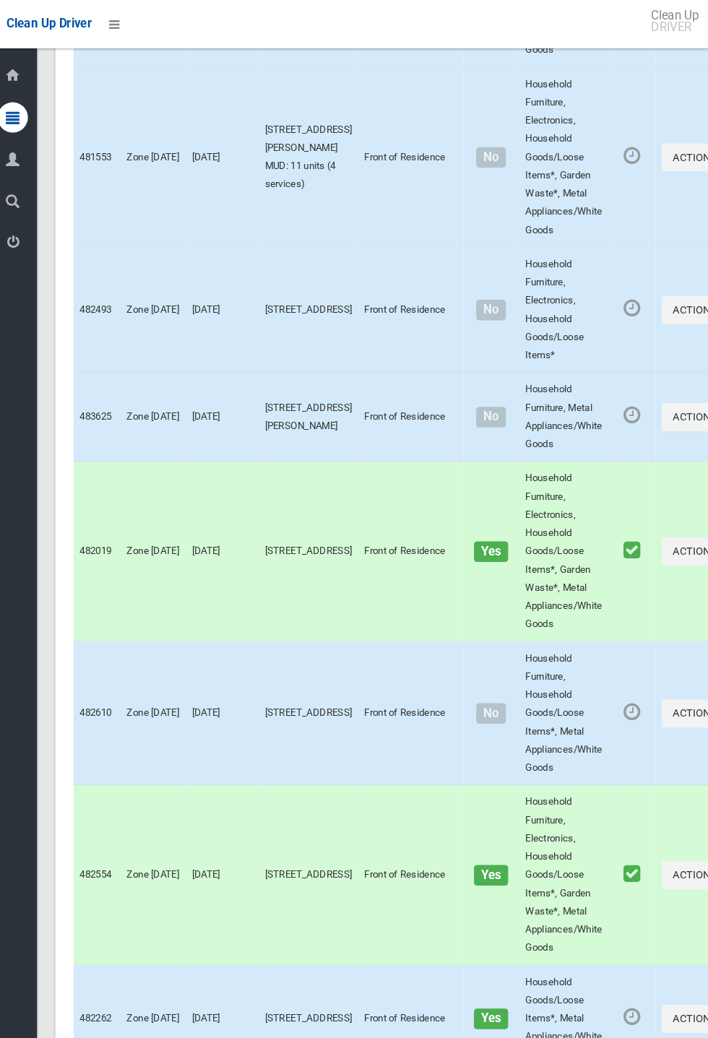
scroll to position [5848, 0]
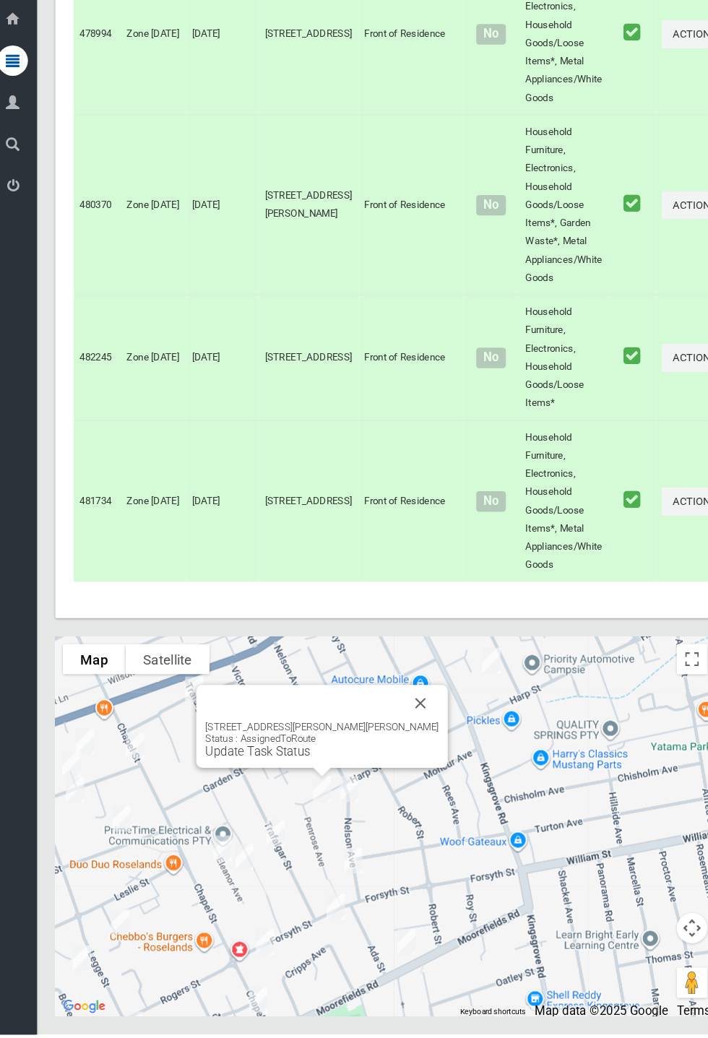
click at [306, 776] on link "Update Task Status" at bounding box center [257, 769] width 100 height 14
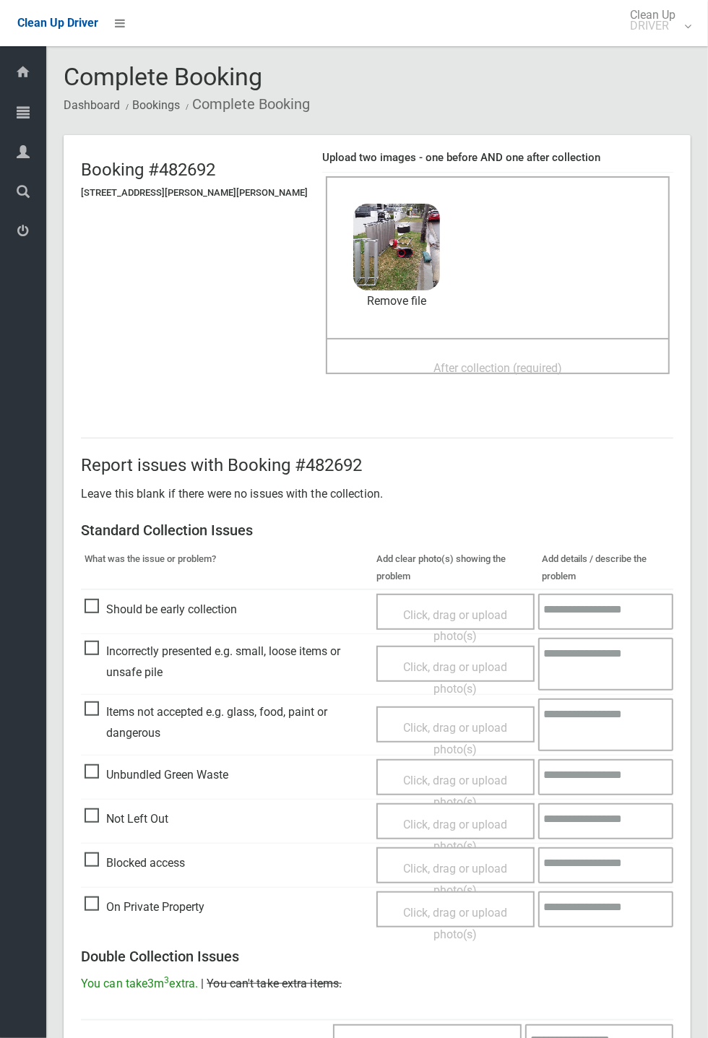
click at [434, 366] on span "After collection (required)" at bounding box center [498, 368] width 129 height 14
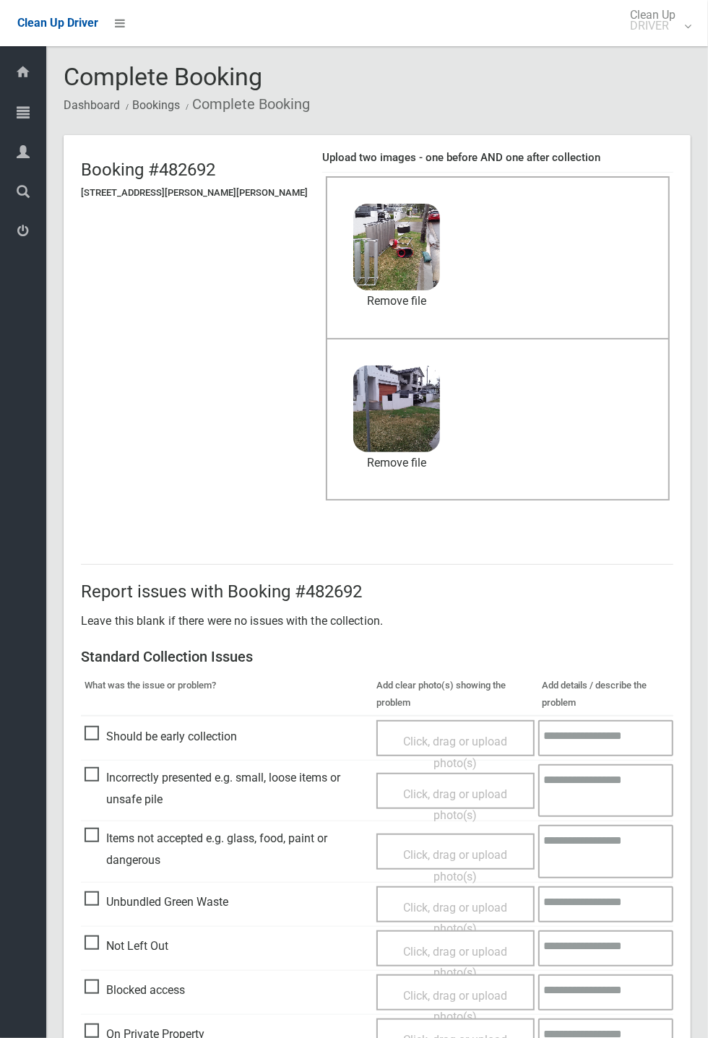
scroll to position [501, 0]
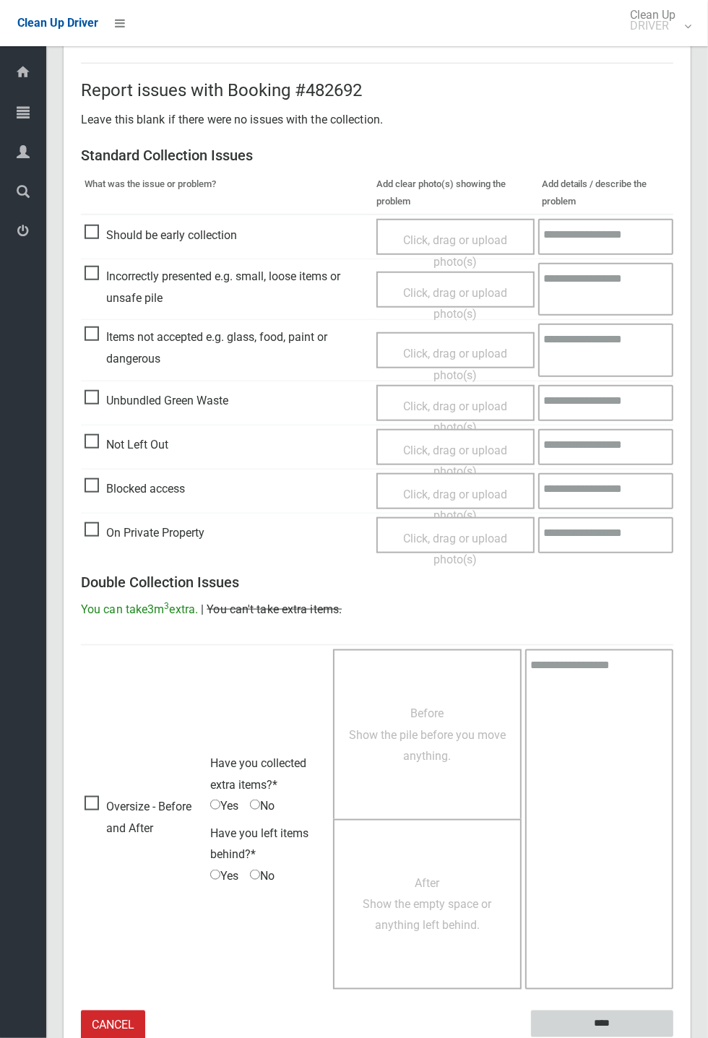
click at [606, 1022] on input "****" at bounding box center [602, 1024] width 142 height 27
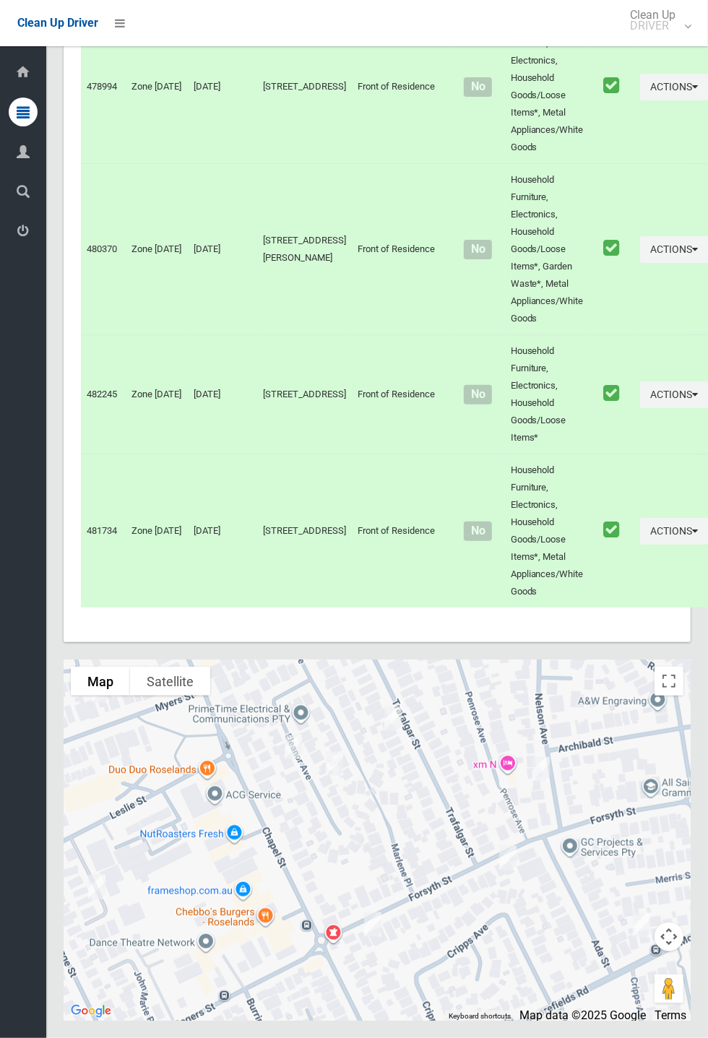
scroll to position [5849, 0]
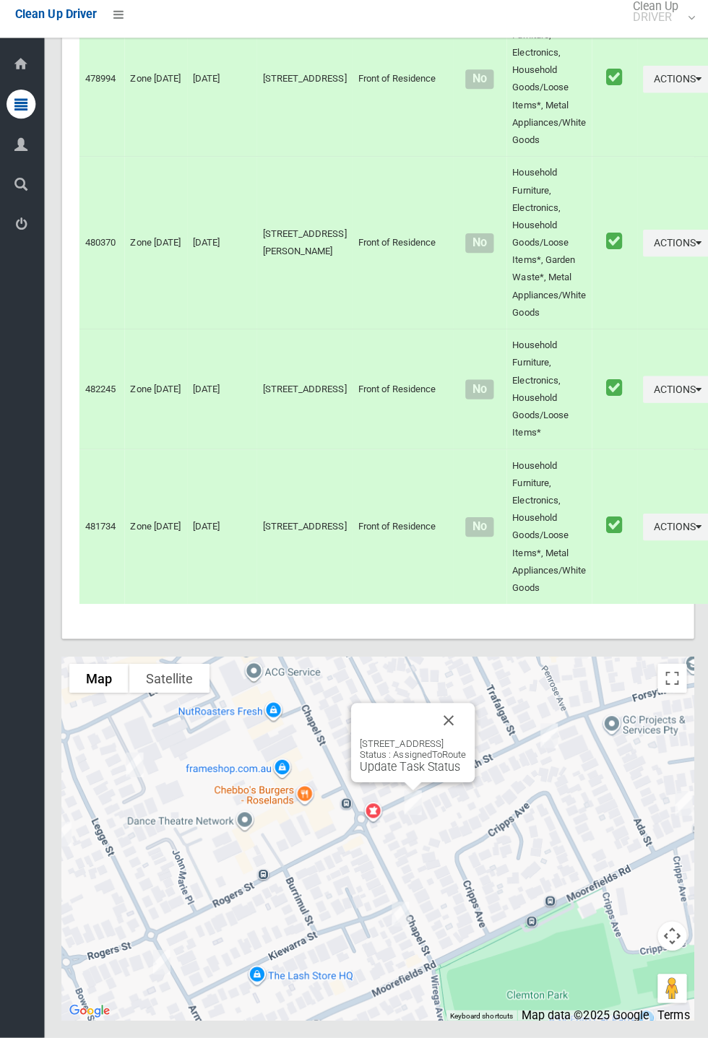
click at [402, 776] on link "Update Task Status" at bounding box center [409, 769] width 100 height 14
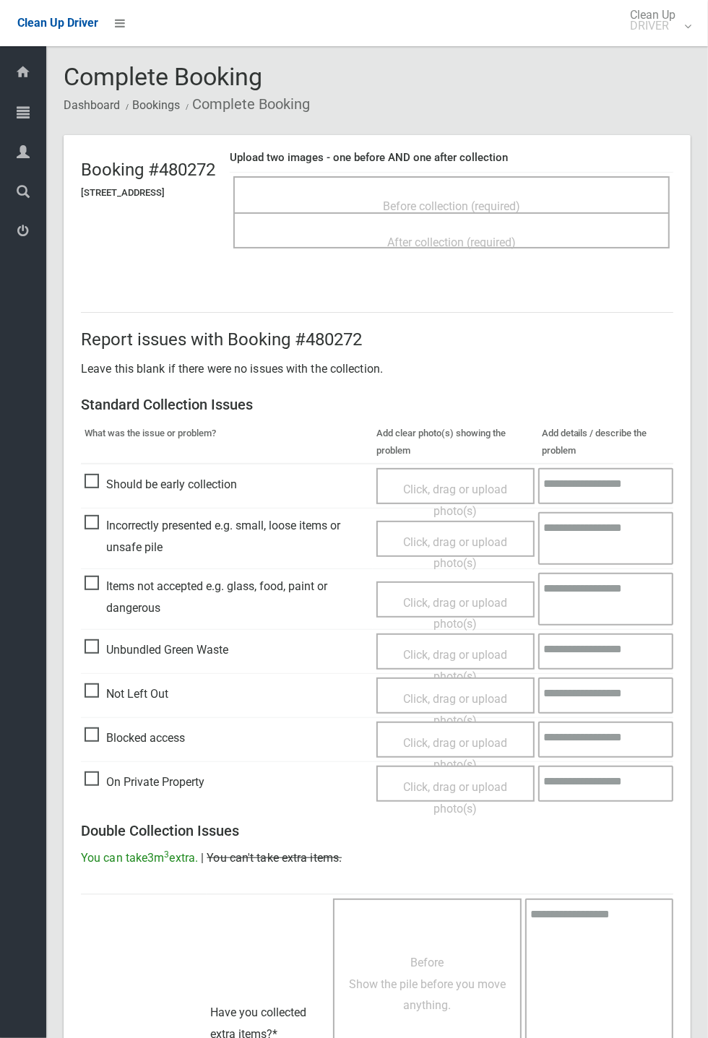
click at [475, 205] on span "Before collection (required)" at bounding box center [451, 206] width 137 height 14
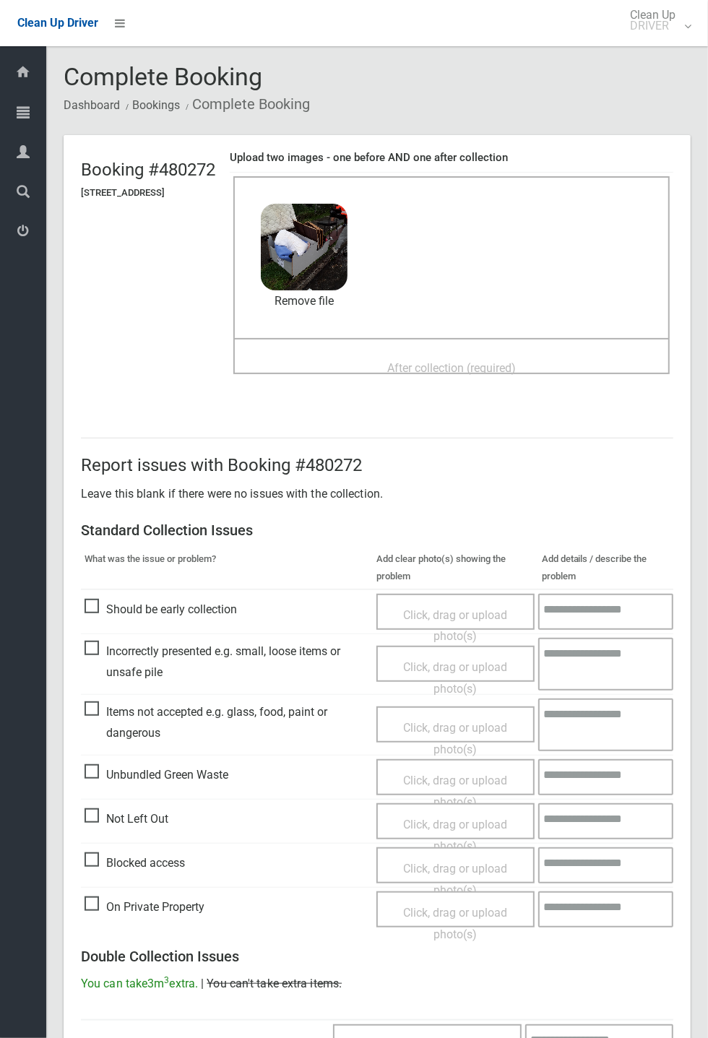
click at [420, 354] on div "After collection (required)" at bounding box center [451, 367] width 405 height 27
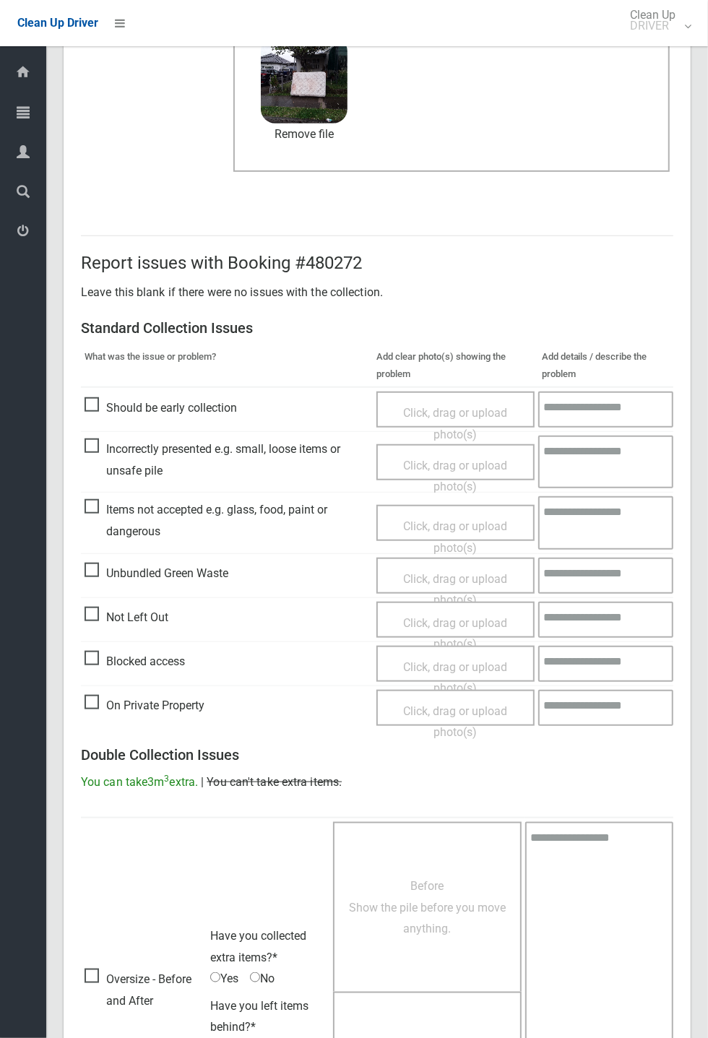
scroll to position [501, 0]
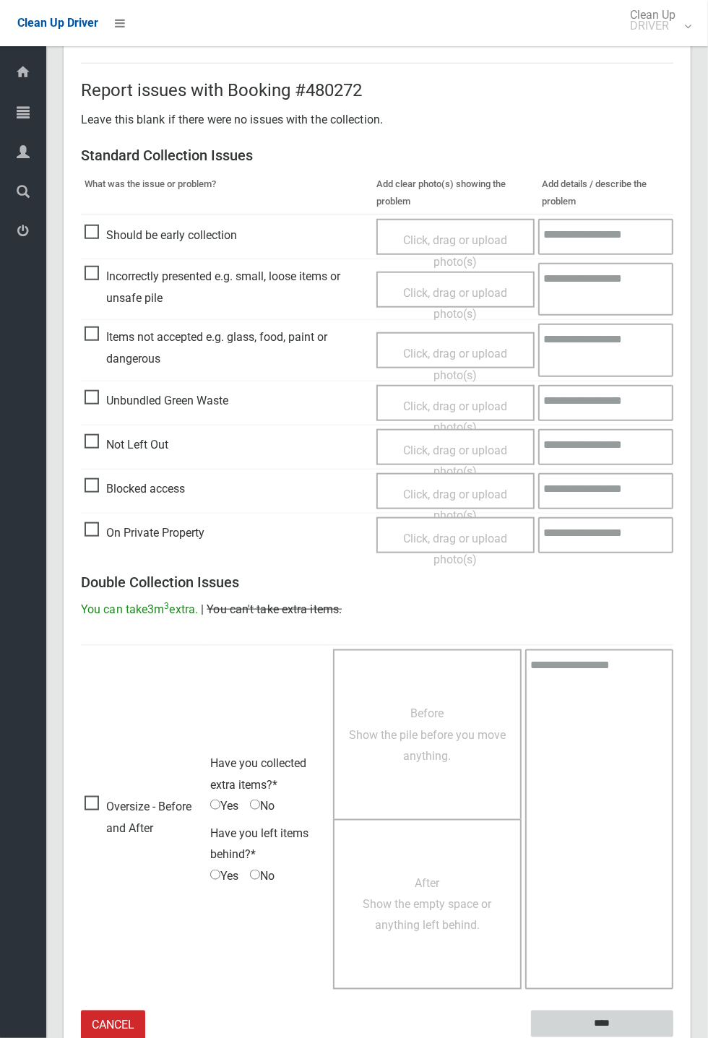
click at [673, 1038] on input "****" at bounding box center [602, 1024] width 142 height 27
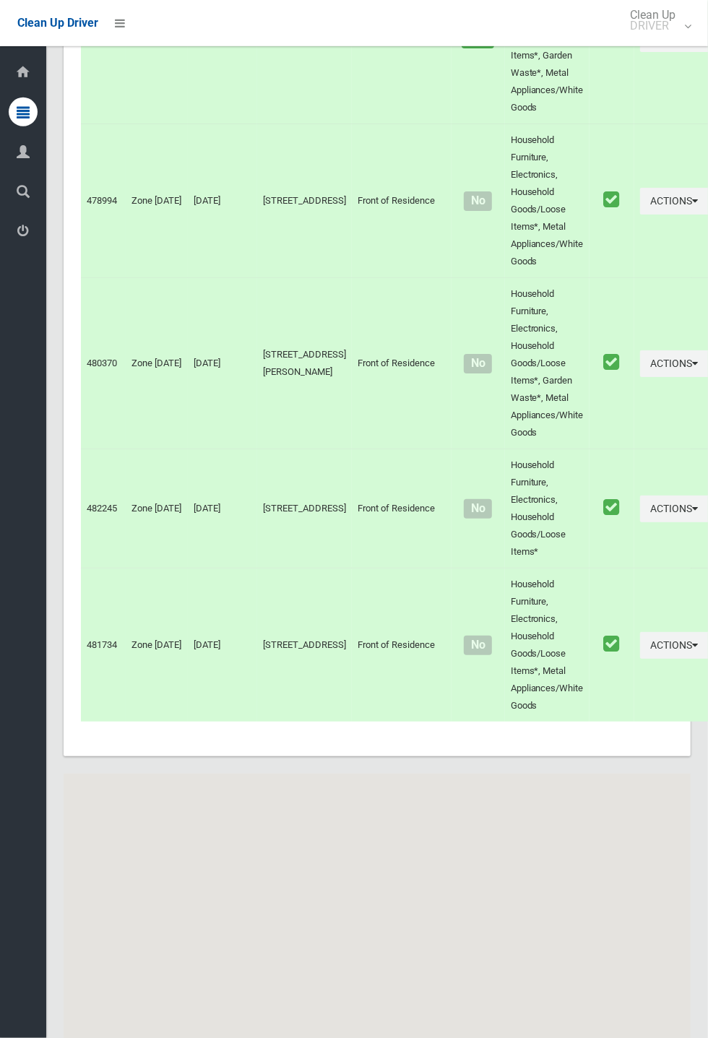
scroll to position [5848, 0]
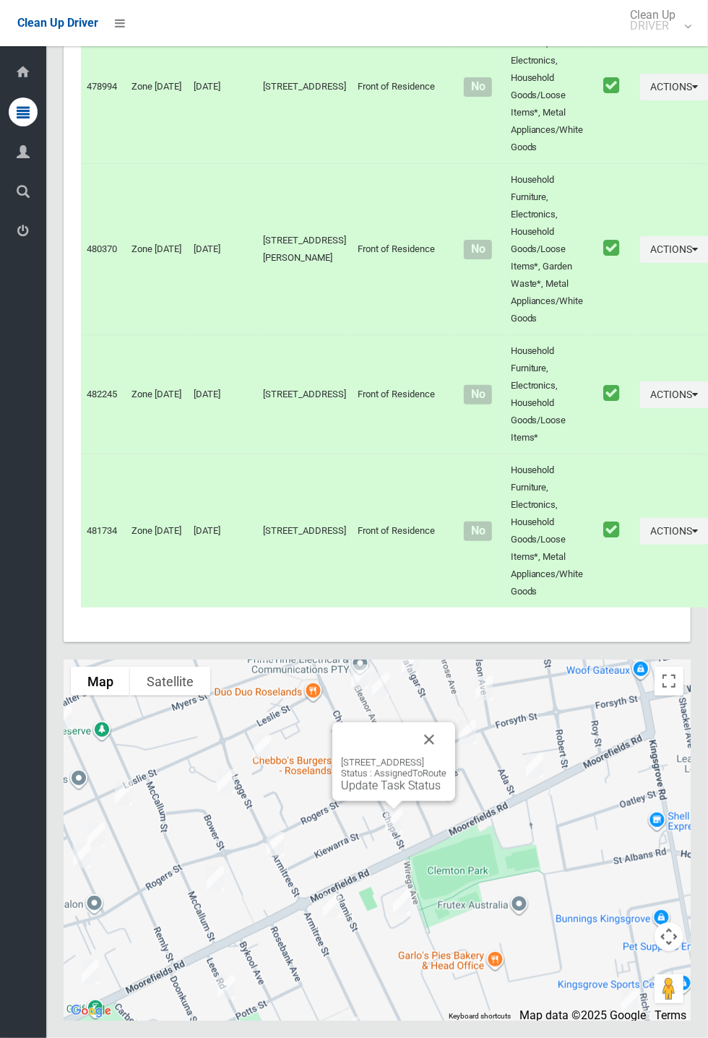
click at [447, 757] on button "Close" at bounding box center [429, 740] width 35 height 35
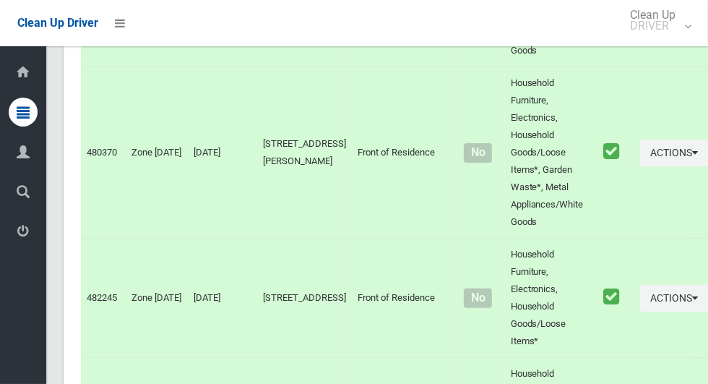
click at [505, 358] on td "Household Furniture, Electronics, Household Goods/Loose Items*" at bounding box center [547, 297] width 85 height 119
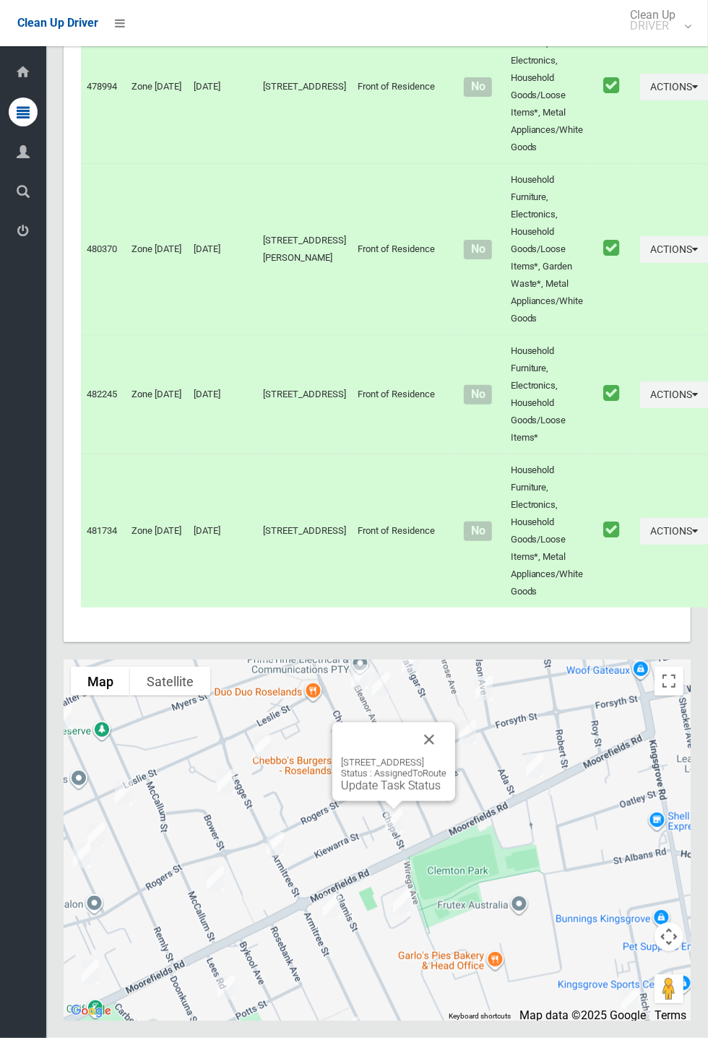
click at [372, 801] on div "119 Chapel Street, KINGSGROVE NSW 2208 Status : AssignedToRoute Update Task Sta…" at bounding box center [393, 762] width 123 height 79
click at [389, 793] on link "Update Task Status" at bounding box center [391, 786] width 100 height 14
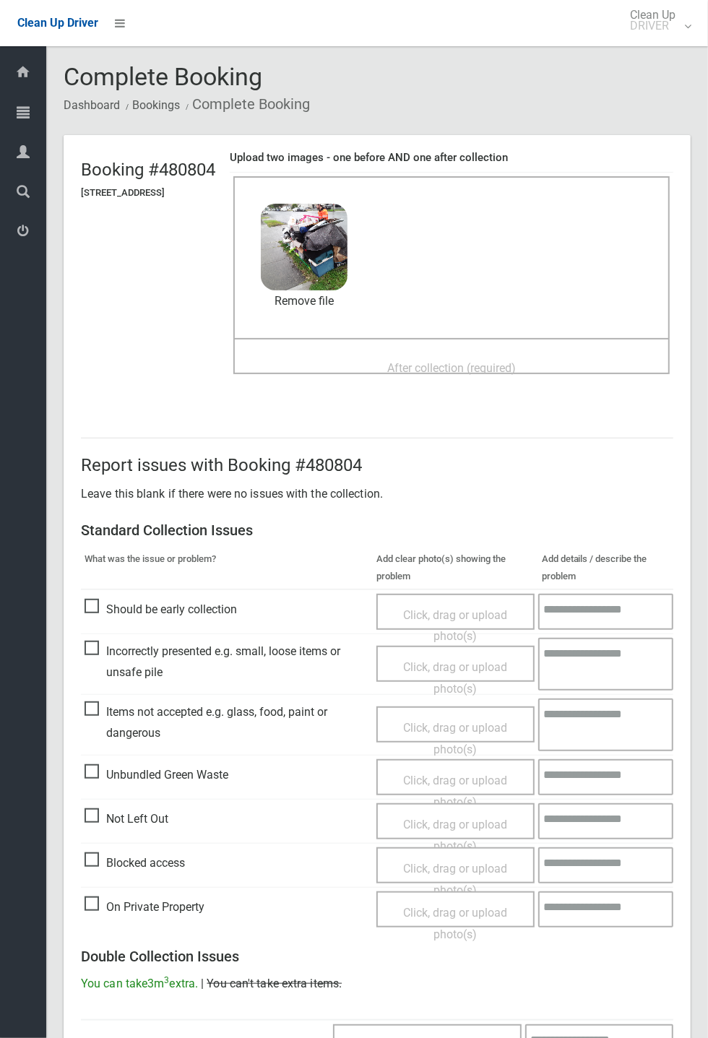
click at [467, 361] on span "After collection (required)" at bounding box center [451, 368] width 129 height 14
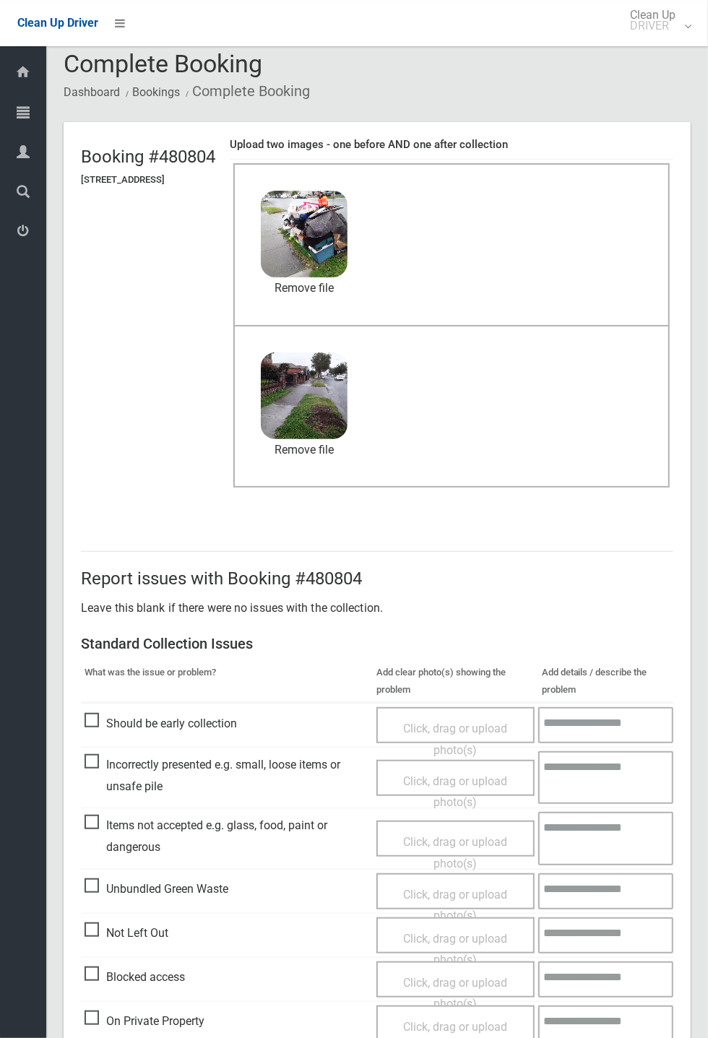
scroll to position [501, 0]
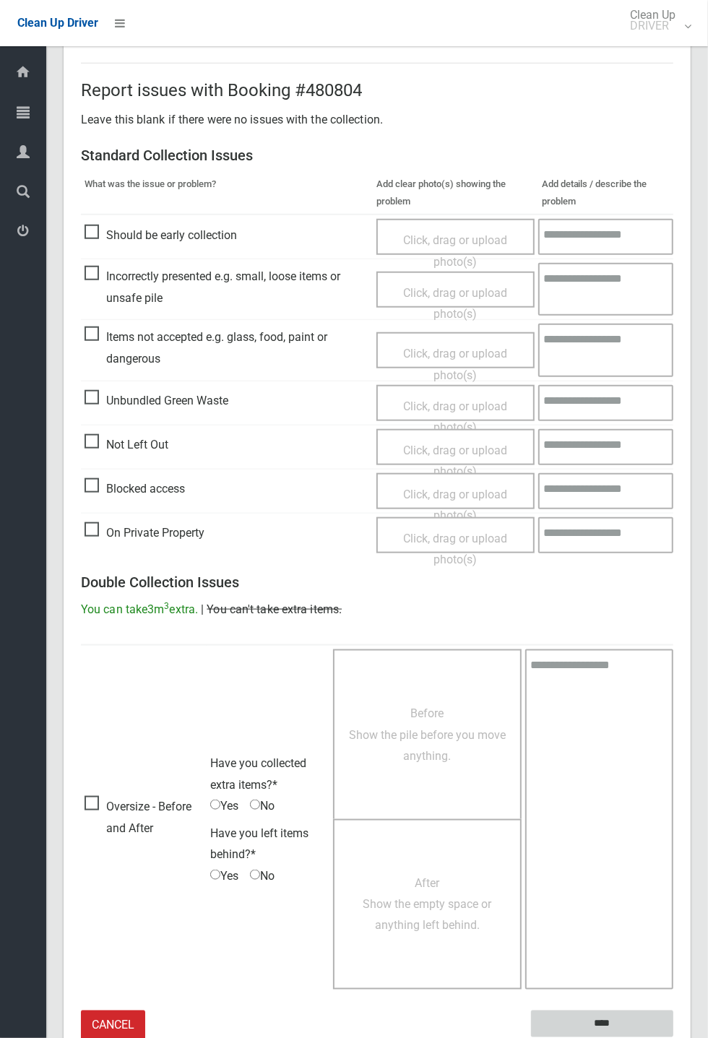
click at [673, 1038] on input "****" at bounding box center [602, 1024] width 142 height 27
